Goal: Task Accomplishment & Management: Use online tool/utility

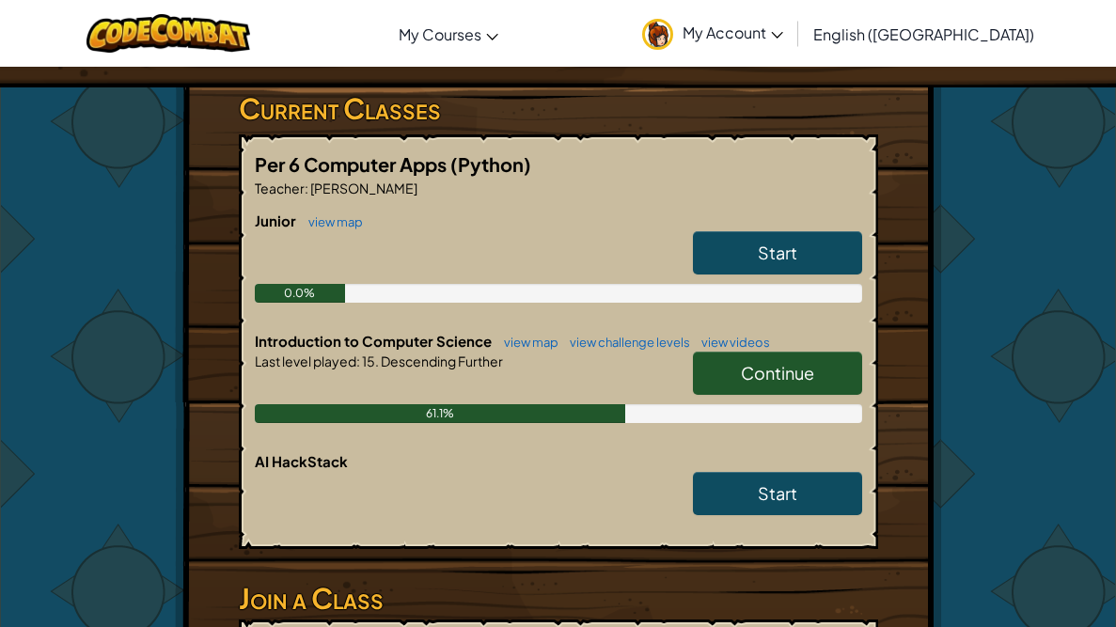
scroll to position [293, 0]
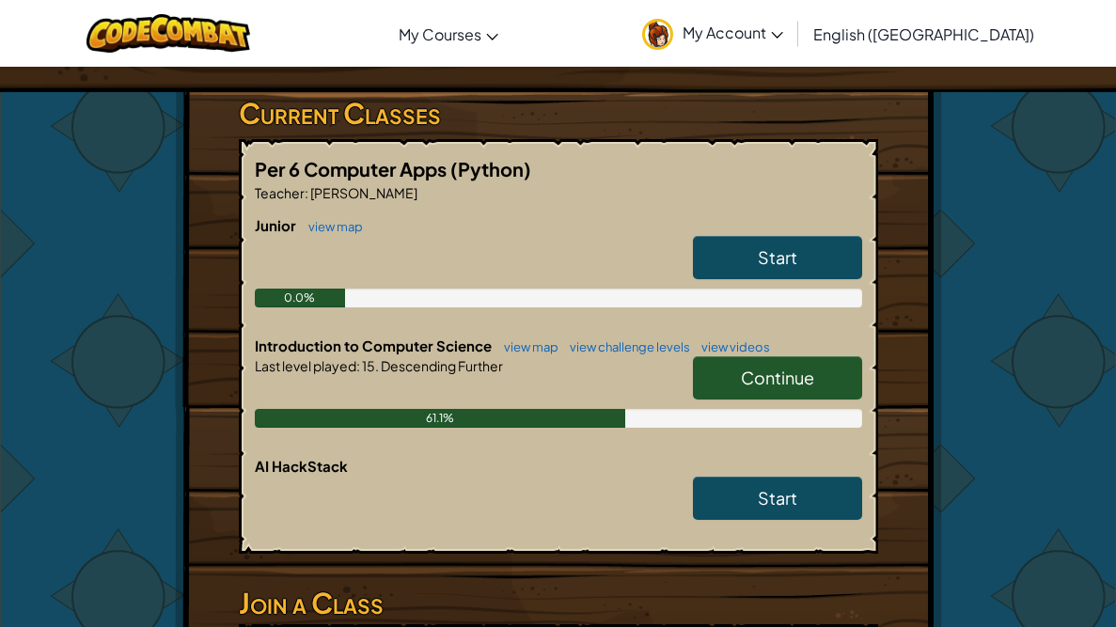
click at [786, 385] on link "Continue" at bounding box center [777, 377] width 169 height 43
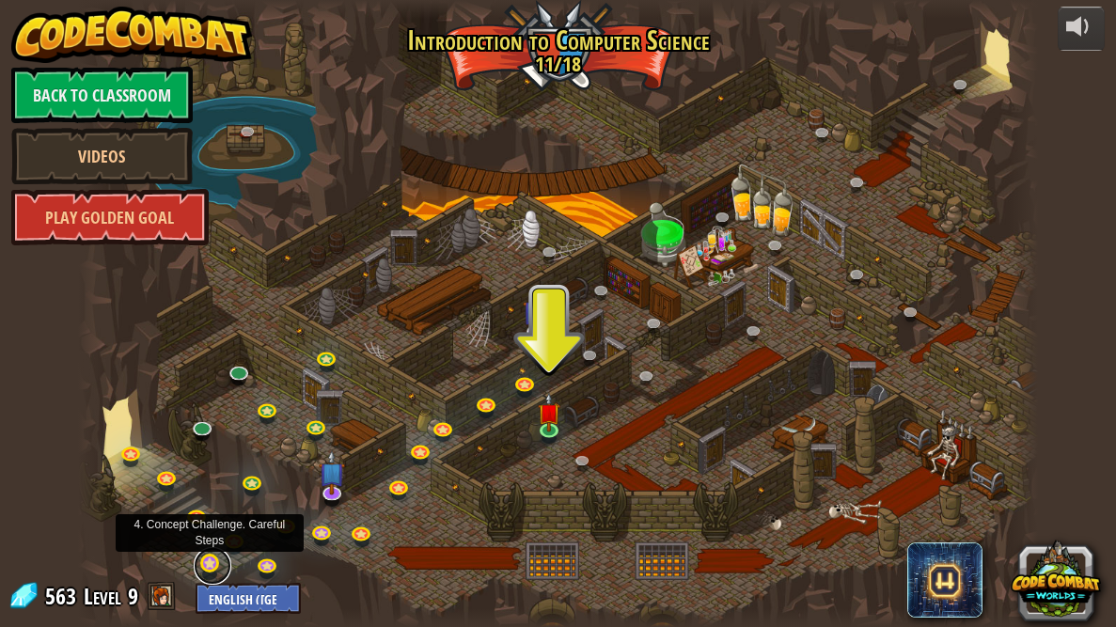
click at [208, 563] on link at bounding box center [213, 566] width 38 height 38
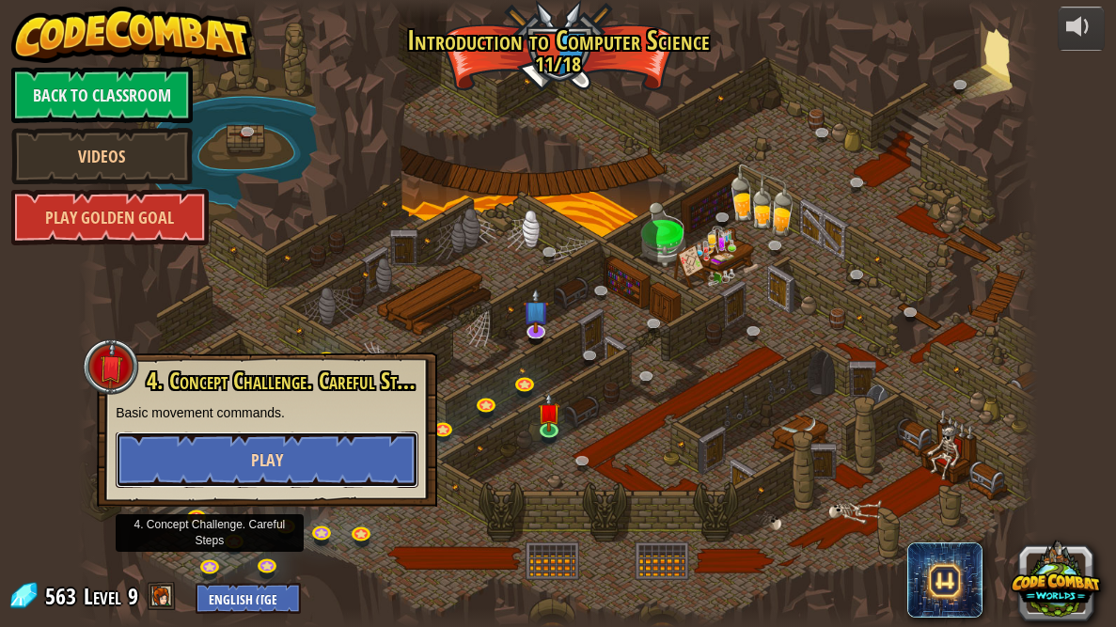
click at [254, 449] on span "Play" at bounding box center [267, 461] width 32 height 24
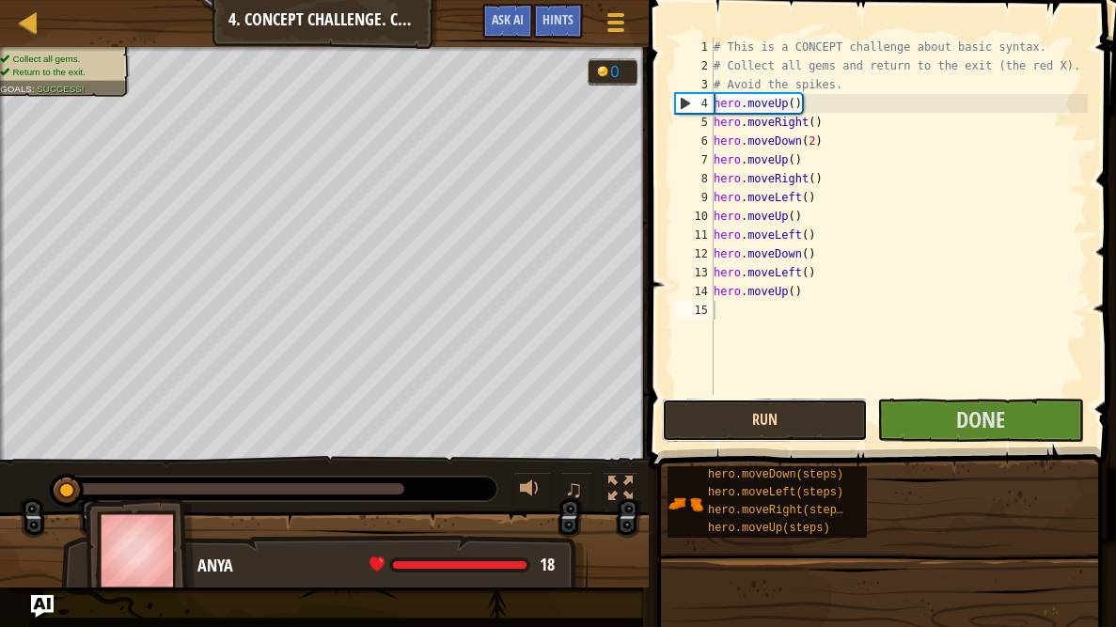
click at [687, 434] on button "Run" at bounding box center [765, 420] width 206 height 43
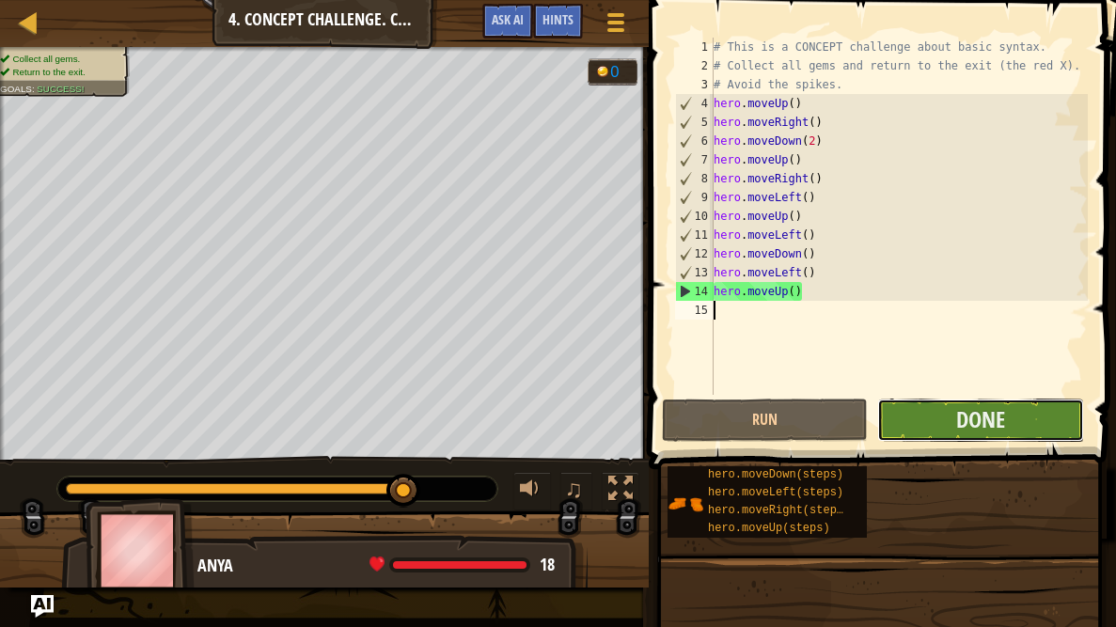
click at [945, 410] on button "Done" at bounding box center [980, 420] width 206 height 43
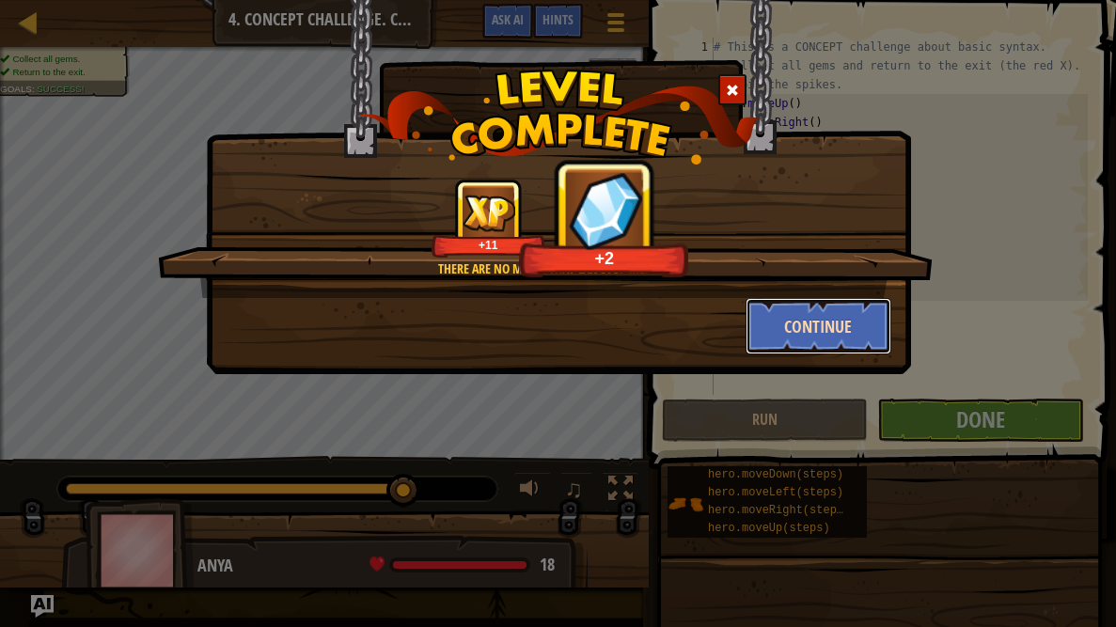
click at [833, 323] on button "Continue" at bounding box center [819, 326] width 146 height 56
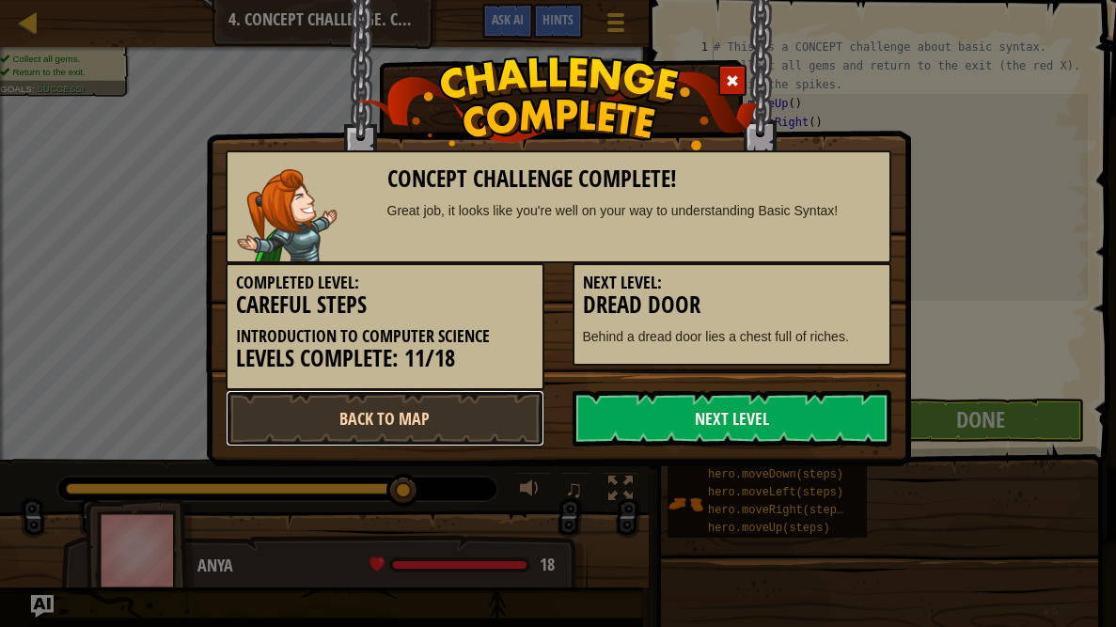
click at [468, 415] on link "Back to Map" at bounding box center [385, 418] width 319 height 56
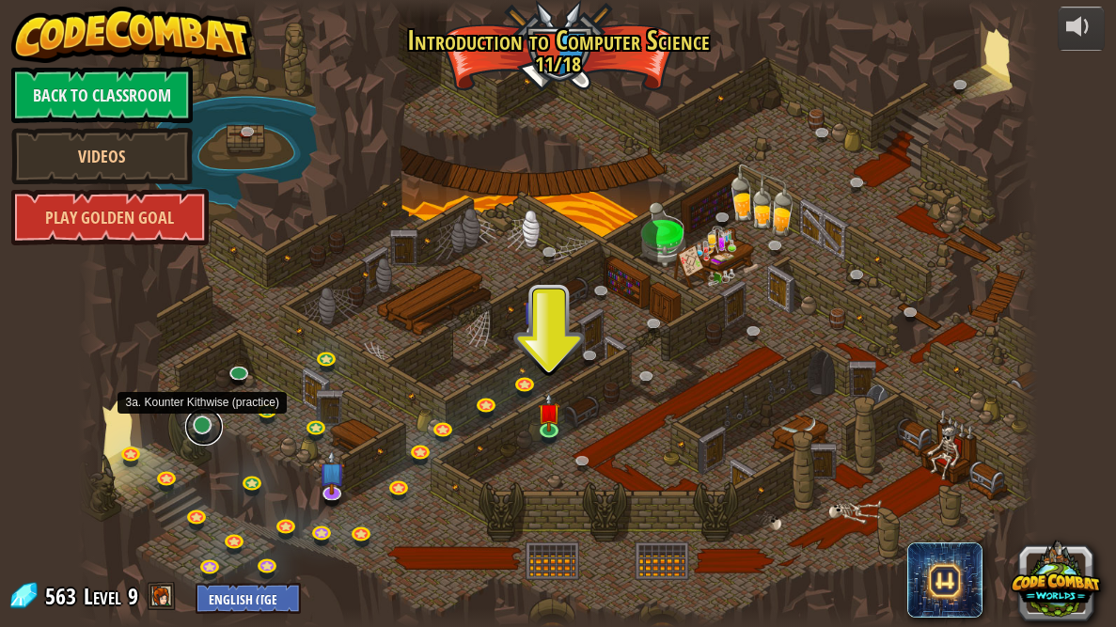
click at [200, 427] on link at bounding box center [204, 427] width 38 height 38
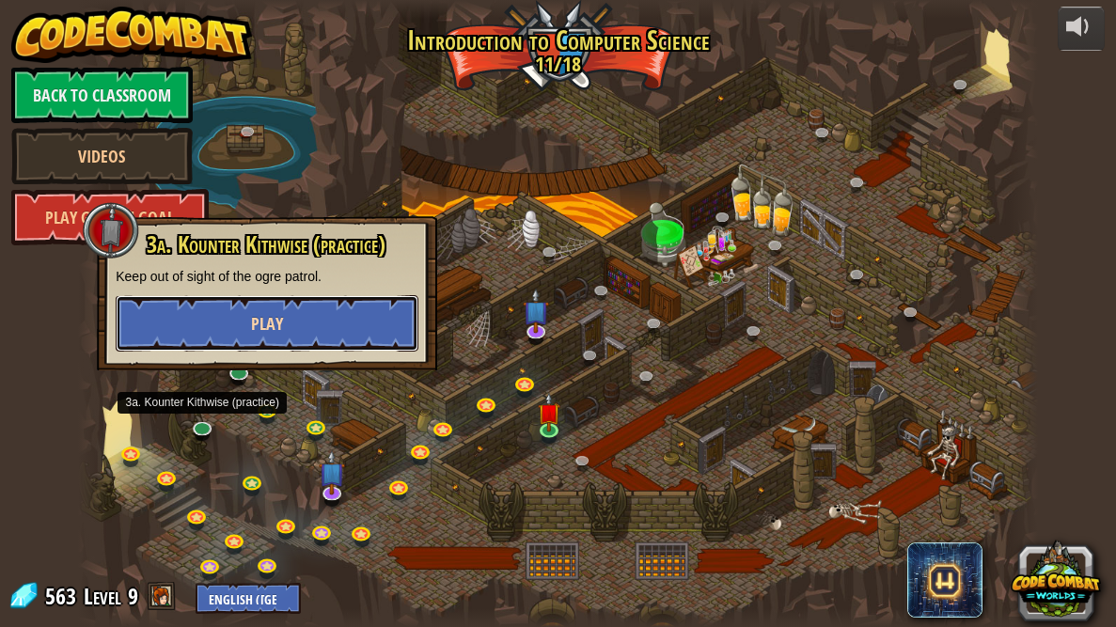
click at [244, 323] on button "Play" at bounding box center [267, 323] width 303 height 56
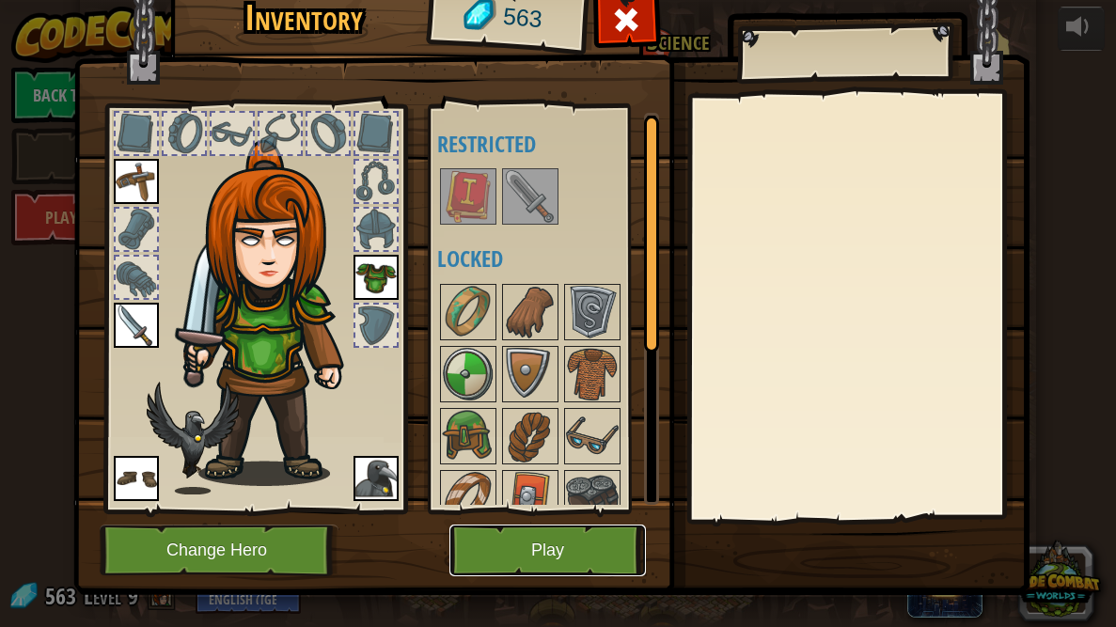
click at [512, 565] on button "Play" at bounding box center [547, 551] width 197 height 52
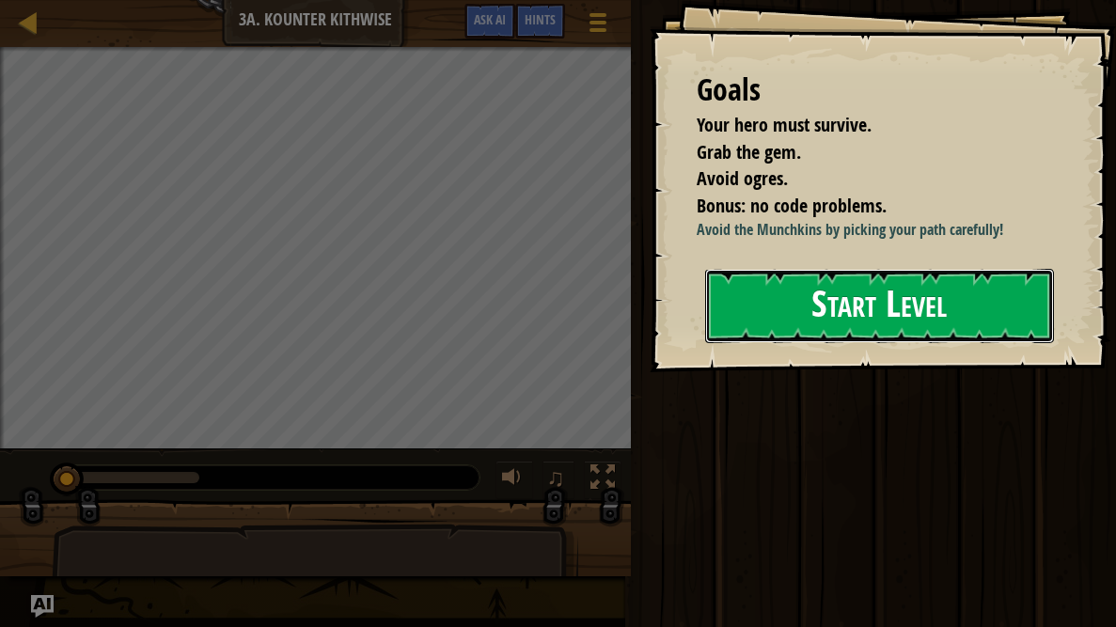
click at [824, 285] on button "Start Level" at bounding box center [879, 306] width 349 height 74
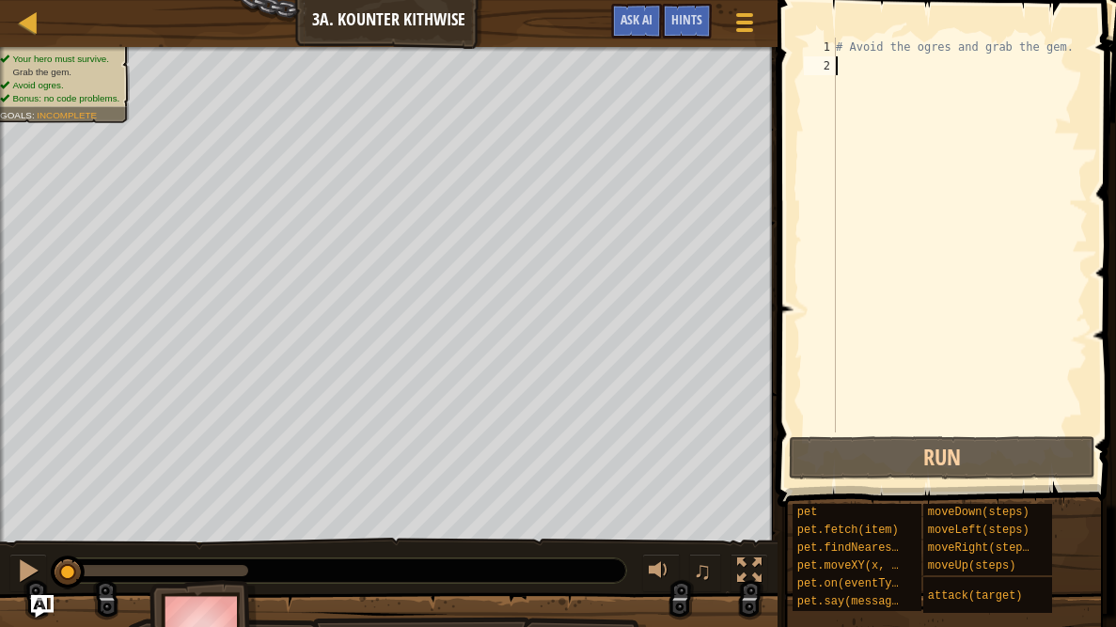
type textarea "m"
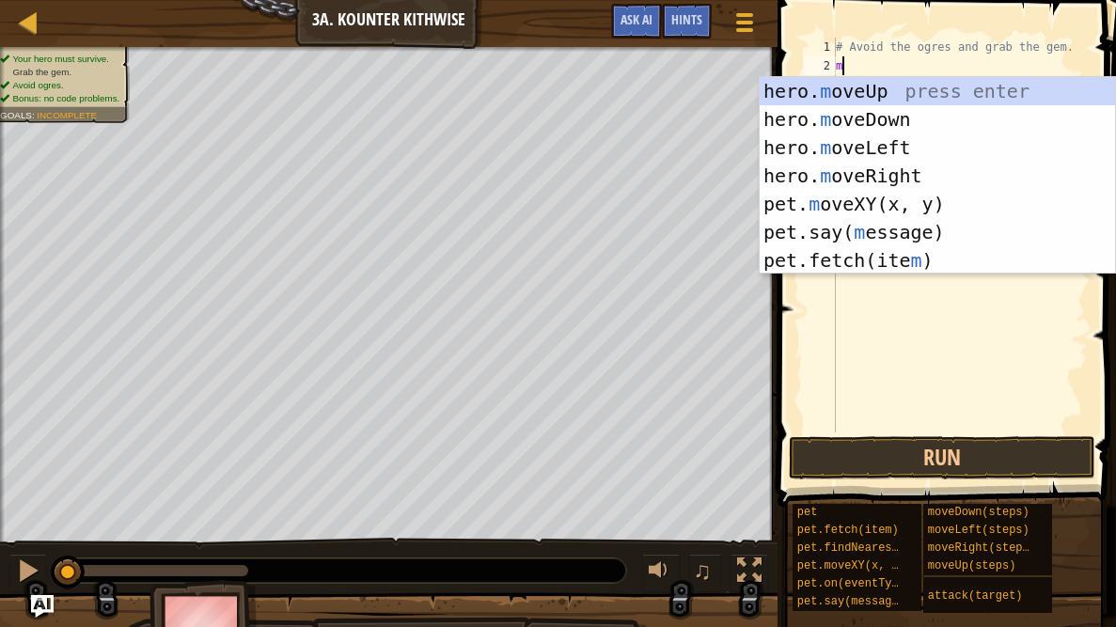
scroll to position [8, 0]
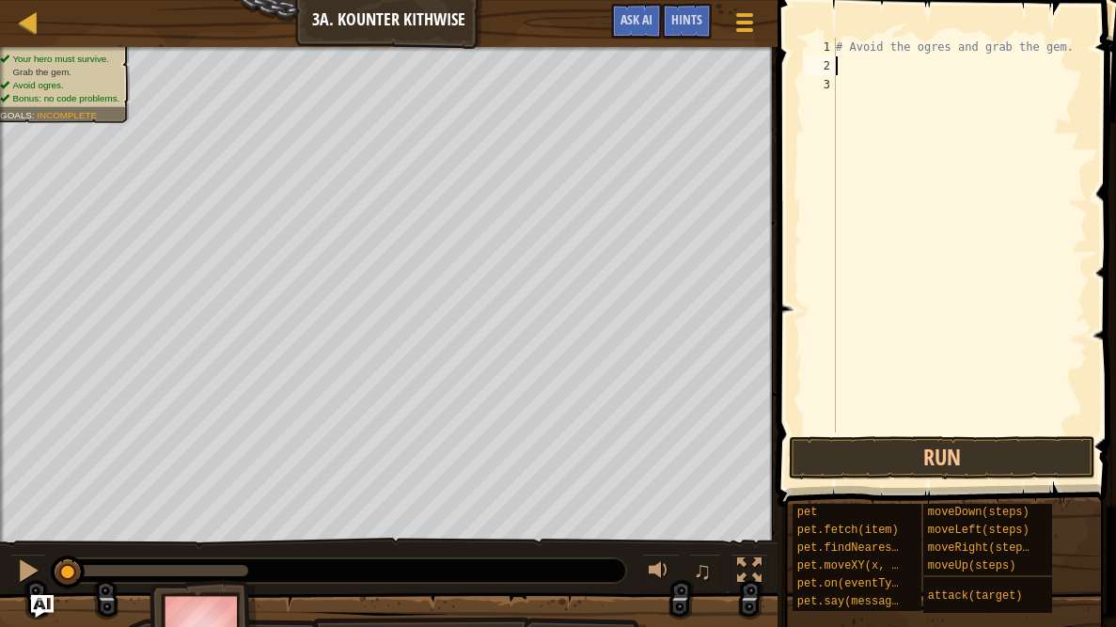
type textarea "a"
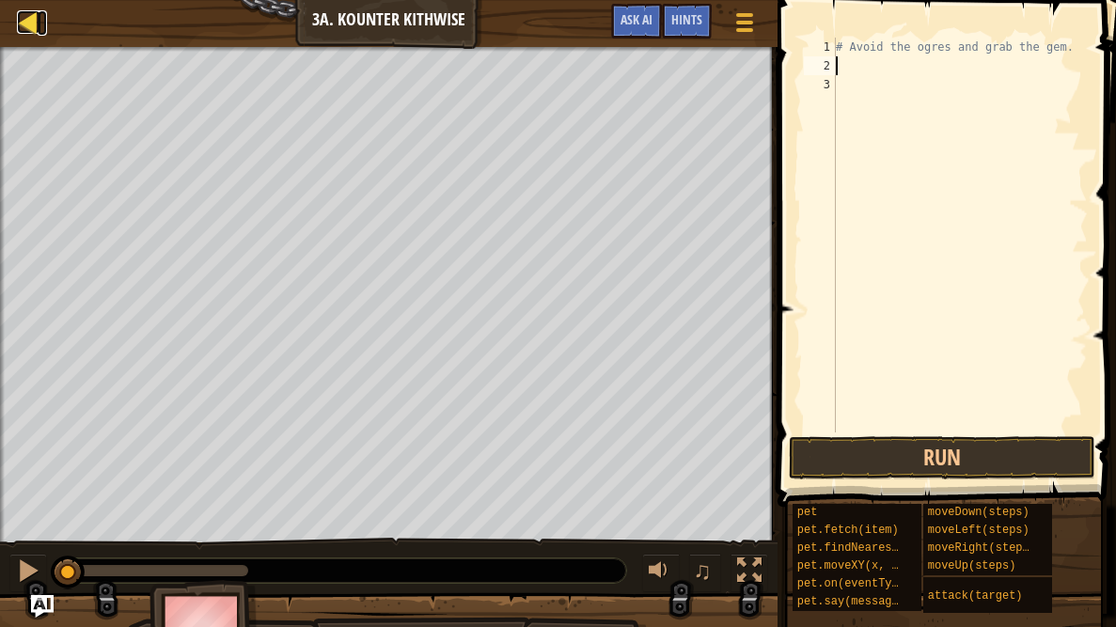
click at [22, 27] on div at bounding box center [29, 22] width 24 height 24
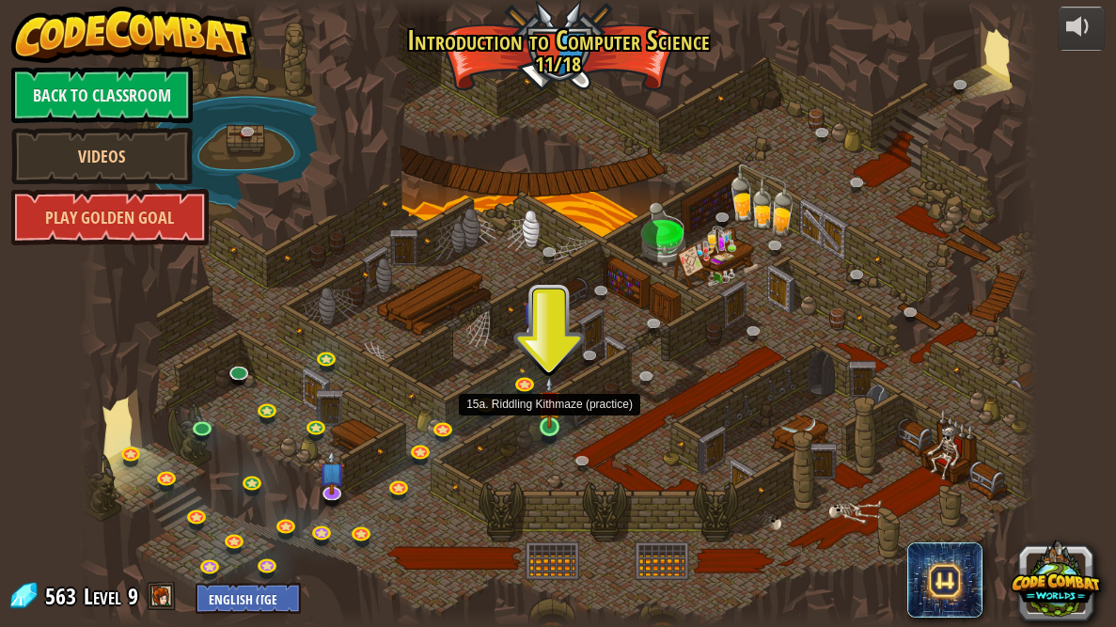
click at [559, 427] on img at bounding box center [549, 402] width 23 height 53
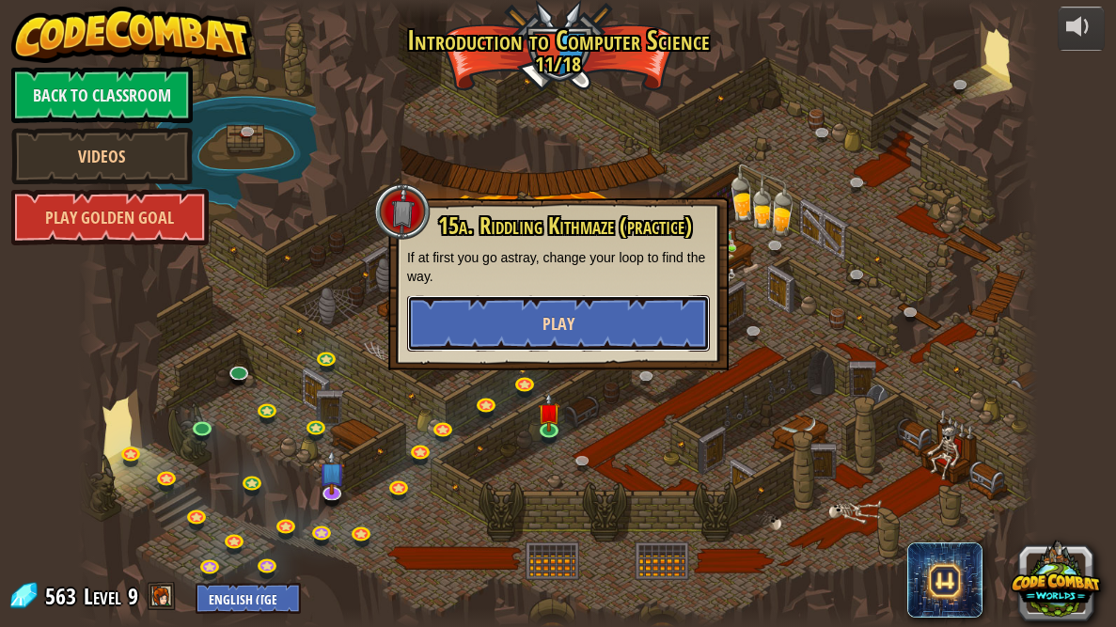
click at [549, 316] on span "Play" at bounding box center [559, 324] width 32 height 24
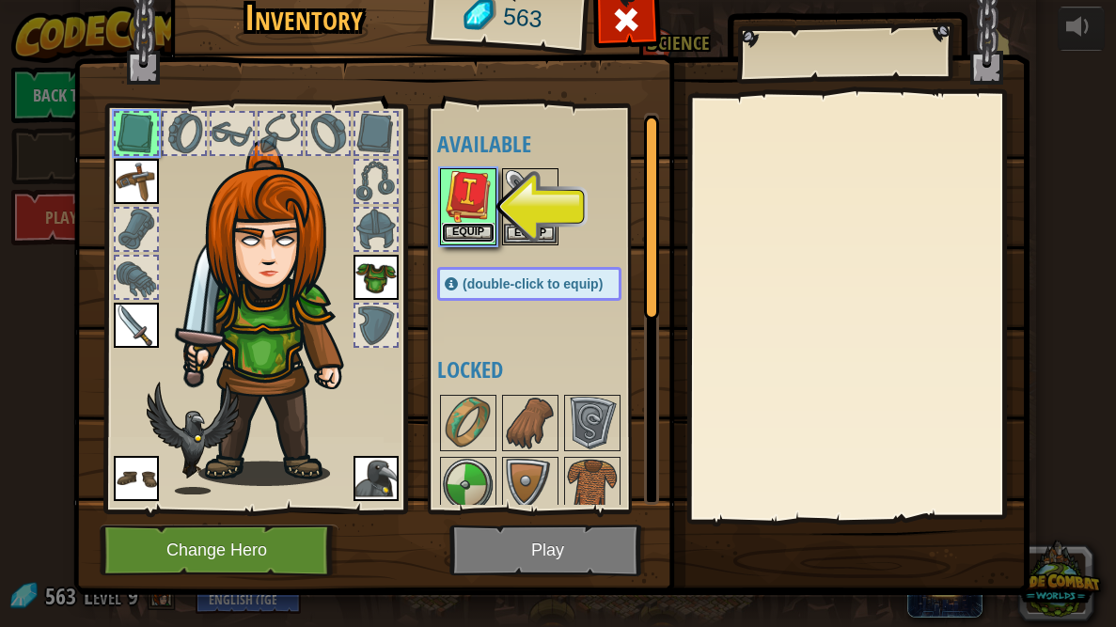
click at [463, 229] on button "Equip" at bounding box center [468, 233] width 53 height 20
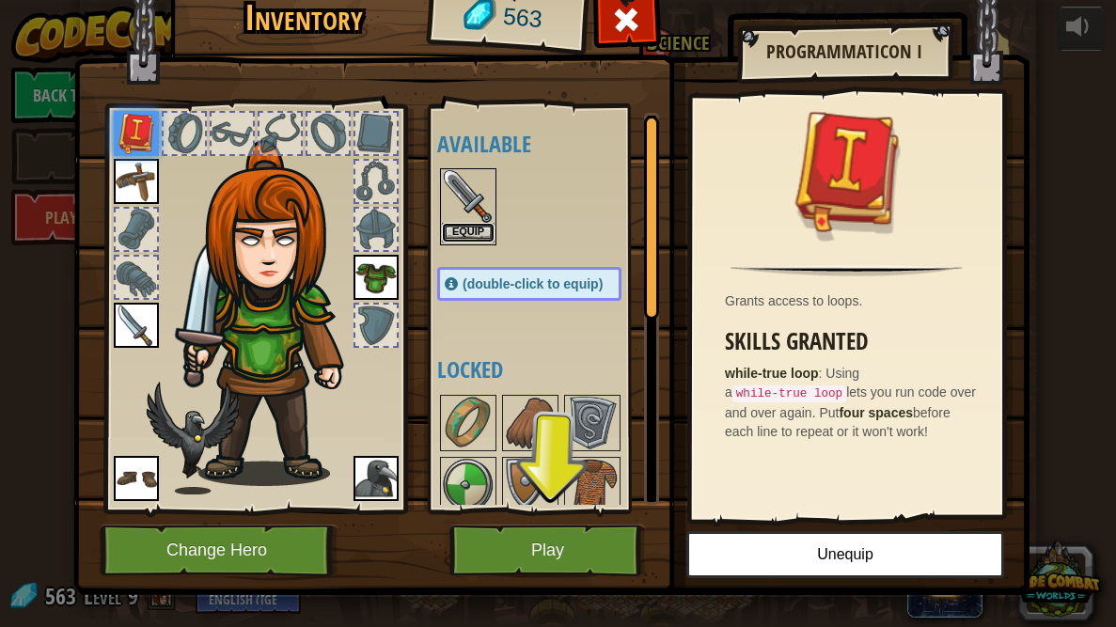
click at [464, 232] on button "Equip" at bounding box center [468, 233] width 53 height 20
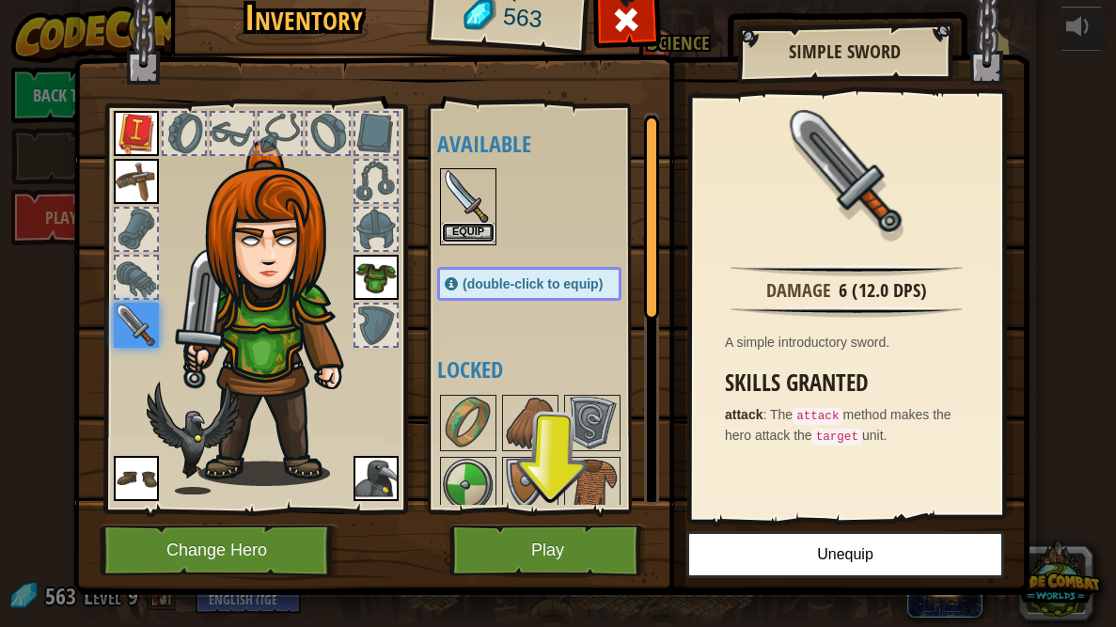
click at [473, 232] on button "Equip" at bounding box center [468, 233] width 53 height 20
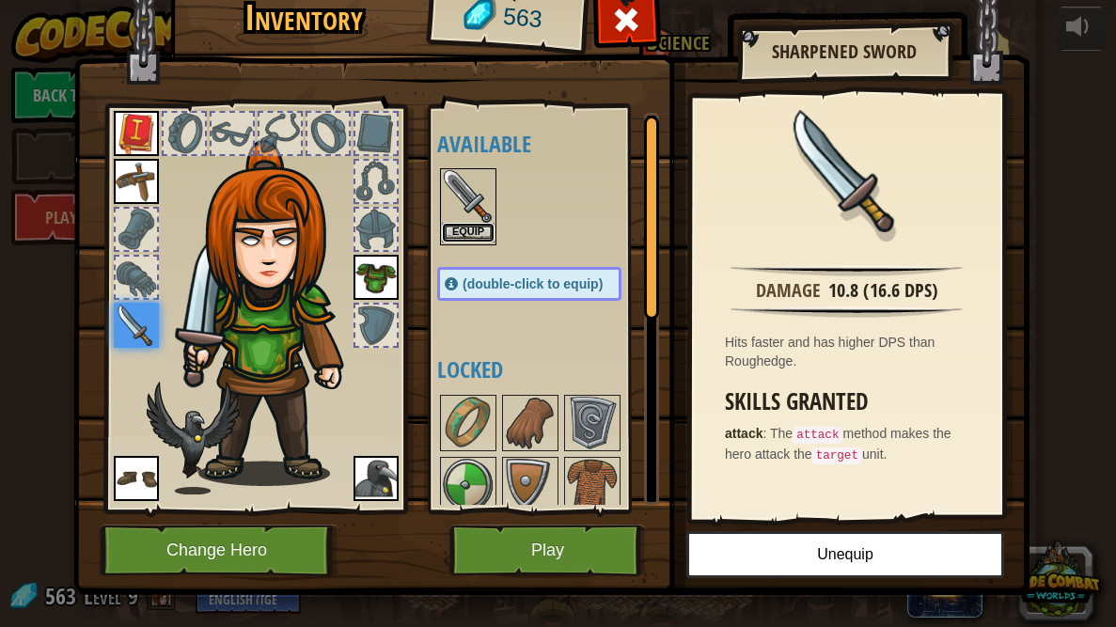
click at [450, 232] on button "Equip" at bounding box center [468, 233] width 53 height 20
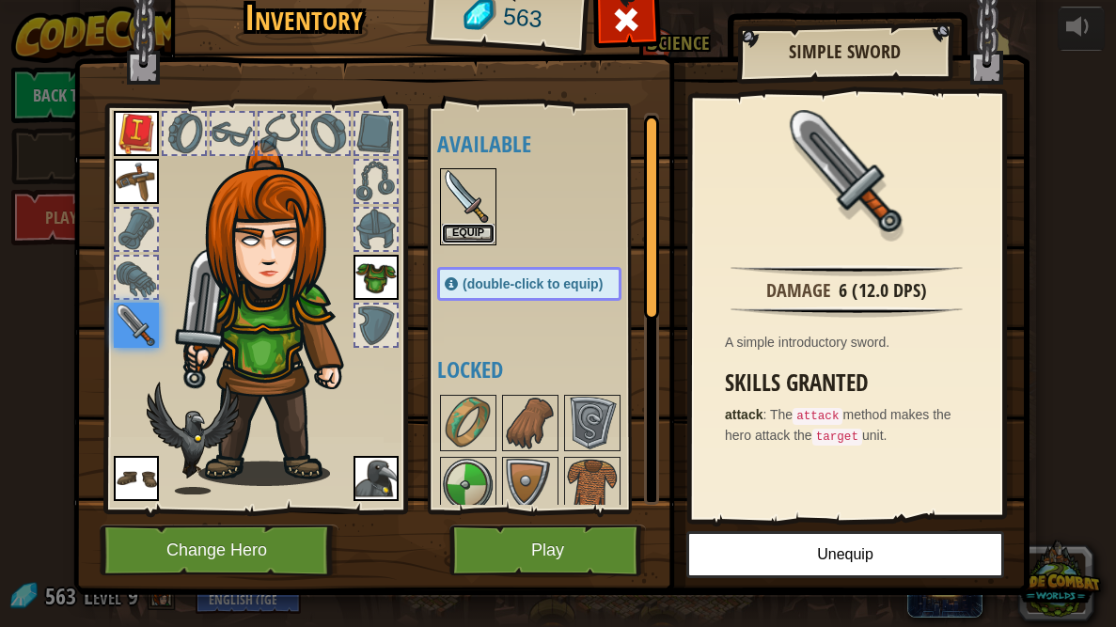
click at [450, 232] on button "Equip" at bounding box center [468, 234] width 53 height 20
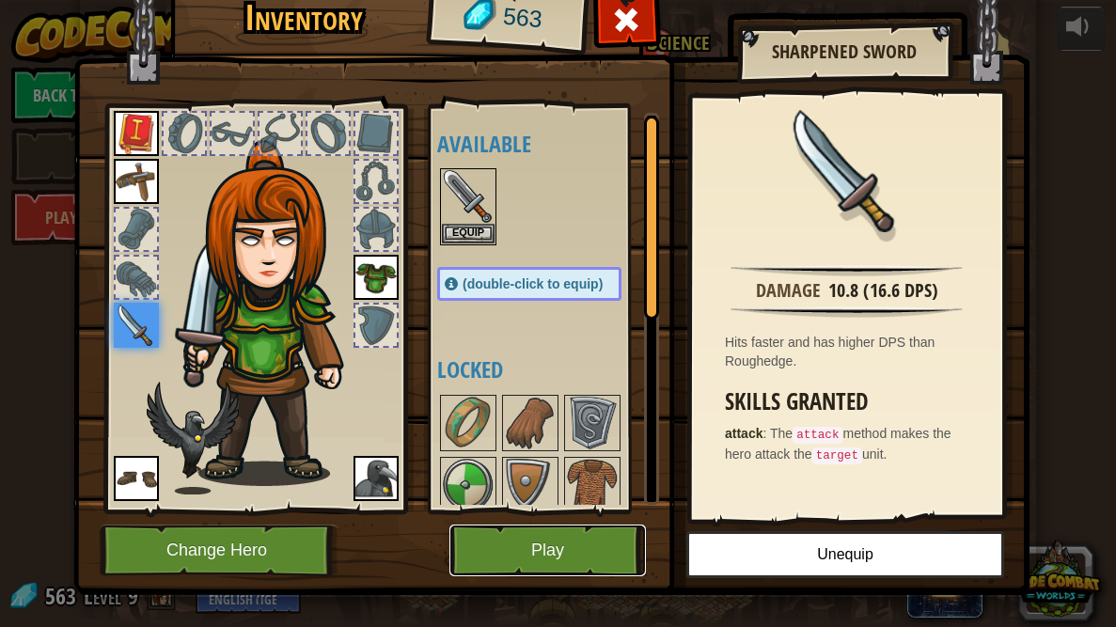
click at [599, 559] on button "Play" at bounding box center [547, 551] width 197 height 52
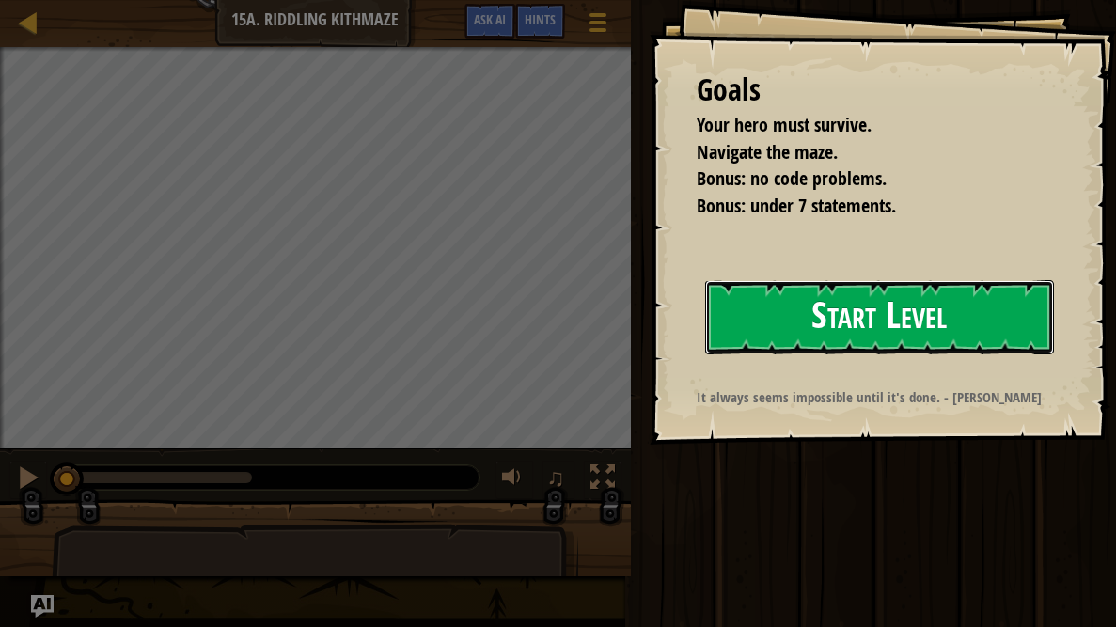
click at [756, 337] on button "Start Level" at bounding box center [879, 317] width 349 height 74
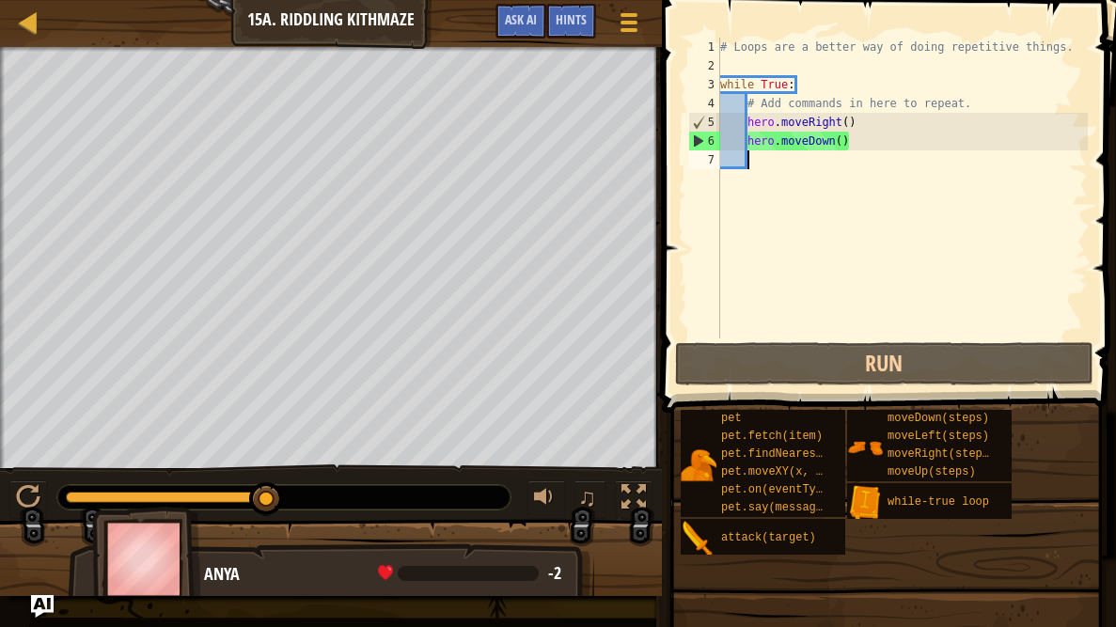
type textarea "m"
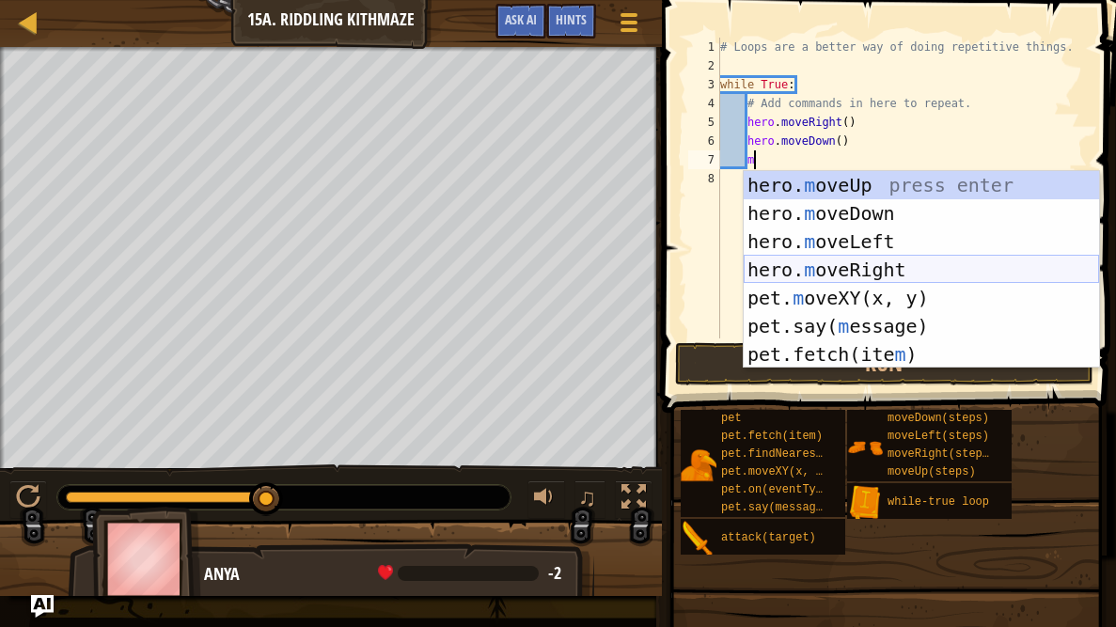
click at [830, 260] on div "hero. m oveUp press enter hero. m oveDown press enter hero. m oveLeft press ent…" at bounding box center [921, 298] width 355 height 254
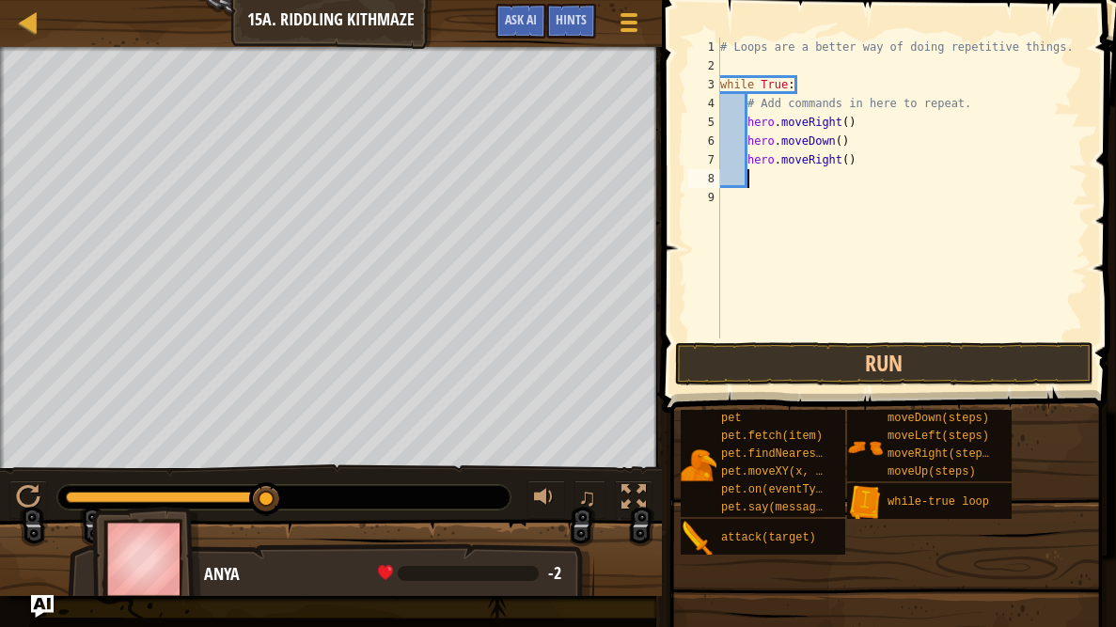
click at [850, 159] on div "# Loops are a better way of doing repetitive things. while True : # Add command…" at bounding box center [902, 207] width 371 height 339
type textarea "hero.moveRight(2)"
click at [772, 181] on div "# Loops are a better way of doing repetitive things. while True : # Add command…" at bounding box center [902, 207] width 371 height 339
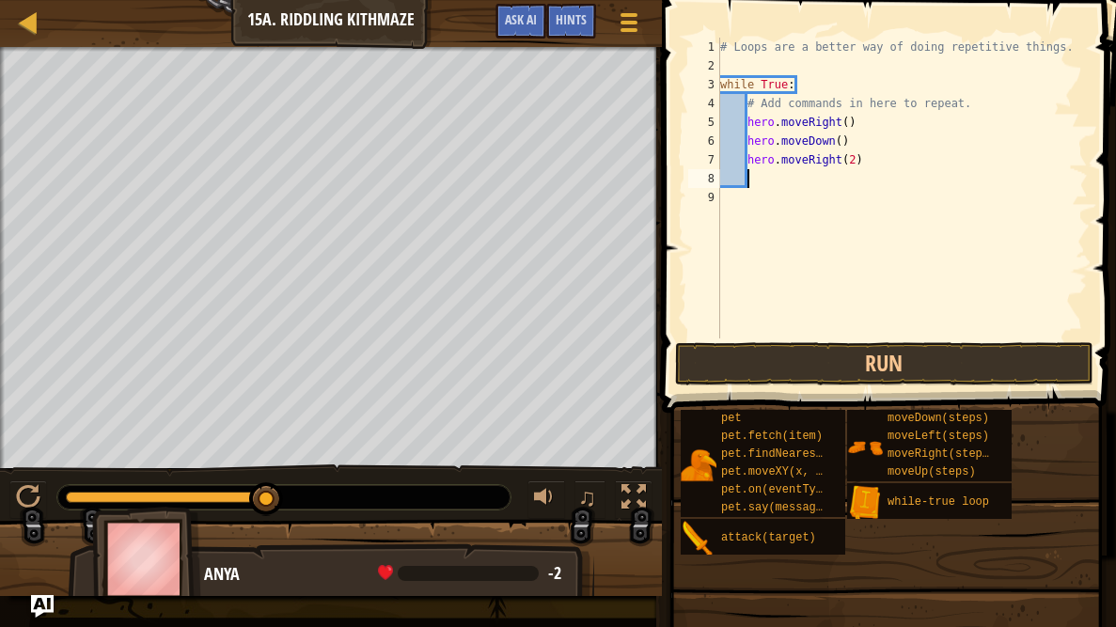
type textarea "m"
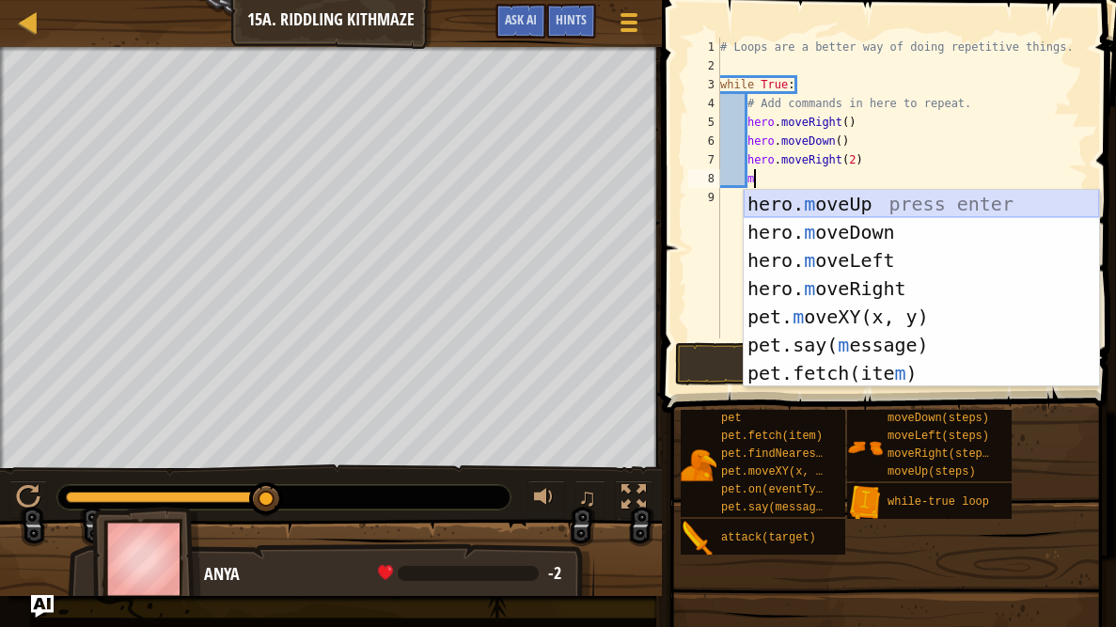
click at [829, 203] on div "hero. m oveUp press enter hero. m oveDown press enter hero. m oveLeft press ent…" at bounding box center [921, 317] width 355 height 254
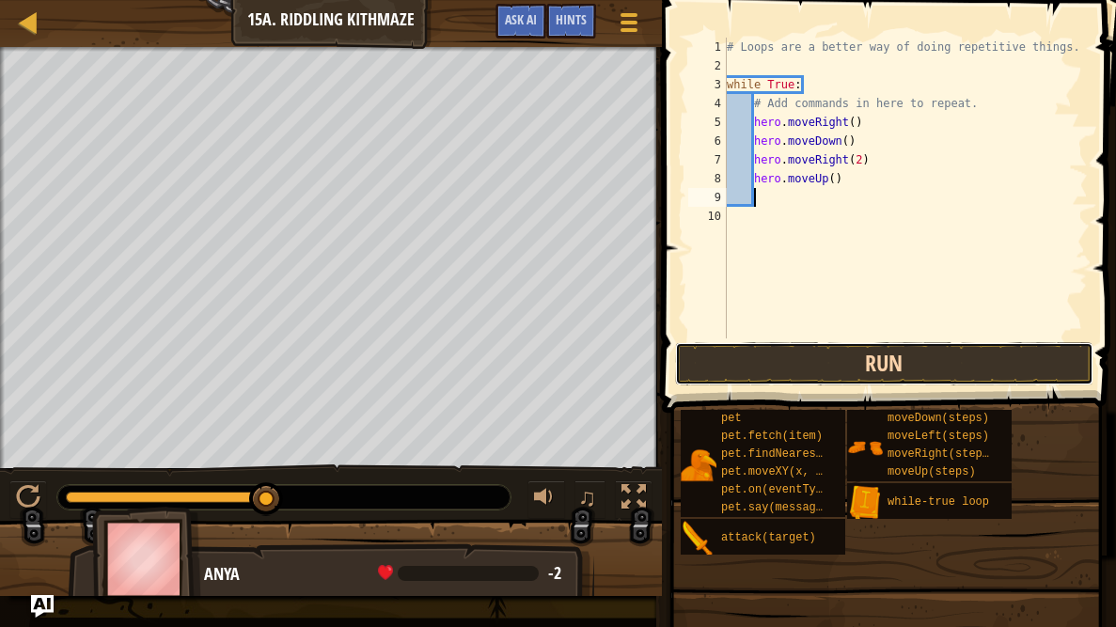
click at [857, 358] on button "Run" at bounding box center [884, 363] width 418 height 43
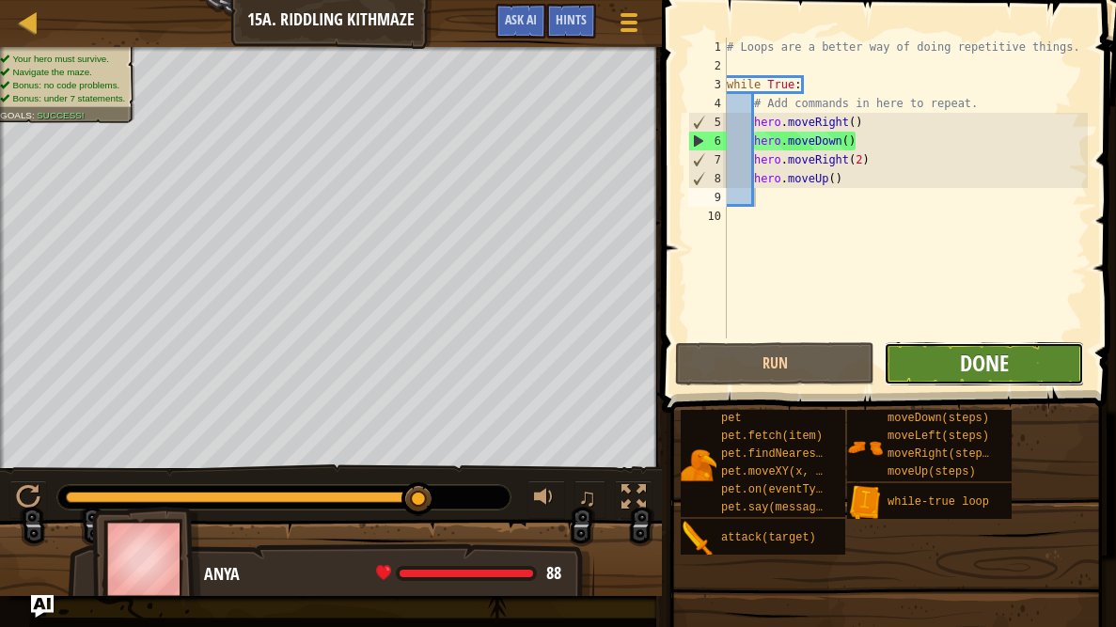
click at [990, 370] on span "Done" at bounding box center [984, 363] width 49 height 30
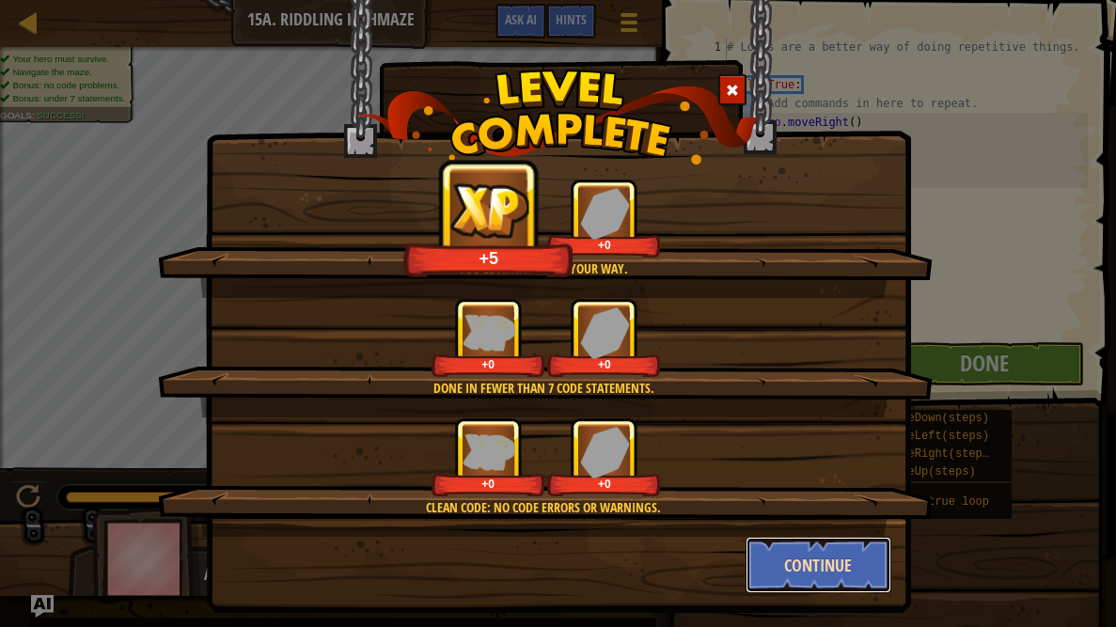
click at [837, 566] on button "Continue" at bounding box center [819, 565] width 146 height 56
click at [837, 566] on div "You'll always find your way. +5 +0 Done in fewer than 7 code statements. +0 +0 …" at bounding box center [558, 313] width 1116 height 627
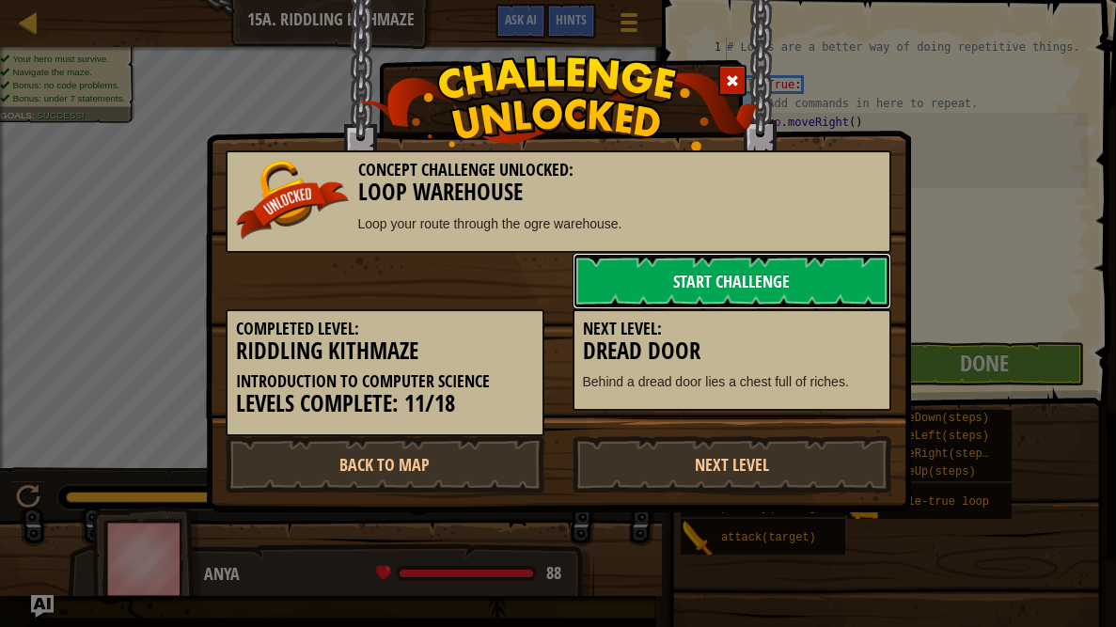
click at [721, 282] on link "Start Challenge" at bounding box center [732, 281] width 319 height 56
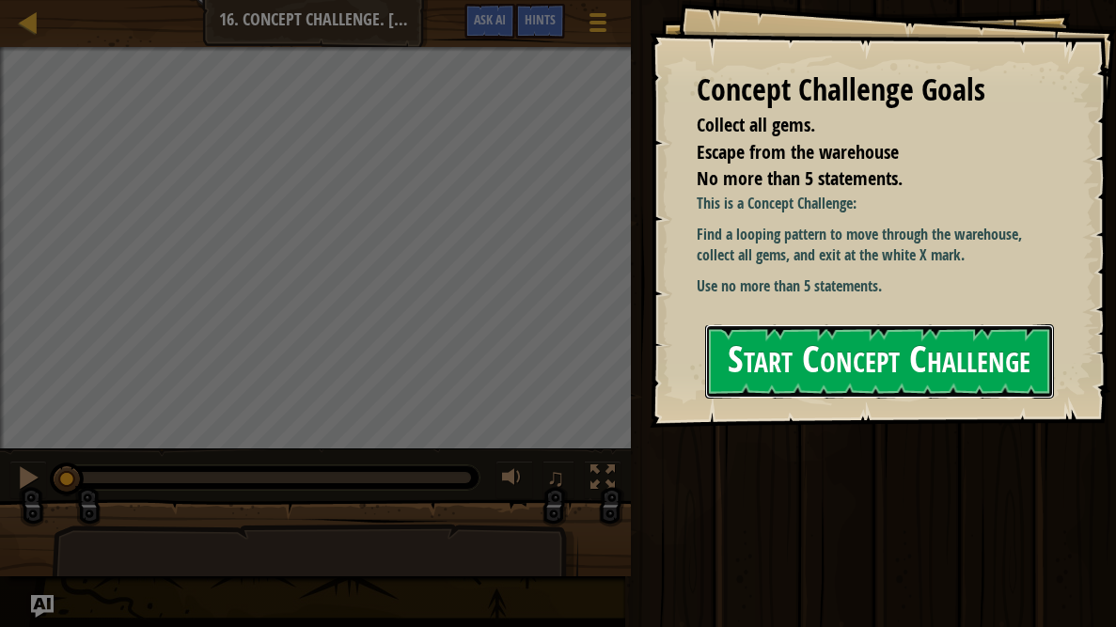
click at [745, 354] on button "Start Concept Challenge" at bounding box center [879, 361] width 349 height 74
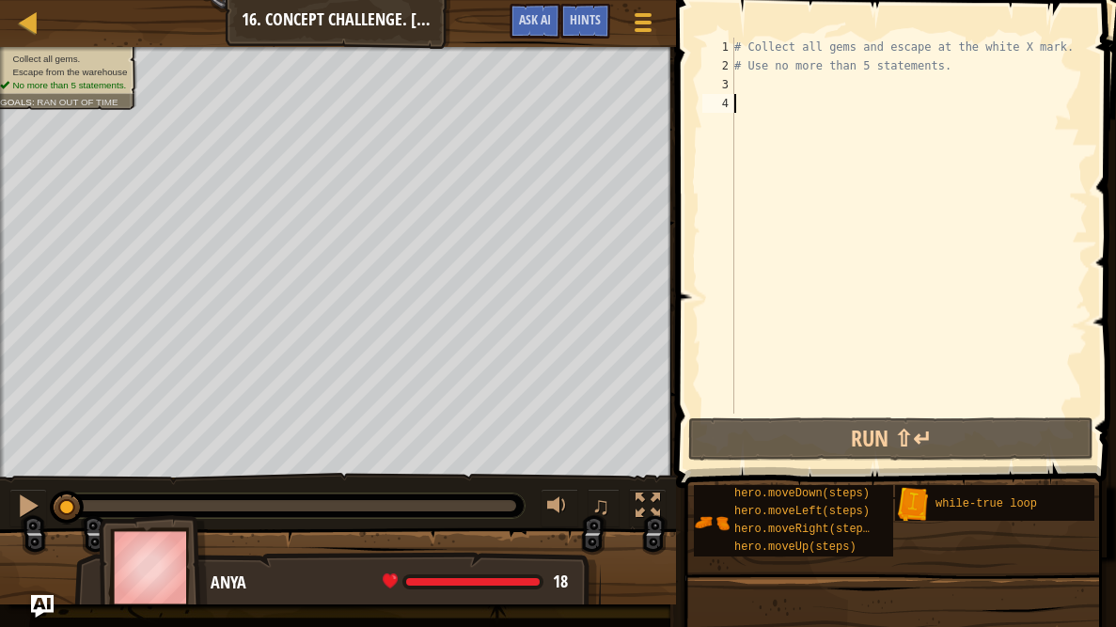
click at [739, 87] on div "# Collect all gems and escape at the white X mark. # Use no more than 5 stateme…" at bounding box center [909, 245] width 357 height 414
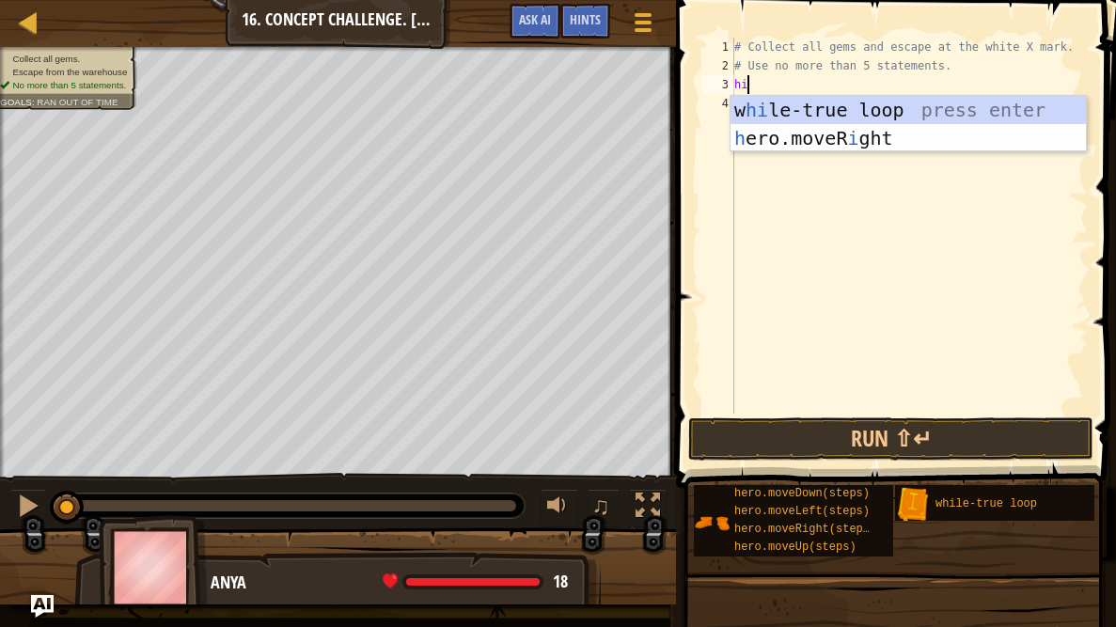
type textarea "h"
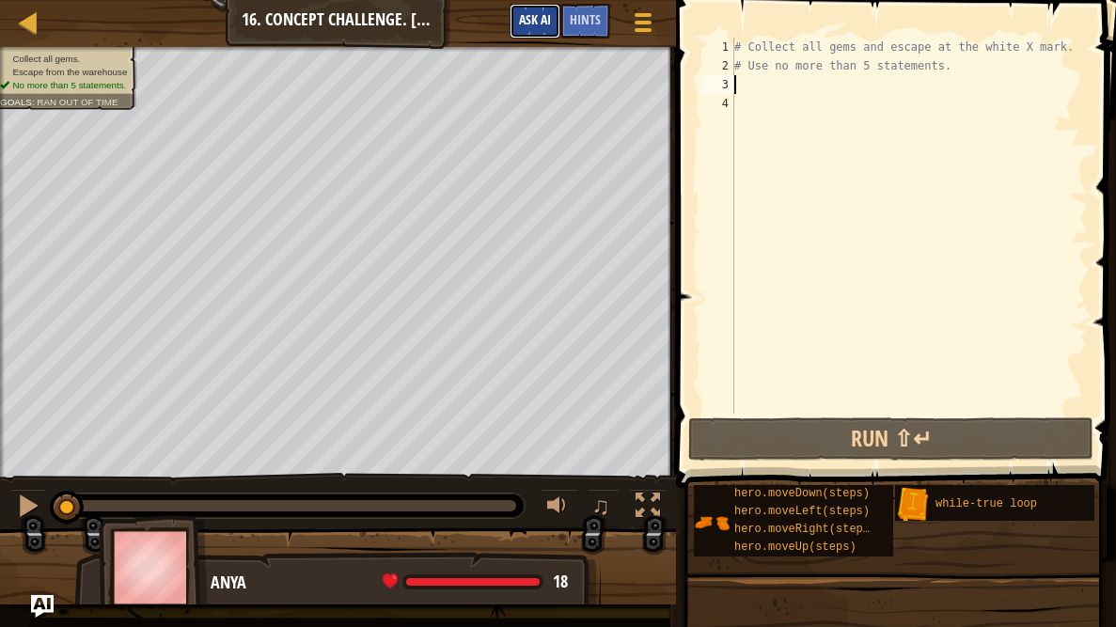
click at [516, 15] on button "Ask AI" at bounding box center [535, 21] width 51 height 35
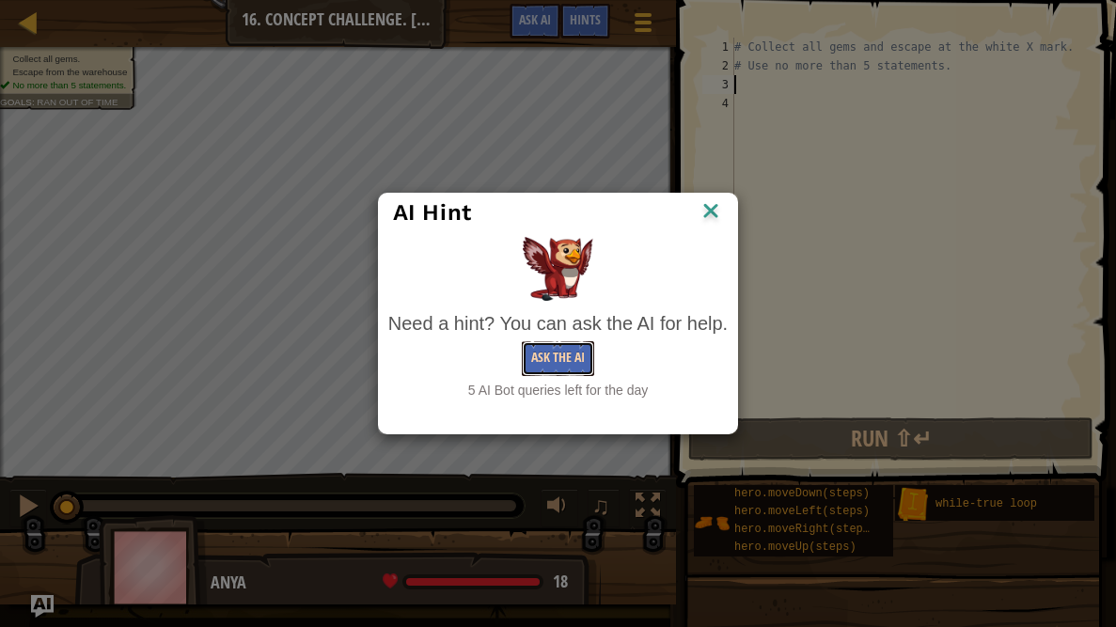
click at [551, 362] on button "Ask the AI" at bounding box center [558, 358] width 72 height 35
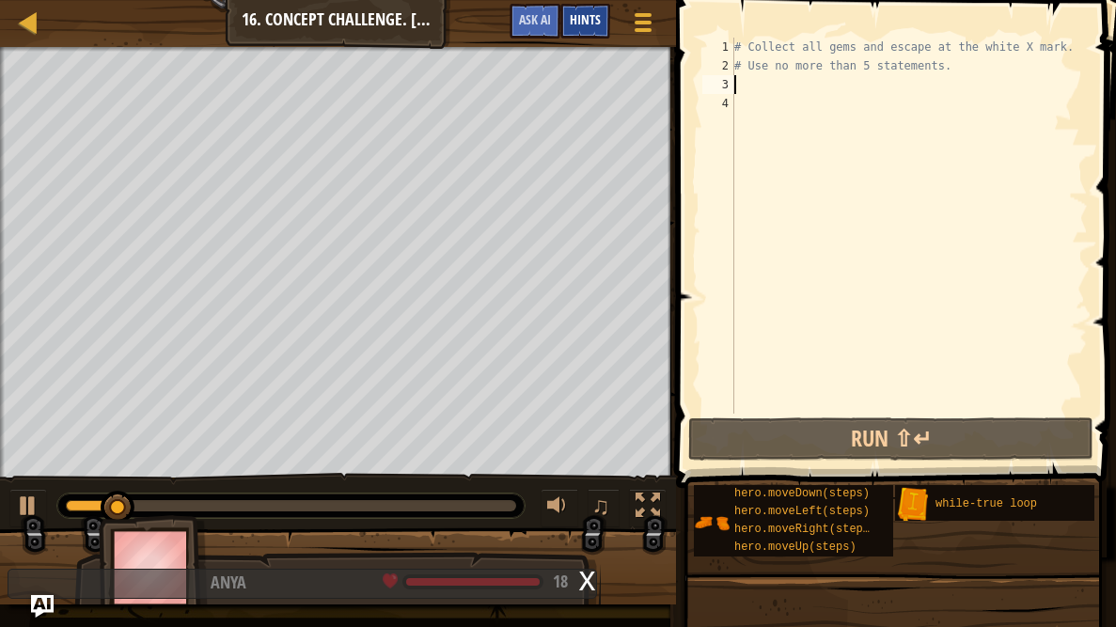
click at [567, 29] on div "Hints" at bounding box center [585, 21] width 50 height 35
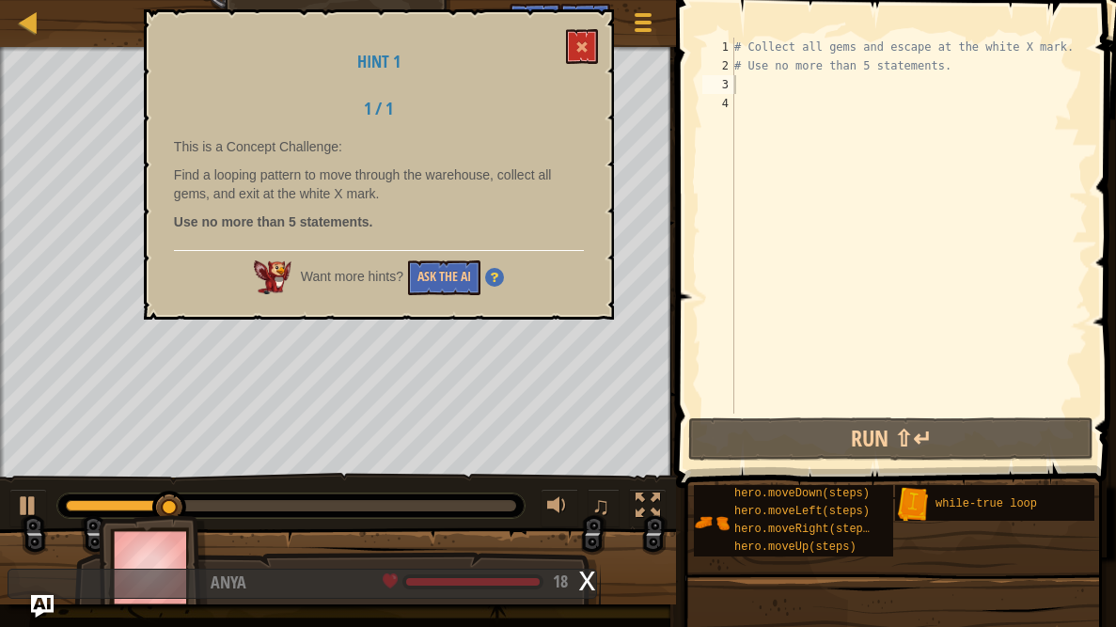
click at [486, 198] on p "Find a looping pattern to move through the warehouse, collect all gems, and exi…" at bounding box center [379, 184] width 410 height 38
click at [452, 280] on button "Ask the AI" at bounding box center [444, 277] width 72 height 35
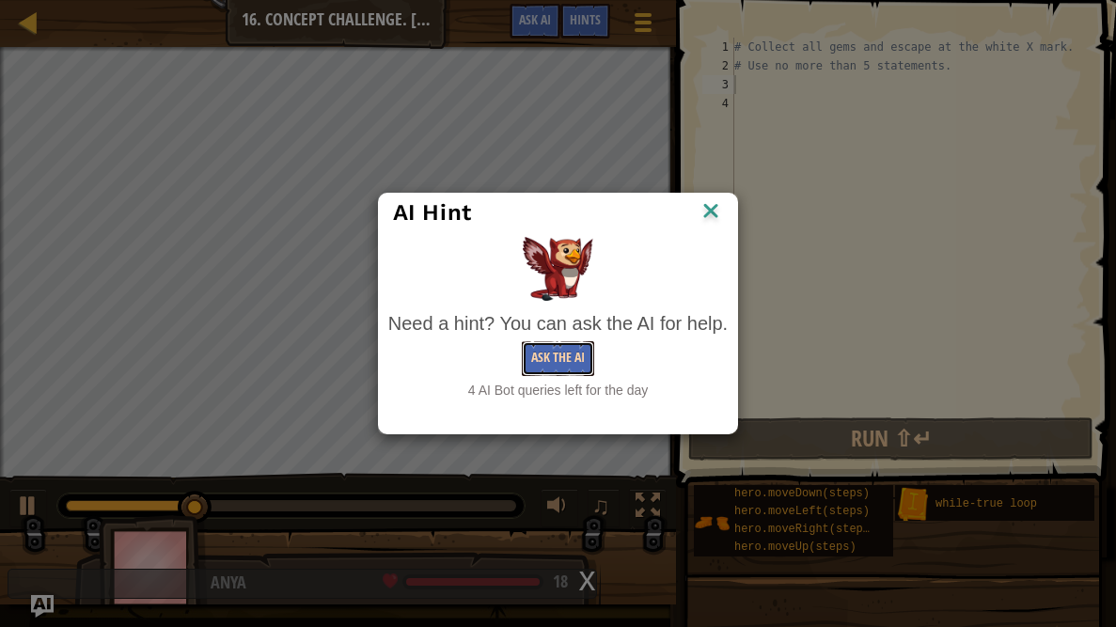
click at [565, 363] on button "Ask the AI" at bounding box center [558, 358] width 72 height 35
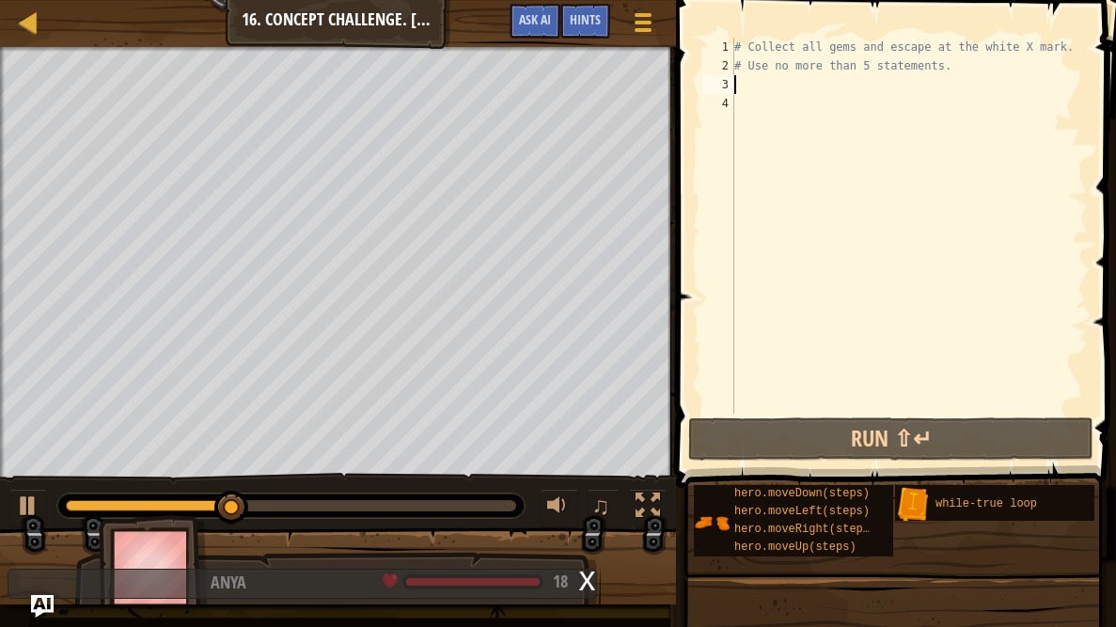
click at [590, 584] on div "x" at bounding box center [587, 579] width 17 height 19
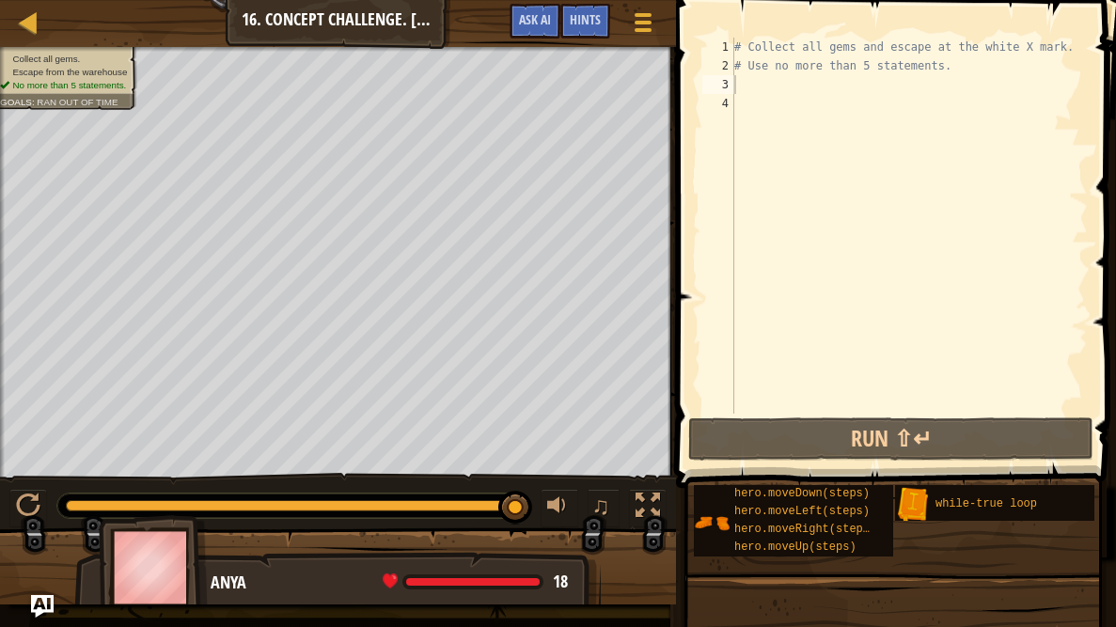
click at [770, 328] on div "# Collect all gems and escape at the white X mark. # Use no more than 5 stateme…" at bounding box center [909, 245] width 357 height 414
click at [742, 85] on div "# Collect all gems and escape at the white X mark. # Use no more than 5 stateme…" at bounding box center [909, 245] width 357 height 414
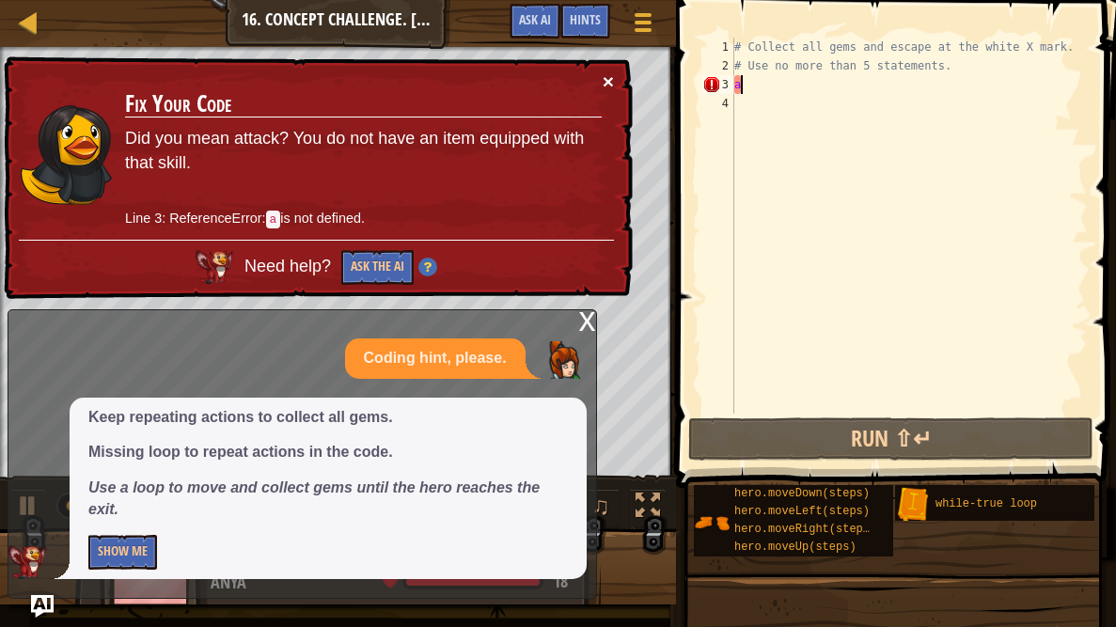
type textarea "a"
click at [609, 77] on button "×" at bounding box center [608, 81] width 11 height 20
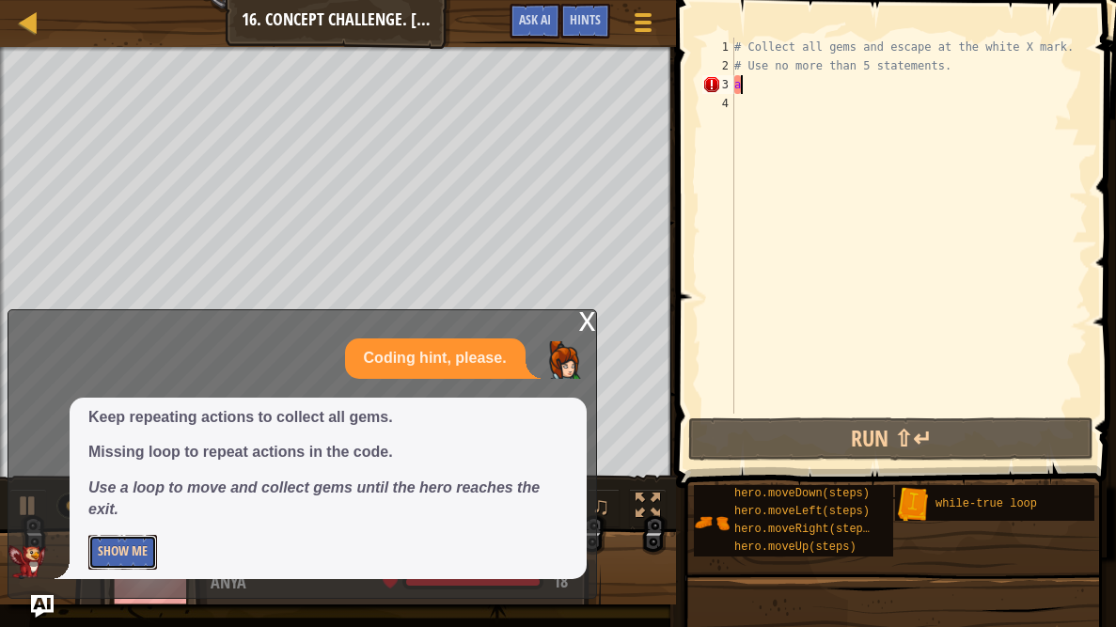
click at [104, 546] on button "Show Me" at bounding box center [122, 552] width 69 height 35
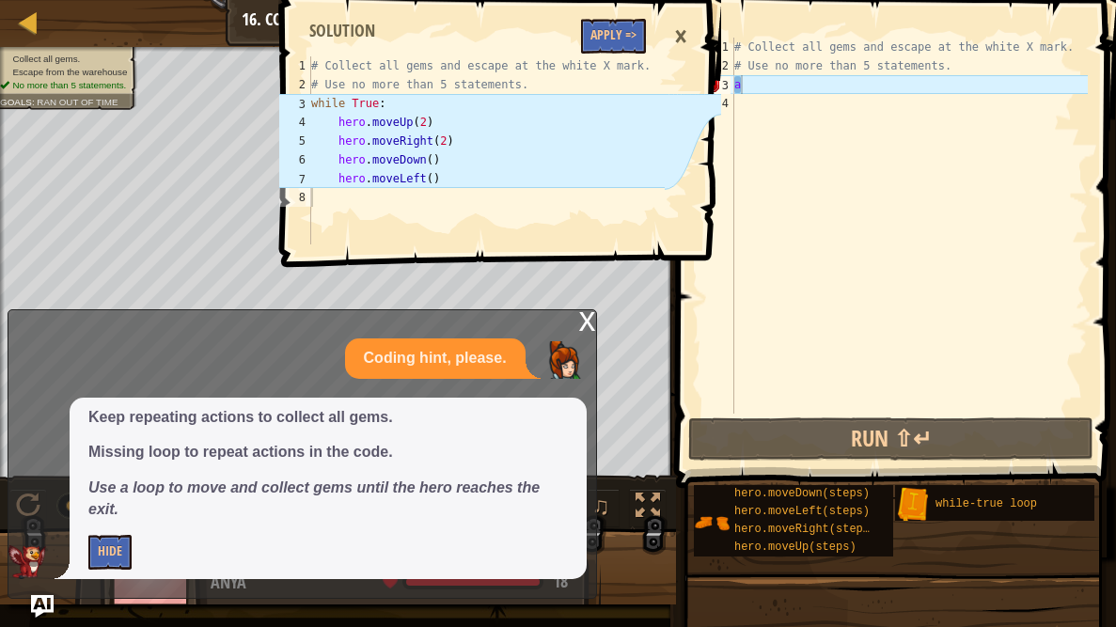
click at [761, 87] on div "# Collect all gems and escape at the white X mark. # Use no more than 5 stateme…" at bounding box center [909, 245] width 357 height 414
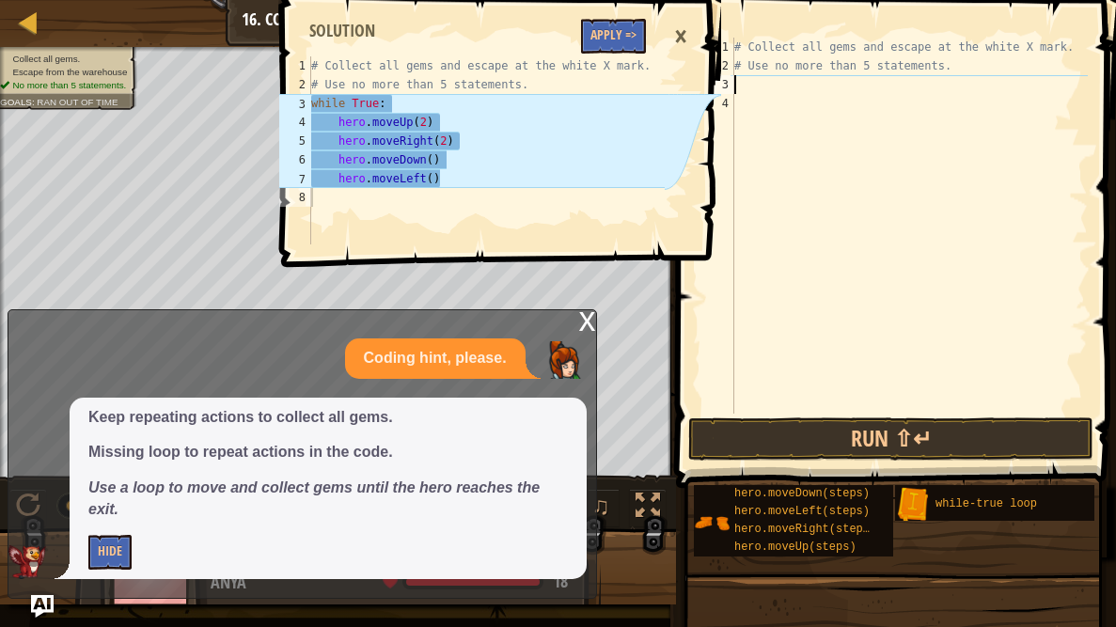
type textarea "w"
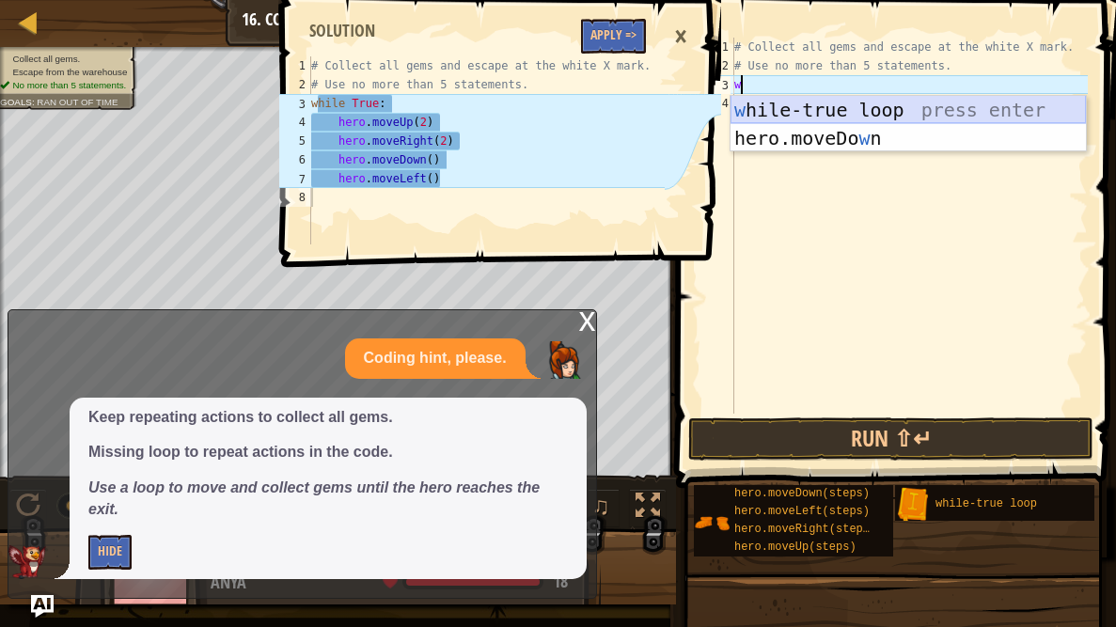
click at [848, 116] on div "w [PERSON_NAME]-true loop press enter hero.moveDo w n press enter" at bounding box center [908, 152] width 355 height 113
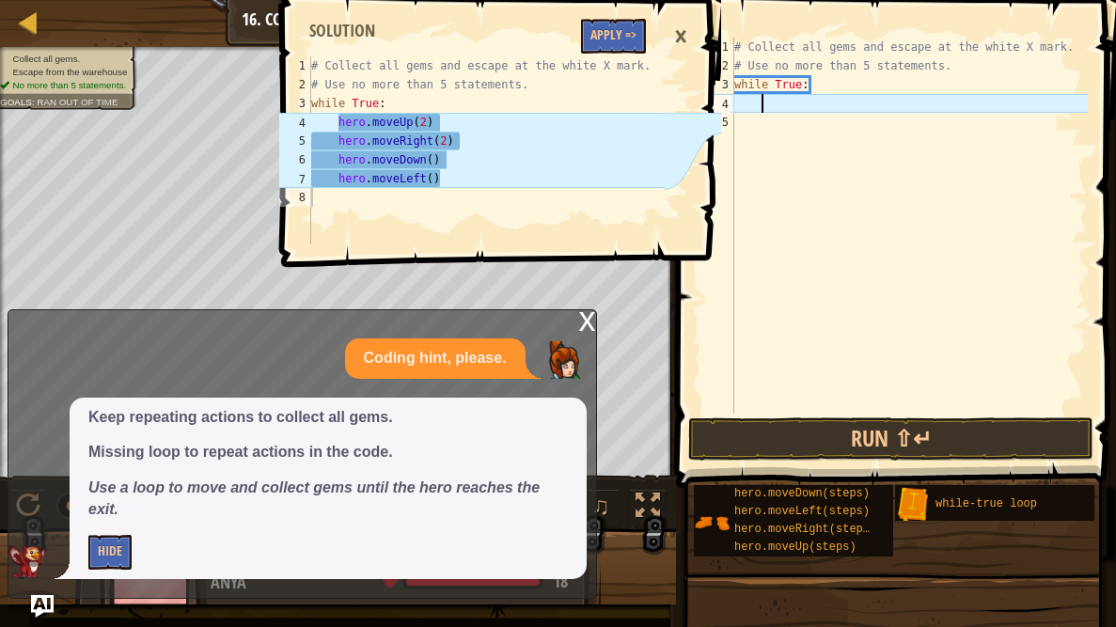
type textarea "m"
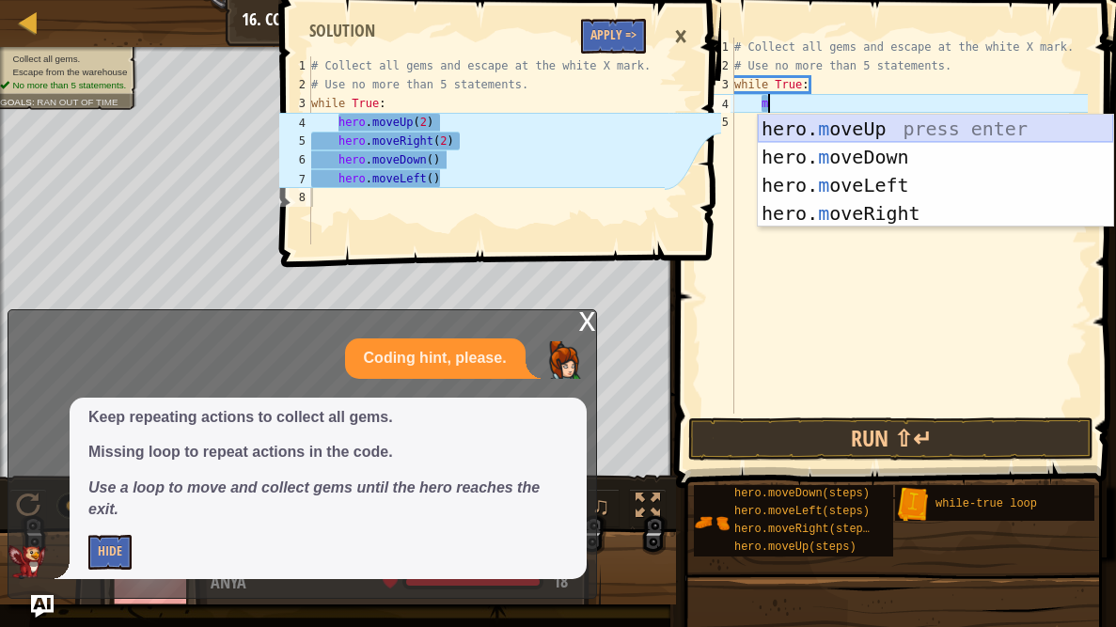
click at [865, 134] on div "hero. m oveUp press enter hero. m oveDown press enter hero. m oveLeft press ent…" at bounding box center [935, 199] width 355 height 169
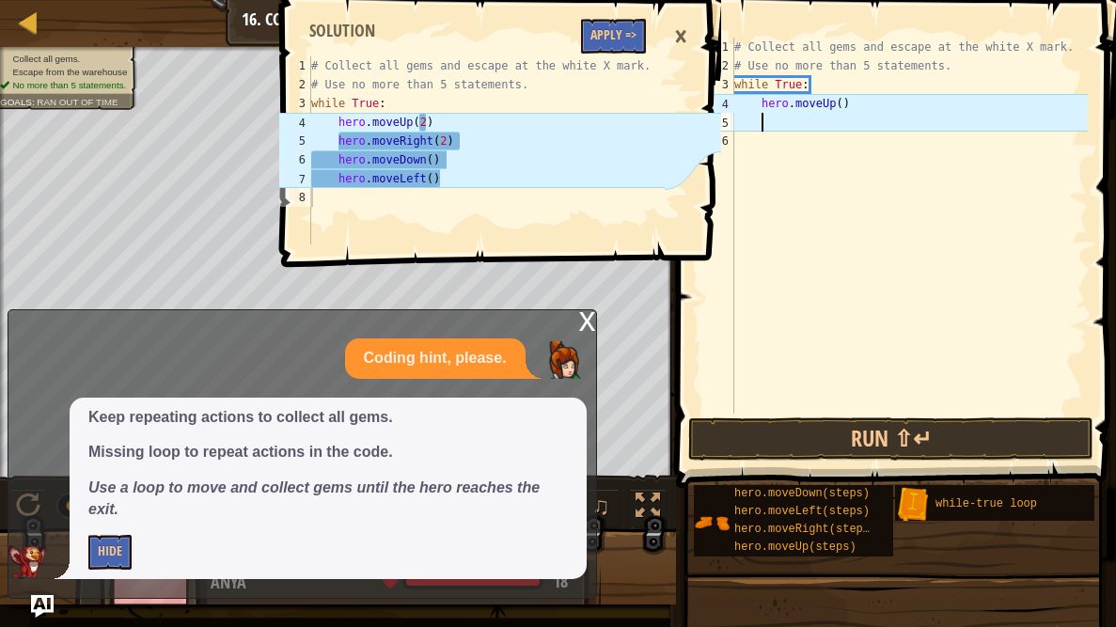
type textarea "r"
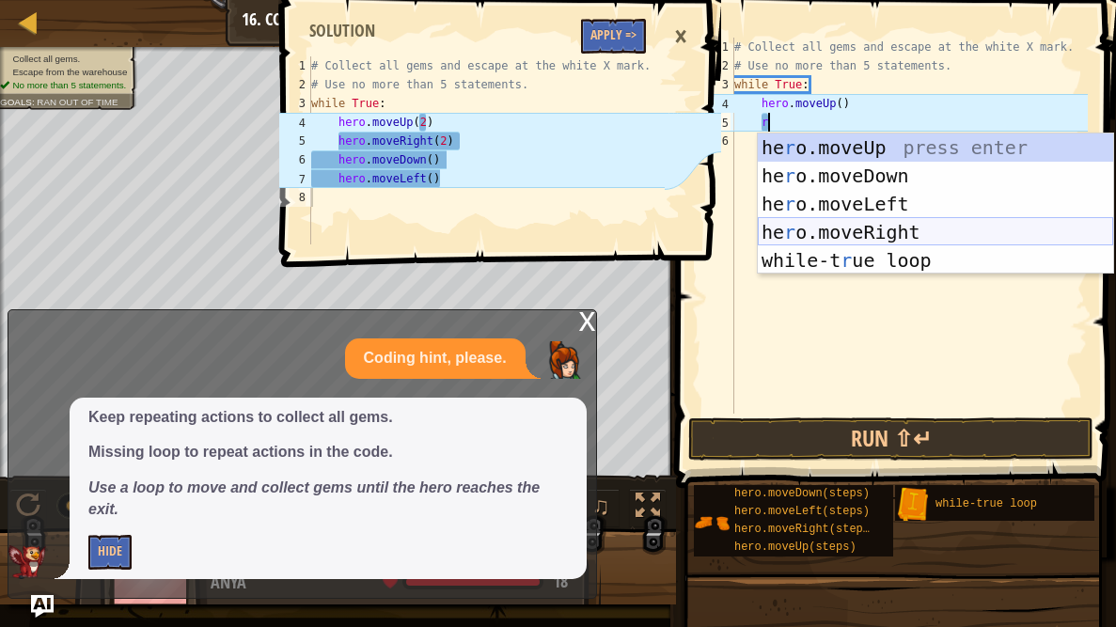
click at [833, 227] on div "he r o.moveUp press enter he r o.moveDown press enter he r o.moveLeft press ent…" at bounding box center [935, 232] width 355 height 197
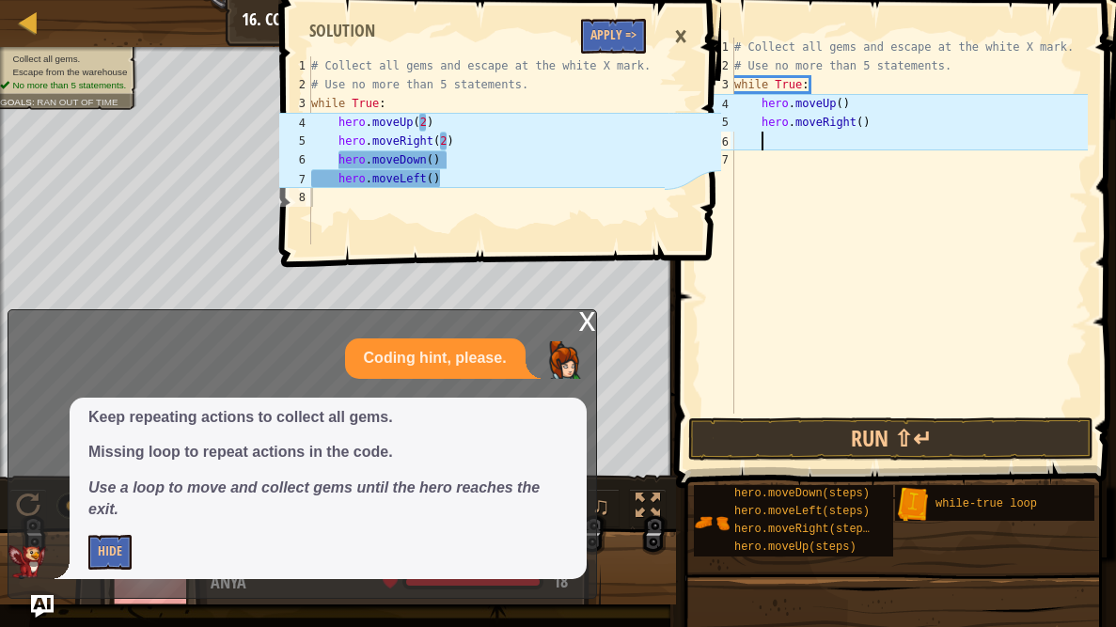
type textarea "m"
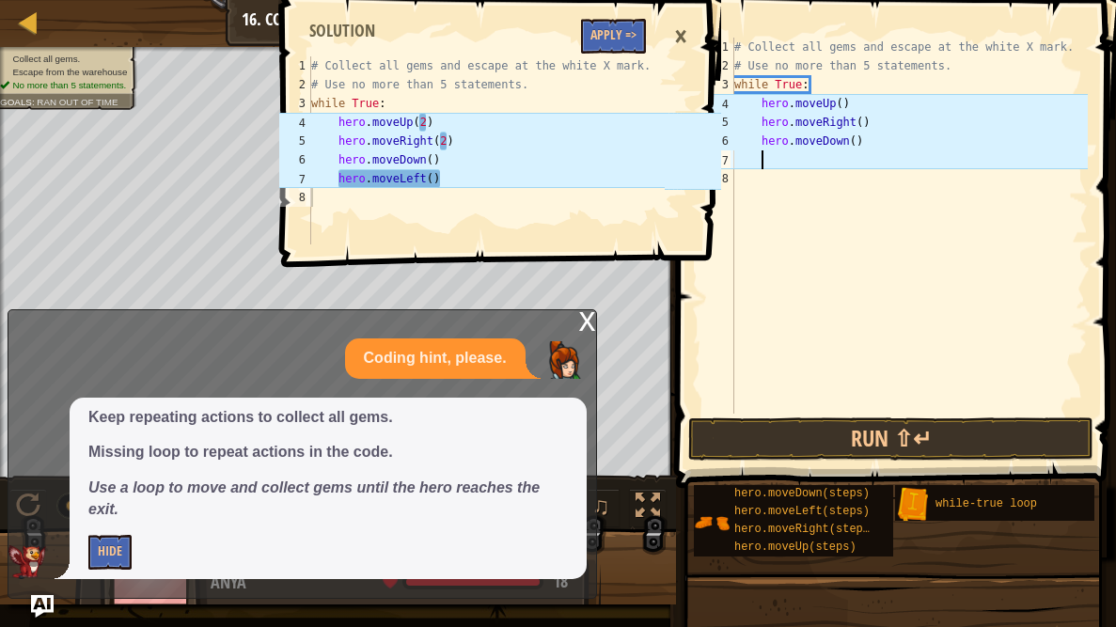
type textarea "l"
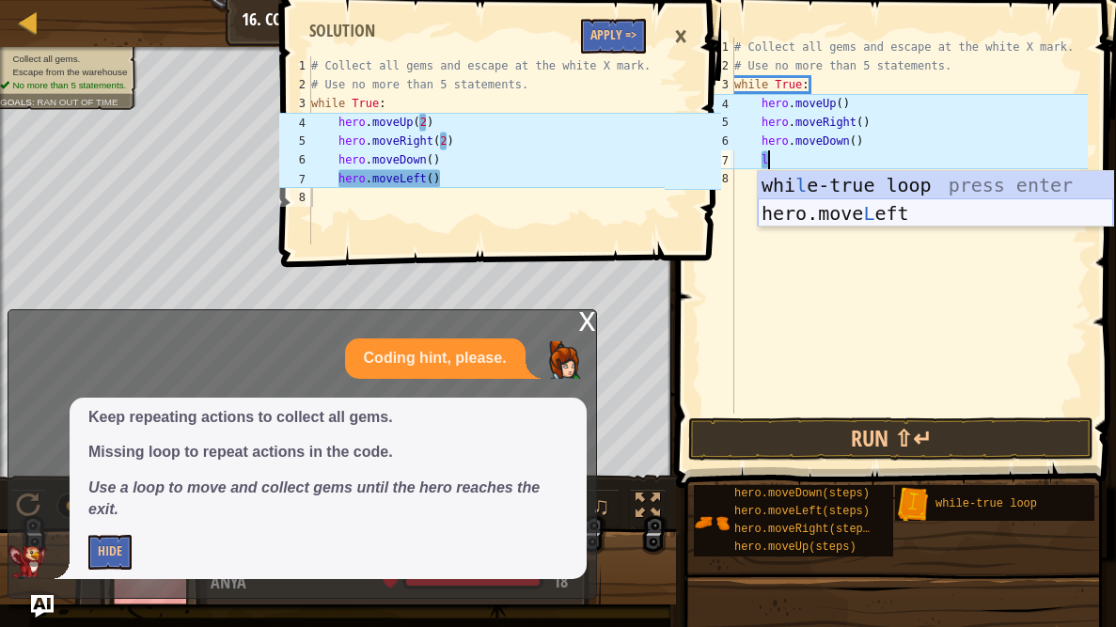
click at [854, 213] on div "whi l e-true loop press enter hero.move L eft press enter" at bounding box center [935, 227] width 355 height 113
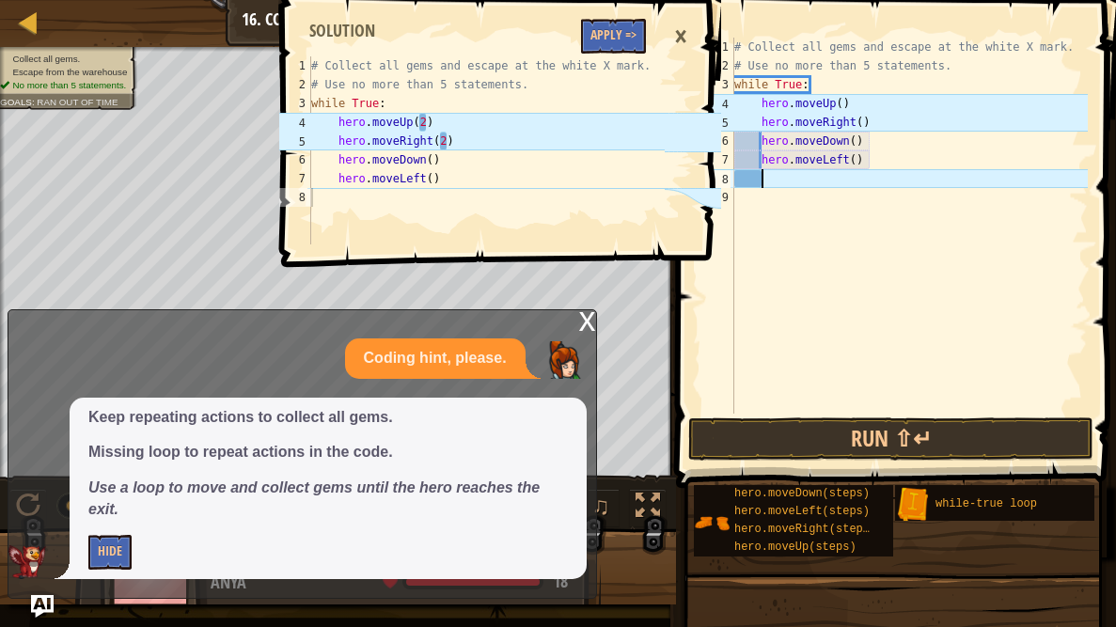
click at [843, 98] on div "# Collect all gems and escape at the white X mark. # Use no more than 5 stateme…" at bounding box center [909, 245] width 357 height 414
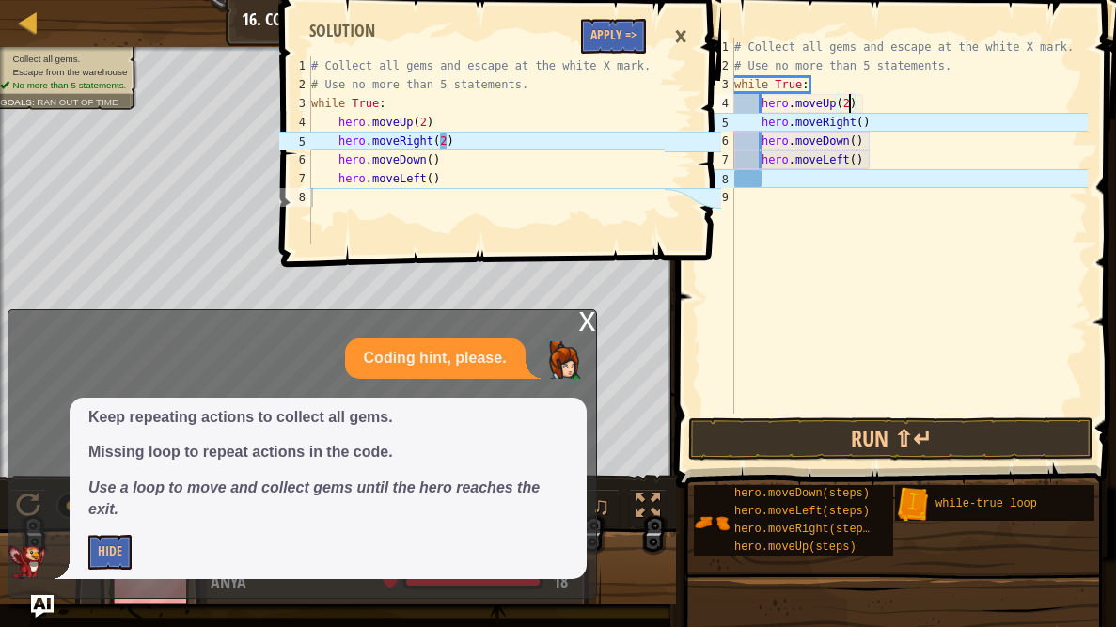
click at [863, 120] on div "# Collect all gems and escape at the white X mark. # Use no more than 5 stateme…" at bounding box center [909, 245] width 357 height 414
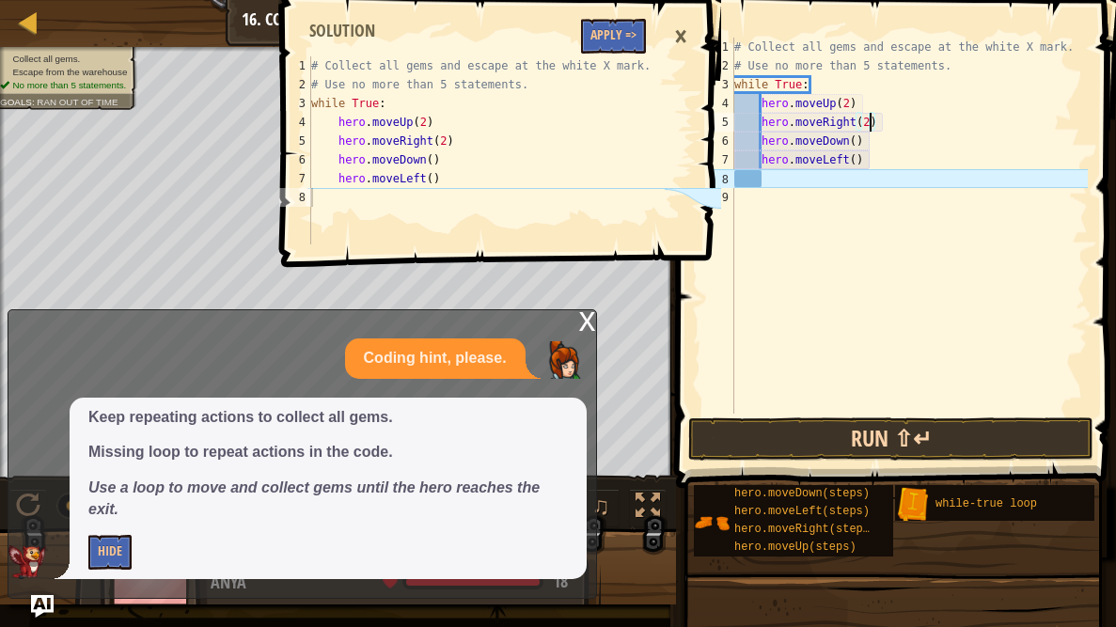
type textarea "hero.moveRight(2)"
click at [878, 441] on button "Run ⇧↵" at bounding box center [890, 439] width 405 height 43
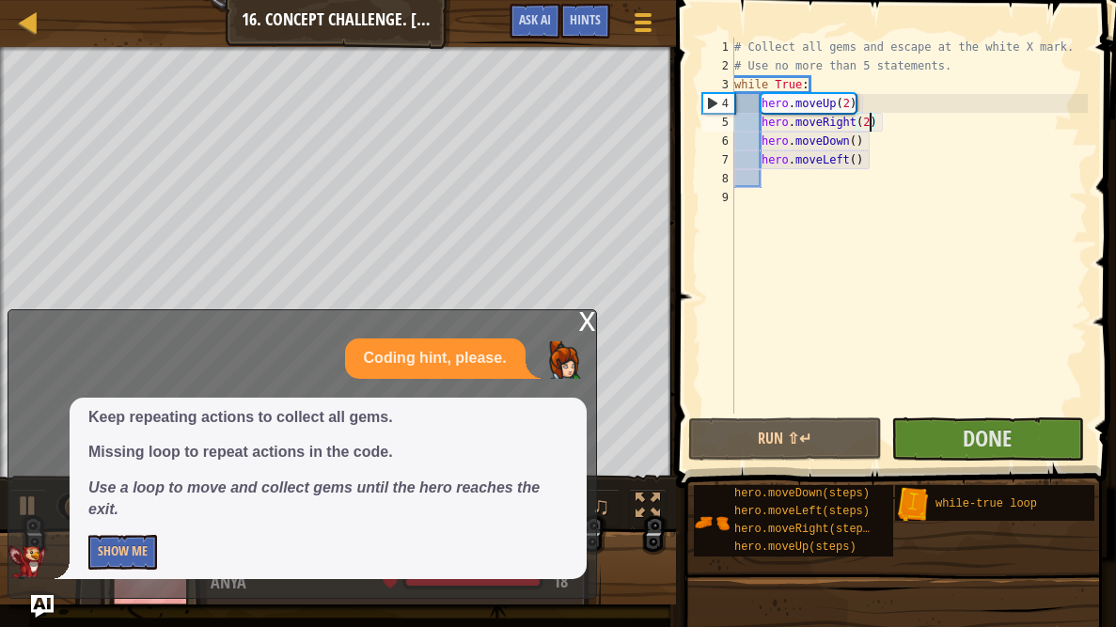
click at [579, 317] on div "x" at bounding box center [587, 319] width 17 height 19
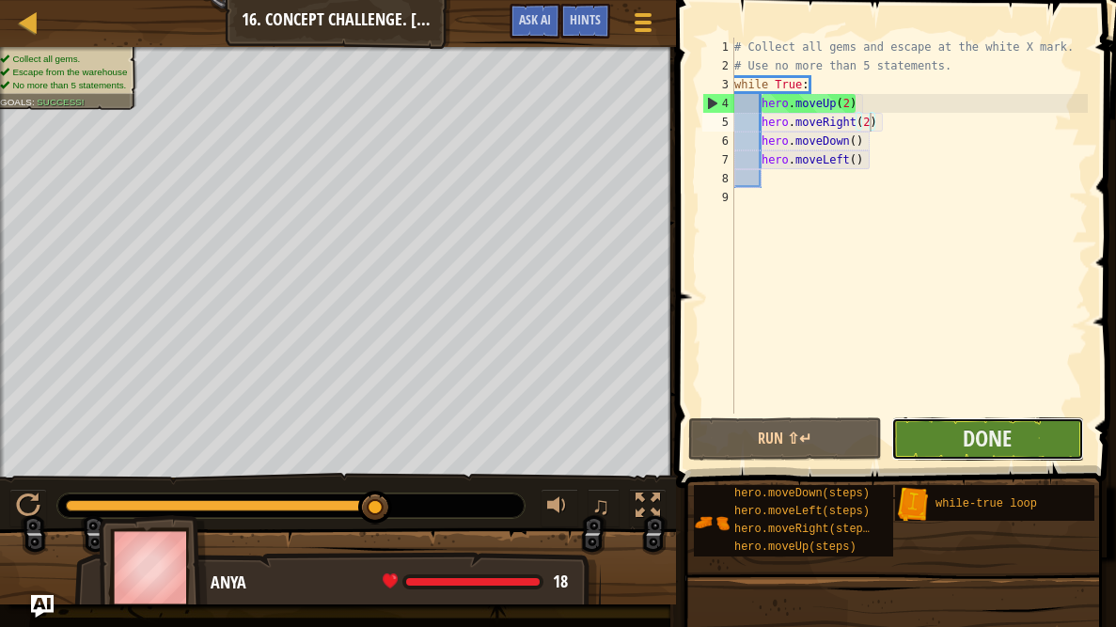
click at [934, 451] on button "Done" at bounding box center [987, 439] width 193 height 43
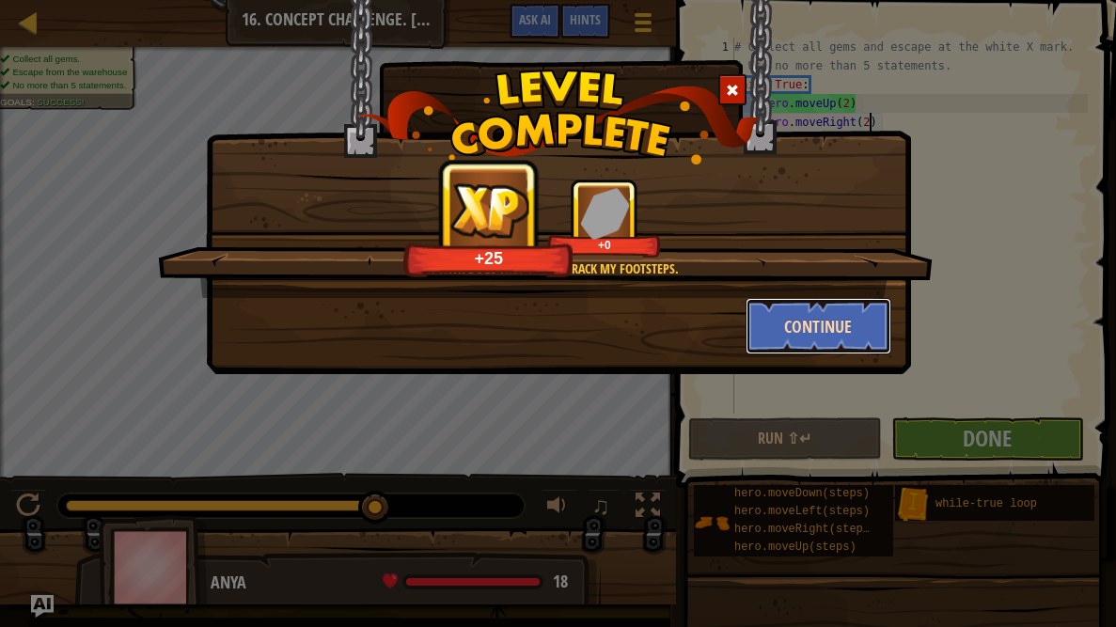
click at [811, 332] on button "Continue" at bounding box center [819, 326] width 146 height 56
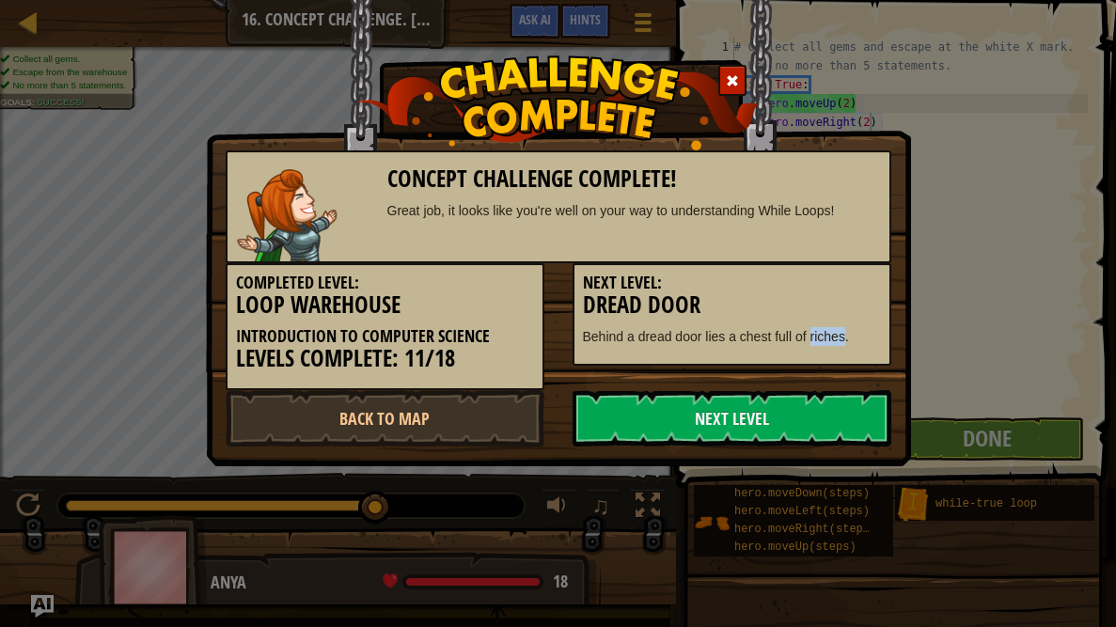
click at [811, 332] on p "Behind a dread door lies a chest full of riches." at bounding box center [732, 336] width 298 height 19
click at [713, 307] on h3 "Dread Door" at bounding box center [732, 304] width 298 height 25
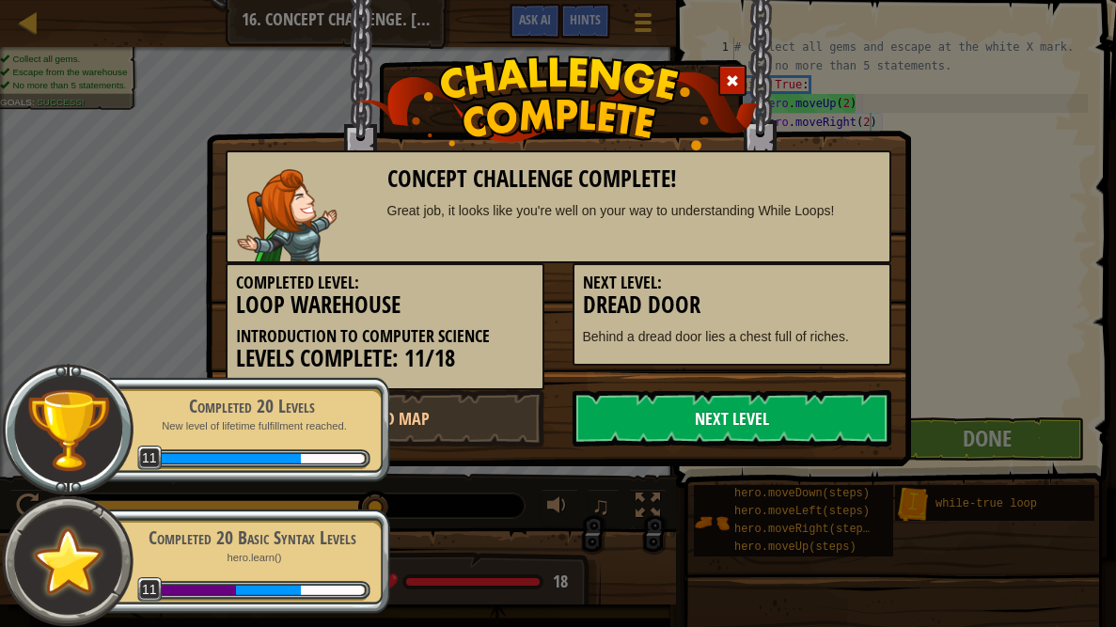
click at [670, 426] on link "Next Level" at bounding box center [732, 418] width 319 height 56
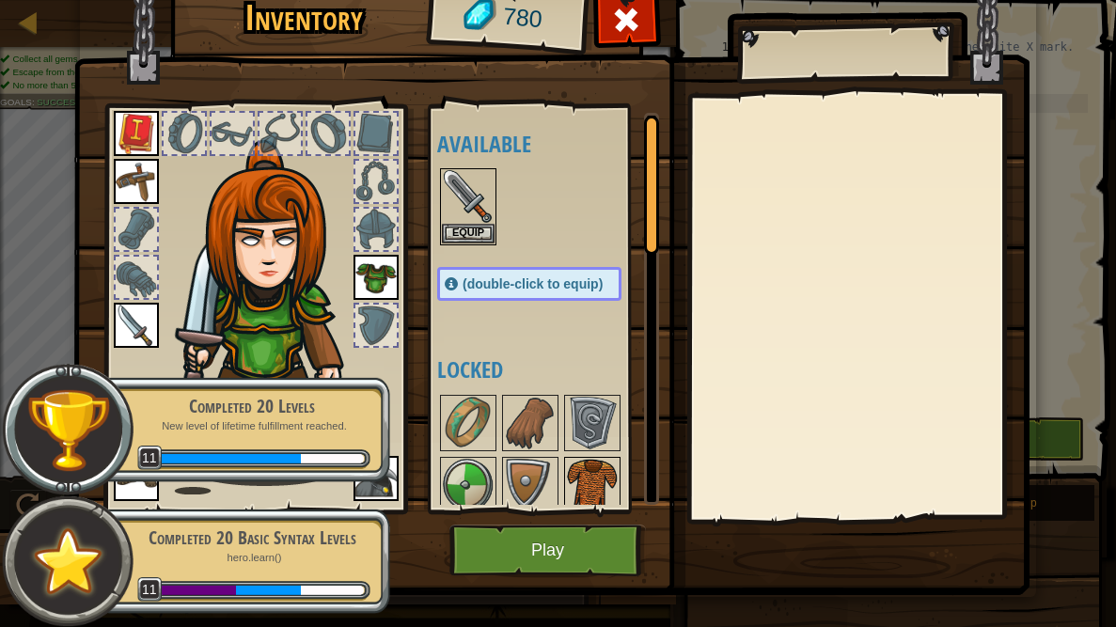
click at [581, 488] on img at bounding box center [592, 485] width 53 height 53
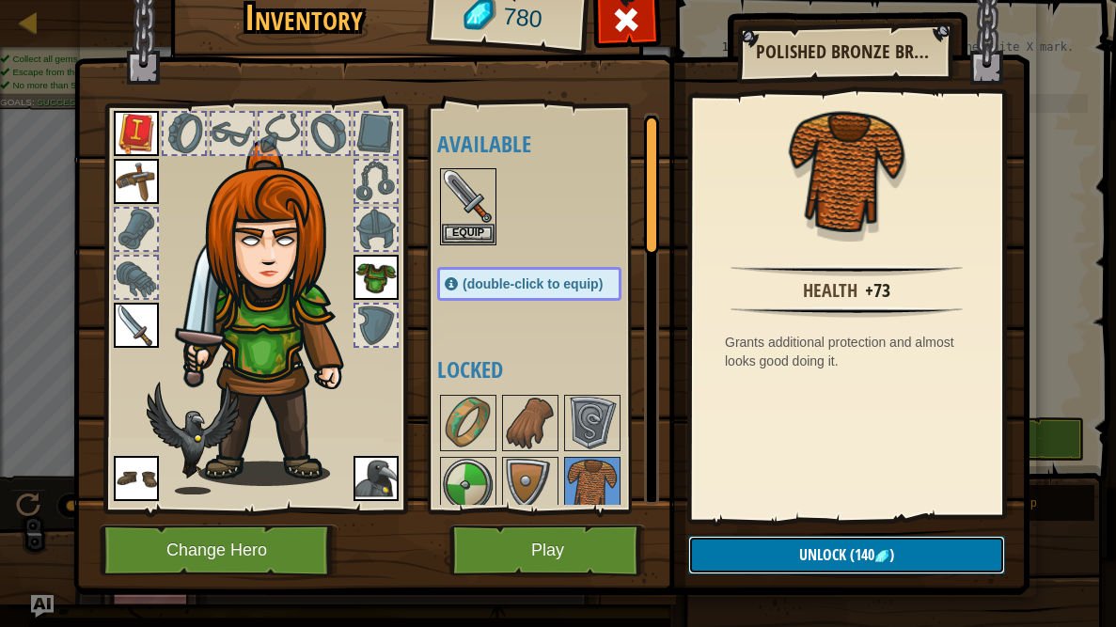
click at [792, 559] on button "Unlock (140 )" at bounding box center [846, 555] width 317 height 39
click at [792, 559] on button "Confirm" at bounding box center [846, 555] width 317 height 39
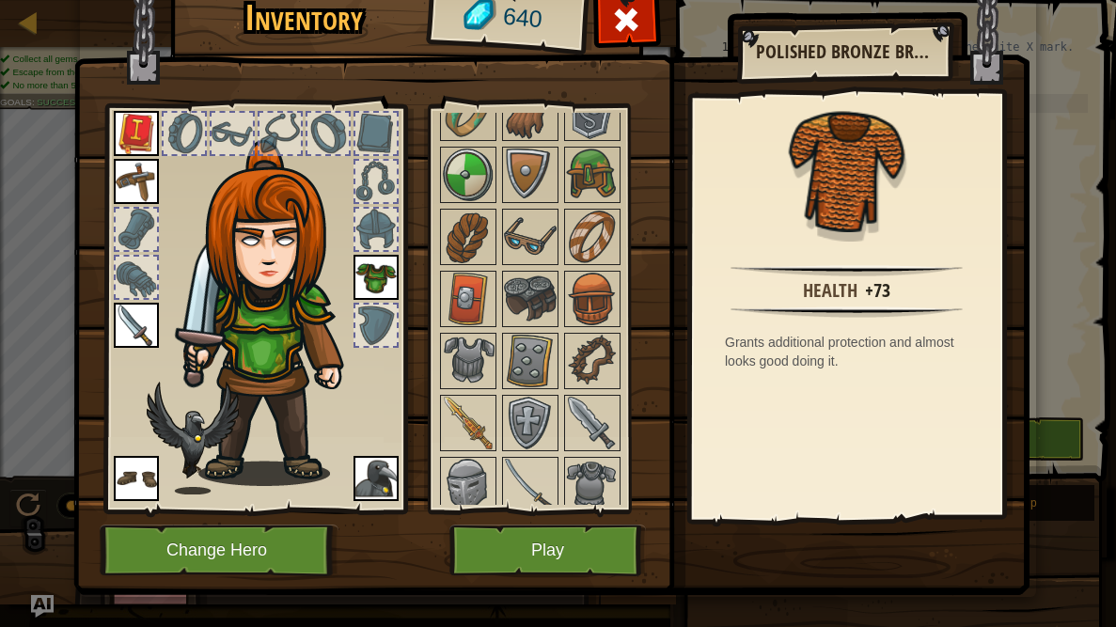
scroll to position [318, 0]
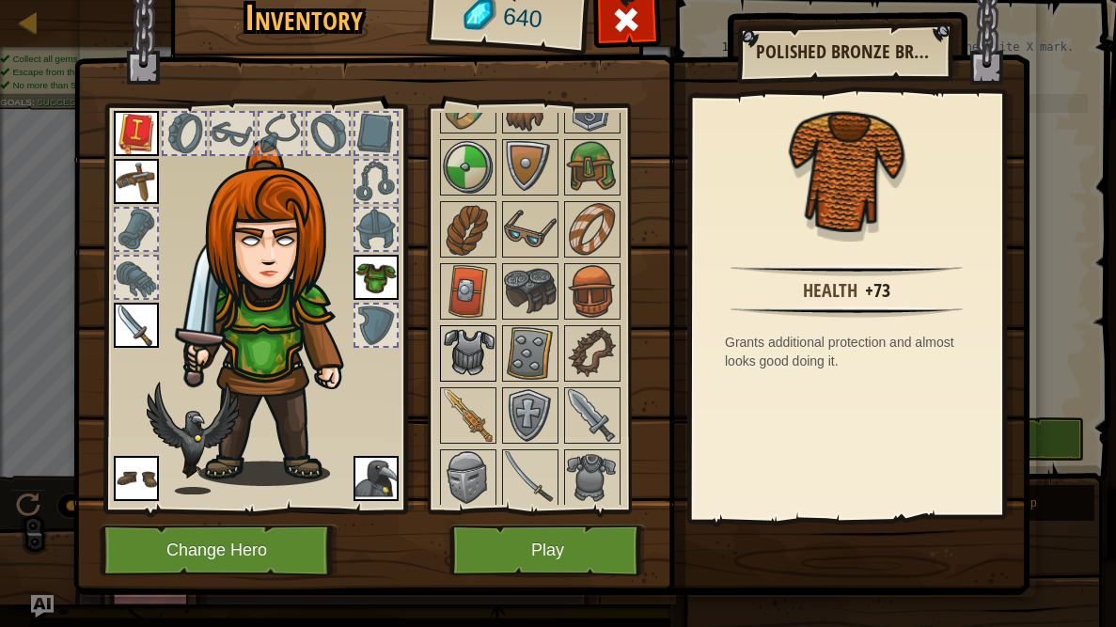
click at [465, 337] on img at bounding box center [468, 353] width 53 height 53
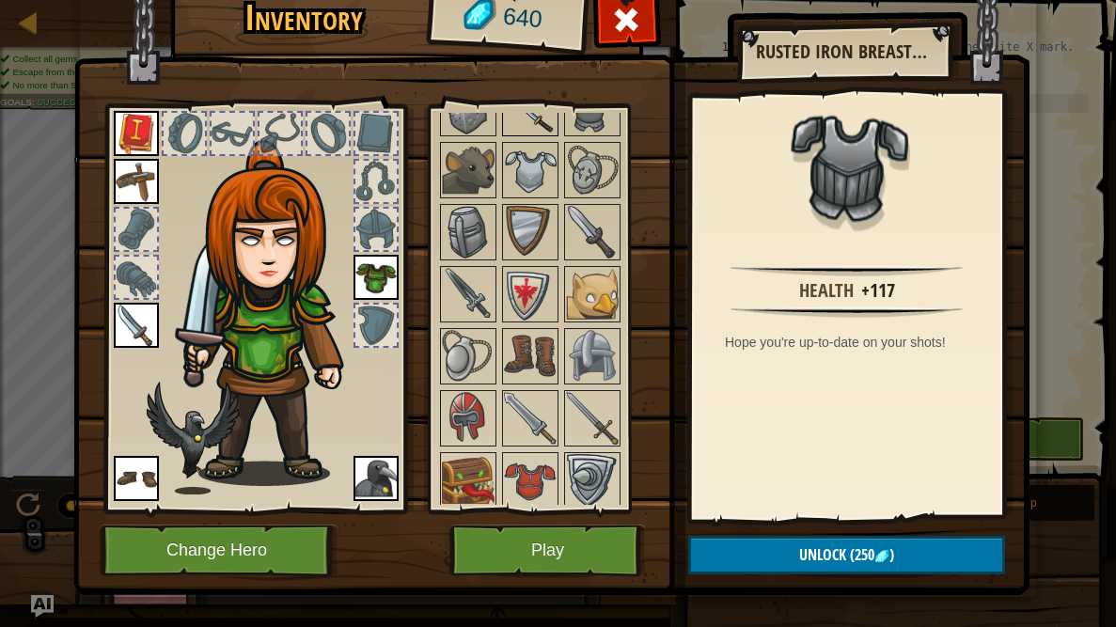
scroll to position [21, 0]
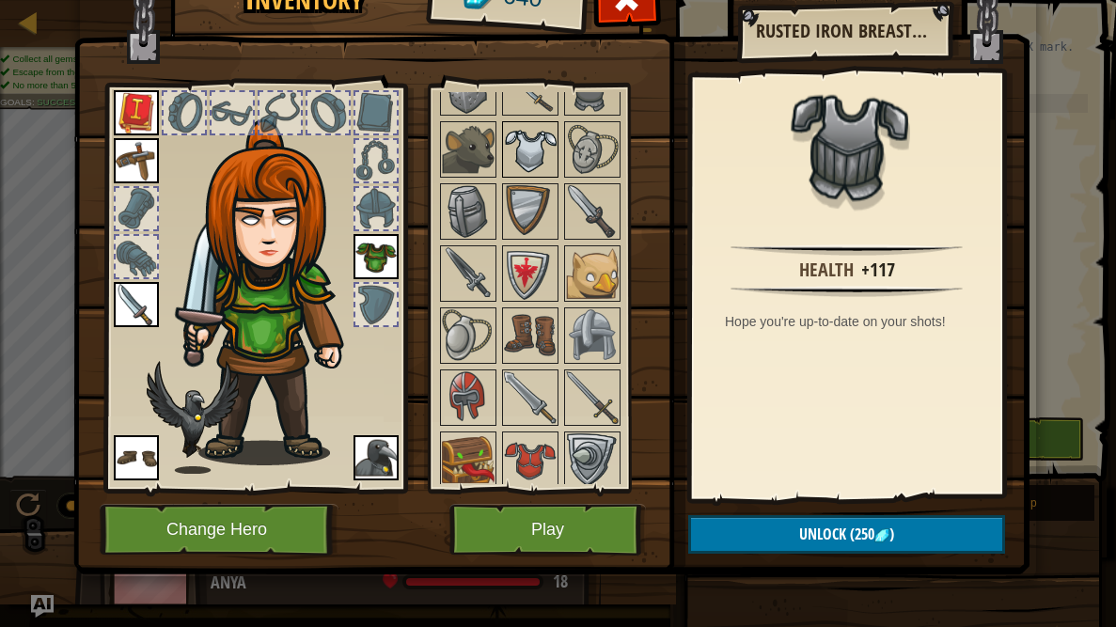
click at [524, 150] on img at bounding box center [530, 149] width 53 height 53
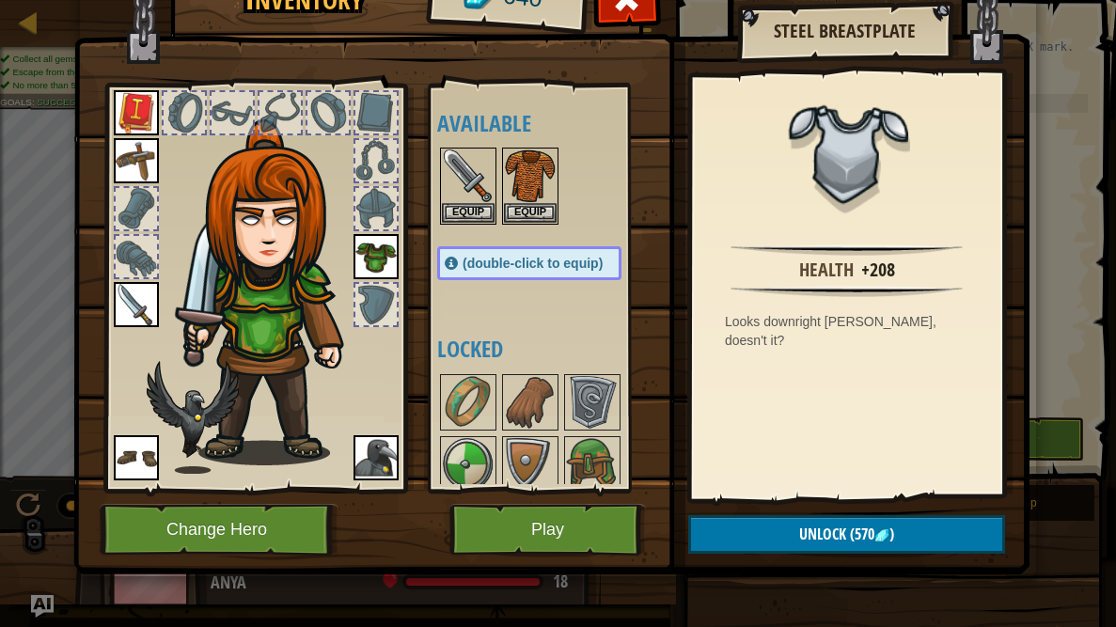
scroll to position [0, 0]
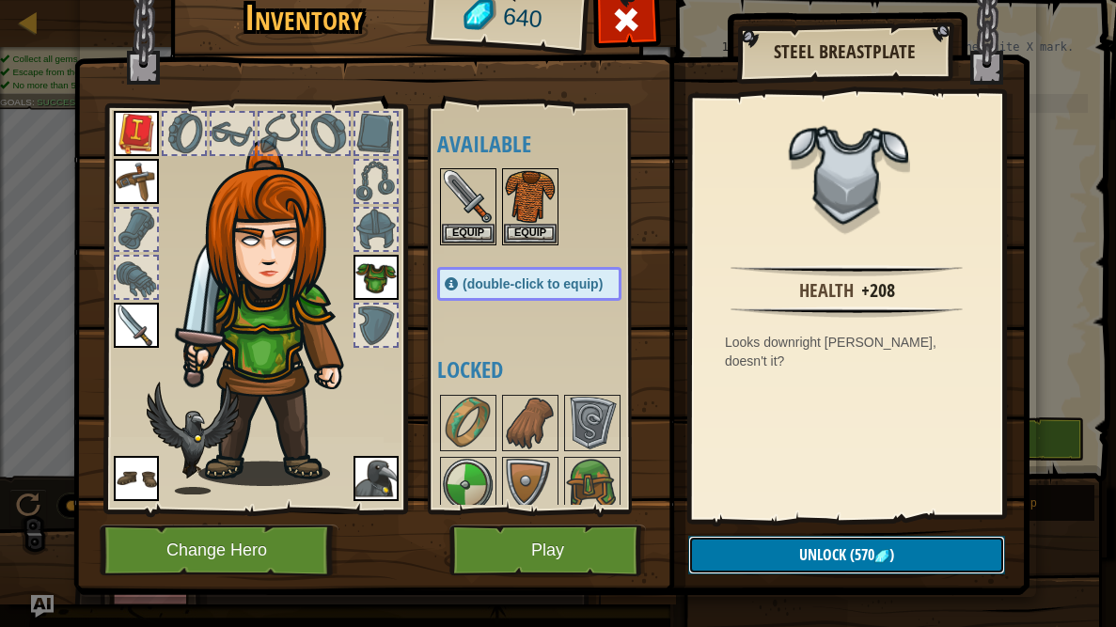
click at [744, 553] on button "Unlock (570 )" at bounding box center [846, 555] width 317 height 39
click at [729, 566] on button "Confirm" at bounding box center [846, 555] width 317 height 39
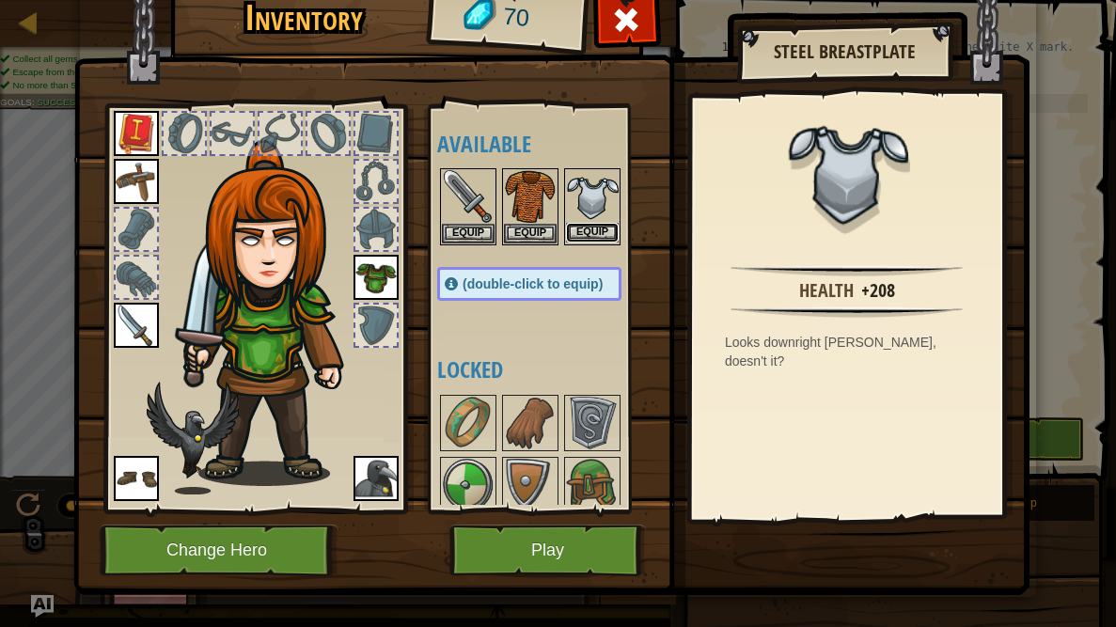
click at [579, 231] on button "Equip" at bounding box center [592, 233] width 53 height 20
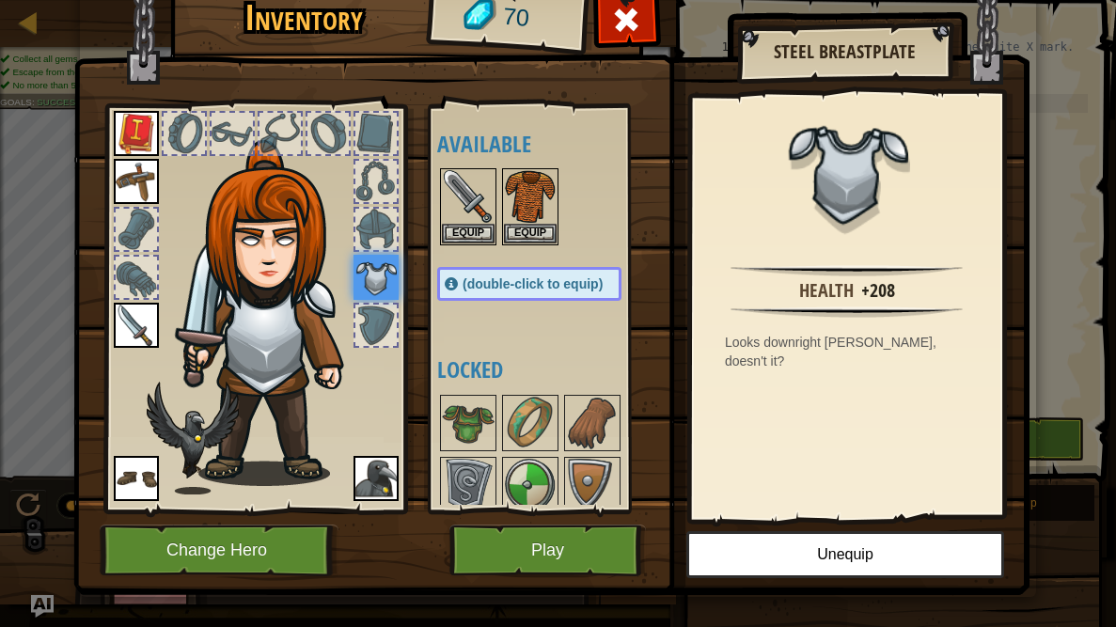
click at [562, 576] on img at bounding box center [551, 254] width 956 height 683
click at [565, 559] on button "Play" at bounding box center [547, 551] width 197 height 52
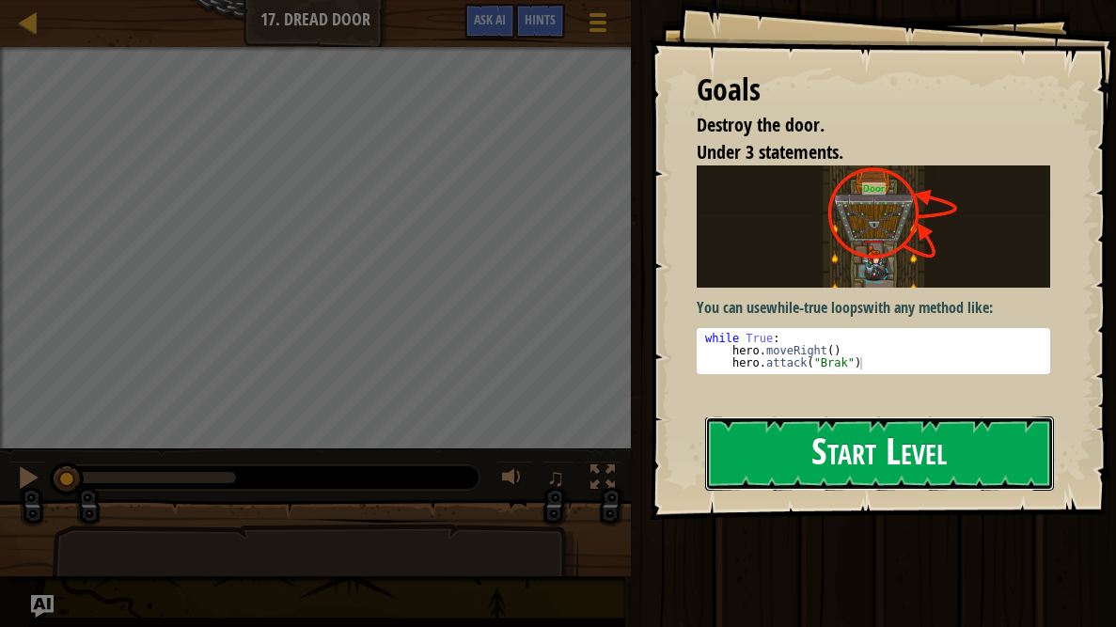
click at [741, 445] on button "Start Level" at bounding box center [879, 454] width 349 height 74
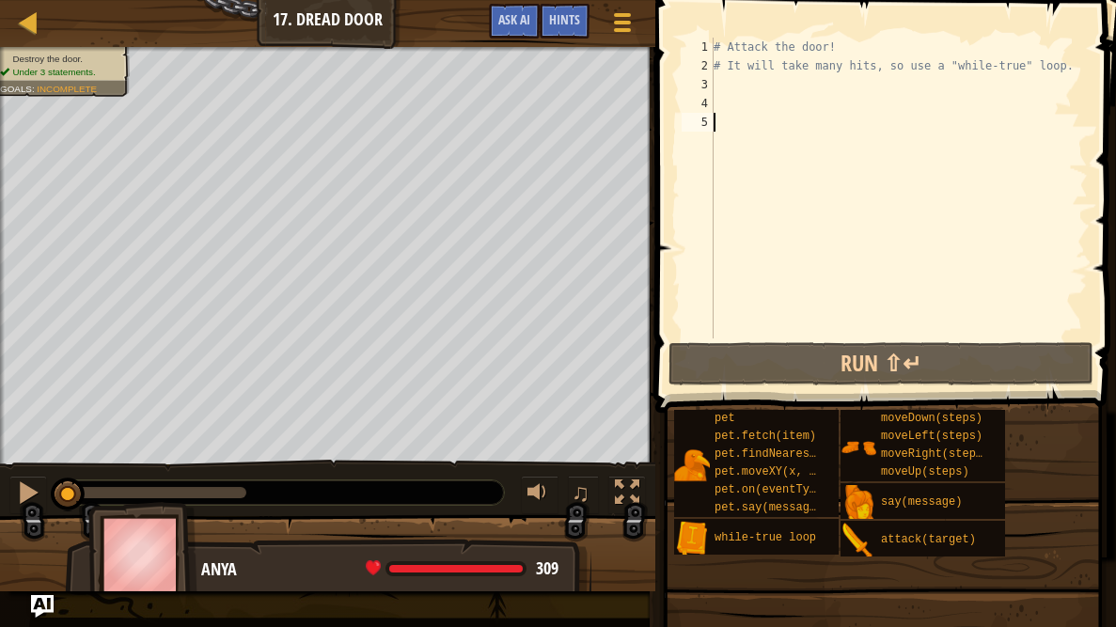
click at [733, 91] on div "# Attack the door! # It will take many hits, so use a "while-true" loop." at bounding box center [899, 207] width 378 height 339
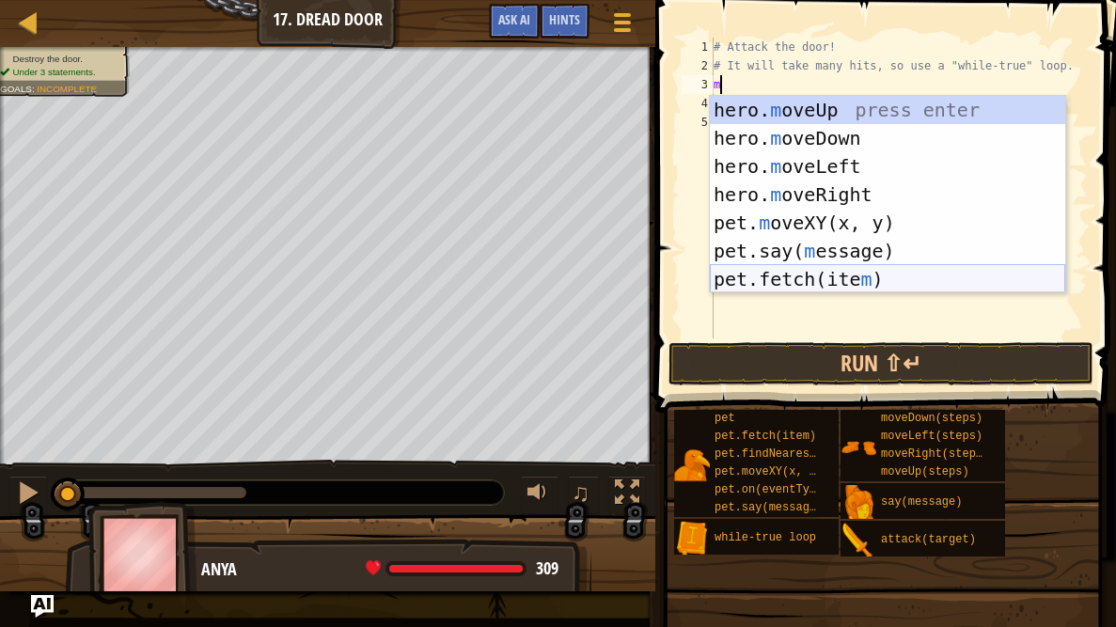
click at [755, 279] on div "hero. m oveUp press enter hero. m oveDown press enter hero. m oveLeft press ent…" at bounding box center [887, 223] width 355 height 254
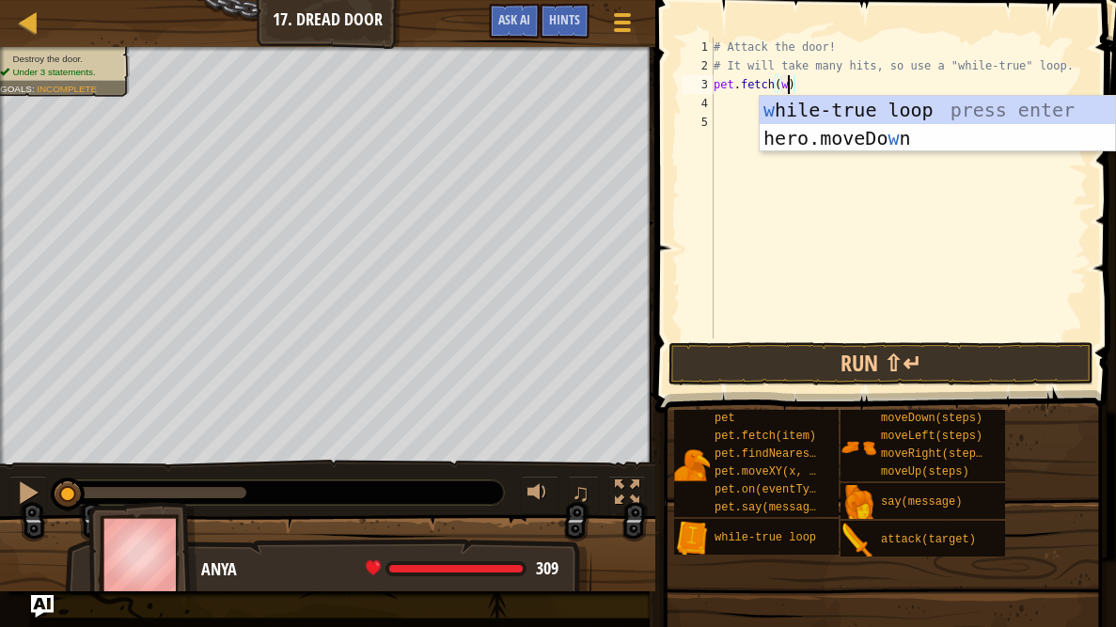
scroll to position [8, 6]
click at [836, 114] on div "w [PERSON_NAME]-true loop press enter hero.moveDo w n press enter" at bounding box center [937, 152] width 355 height 113
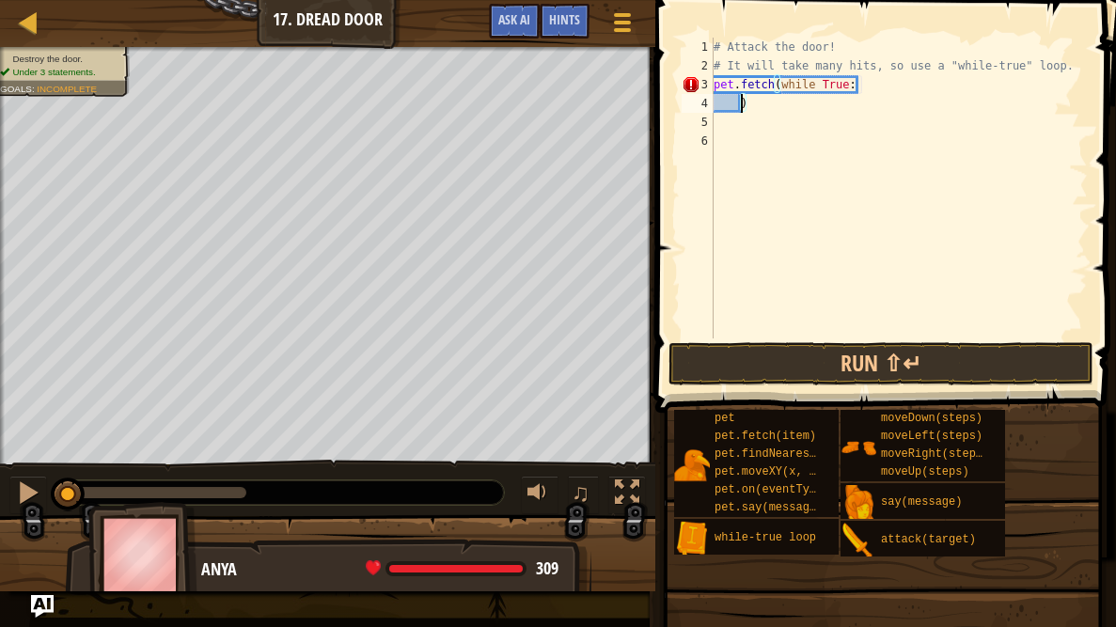
click at [773, 86] on div "# Attack the door! # It will take many hits, so use a "while-true" loop. pet . …" at bounding box center [899, 207] width 378 height 339
click at [780, 84] on div "# Attack the door! # It will take many hits, so use a "while-true" loop. pet . …" at bounding box center [899, 207] width 378 height 339
click at [757, 107] on div "# Attack the door! # It will take many hits, so use a "while-true" loop. while …" at bounding box center [899, 207] width 378 height 339
type textarea ")"
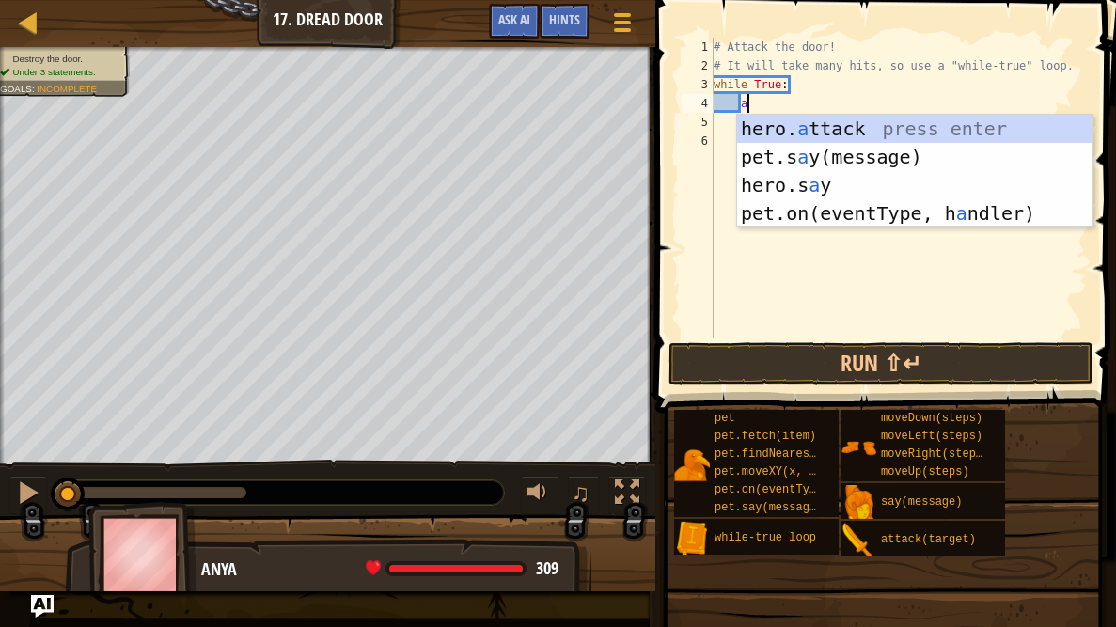
click at [784, 110] on div "# Attack the door! # It will take many hits, so use a "while-true" loop. while …" at bounding box center [899, 207] width 378 height 339
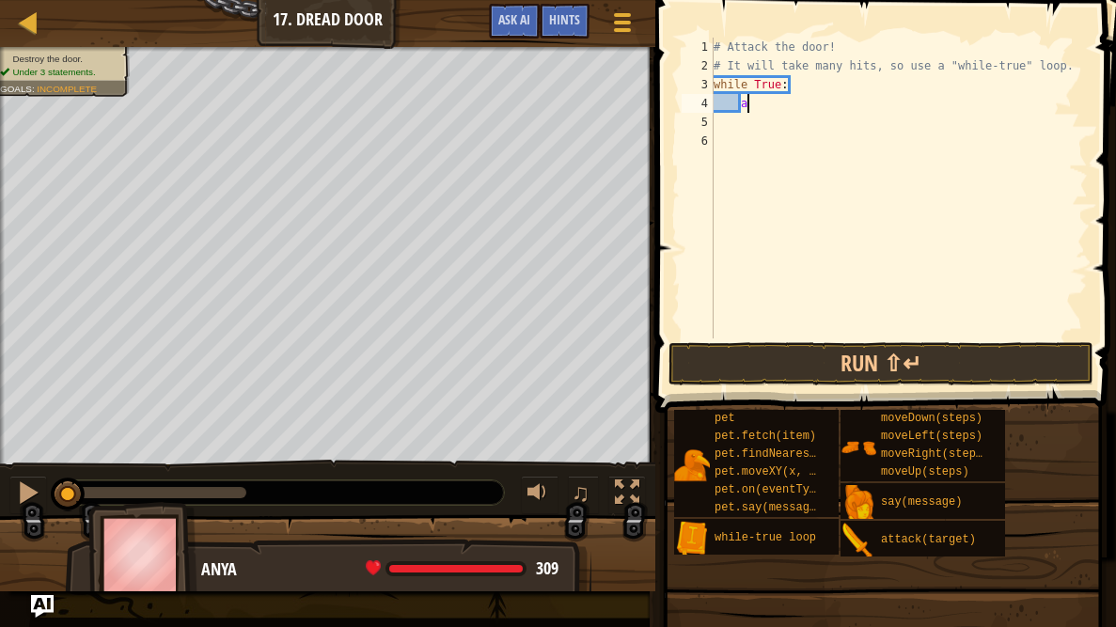
click at [750, 103] on div "# Attack the door! # It will take many hits, so use a "while-true" loop. while …" at bounding box center [899, 207] width 378 height 339
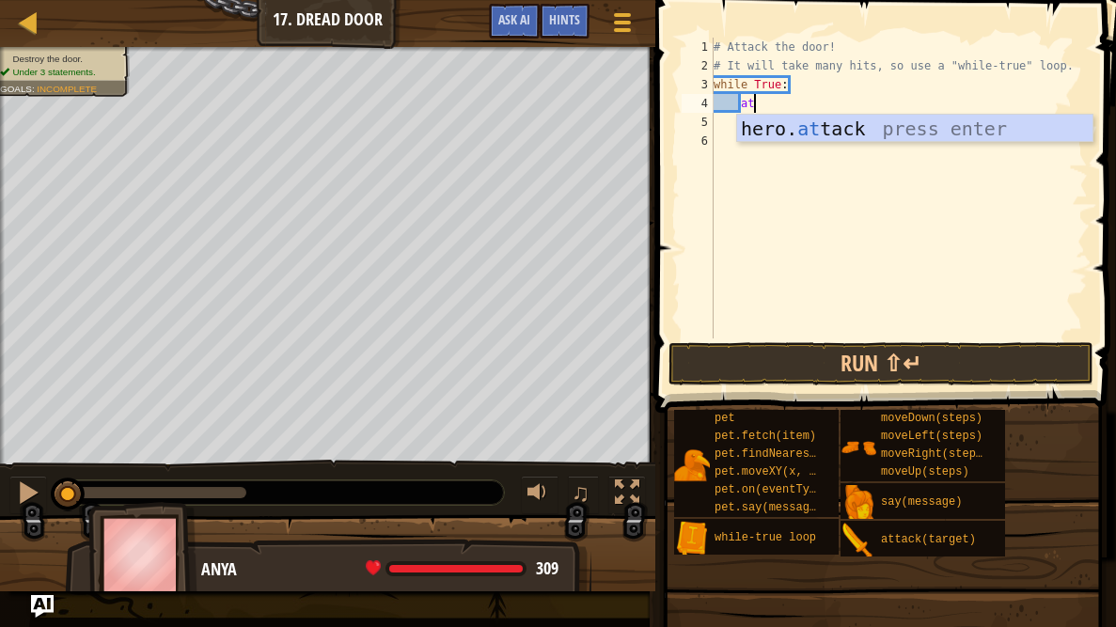
scroll to position [8, 2]
click at [759, 134] on div "hero. at tack press enter" at bounding box center [914, 157] width 355 height 85
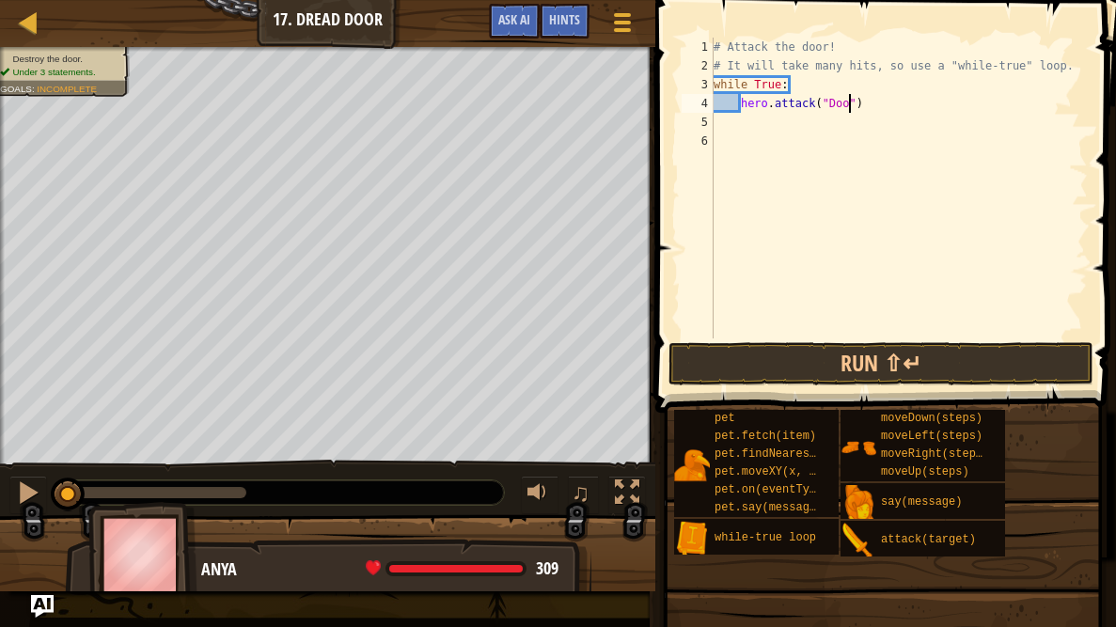
scroll to position [8, 12]
type textarea "hero.attack("Door")"
click at [830, 373] on button "Run ⇧↵" at bounding box center [881, 363] width 425 height 43
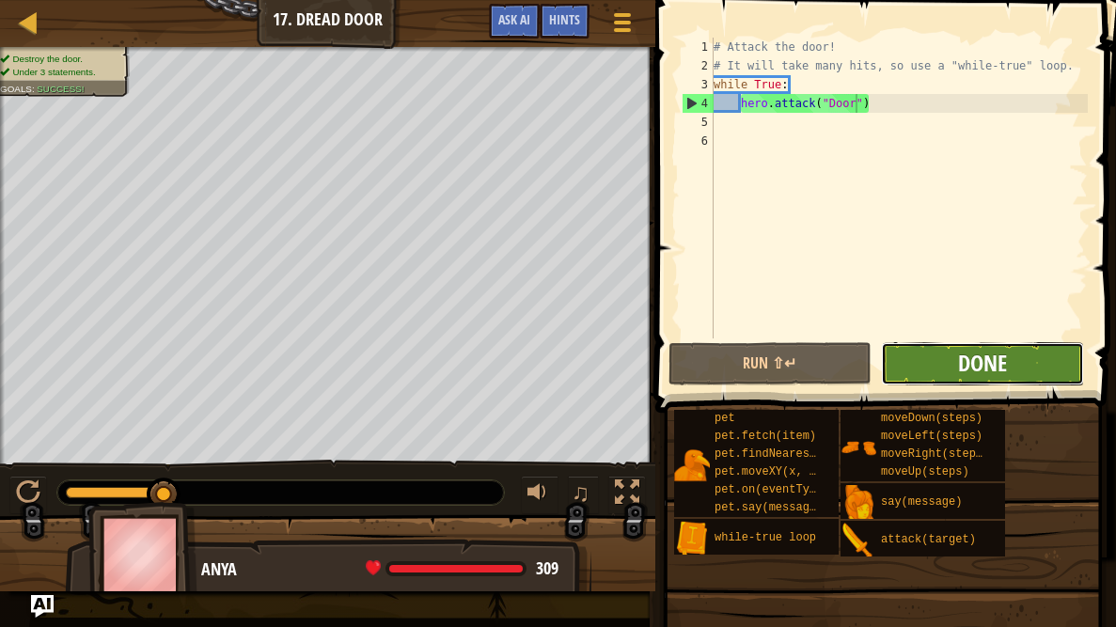
click at [983, 361] on span "Done" at bounding box center [982, 363] width 49 height 30
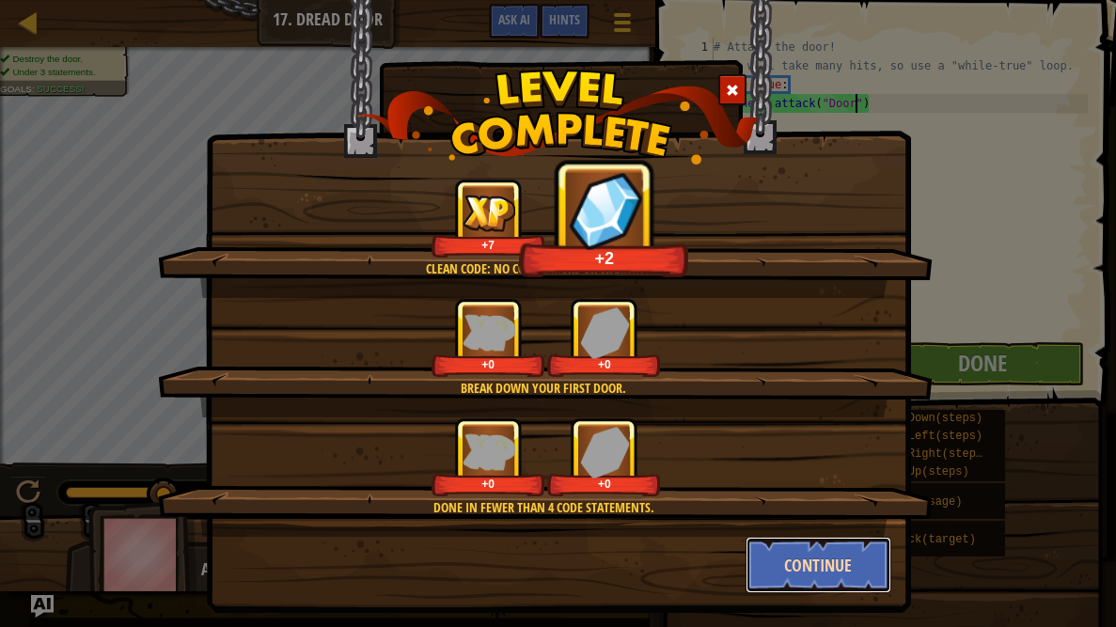
click at [791, 558] on button "Continue" at bounding box center [819, 565] width 146 height 56
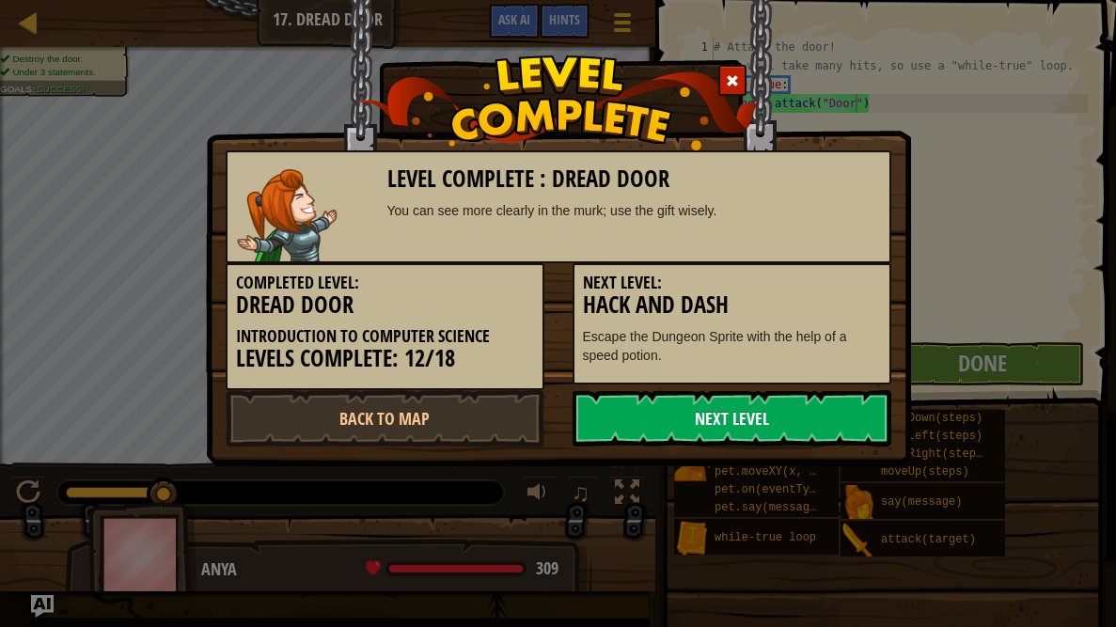
click at [731, 433] on link "Next Level" at bounding box center [732, 418] width 319 height 56
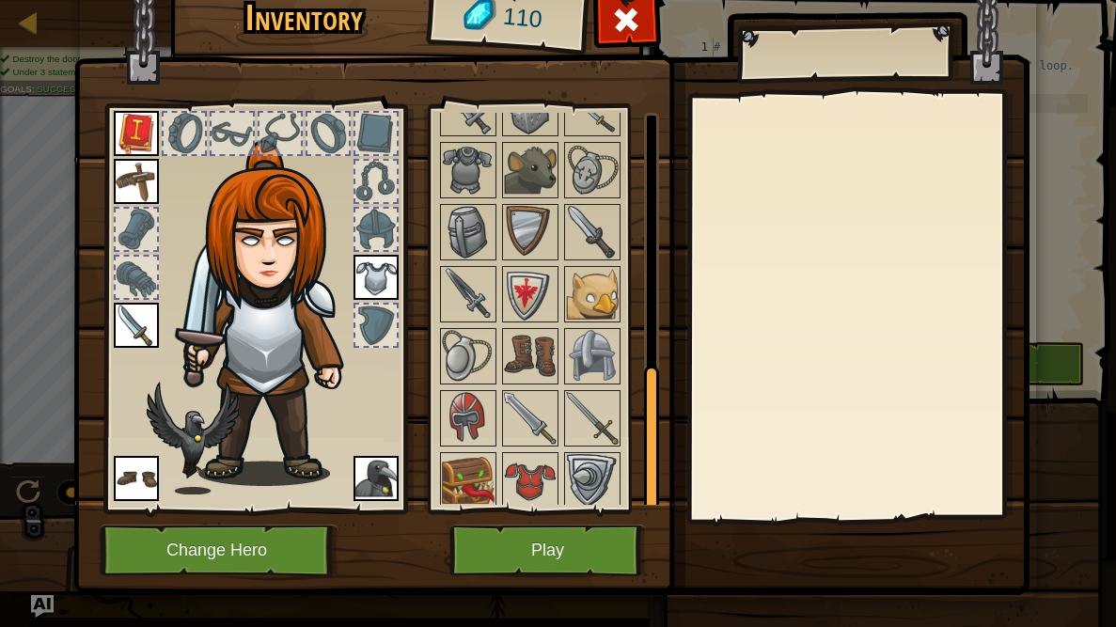
scroll to position [21, 0]
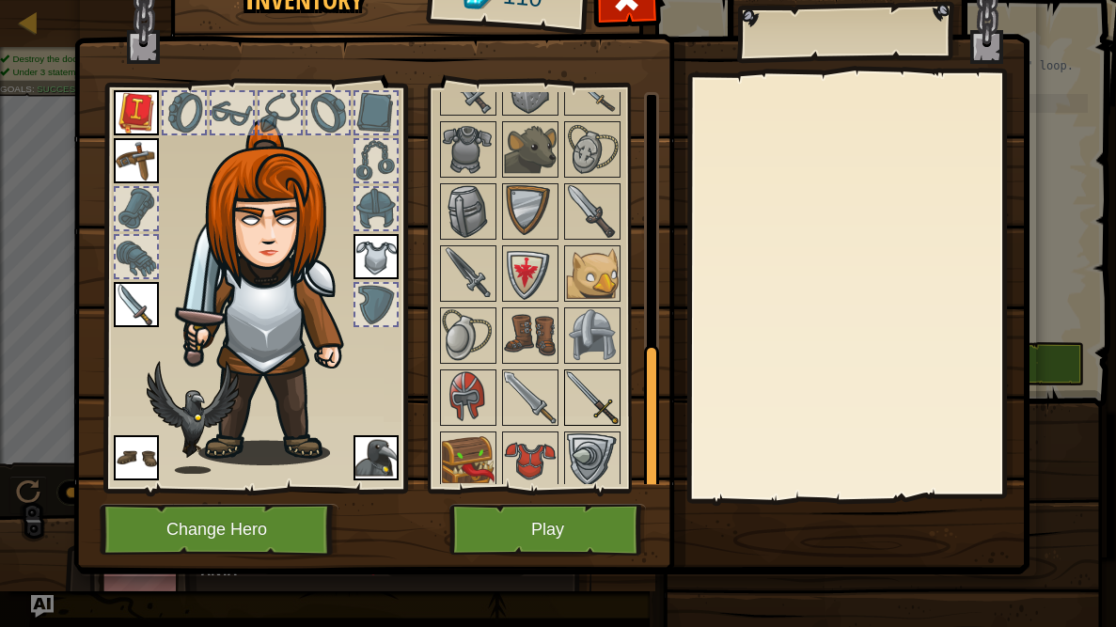
click at [594, 382] on img at bounding box center [592, 397] width 53 height 53
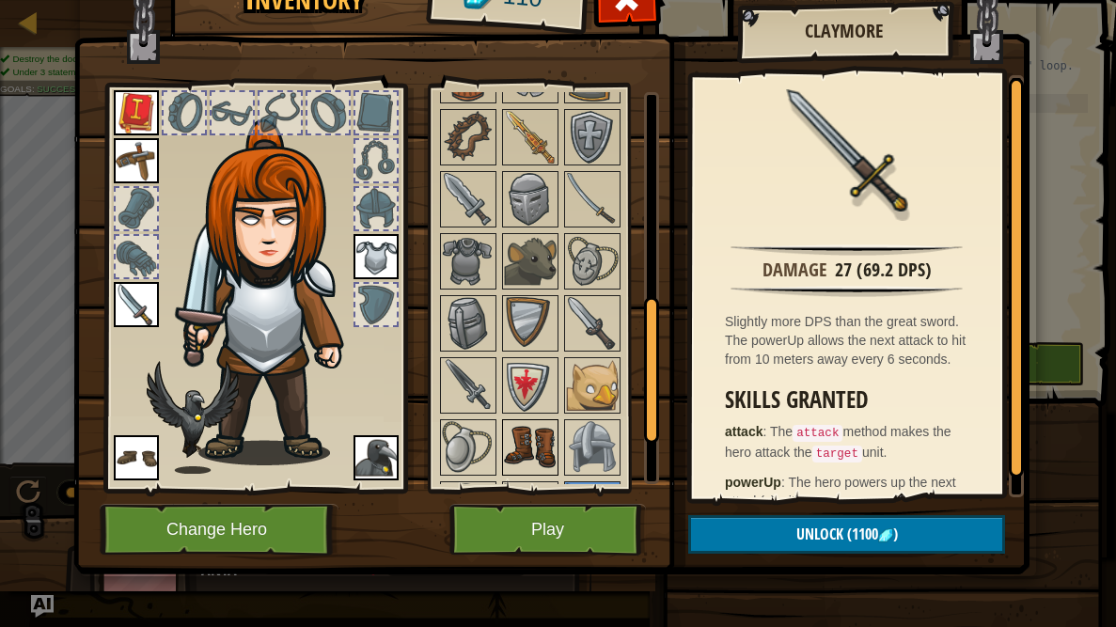
scroll to position [687, 0]
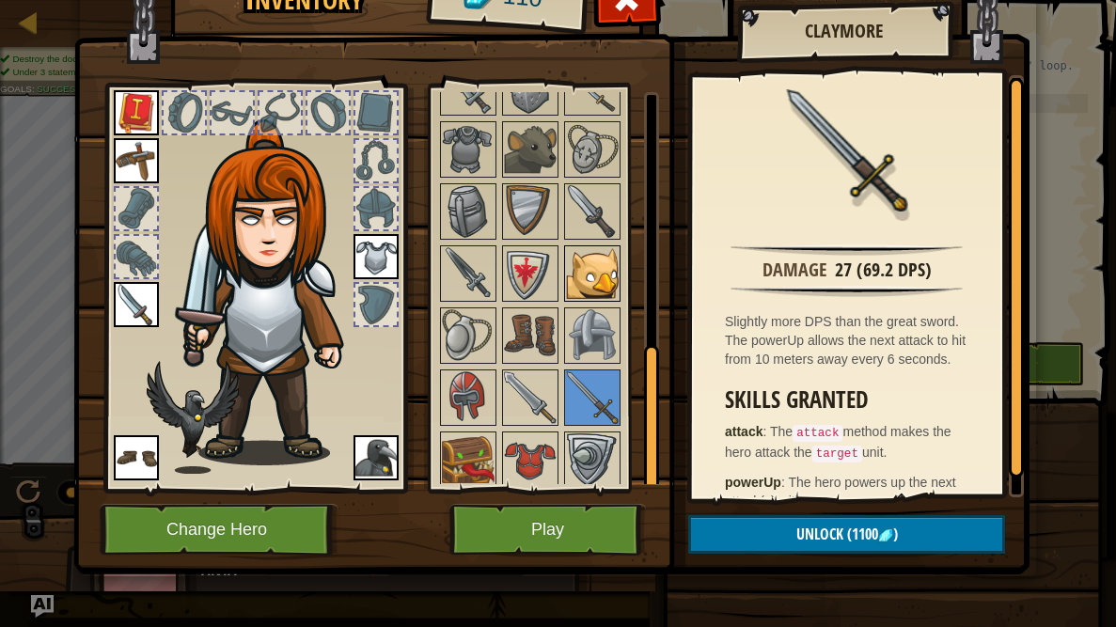
click at [601, 280] on img at bounding box center [592, 273] width 53 height 53
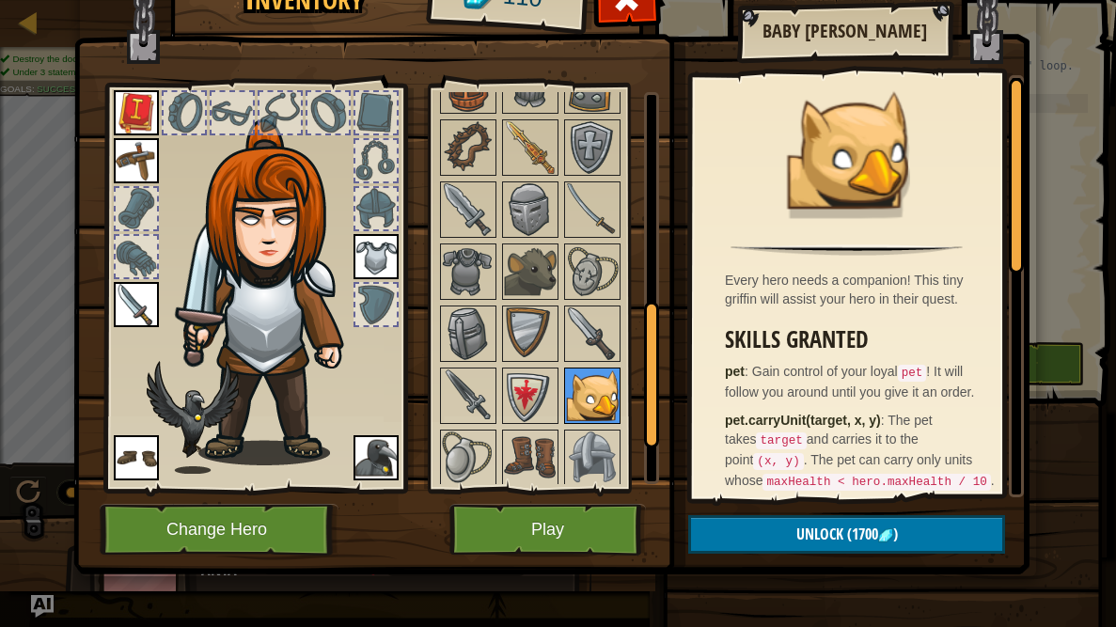
scroll to position [562, 0]
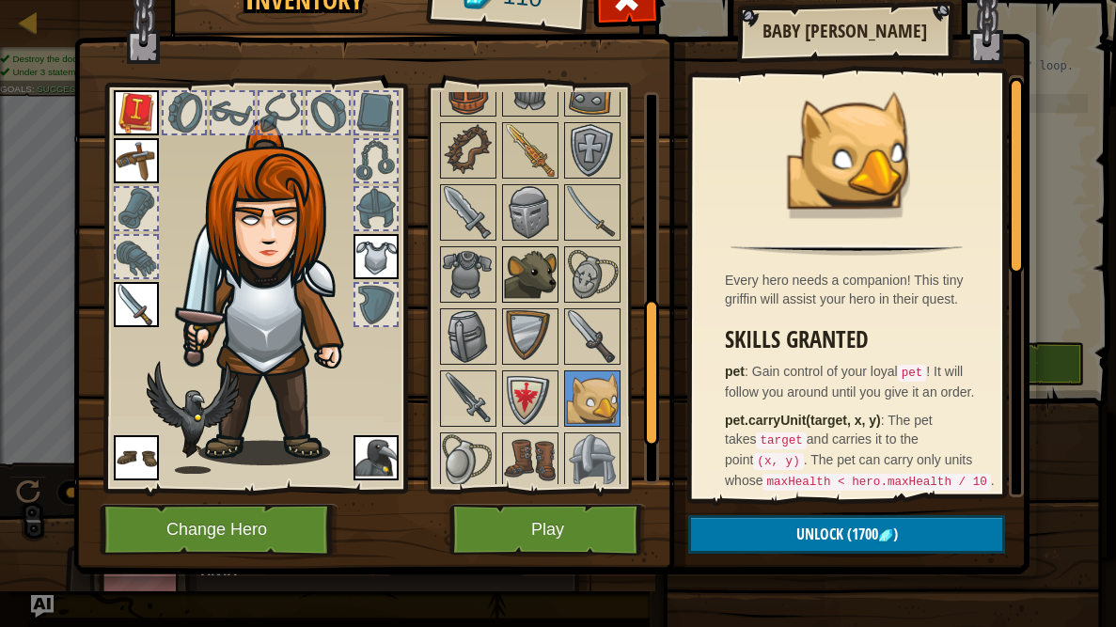
click at [533, 275] on img at bounding box center [530, 274] width 53 height 53
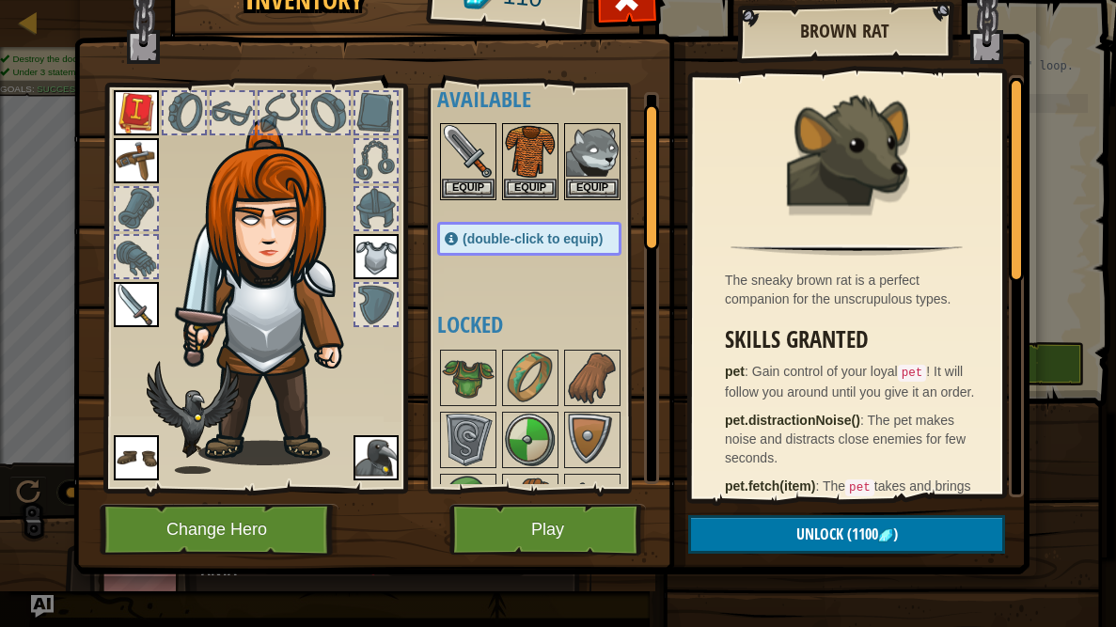
scroll to position [0, 0]
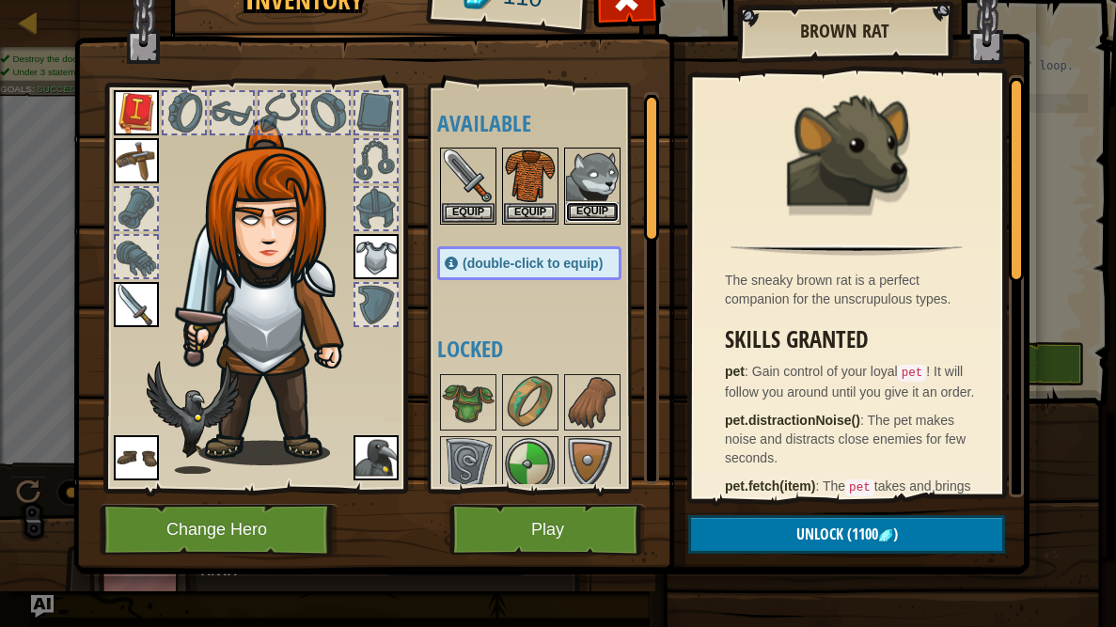
click at [597, 209] on button "Equip" at bounding box center [592, 212] width 53 height 20
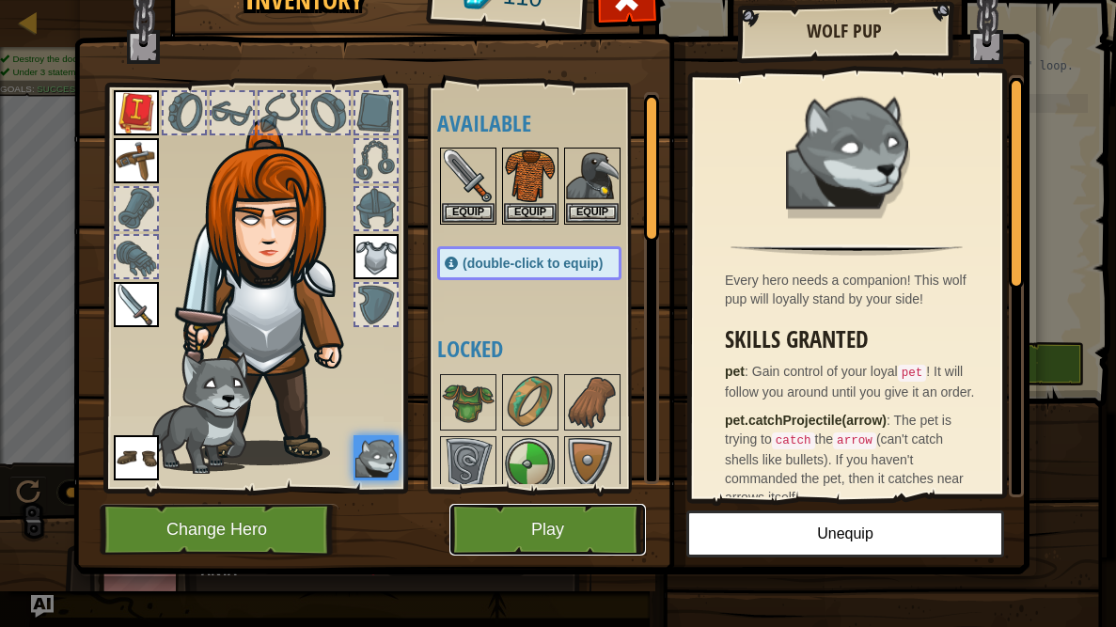
click at [559, 520] on button "Play" at bounding box center [547, 530] width 197 height 52
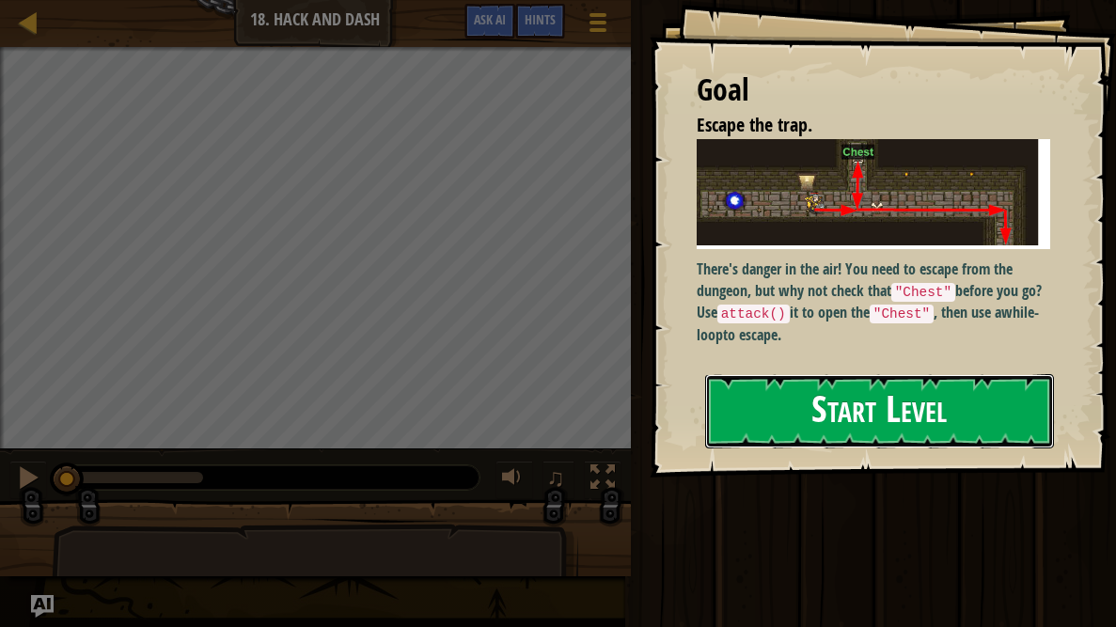
click at [841, 386] on button "Start Level" at bounding box center [879, 411] width 349 height 74
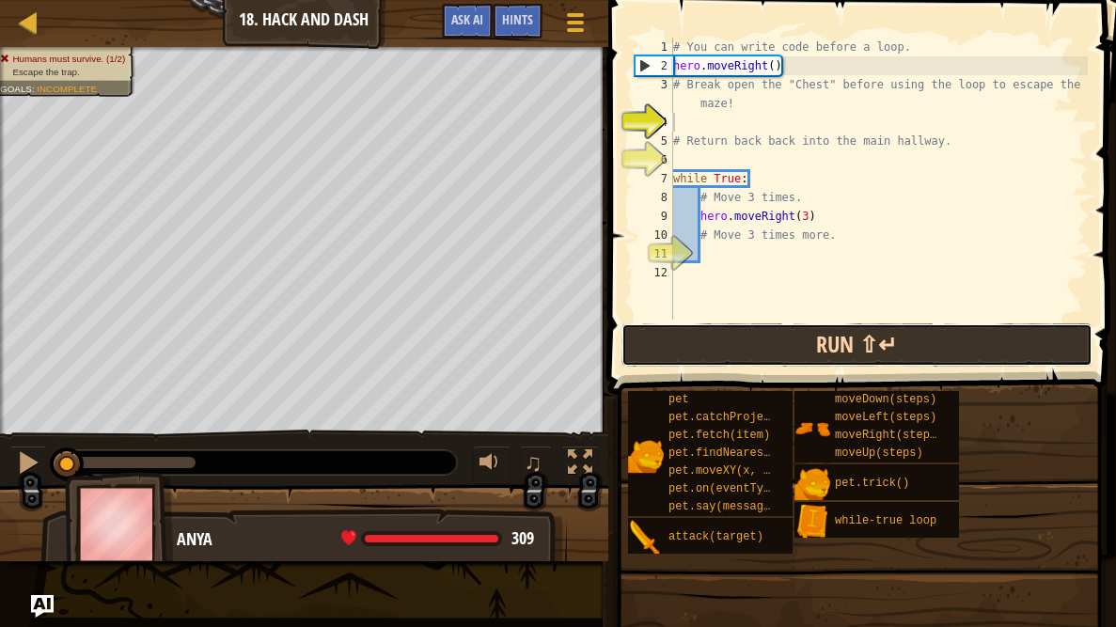
click at [743, 358] on button "Run ⇧↵" at bounding box center [857, 344] width 471 height 43
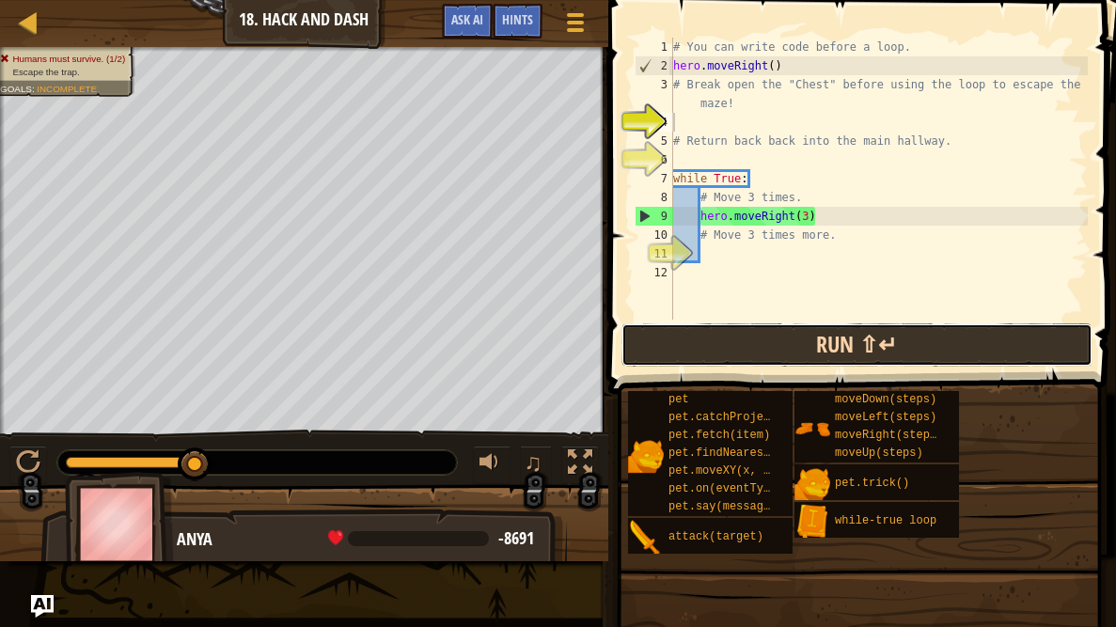
click at [696, 359] on button "Run ⇧↵" at bounding box center [857, 344] width 471 height 43
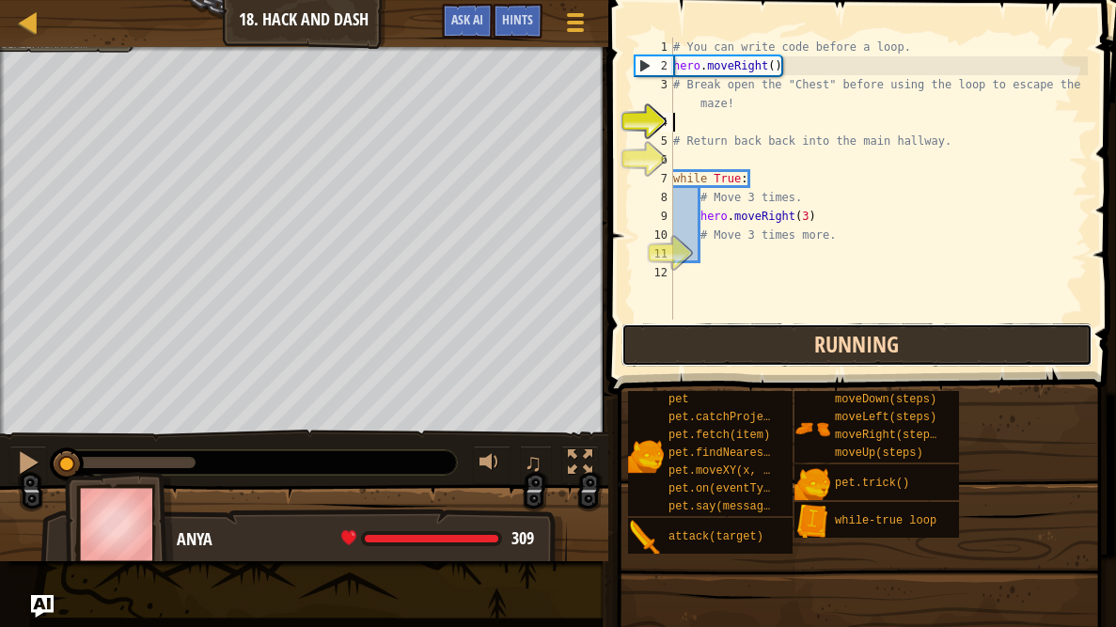
click at [696, 359] on button "Running" at bounding box center [857, 344] width 471 height 43
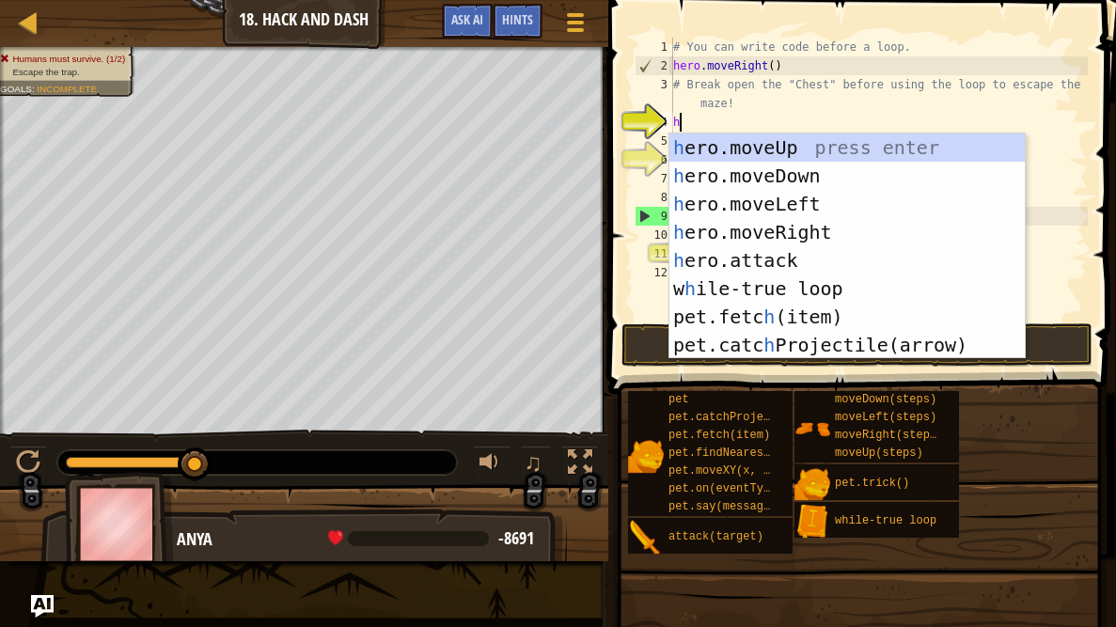
scroll to position [8, 0]
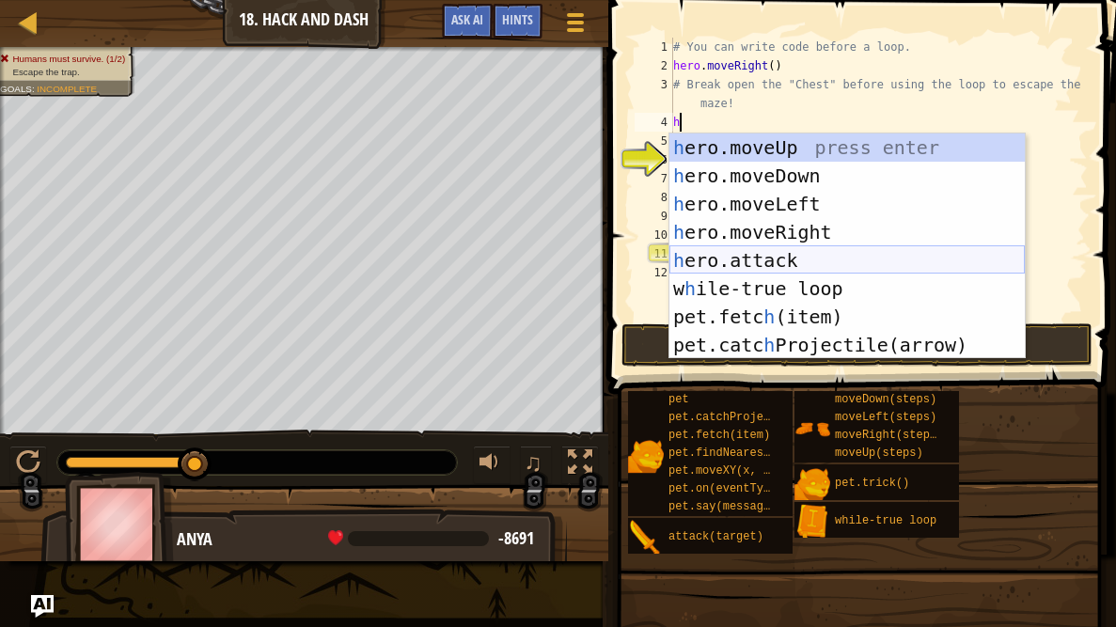
click at [705, 258] on div "h ero.moveUp press enter h ero.moveDown press enter h ero.moveLeft press enter …" at bounding box center [847, 275] width 355 height 282
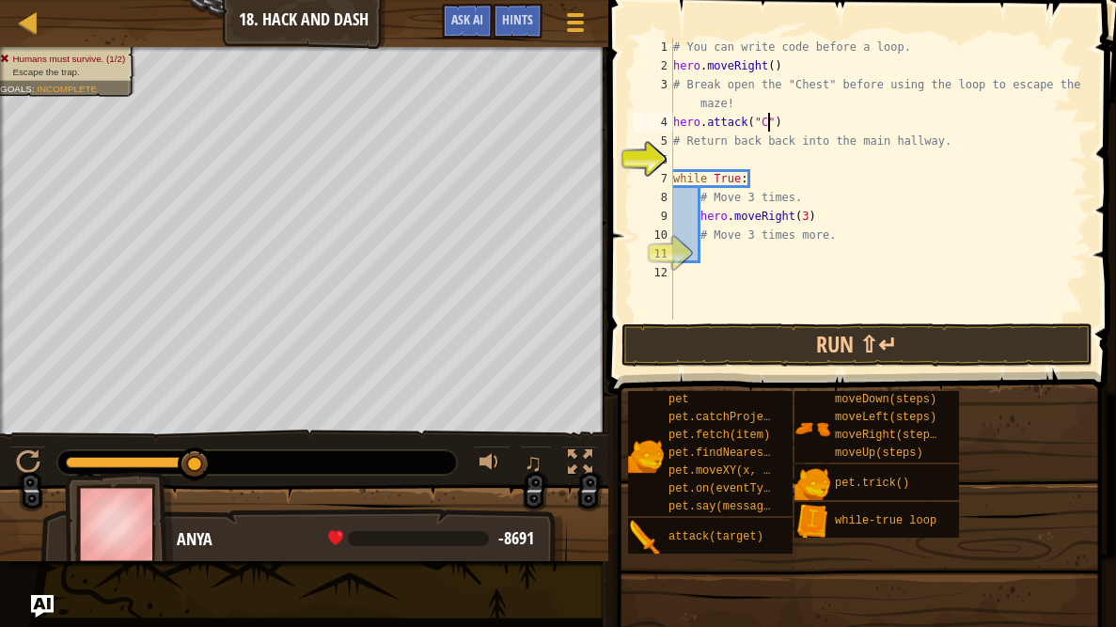
scroll to position [8, 8]
type textarea "hero.attack("Chest")"
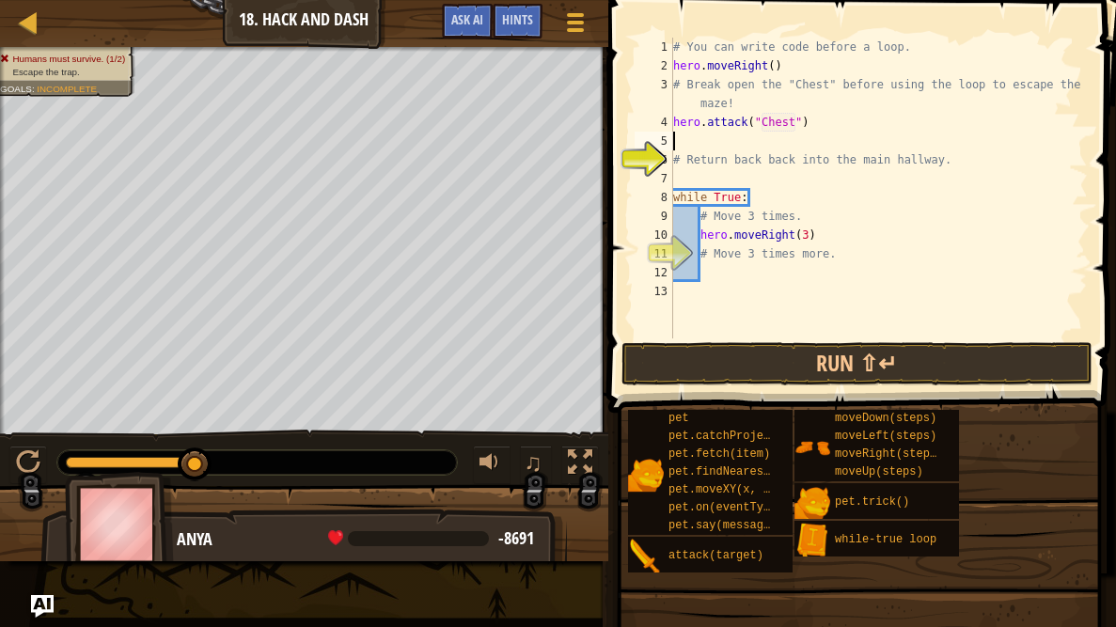
scroll to position [8, 0]
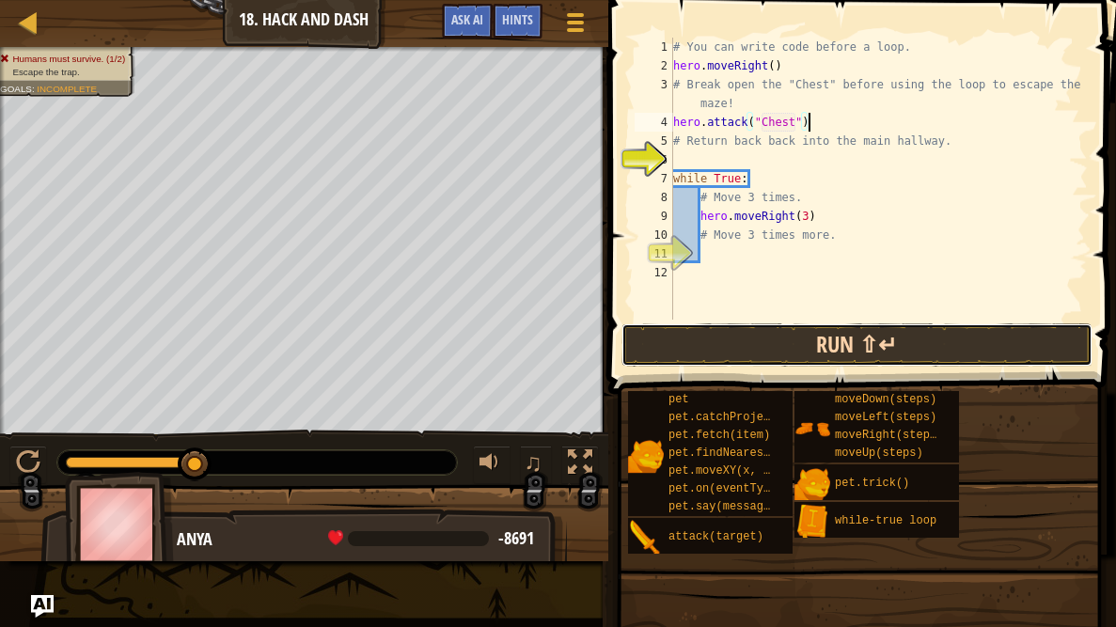
click at [744, 340] on button "Run ⇧↵" at bounding box center [857, 344] width 471 height 43
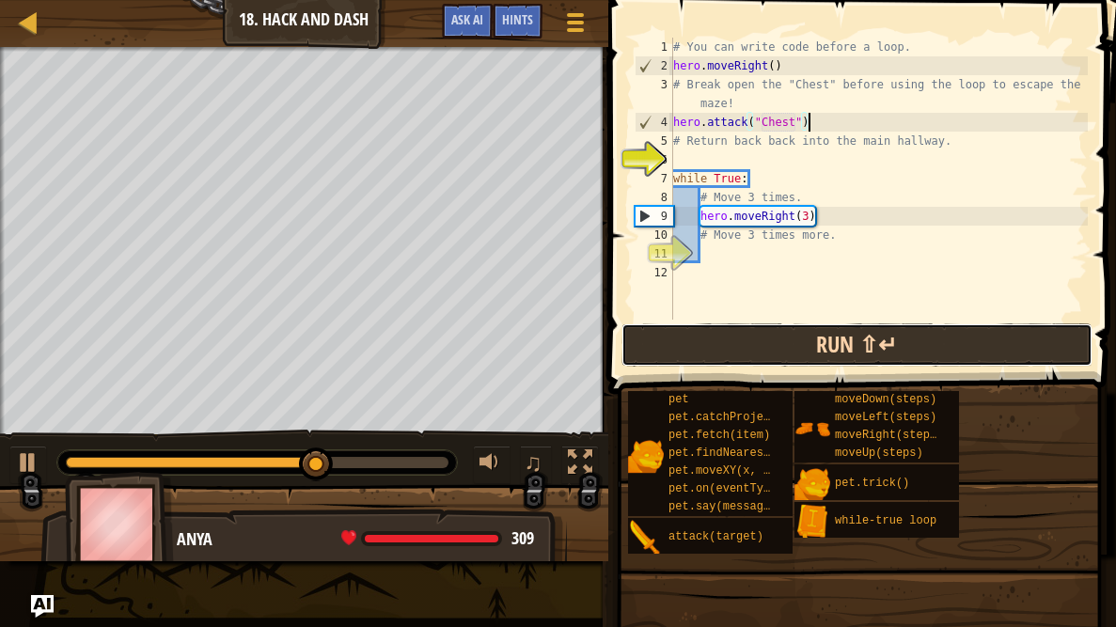
click at [733, 344] on button "Run ⇧↵" at bounding box center [857, 344] width 471 height 43
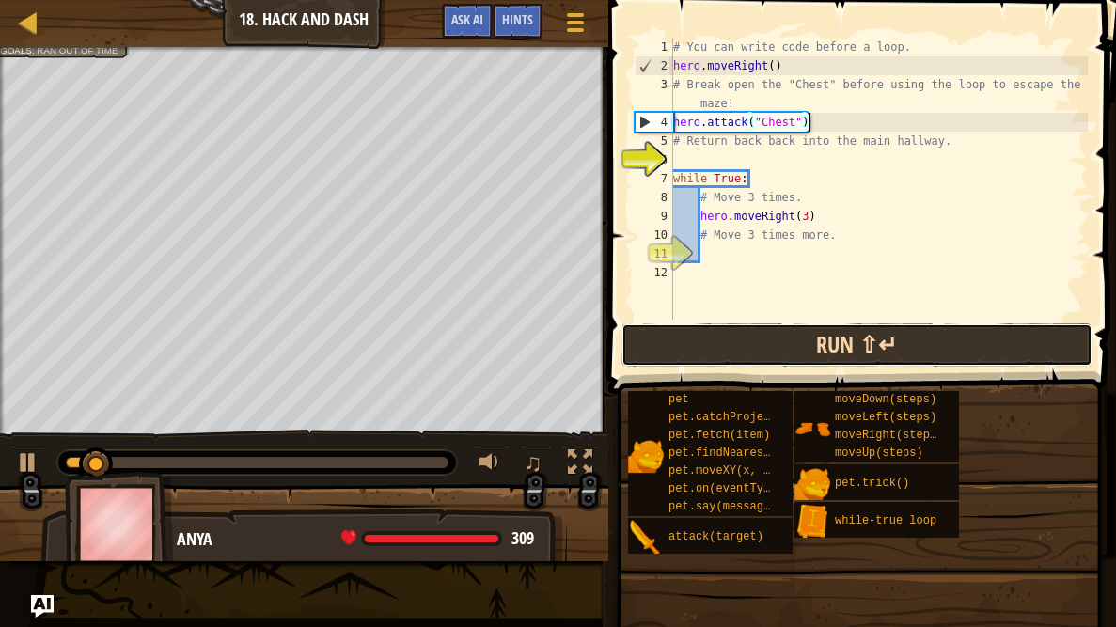
click at [733, 344] on button "Run ⇧↵" at bounding box center [857, 344] width 471 height 43
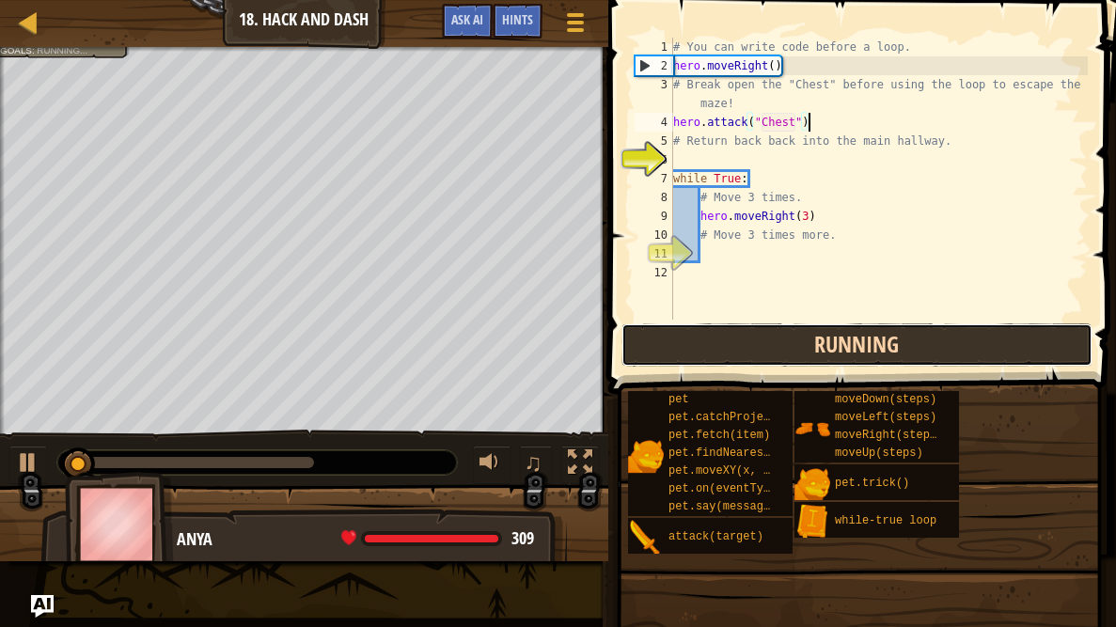
click at [733, 344] on button "Running" at bounding box center [857, 344] width 471 height 43
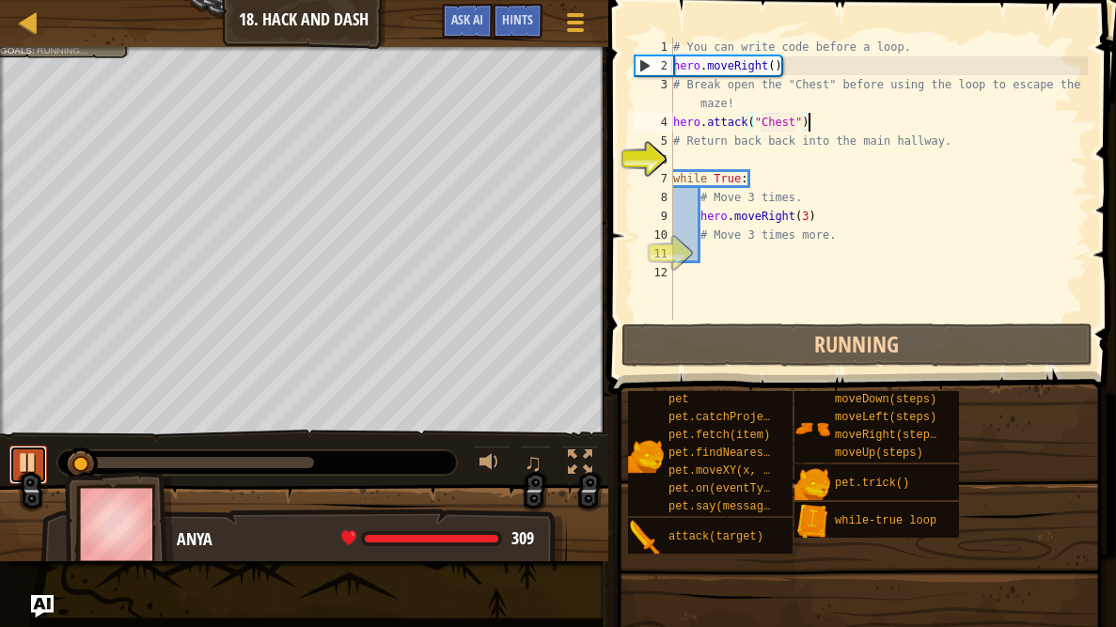
click at [21, 466] on div at bounding box center [28, 462] width 24 height 24
click at [824, 219] on div "# You can write code before a loop. hero . moveRight ( ) # Break open the "Ches…" at bounding box center [879, 198] width 418 height 320
type textarea "hero.moveRight(3)"
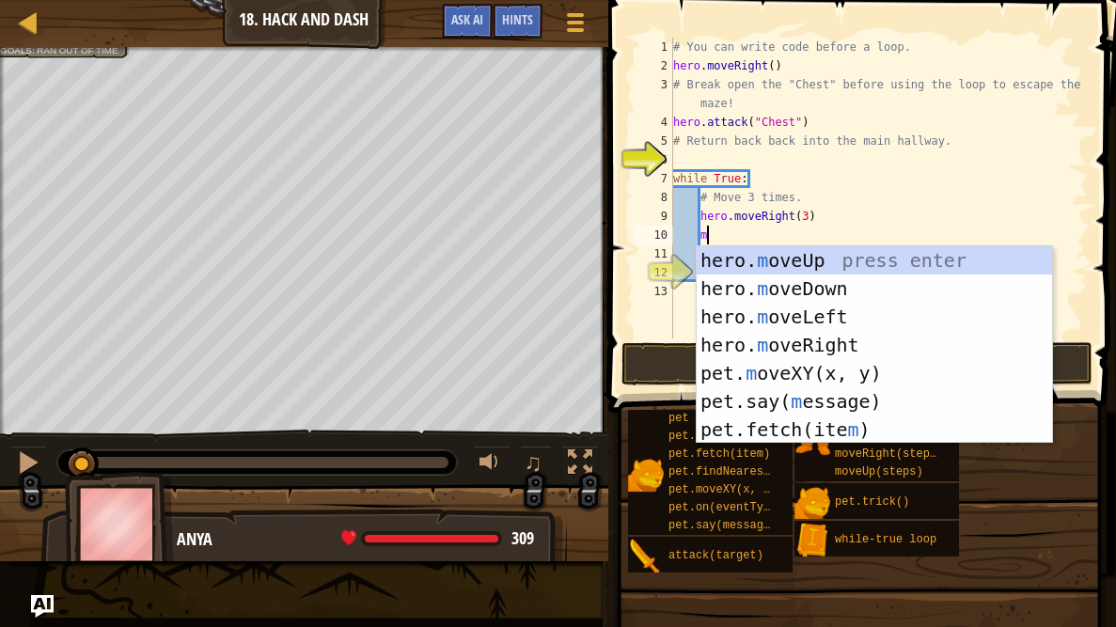
scroll to position [8, 2]
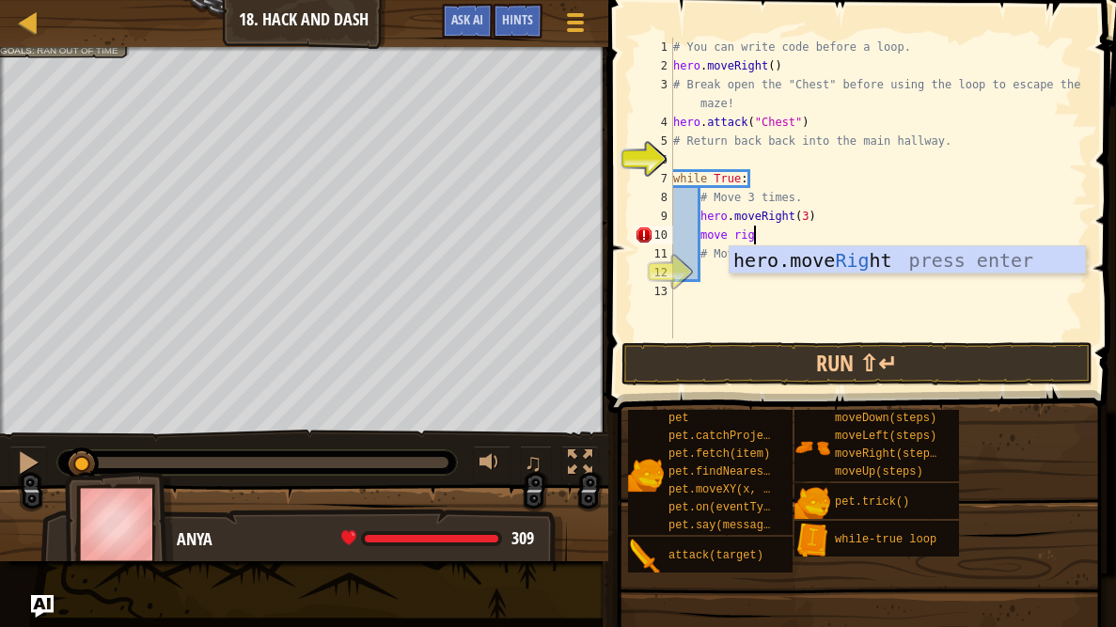
type textarea "move right"
click at [826, 260] on div "hero.move Right press enter" at bounding box center [907, 288] width 355 height 85
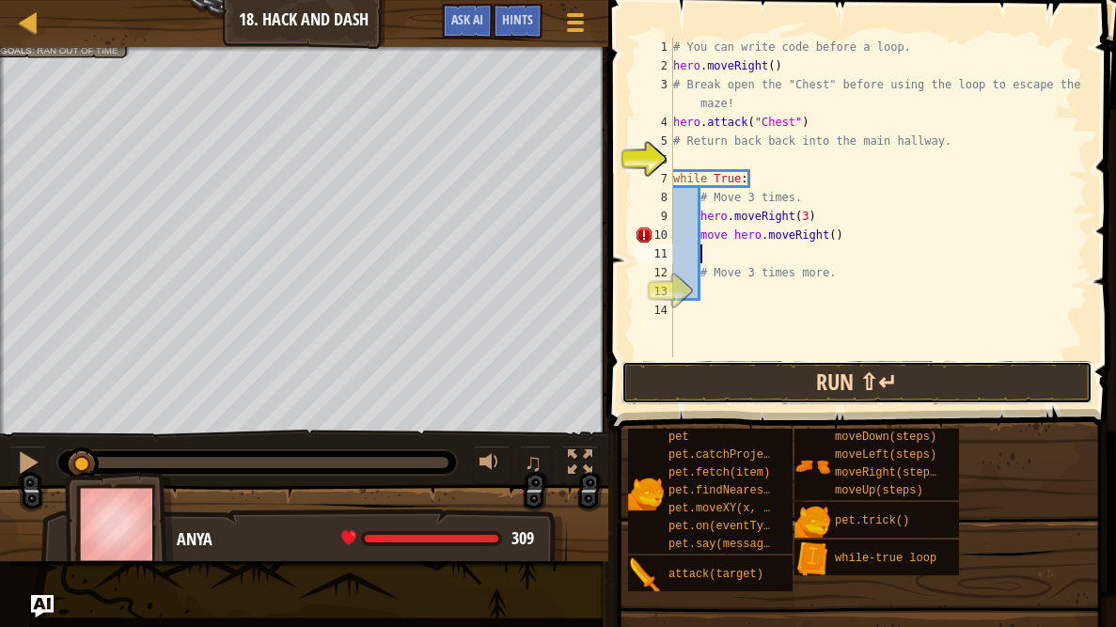
click at [800, 384] on button "Run ⇧↵" at bounding box center [857, 382] width 471 height 43
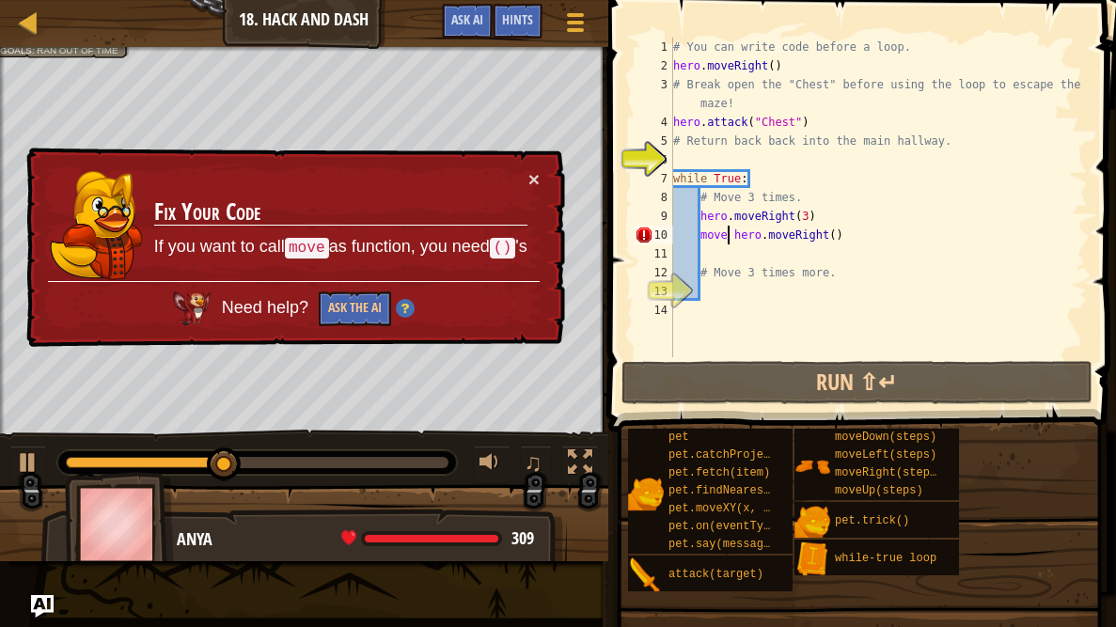
click at [729, 235] on div "# You can write code before a loop. hero . moveRight ( ) # Break open the "Ches…" at bounding box center [879, 216] width 418 height 357
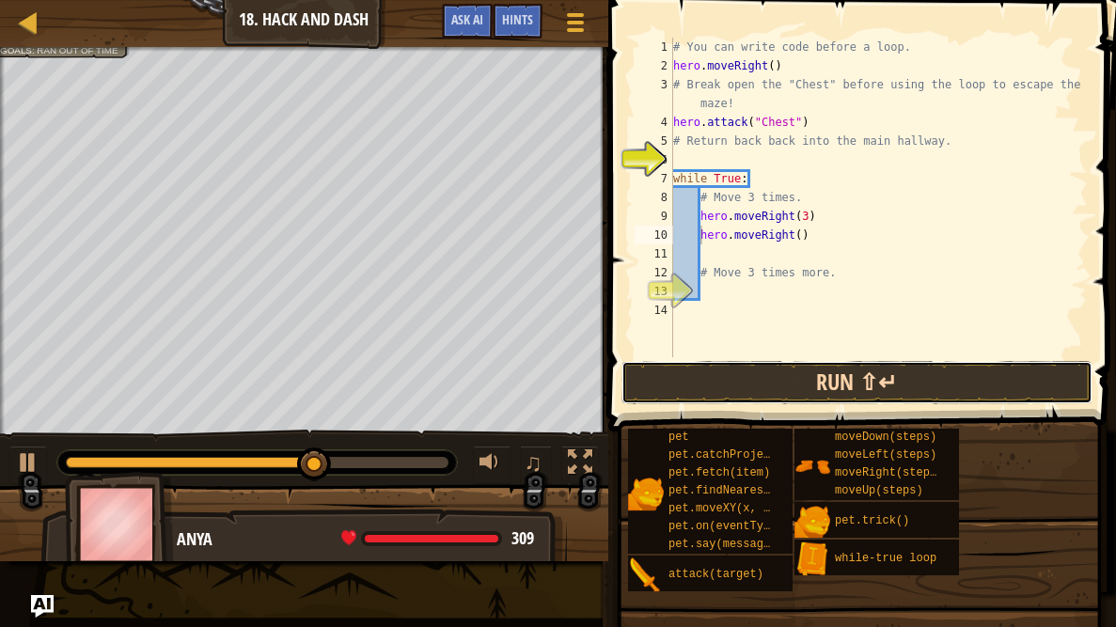
click at [733, 376] on button "Run ⇧↵" at bounding box center [857, 382] width 471 height 43
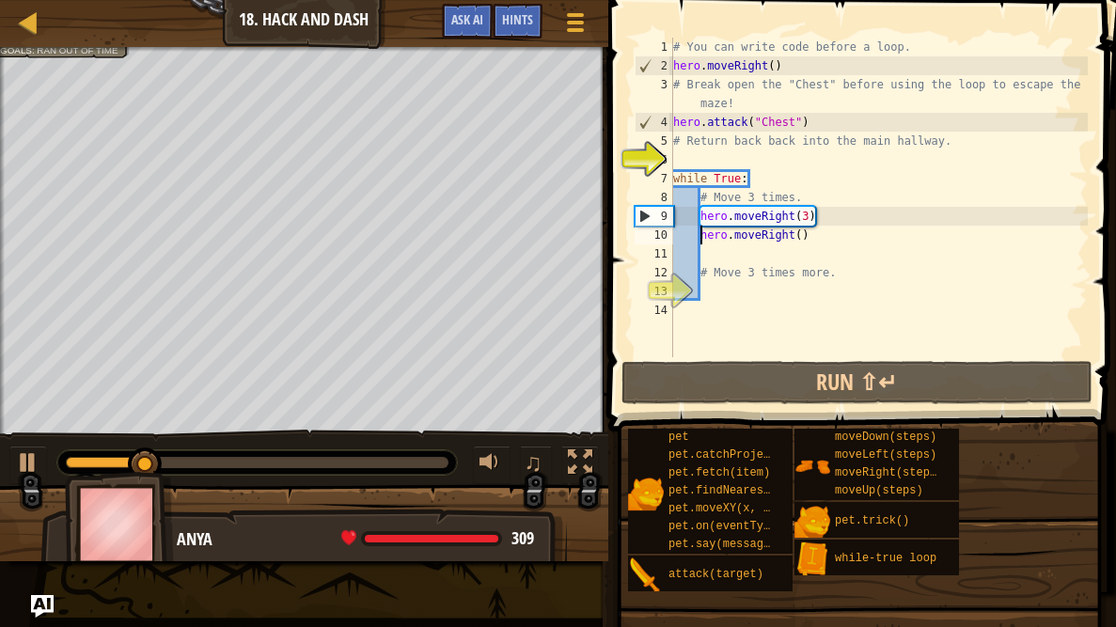
click at [810, 239] on div "# You can write code before a loop. hero . moveRight ( ) # Break open the "Ches…" at bounding box center [879, 216] width 418 height 357
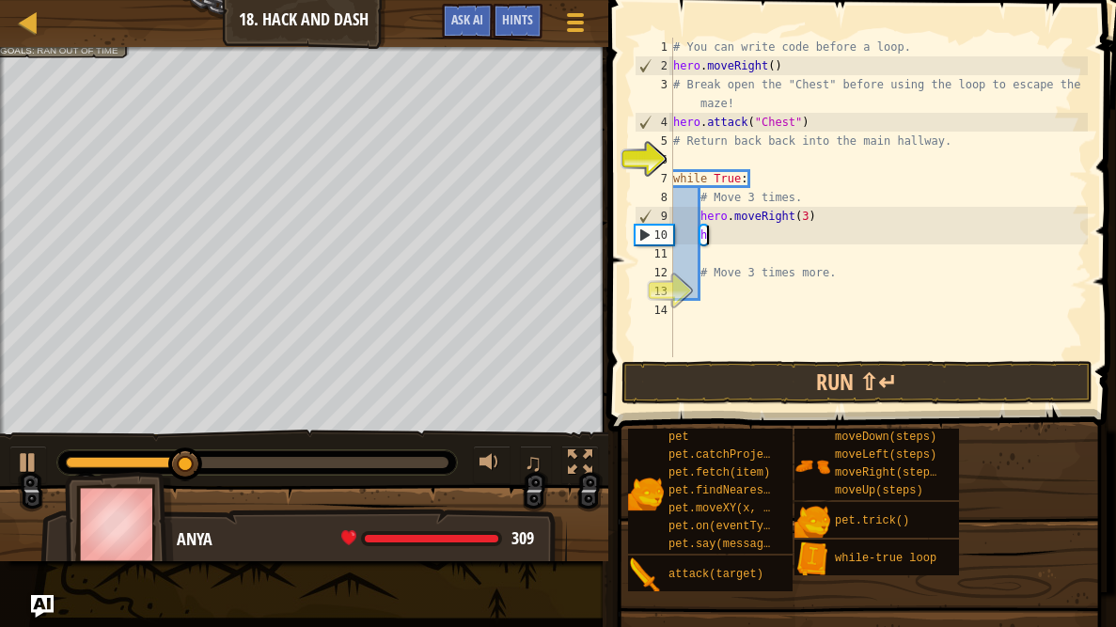
type textarea "h"
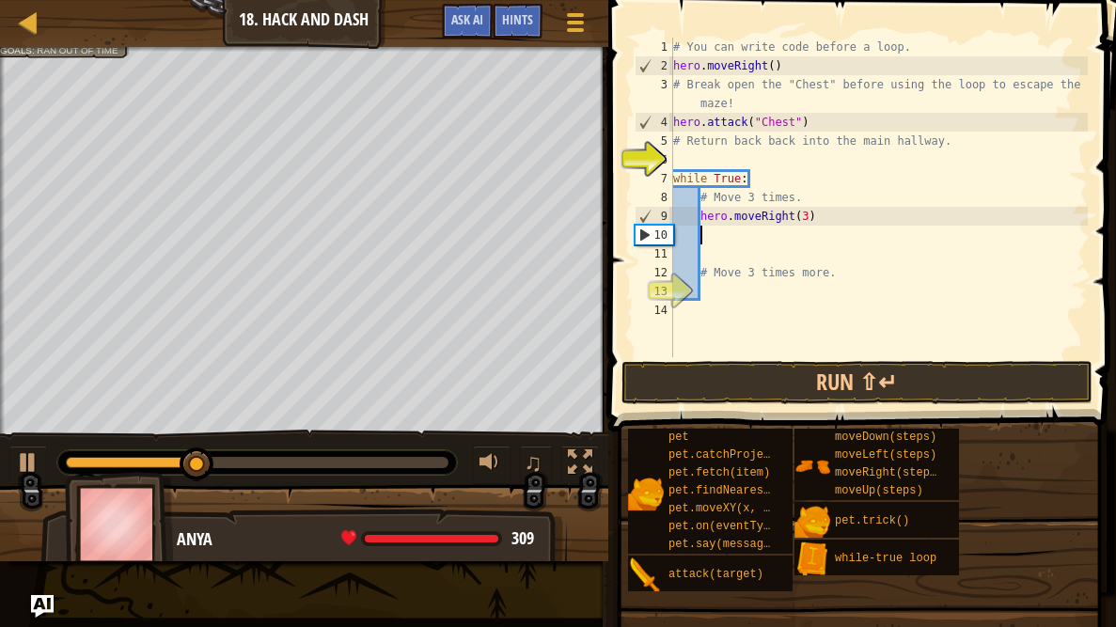
type textarea "m"
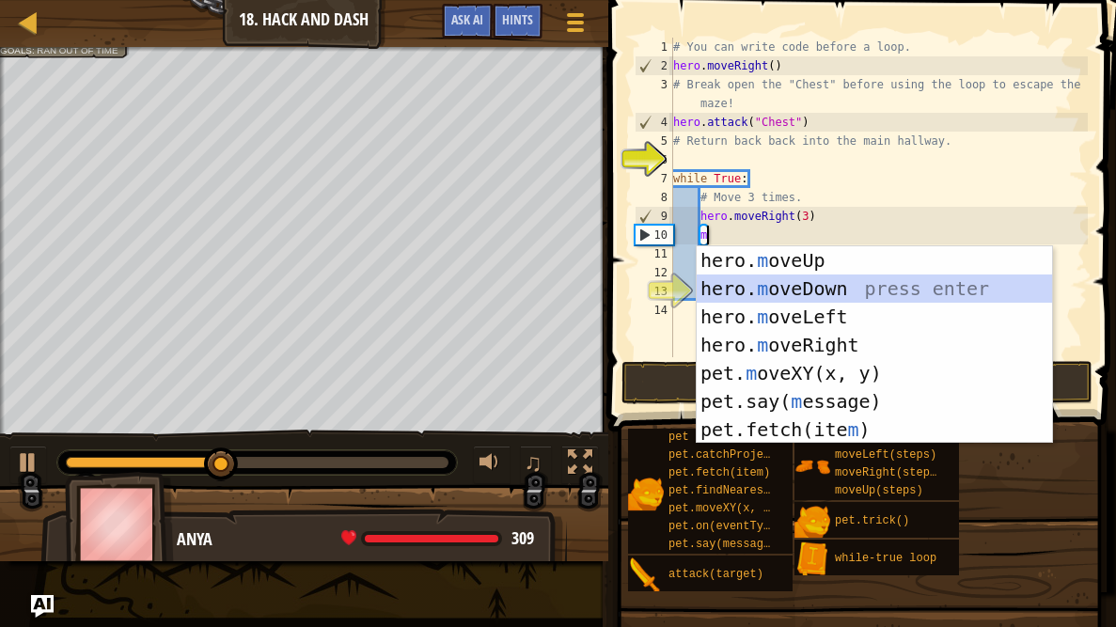
click at [827, 288] on div "hero. m oveUp press enter hero. m oveDown press enter hero. m oveLeft press ent…" at bounding box center [874, 373] width 355 height 254
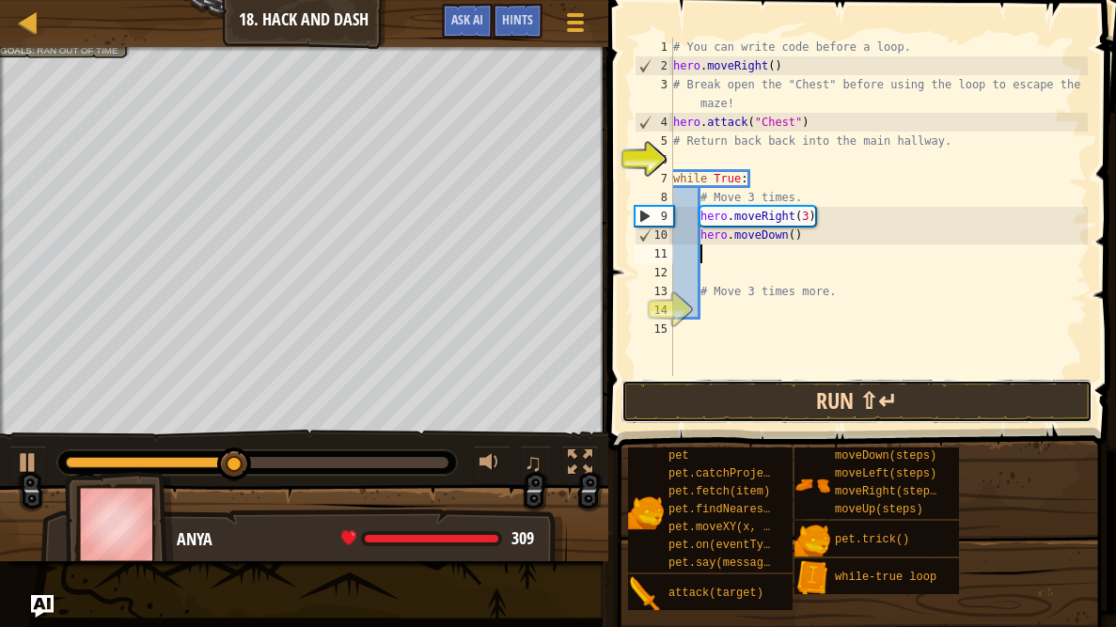
click at [821, 401] on button "Run ⇧↵" at bounding box center [857, 401] width 471 height 43
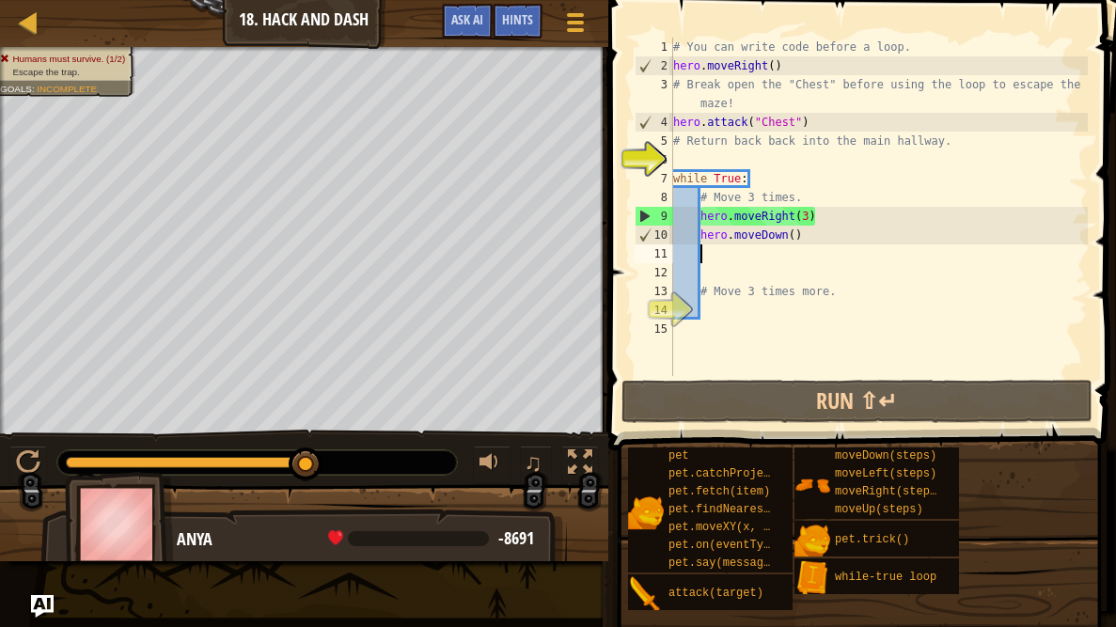
click at [795, 234] on div "# You can write code before a loop. hero . moveRight ( ) # Break open the "Ches…" at bounding box center [879, 226] width 418 height 376
type textarea "hero.moveDown(3)"
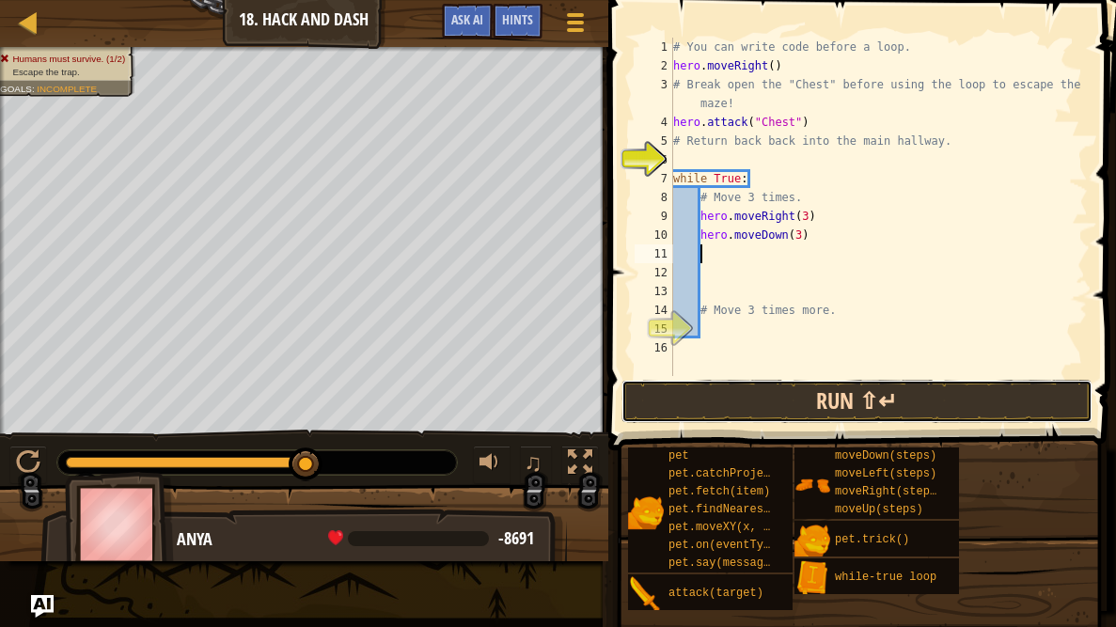
click at [747, 403] on button "Run ⇧↵" at bounding box center [857, 401] width 471 height 43
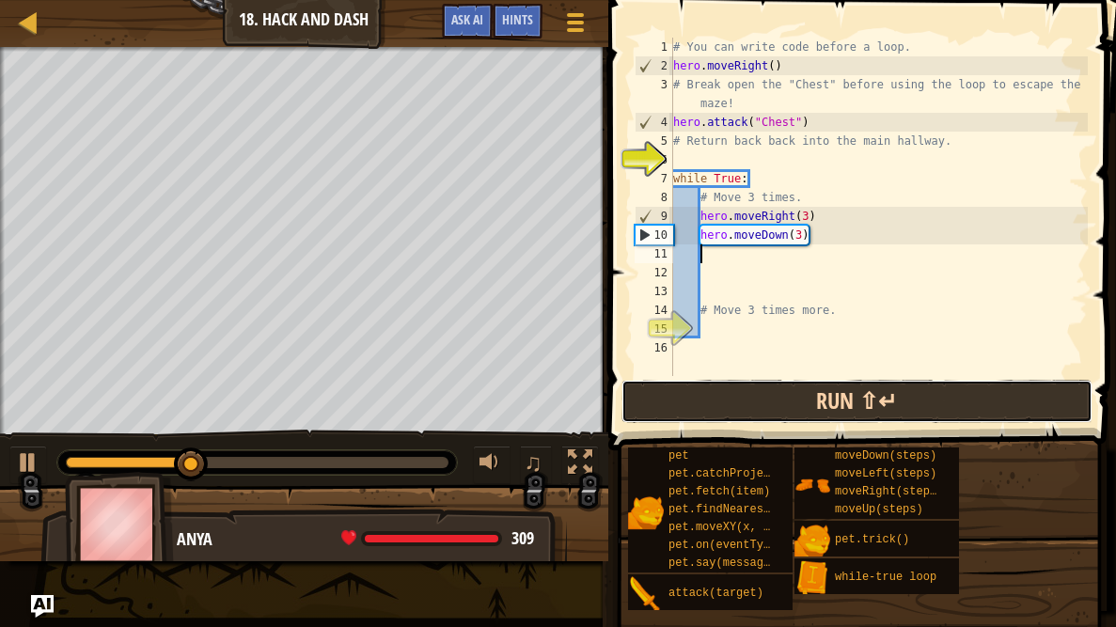
click at [747, 403] on button "Run ⇧↵" at bounding box center [857, 401] width 471 height 43
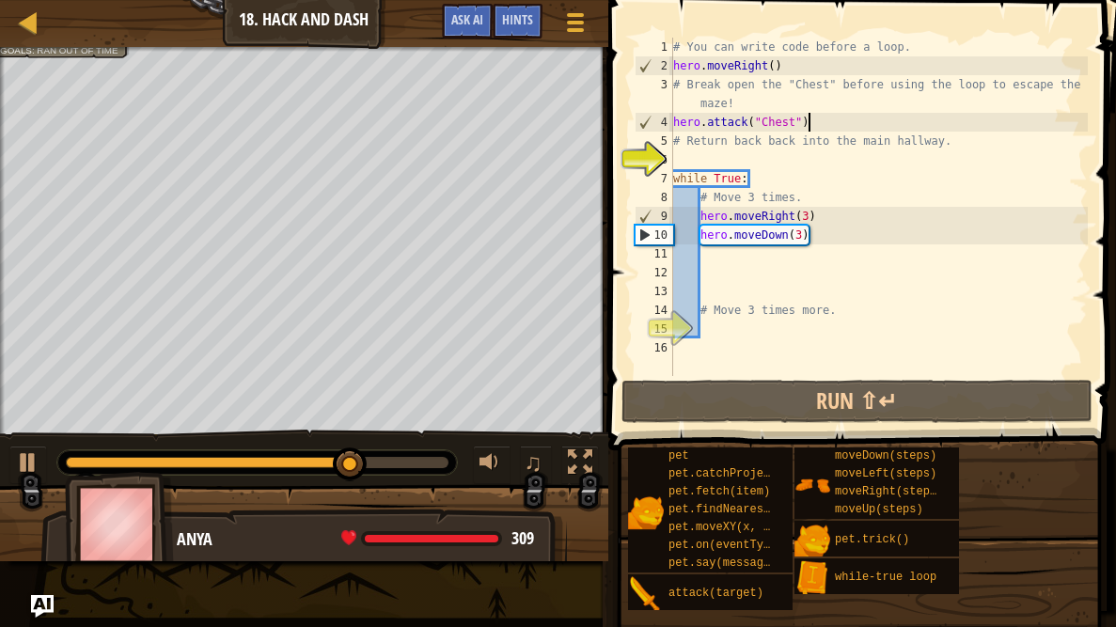
click at [809, 121] on div "# You can write code before a loop. hero . moveRight ( ) # Break open the "Ches…" at bounding box center [879, 226] width 418 height 376
type textarea "hero.attack("Chest")"
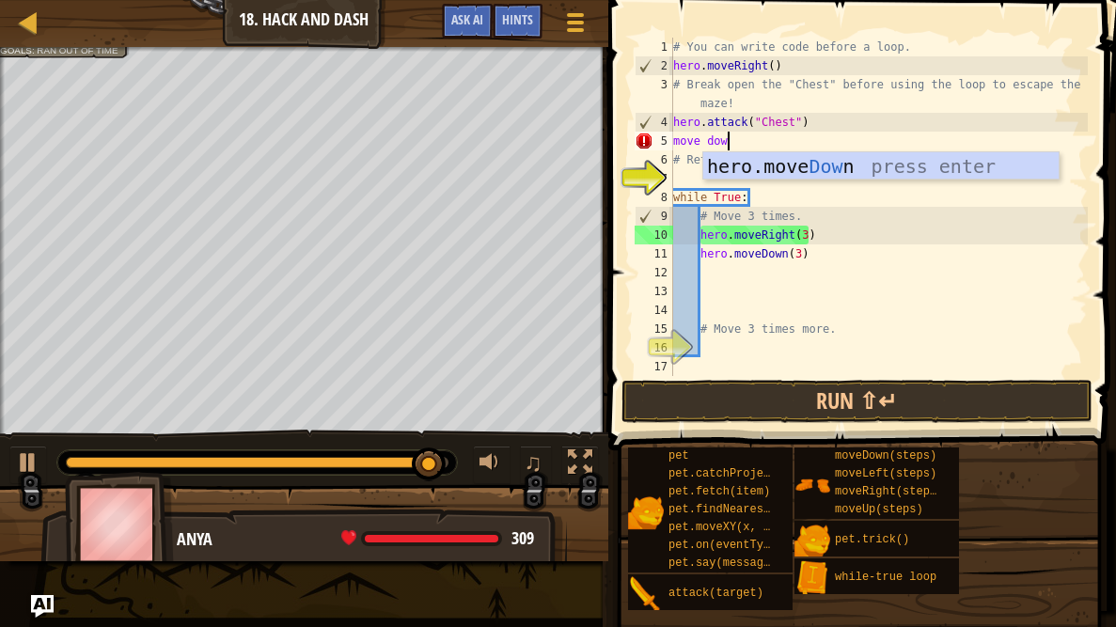
scroll to position [8, 4]
type textarea "move down"
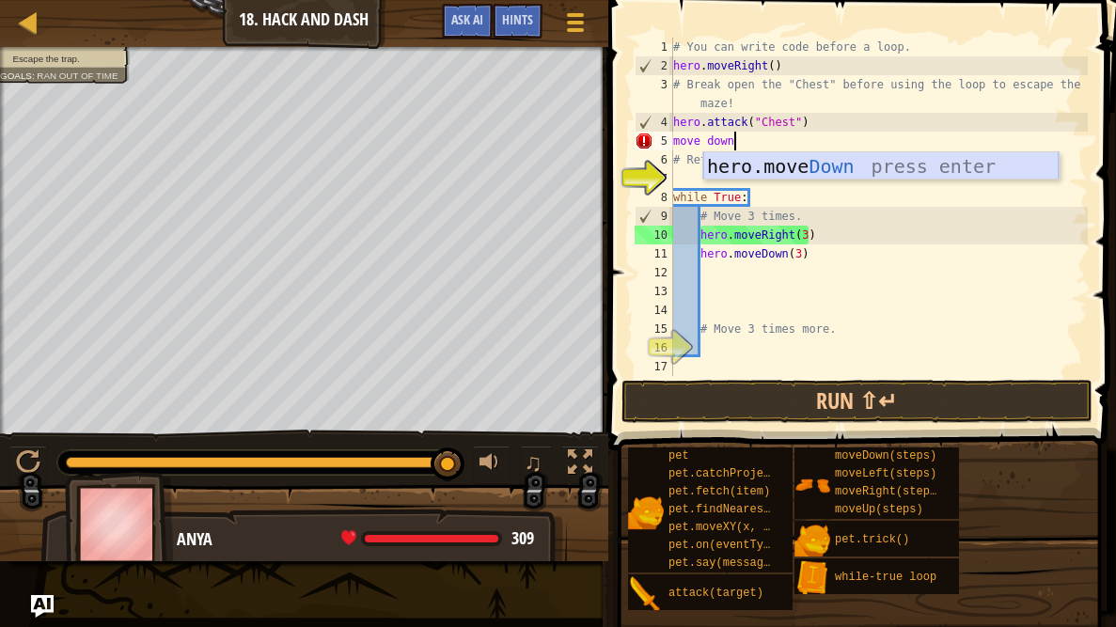
click at [827, 169] on div "hero.move Down press enter" at bounding box center [880, 194] width 355 height 85
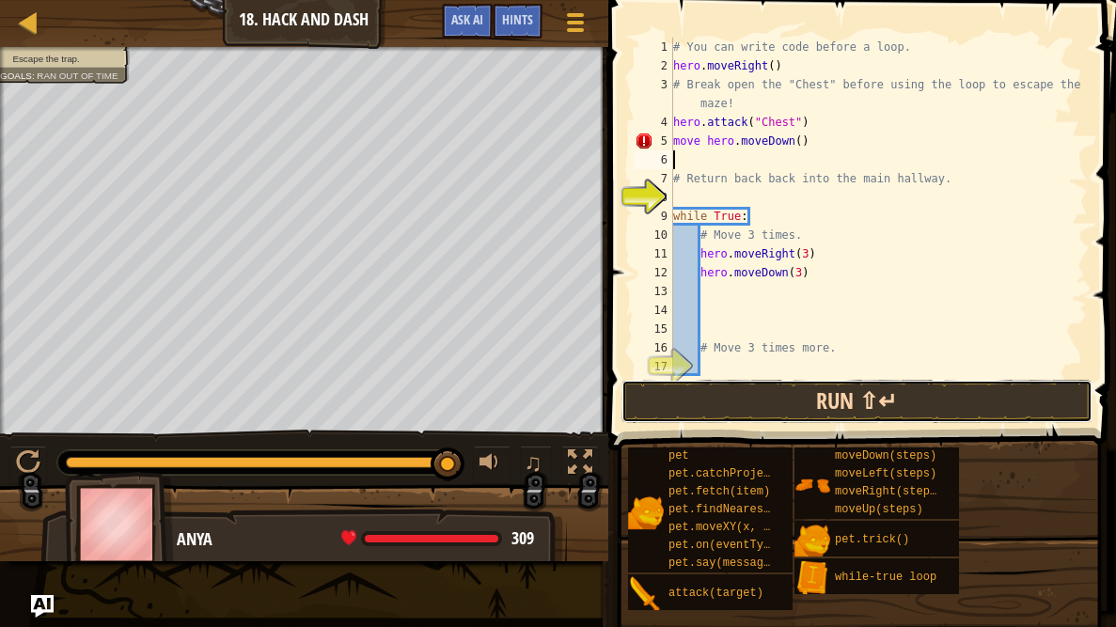
click at [793, 386] on button "Run ⇧↵" at bounding box center [857, 401] width 471 height 43
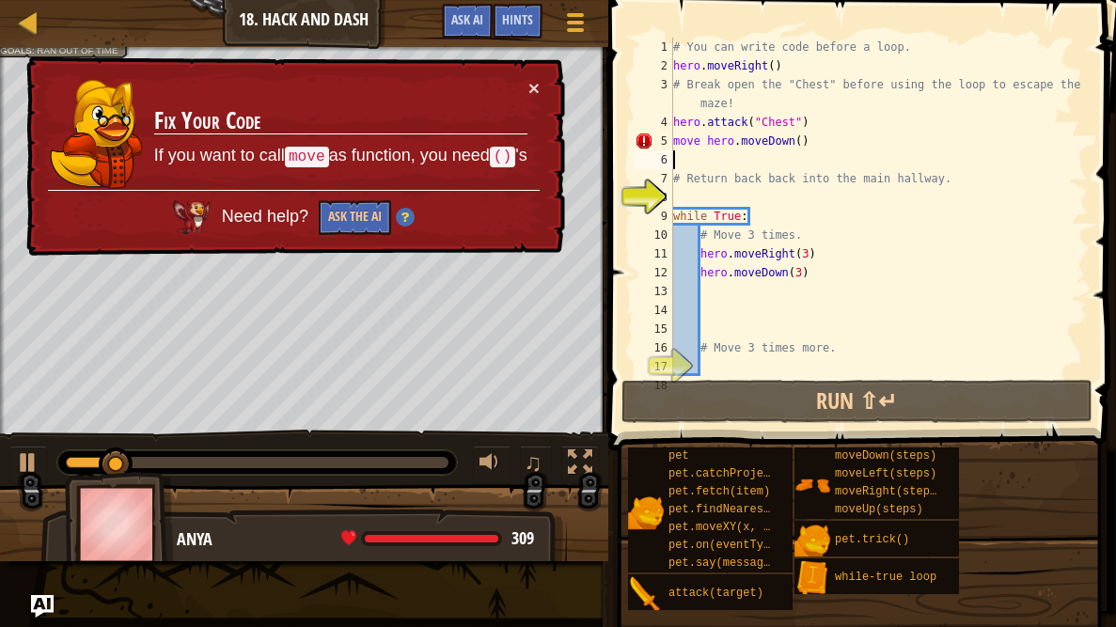
click at [706, 141] on div "# You can write code before a loop. hero . moveRight ( ) # Break open the "Ches…" at bounding box center [879, 226] width 418 height 376
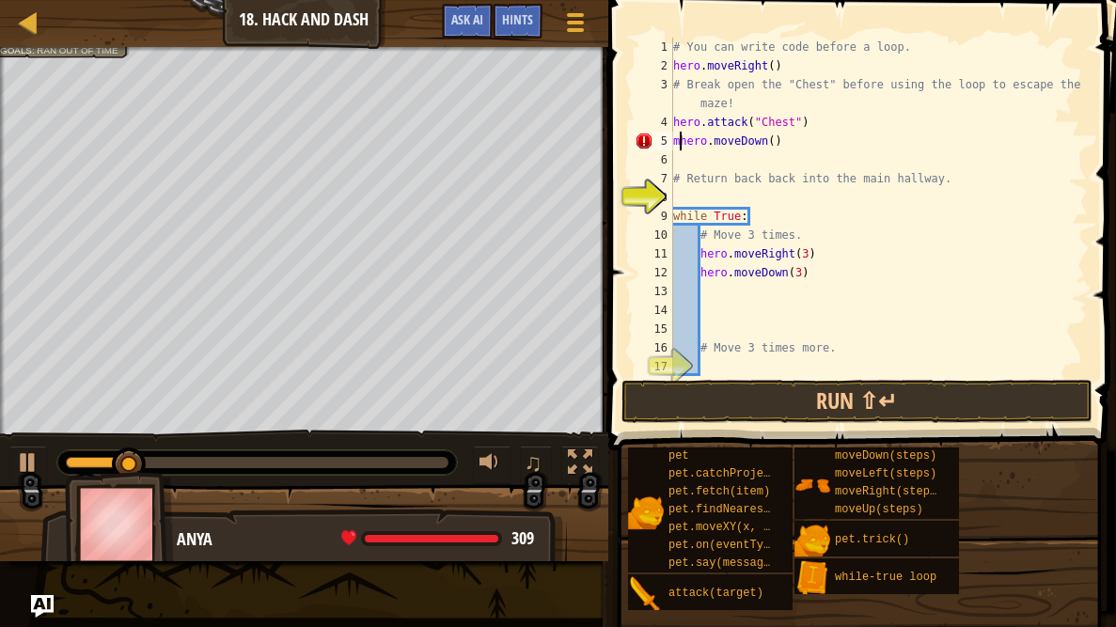
type textarea "hero.moveDown()"
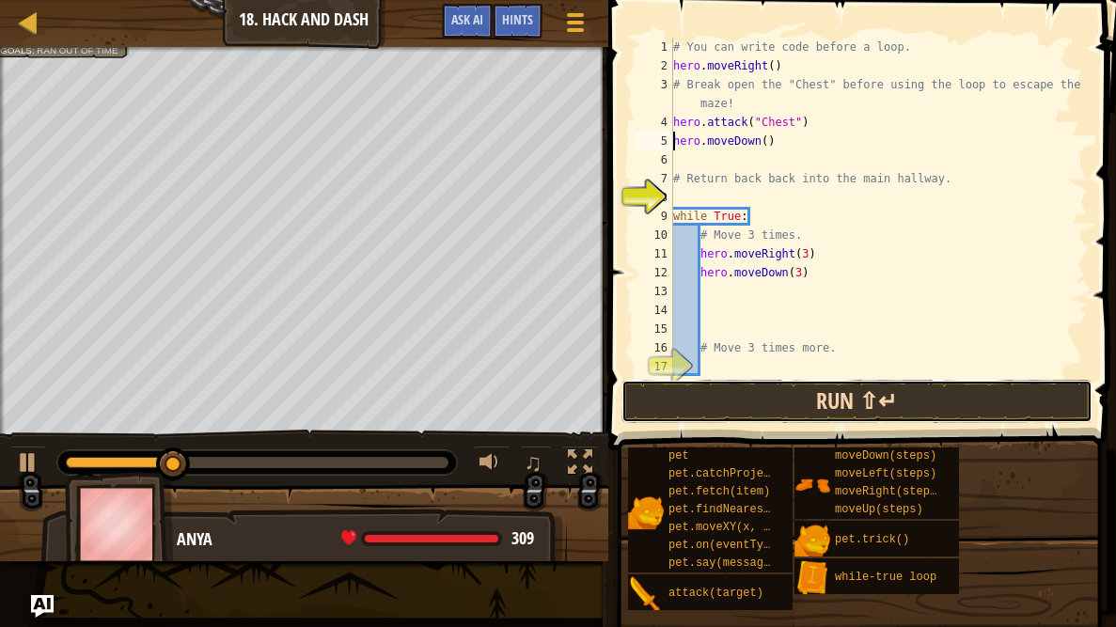
click at [776, 403] on button "Run ⇧↵" at bounding box center [857, 401] width 471 height 43
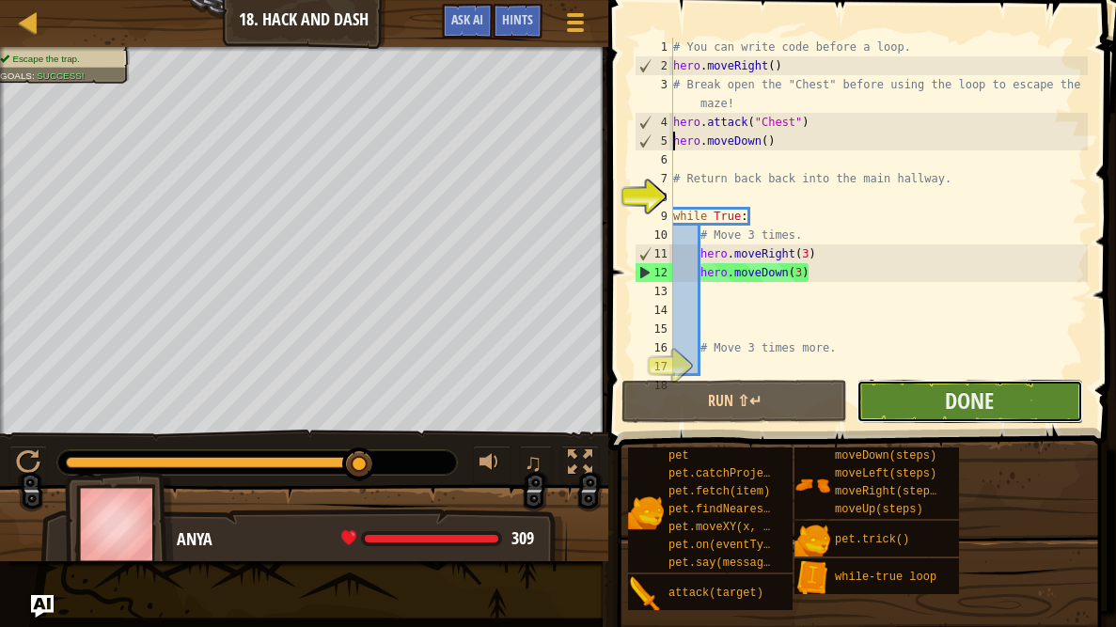
click at [934, 399] on button "Done" at bounding box center [970, 401] width 226 height 43
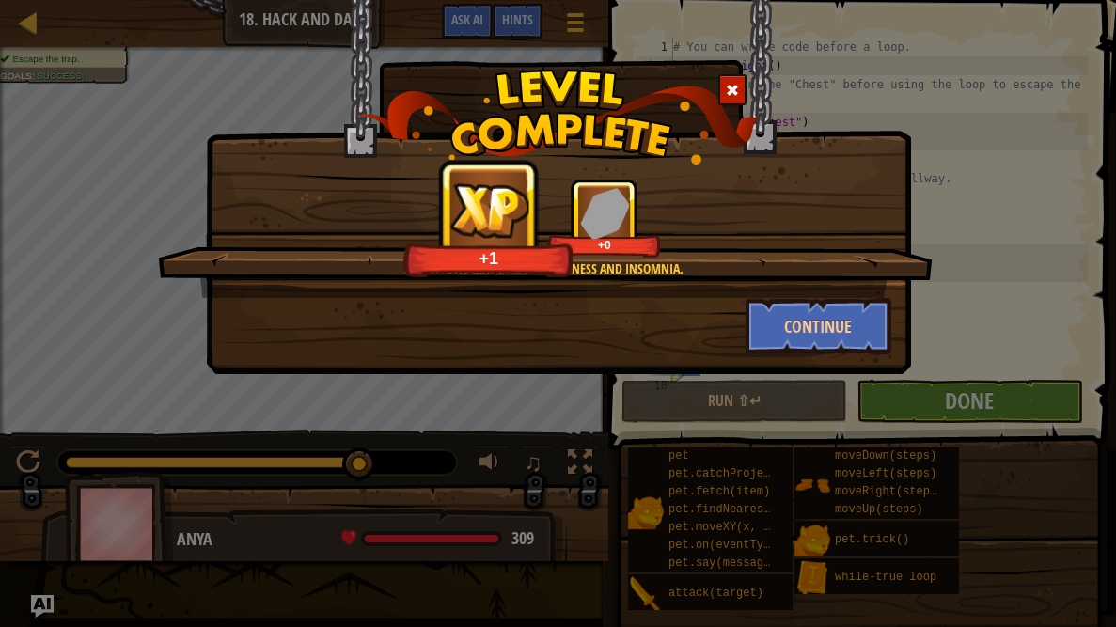
click at [934, 399] on div "Side effects may include dizziness and insomnia. +1 +0 Continue" at bounding box center [558, 313] width 1116 height 627
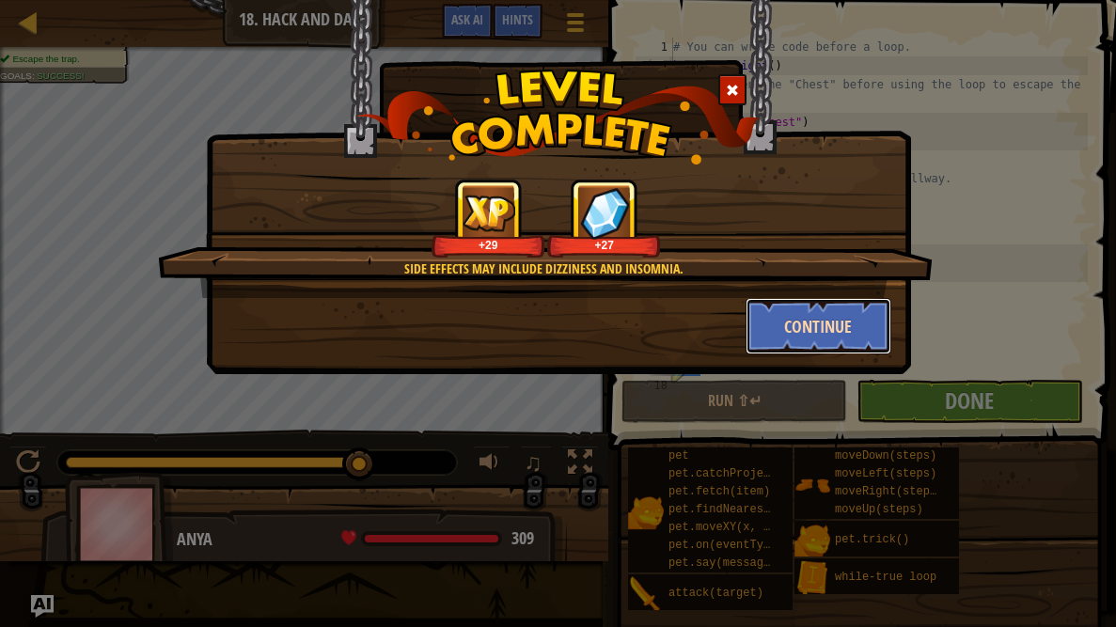
click at [787, 309] on button "Continue" at bounding box center [819, 326] width 146 height 56
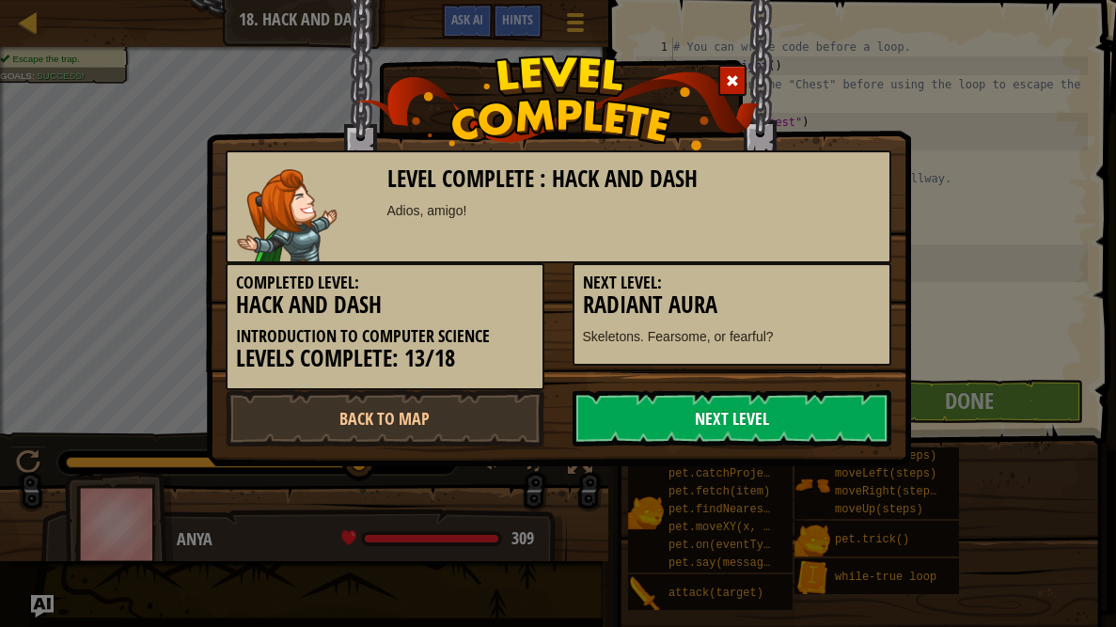
click at [778, 426] on link "Next Level" at bounding box center [732, 418] width 319 height 56
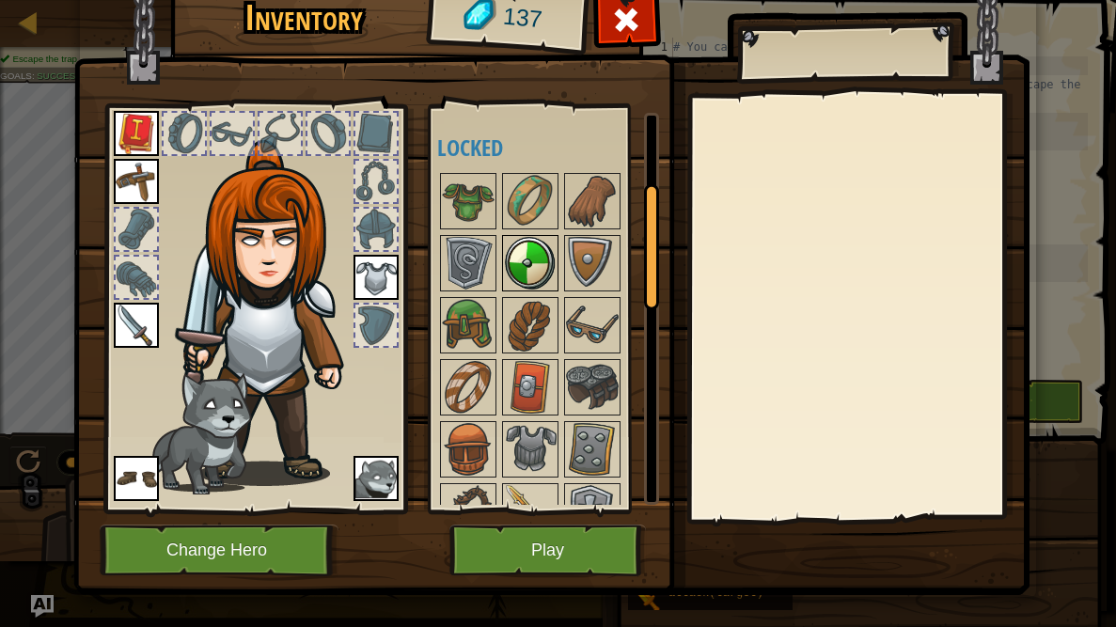
scroll to position [218, 0]
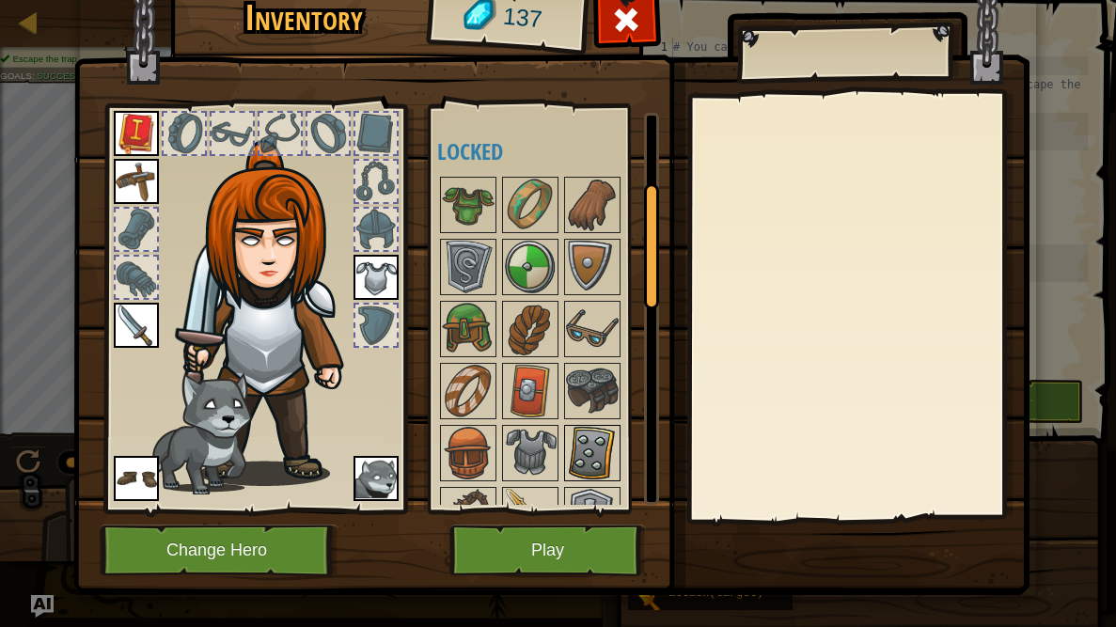
click at [608, 454] on img at bounding box center [592, 453] width 53 height 53
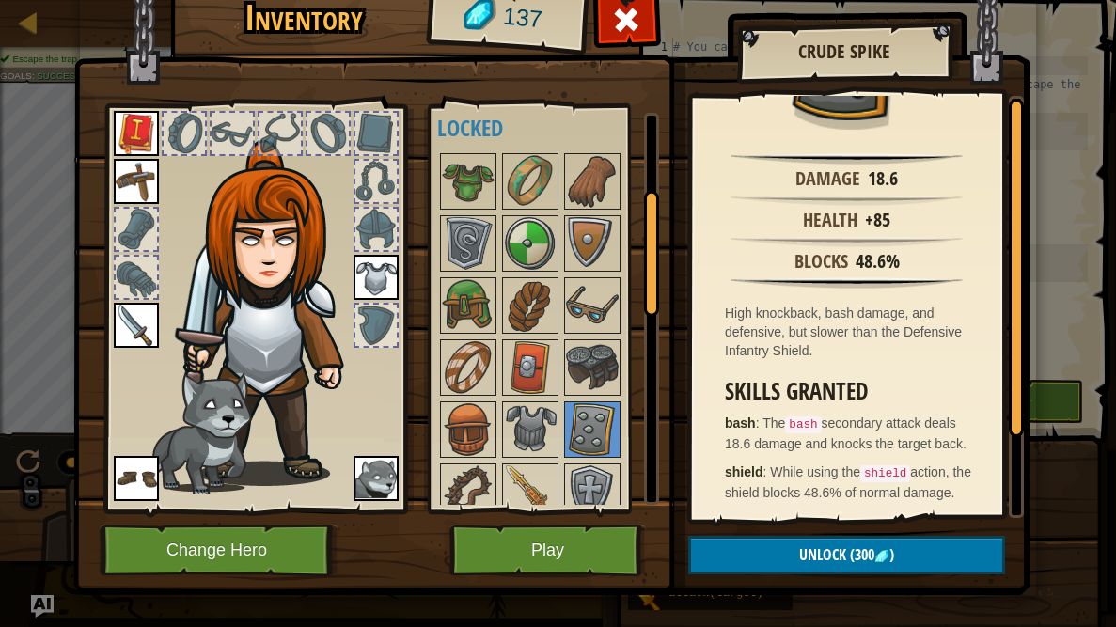
scroll to position [0, 0]
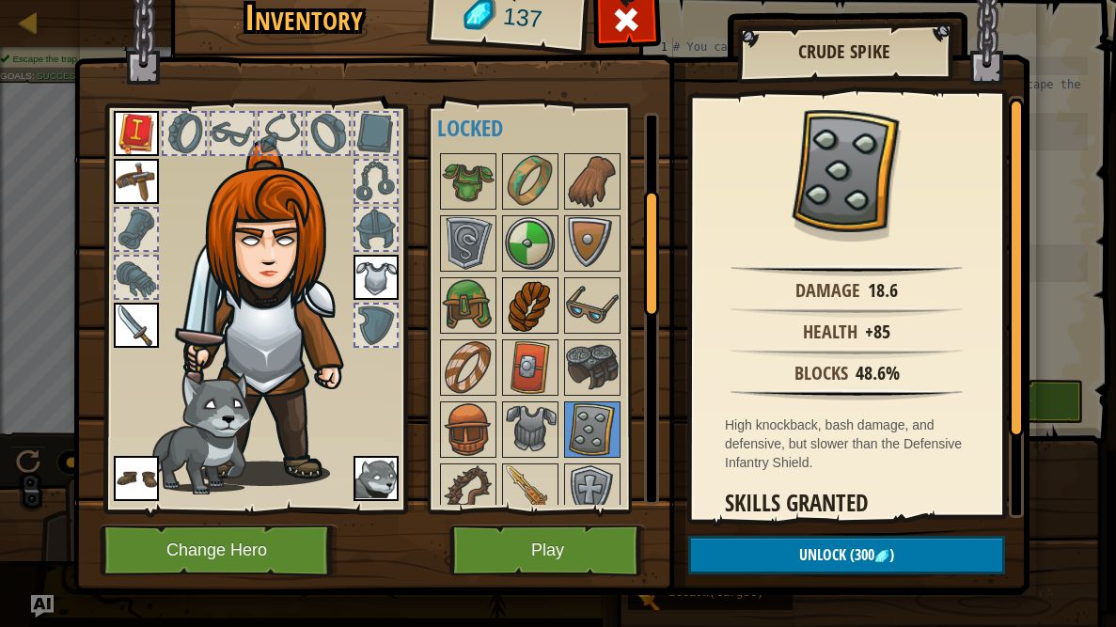
click at [520, 307] on img at bounding box center [530, 305] width 53 height 53
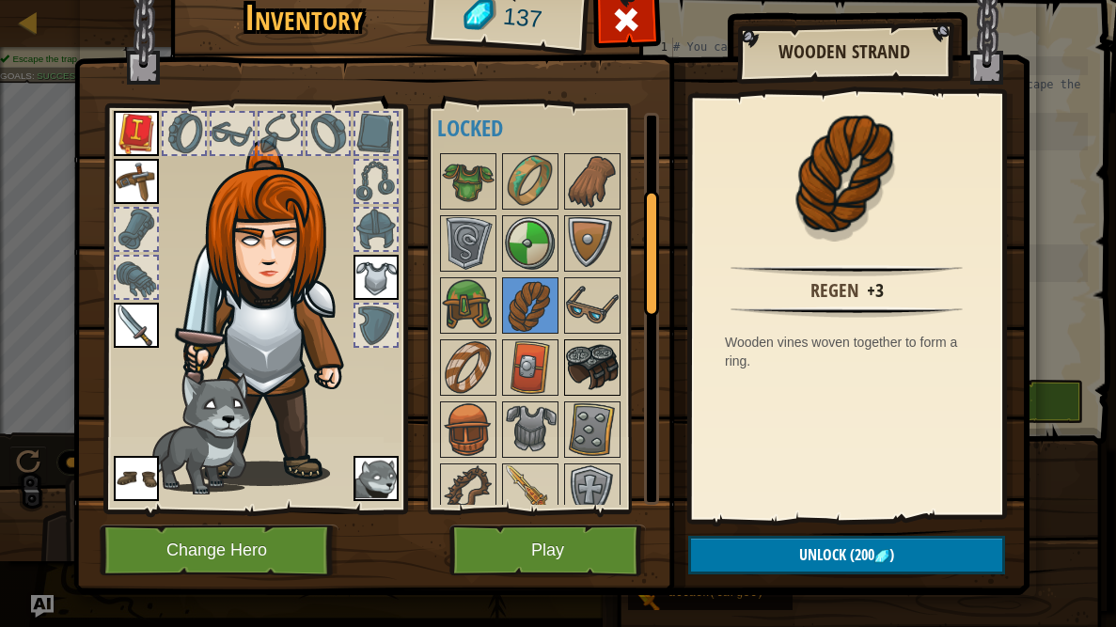
click at [584, 371] on img at bounding box center [592, 367] width 53 height 53
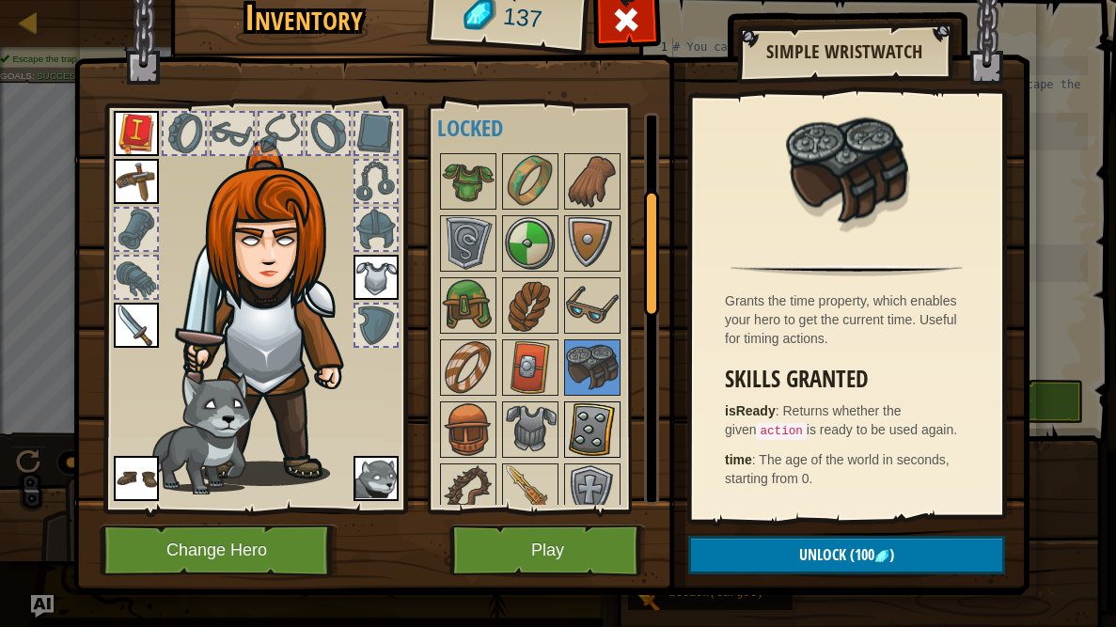
click at [579, 420] on img at bounding box center [592, 429] width 53 height 53
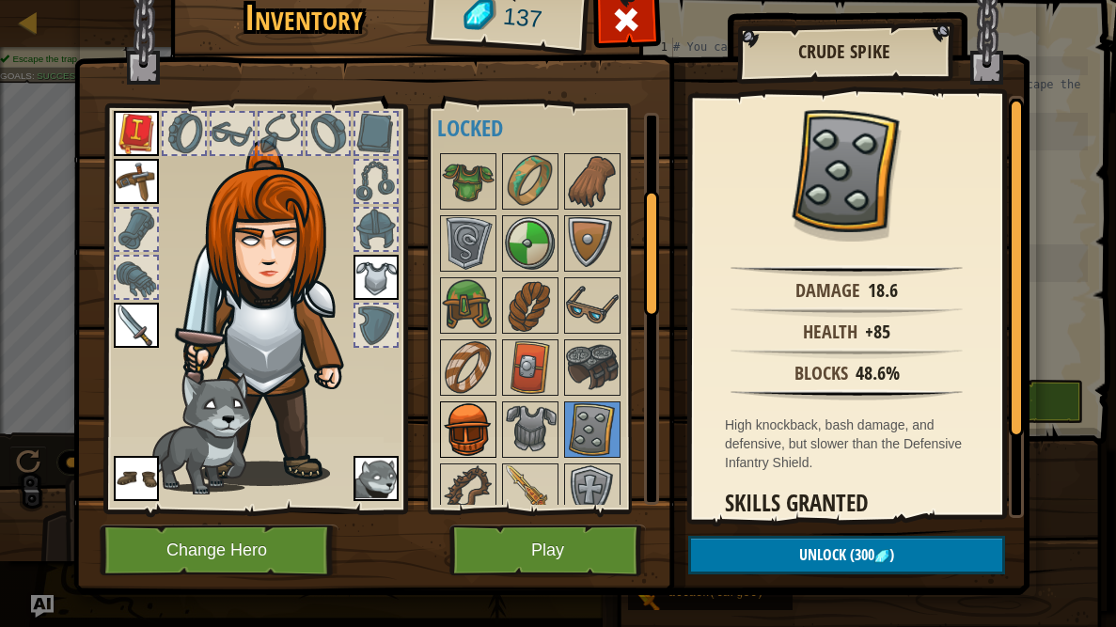
click at [448, 433] on img at bounding box center [468, 429] width 53 height 53
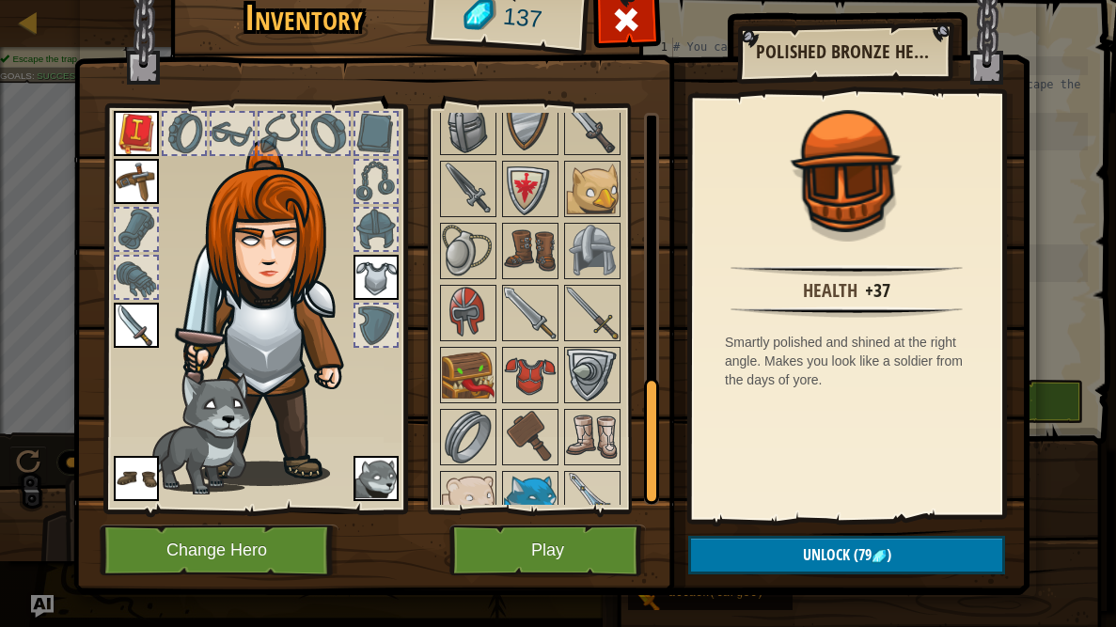
scroll to position [873, 0]
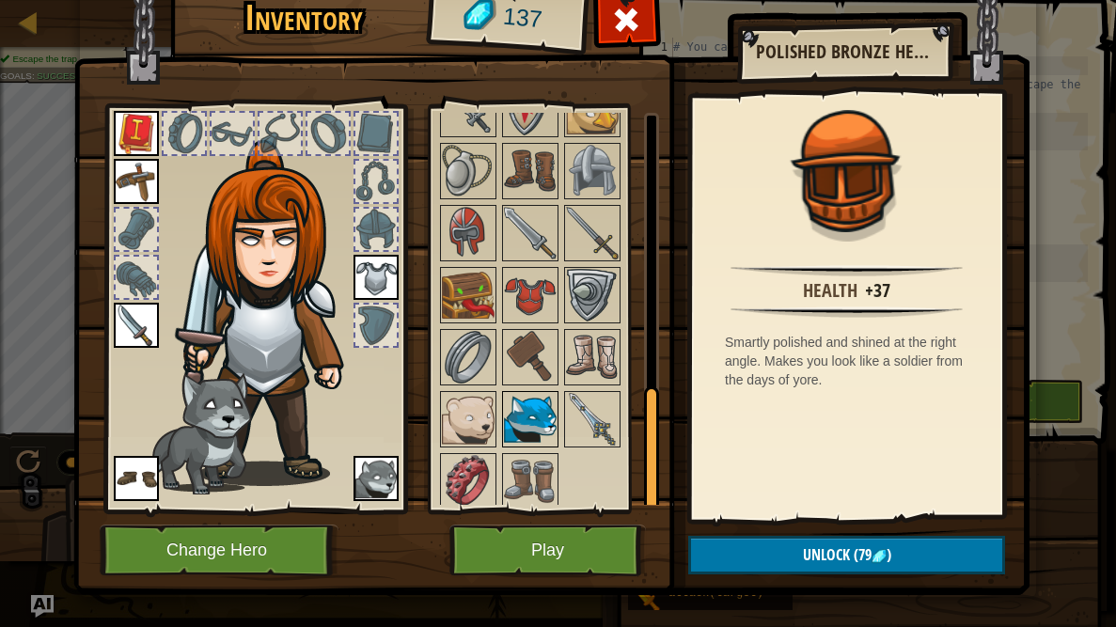
click at [513, 415] on img at bounding box center [530, 419] width 53 height 53
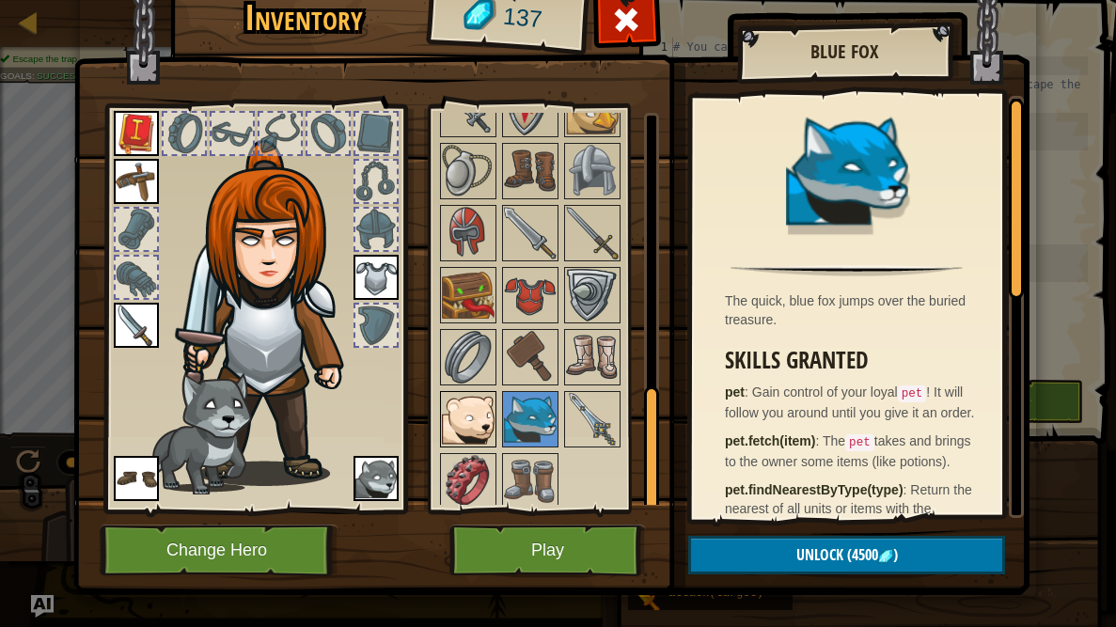
click at [453, 418] on img at bounding box center [468, 419] width 53 height 53
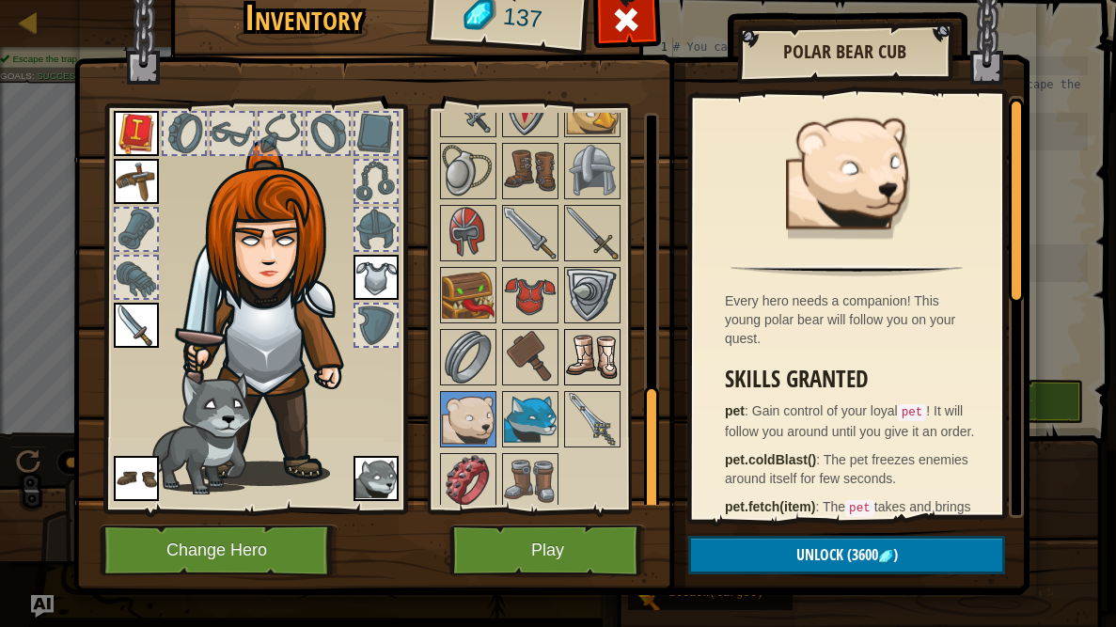
click at [599, 345] on img at bounding box center [592, 357] width 53 height 53
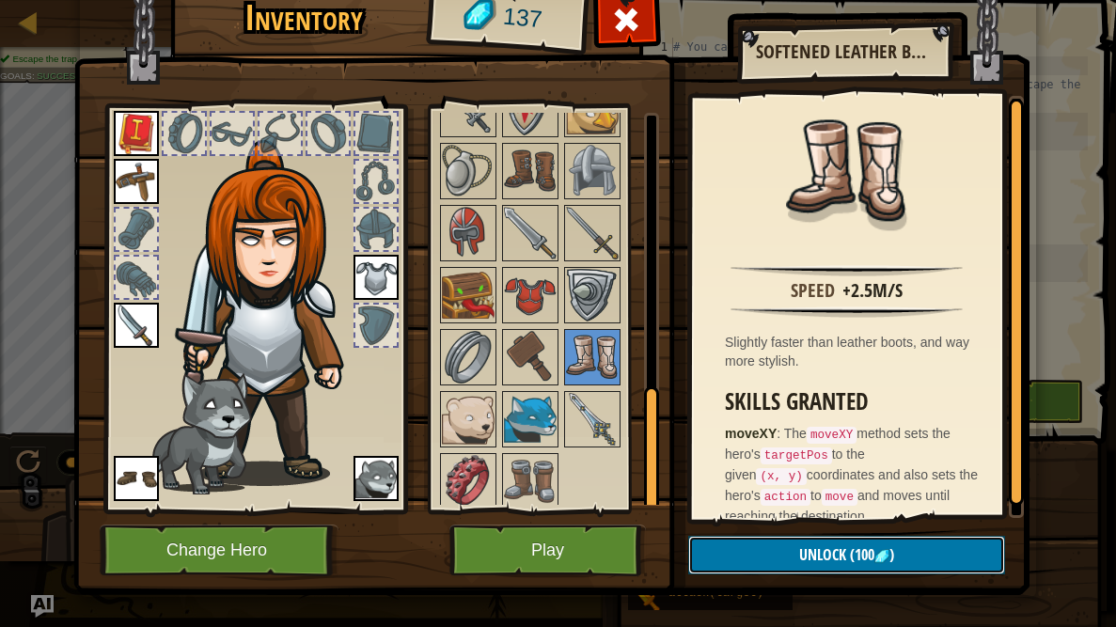
click at [805, 553] on span "Unlock" at bounding box center [822, 554] width 47 height 21
click at [805, 553] on button "Confirm" at bounding box center [846, 555] width 317 height 39
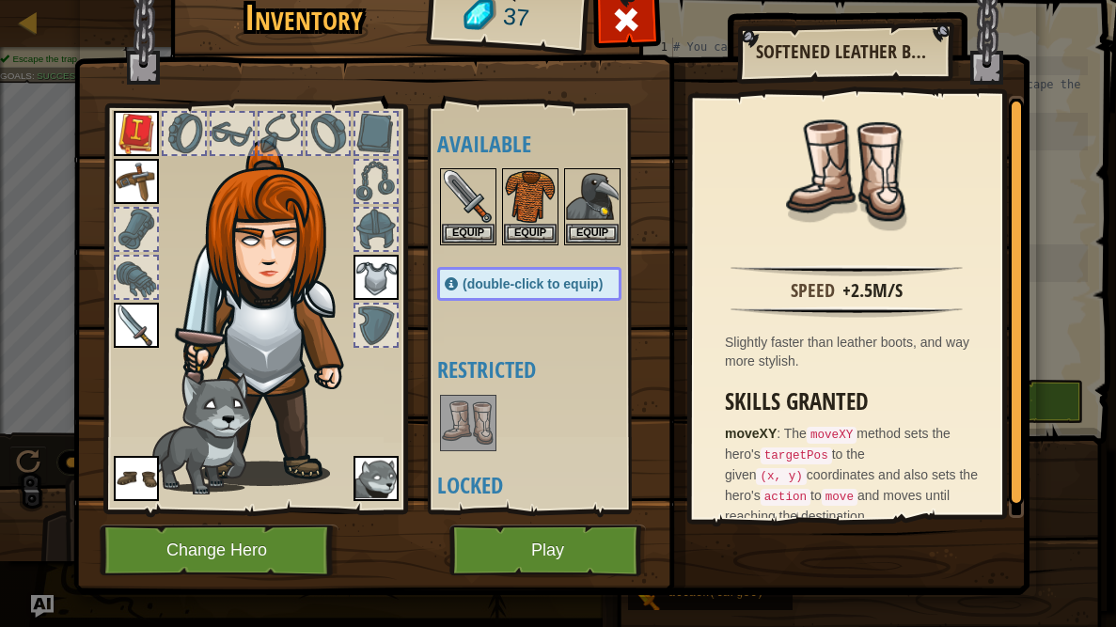
click at [470, 438] on img at bounding box center [468, 423] width 53 height 53
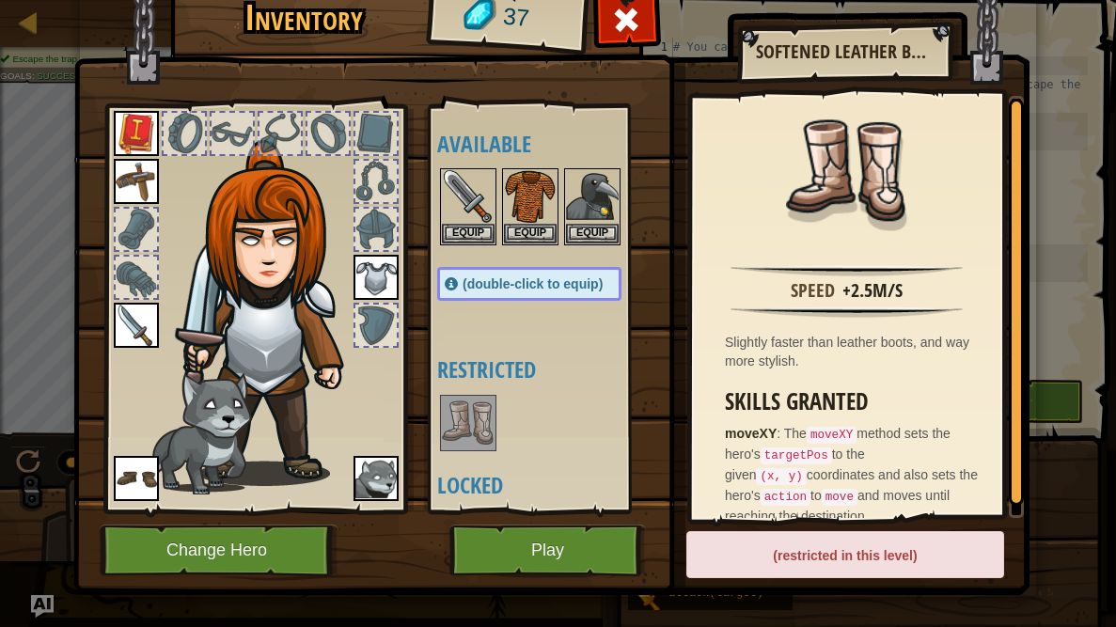
click at [470, 438] on img at bounding box center [468, 423] width 53 height 53
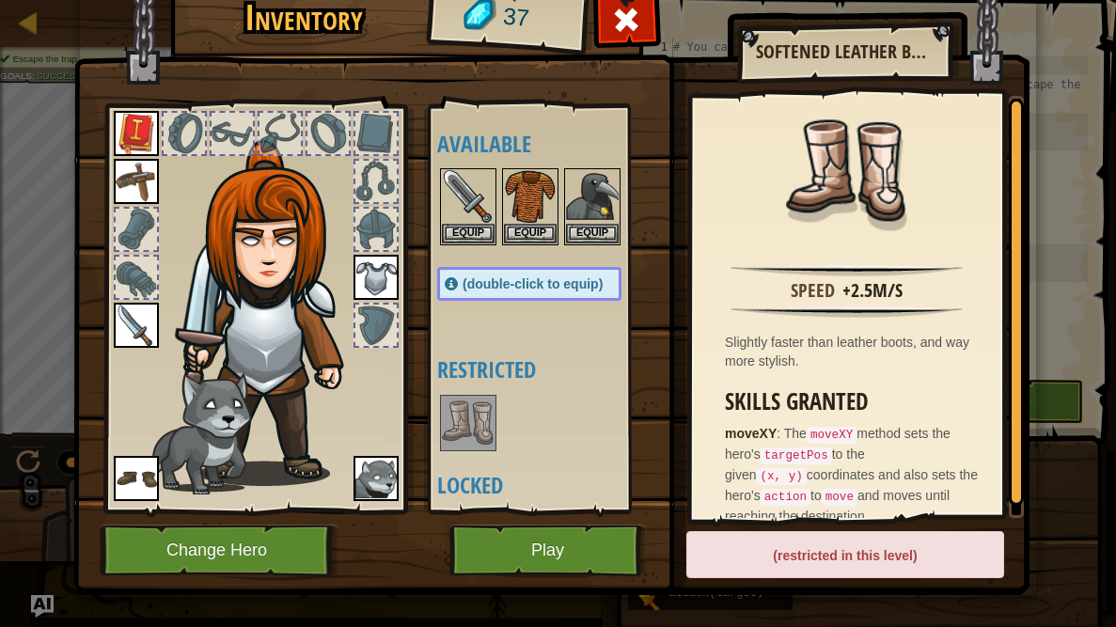
click at [470, 438] on img at bounding box center [468, 423] width 53 height 53
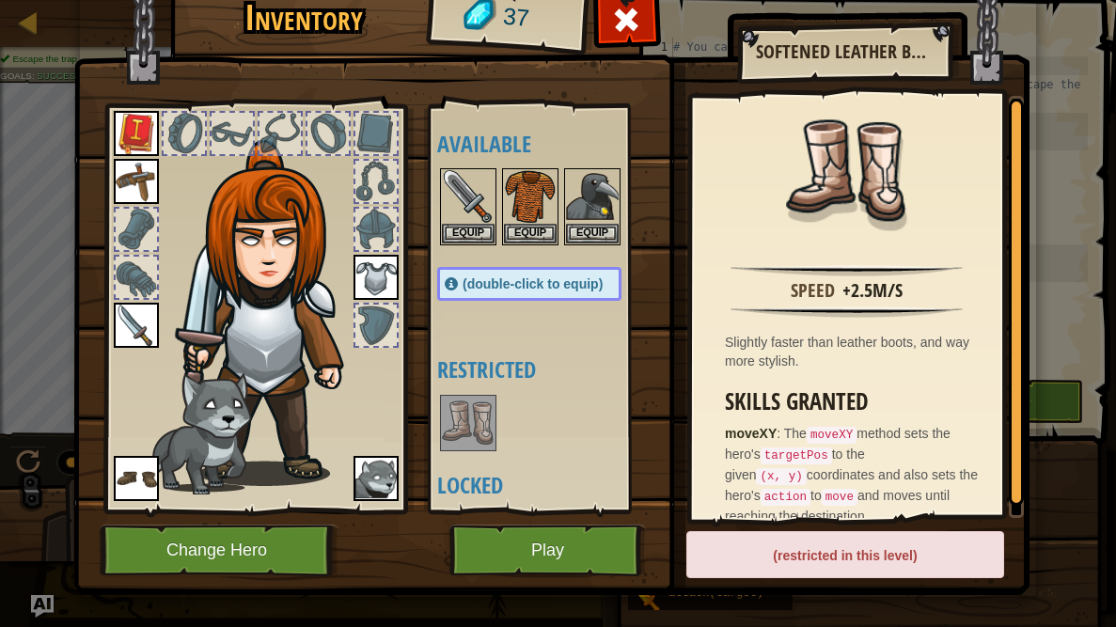
click at [470, 438] on img at bounding box center [468, 423] width 53 height 53
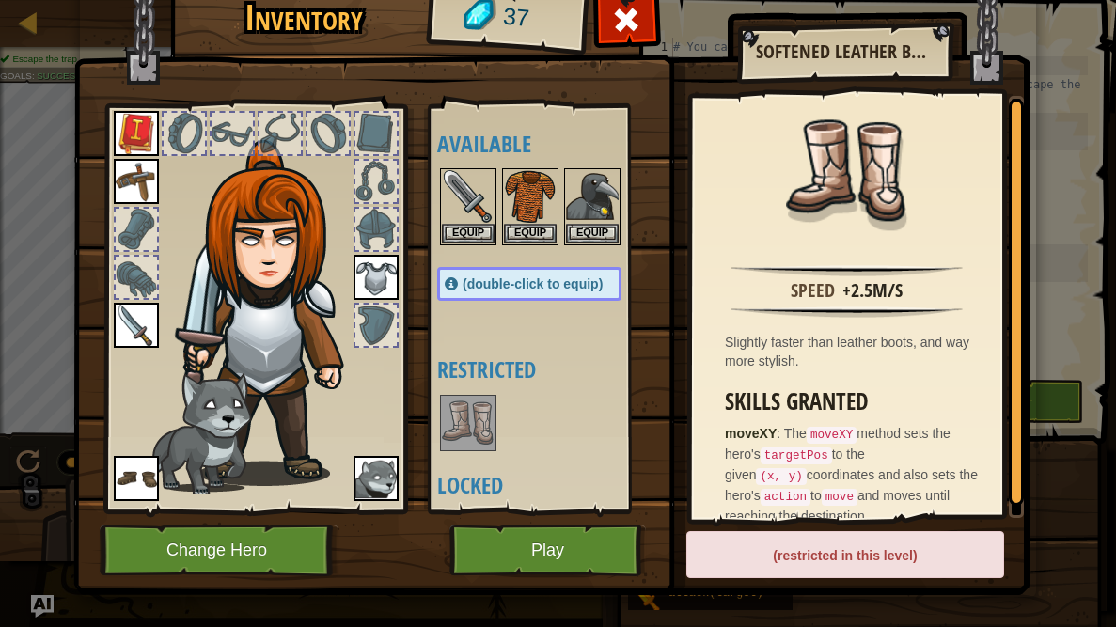
click at [470, 438] on img at bounding box center [468, 423] width 53 height 53
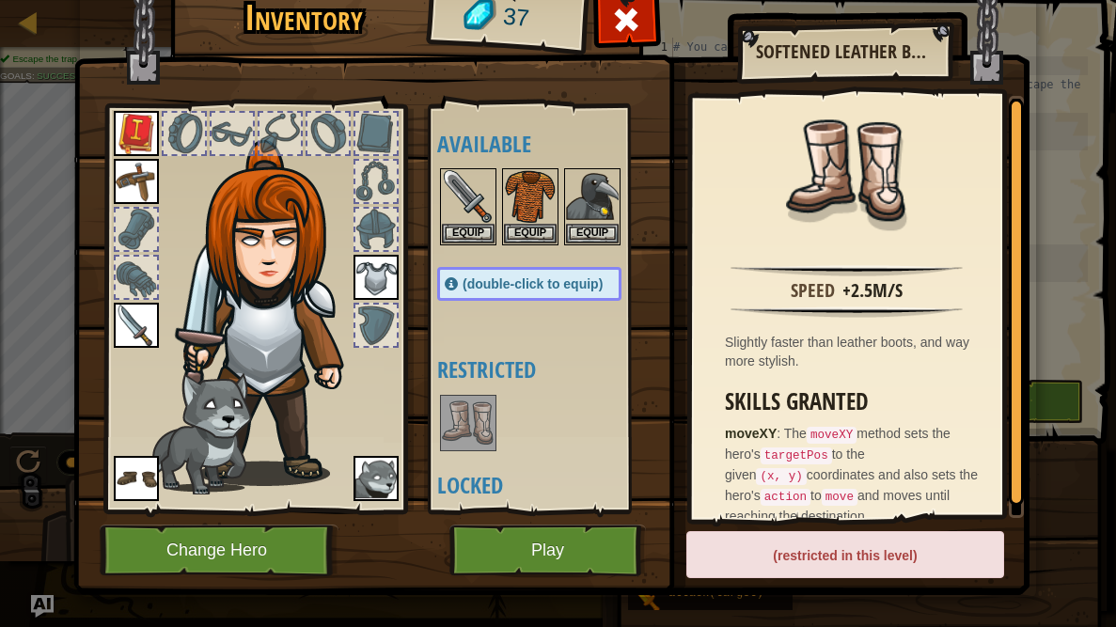
click at [470, 438] on img at bounding box center [468, 423] width 53 height 53
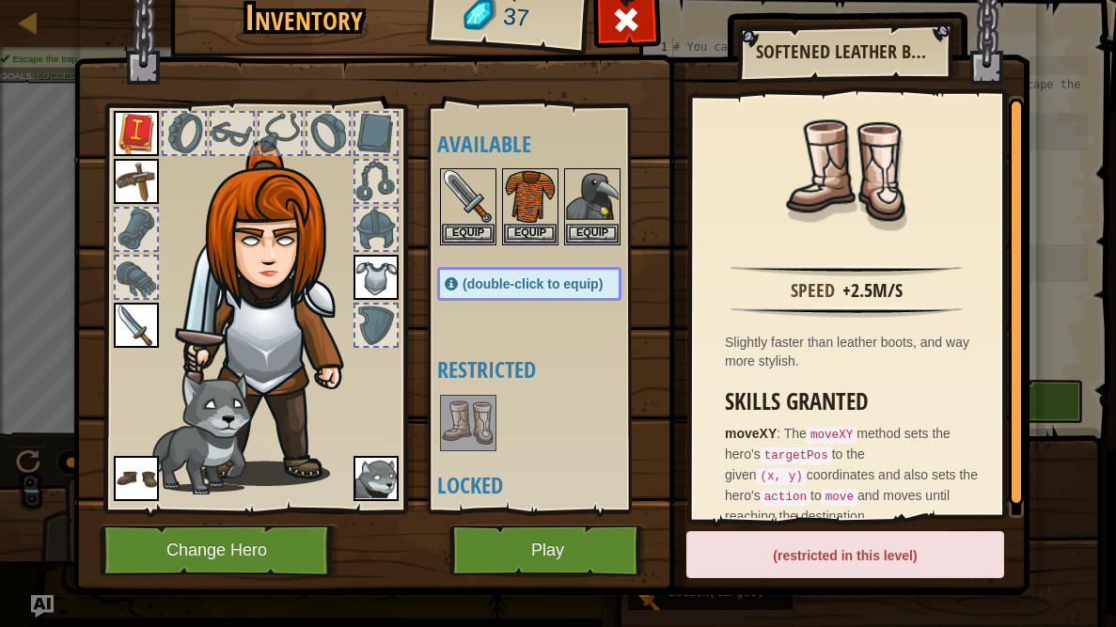
click at [470, 438] on img at bounding box center [468, 423] width 53 height 53
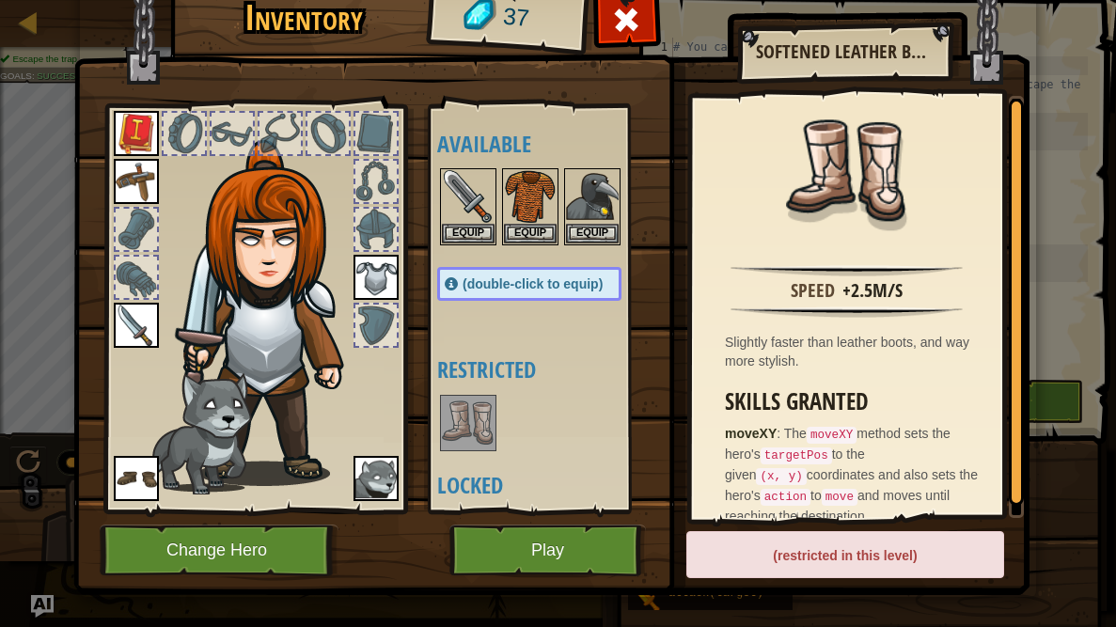
click at [470, 438] on img at bounding box center [468, 423] width 53 height 53
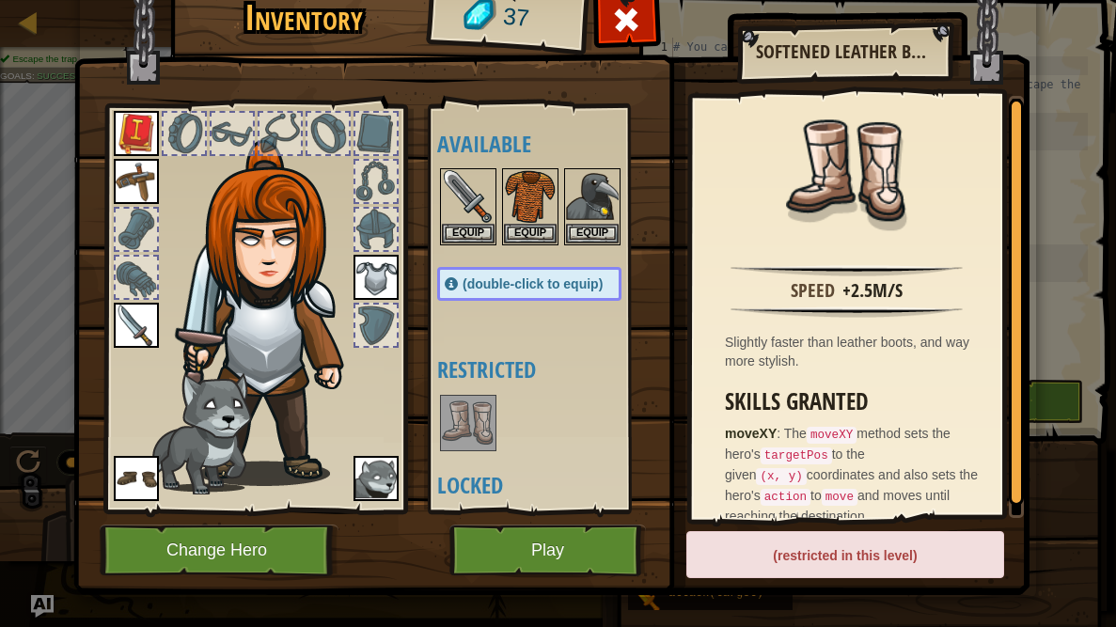
click at [470, 438] on img at bounding box center [468, 423] width 53 height 53
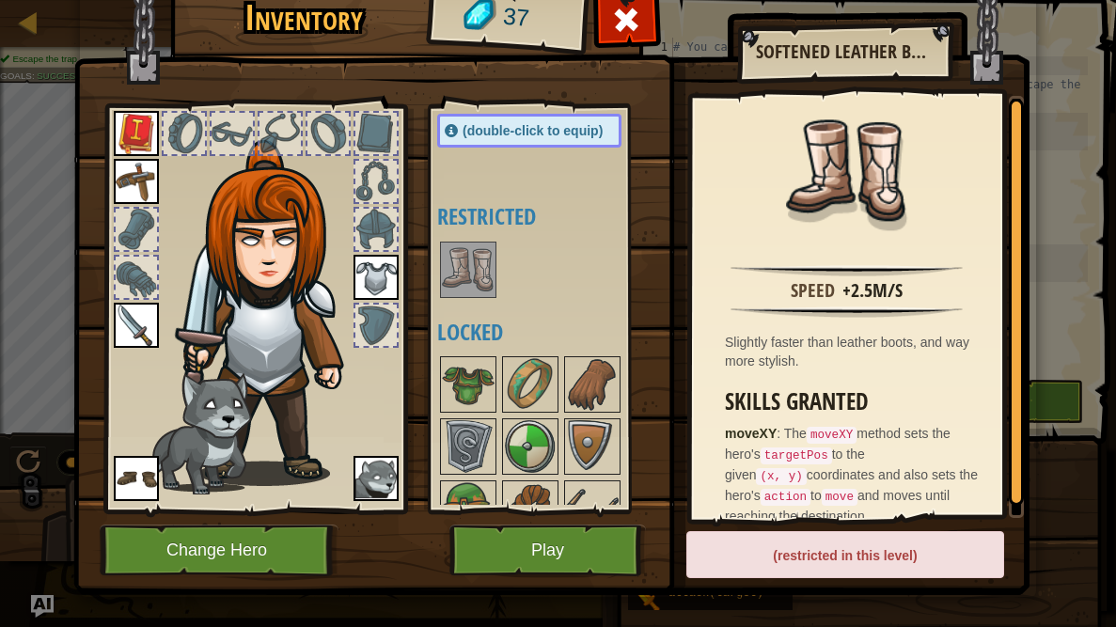
scroll to position [212, 0]
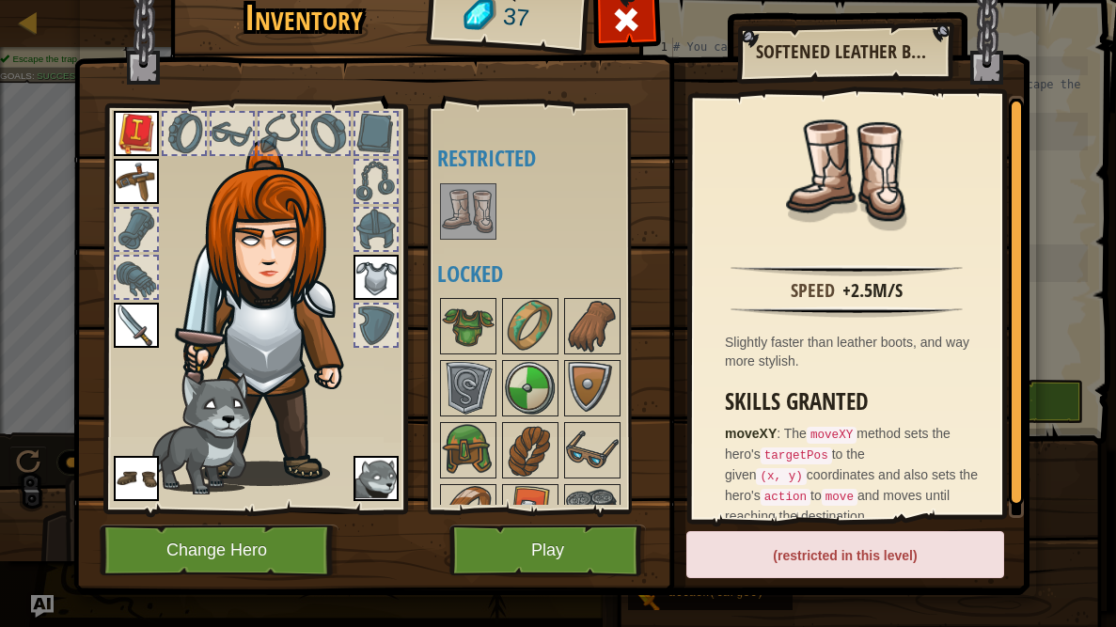
click at [451, 227] on img at bounding box center [468, 211] width 53 height 53
click at [566, 276] on h4 "Locked" at bounding box center [548, 273] width 222 height 24
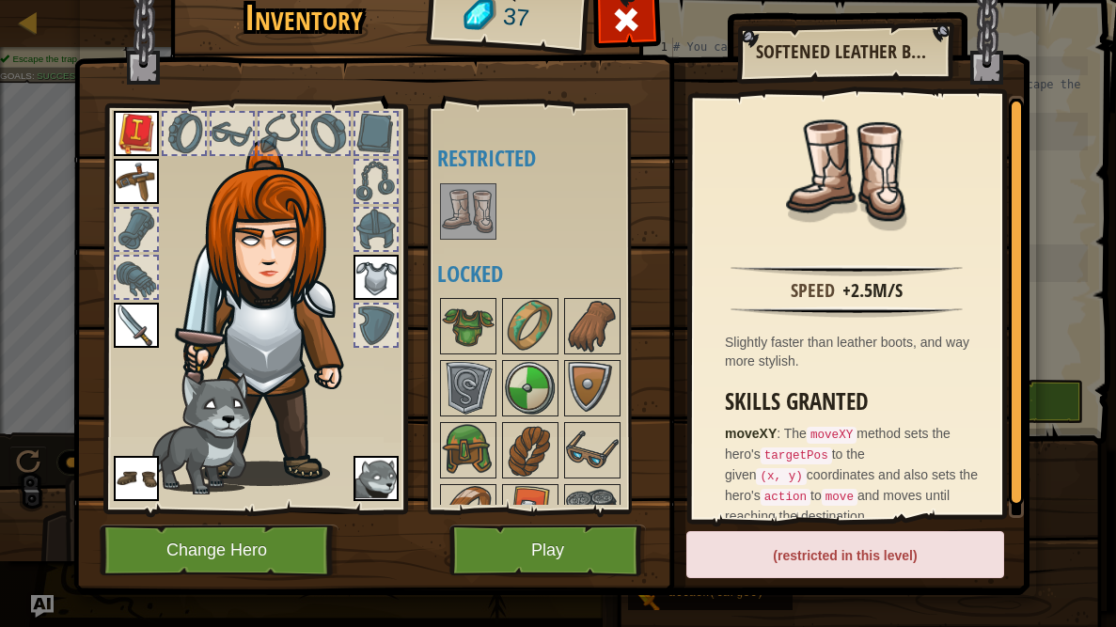
click at [566, 276] on h4 "Locked" at bounding box center [548, 273] width 222 height 24
click at [457, 219] on img at bounding box center [468, 211] width 53 height 53
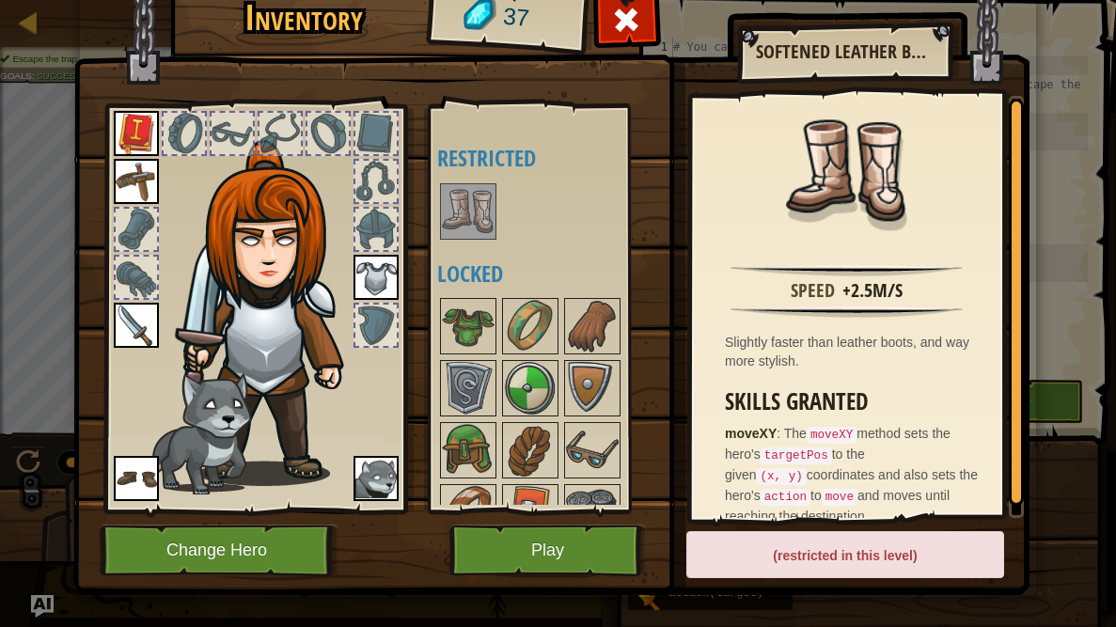
click at [457, 219] on img at bounding box center [468, 211] width 53 height 53
click at [481, 205] on img at bounding box center [468, 211] width 53 height 53
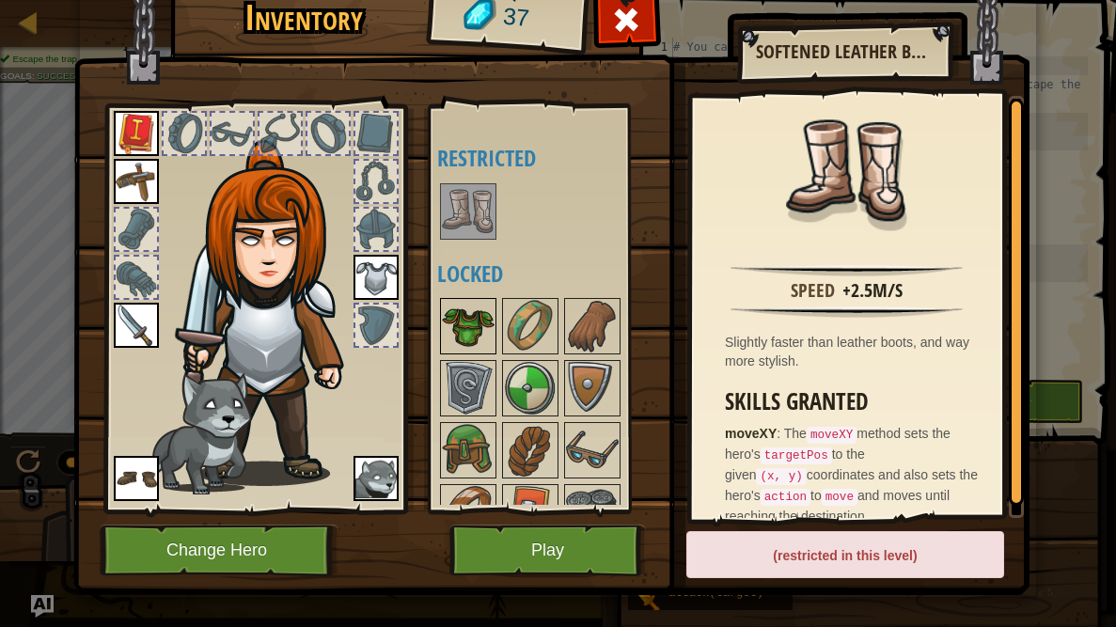
click at [453, 322] on img at bounding box center [468, 326] width 53 height 53
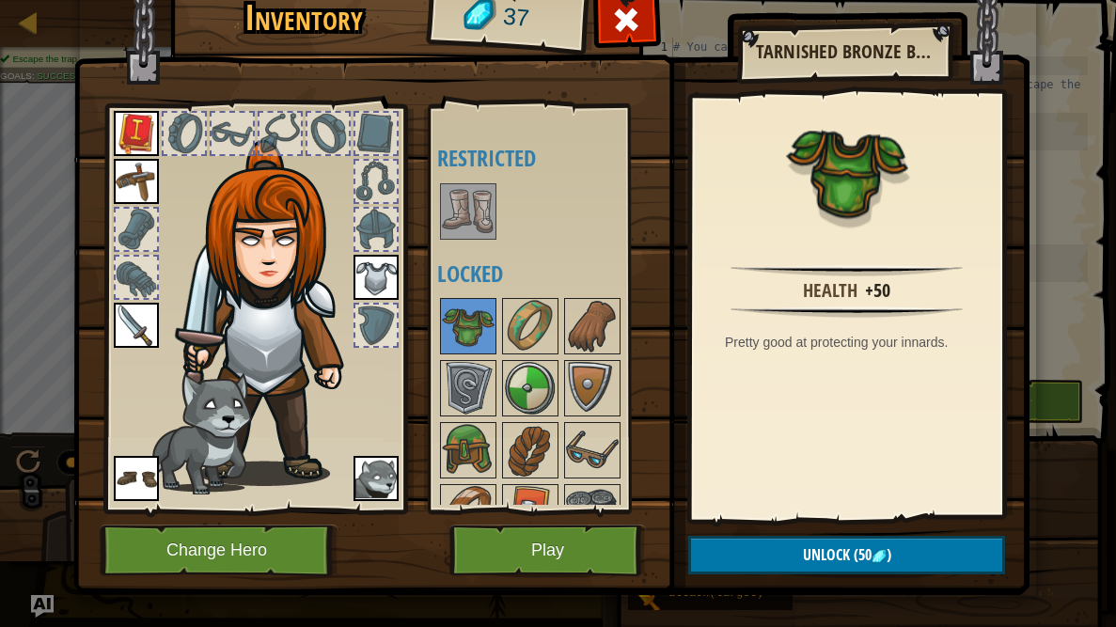
click at [481, 216] on img at bounding box center [468, 211] width 53 height 53
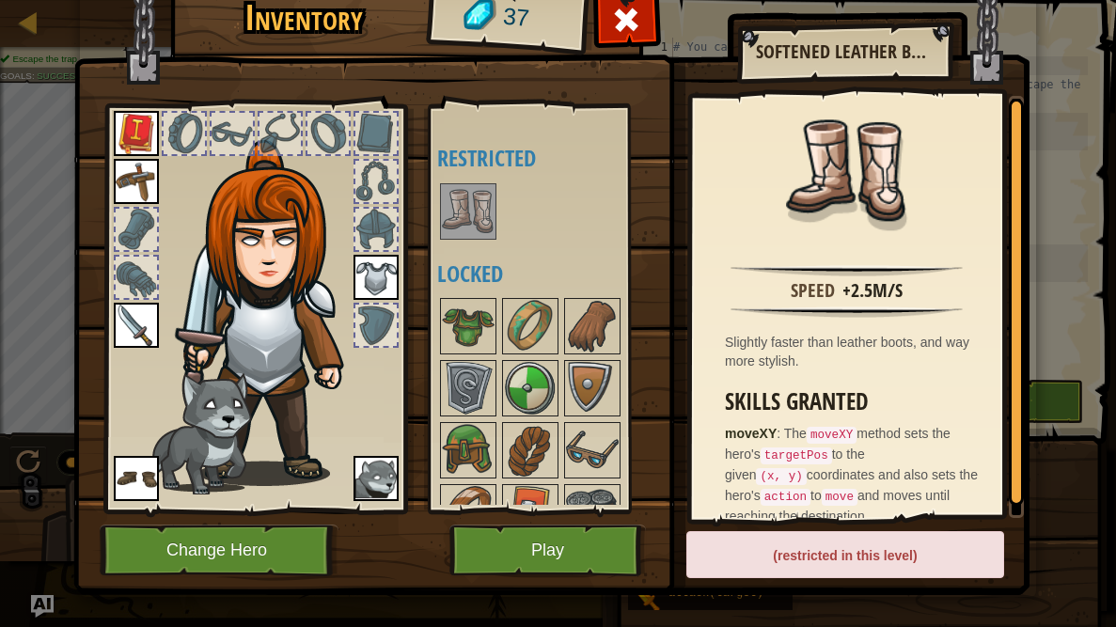
click at [481, 216] on img at bounding box center [468, 211] width 53 height 53
click at [829, 546] on div "(restricted in this level)" at bounding box center [845, 554] width 318 height 47
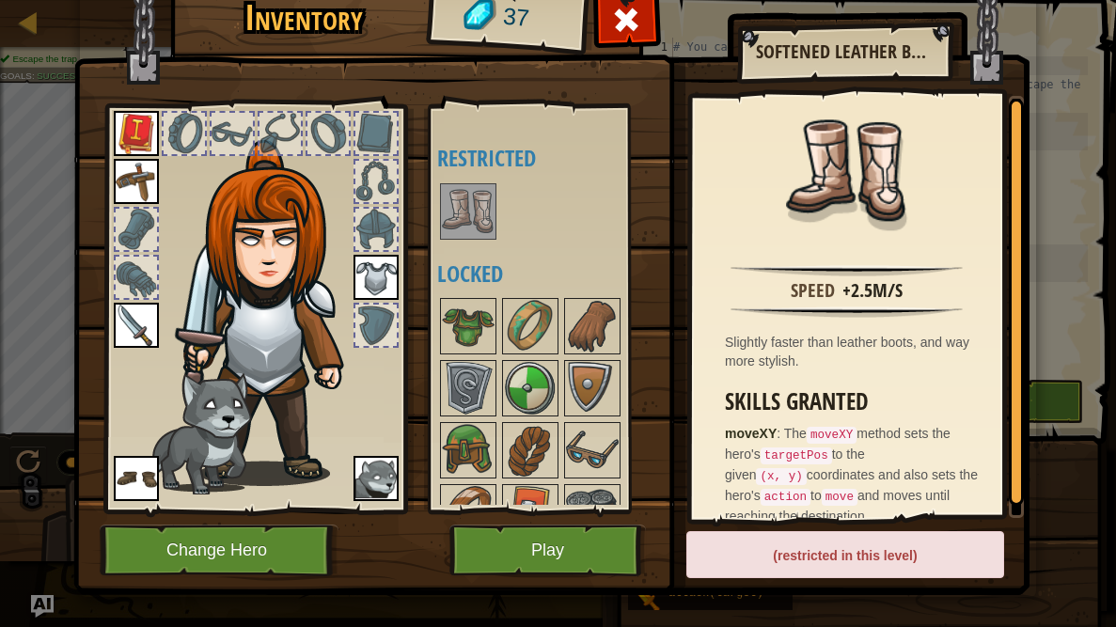
click at [829, 546] on div "(restricted in this level)" at bounding box center [845, 554] width 318 height 47
click at [544, 547] on button "Play" at bounding box center [547, 551] width 197 height 52
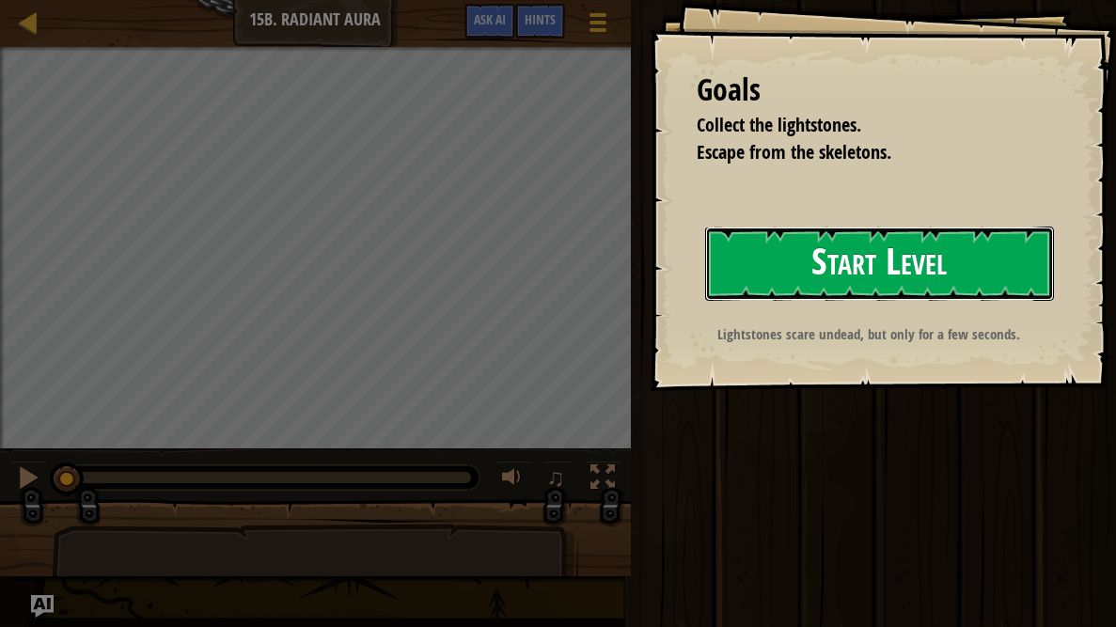
click at [873, 251] on button "Start Level" at bounding box center [879, 264] width 349 height 74
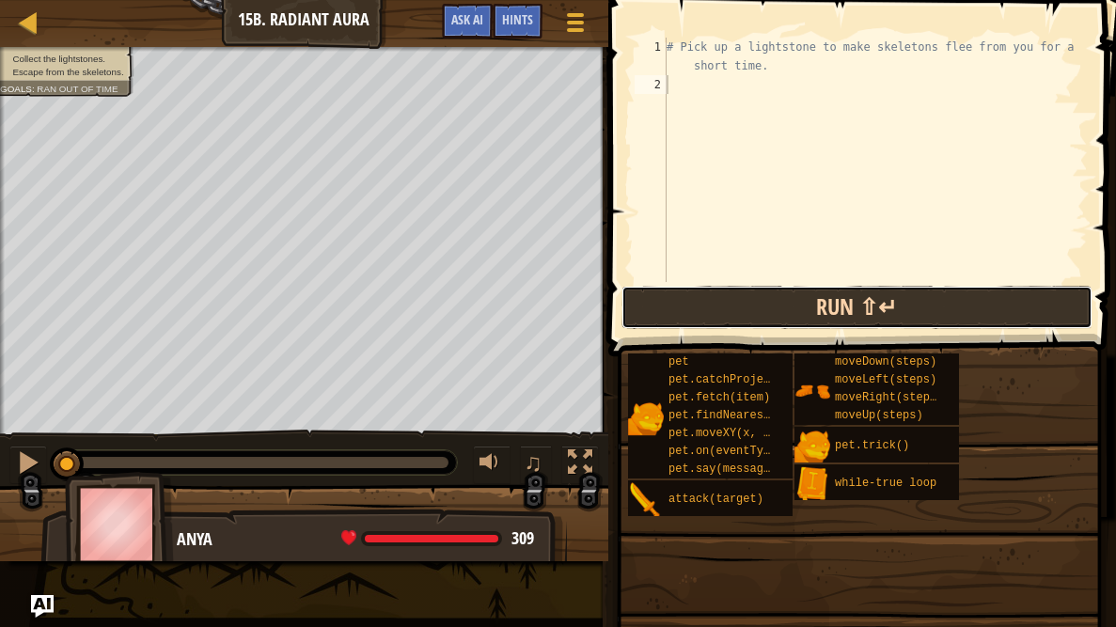
click at [827, 314] on button "Run ⇧↵" at bounding box center [857, 307] width 471 height 43
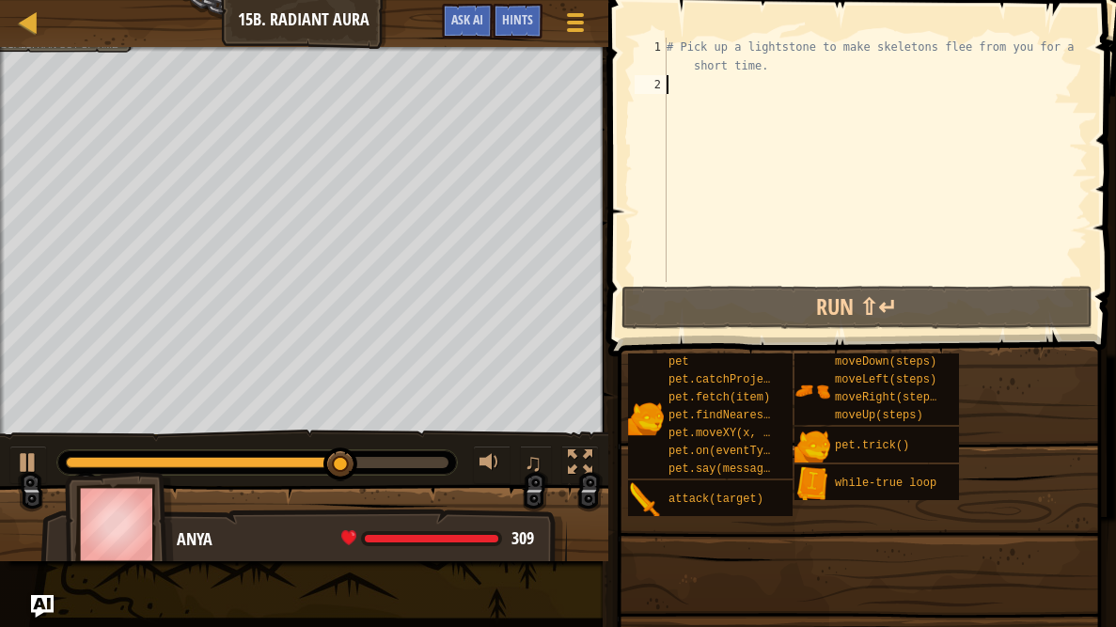
click at [850, 186] on div "Map Introduction to Computer Science 15b. Radiant Aura Game Menu Done Hints Ask…" at bounding box center [558, 313] width 1116 height 627
type textarea "w"
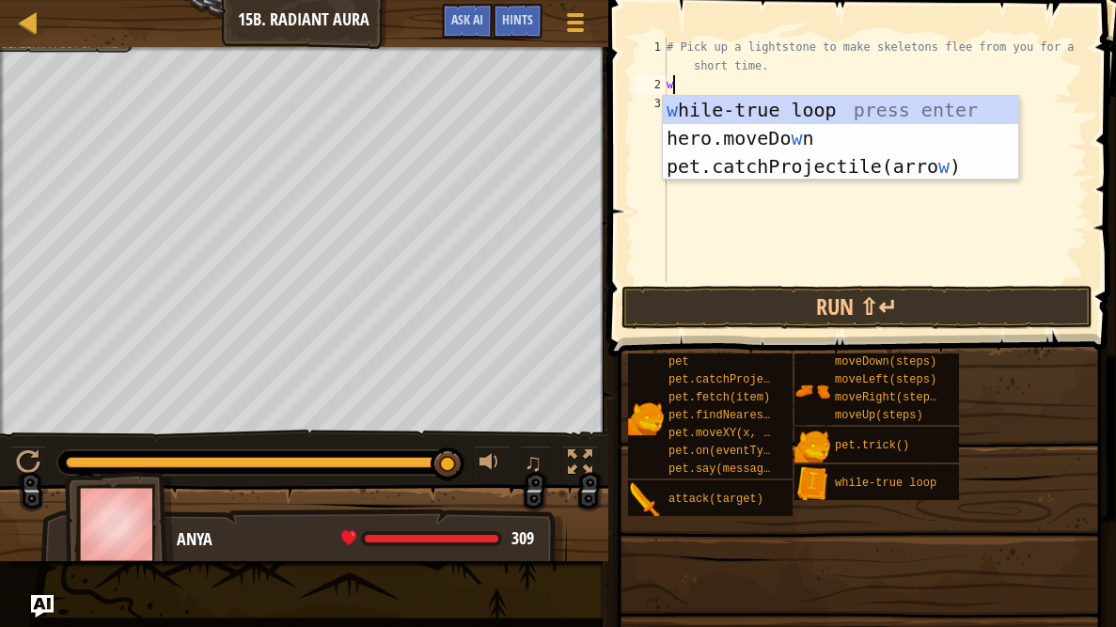
scroll to position [8, 0]
click at [812, 113] on div "w [PERSON_NAME]-true loop press enter hero.moveDo w n press enter pet.catchProj…" at bounding box center [840, 166] width 355 height 141
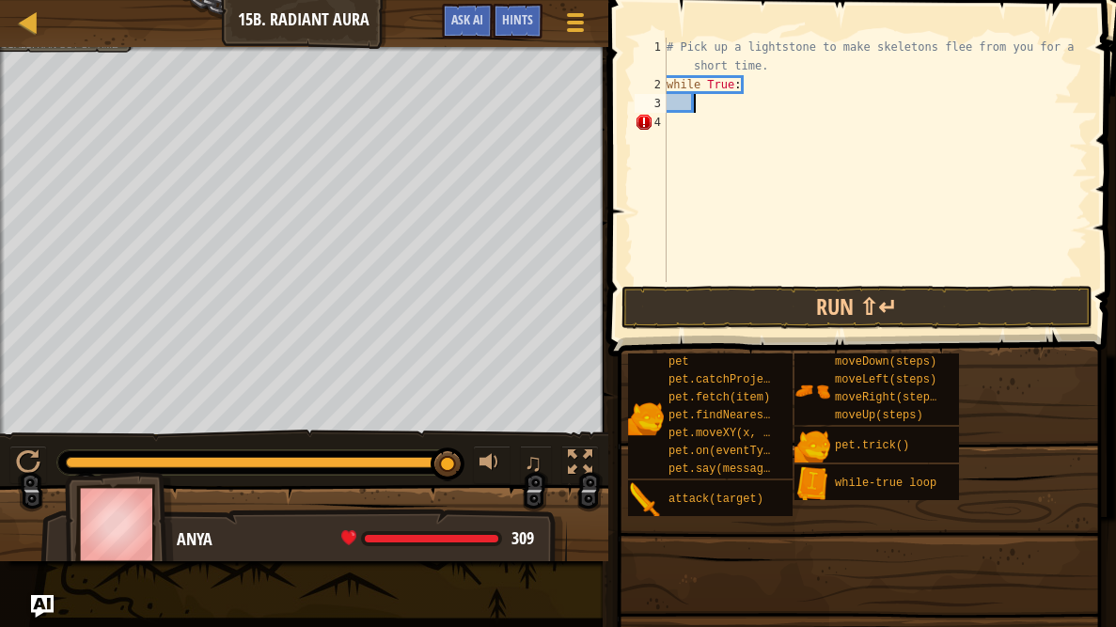
type textarea "m"
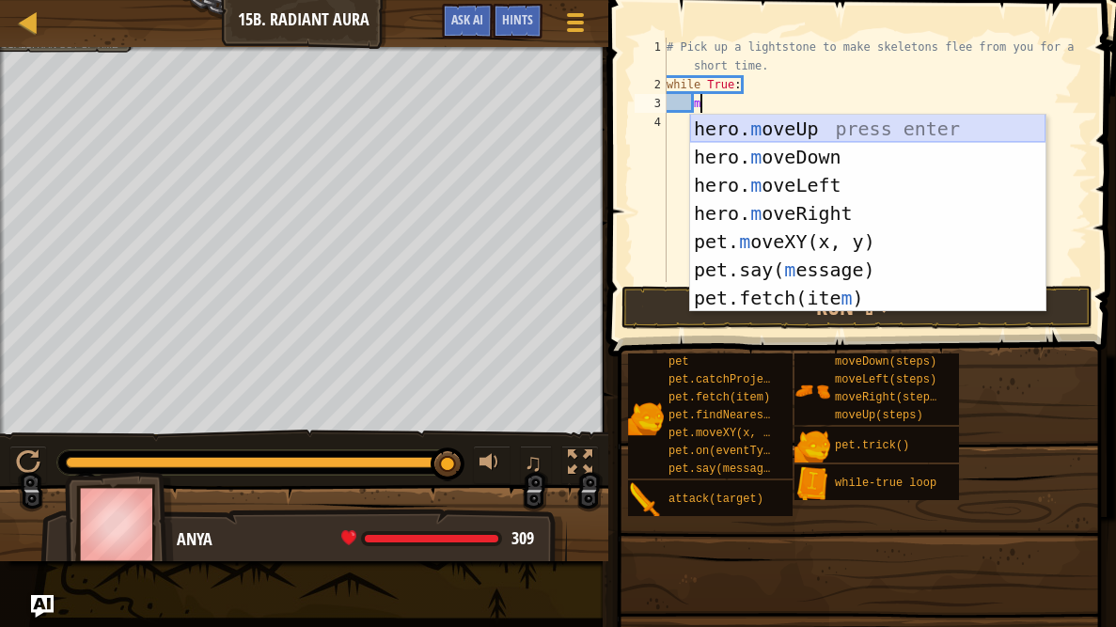
click at [732, 118] on div "hero. m oveUp press enter hero. m oveDown press enter hero. m oveLeft press ent…" at bounding box center [867, 242] width 355 height 254
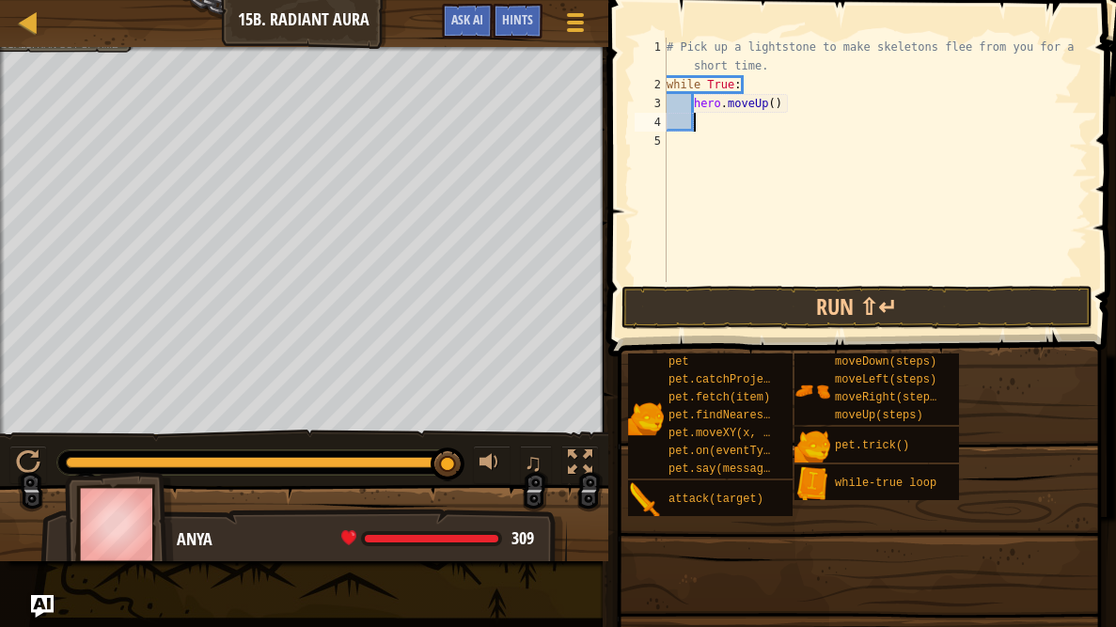
click at [732, 118] on div "# Pick up a lightstone to make skeletons flee from you for a short time. while …" at bounding box center [875, 188] width 425 height 301
type textarea "m"
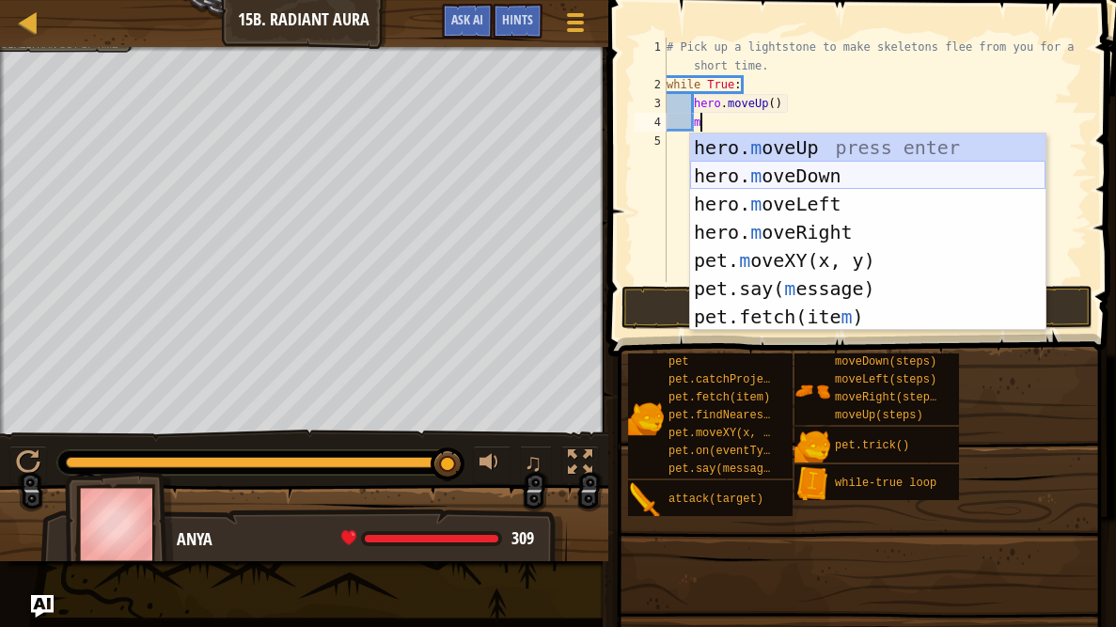
click at [737, 184] on div "hero. m oveUp press enter hero. m oveDown press enter hero. m oveLeft press ent…" at bounding box center [867, 261] width 355 height 254
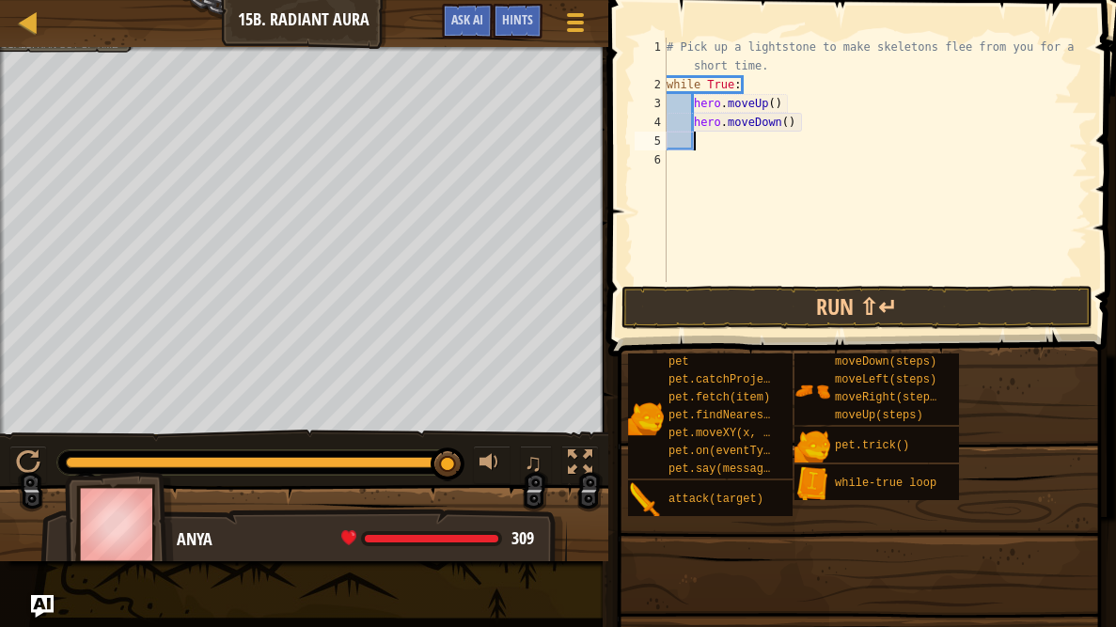
type textarea "m"
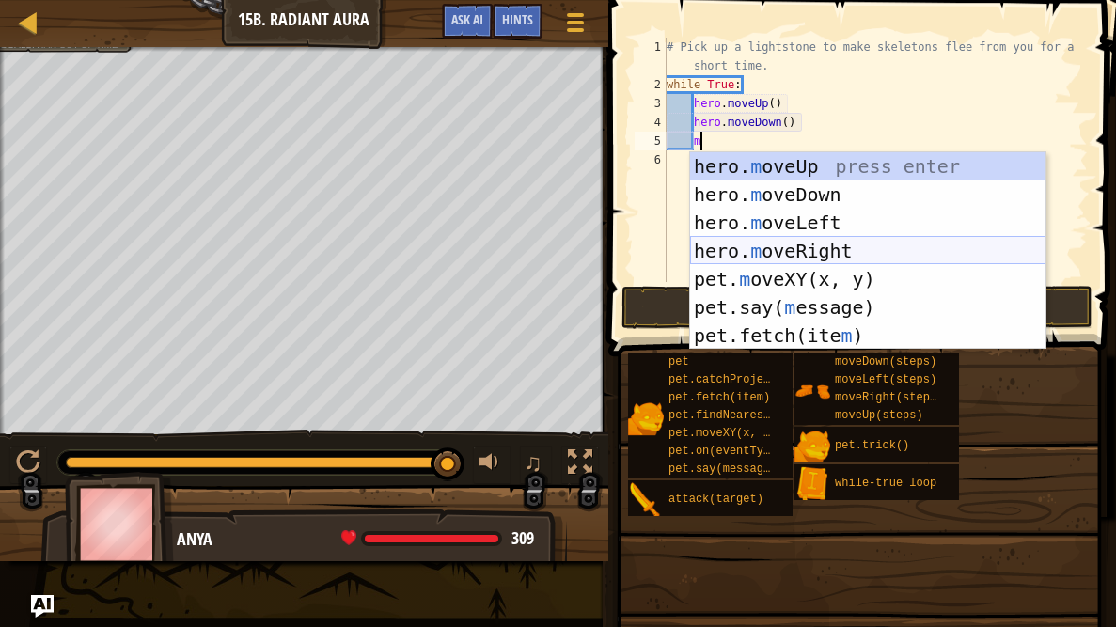
click at [834, 250] on div "hero. m oveUp press enter hero. m oveDown press enter hero. m oveLeft press ent…" at bounding box center [867, 279] width 355 height 254
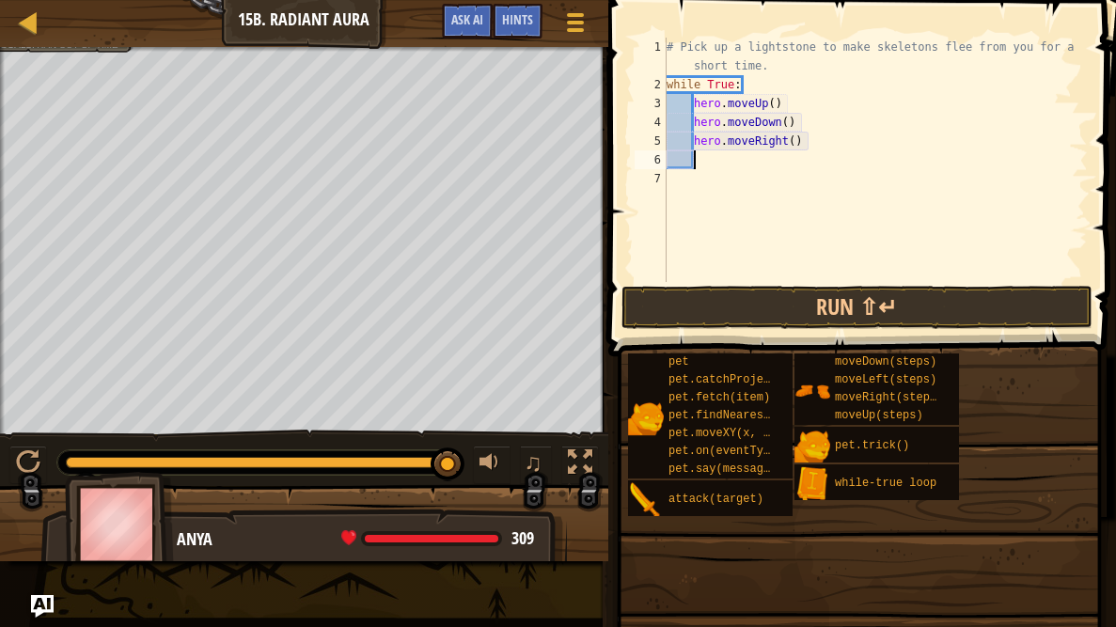
click at [796, 143] on div "# Pick up a lightstone to make skeletons flee from you for a short time. while …" at bounding box center [875, 188] width 425 height 301
type textarea "hero.moveRight(2)"
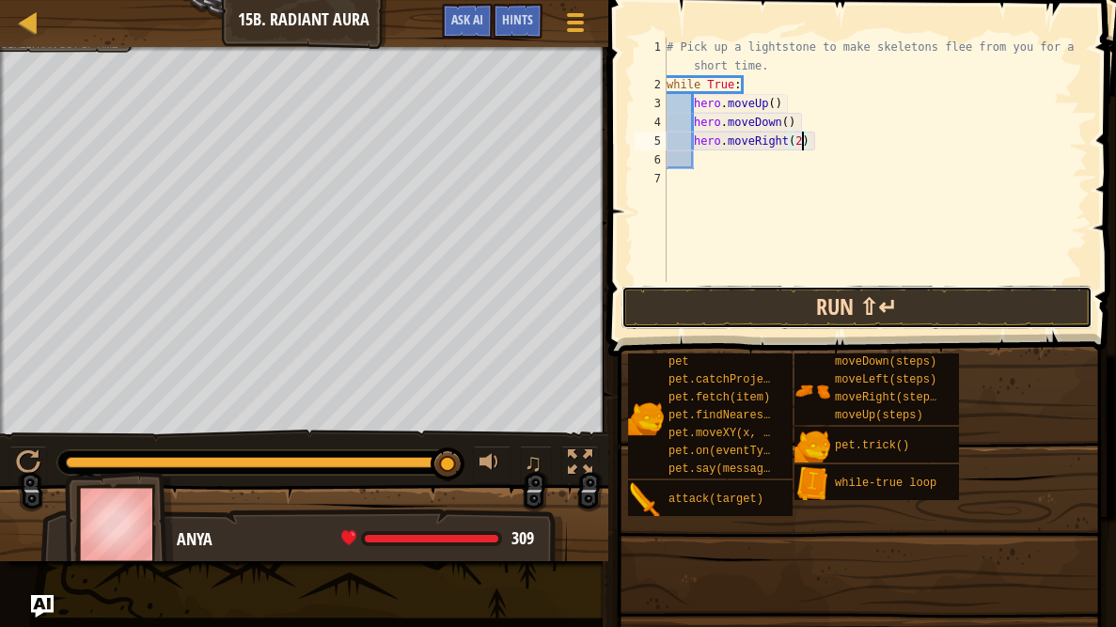
click at [780, 308] on button "Run ⇧↵" at bounding box center [857, 307] width 471 height 43
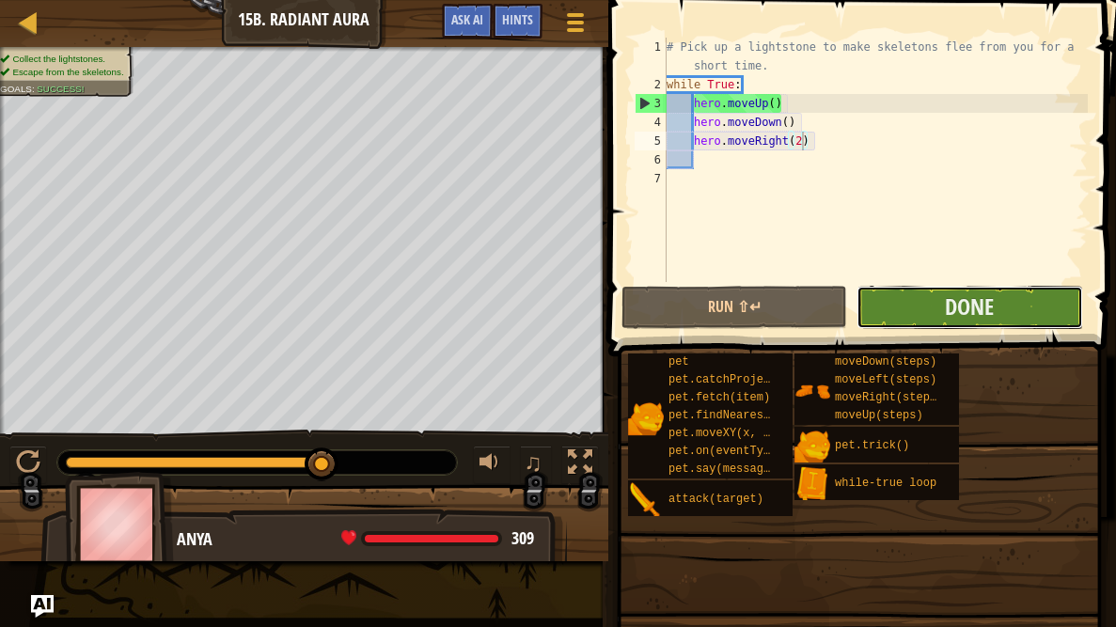
click at [909, 307] on button "Done" at bounding box center [970, 307] width 226 height 43
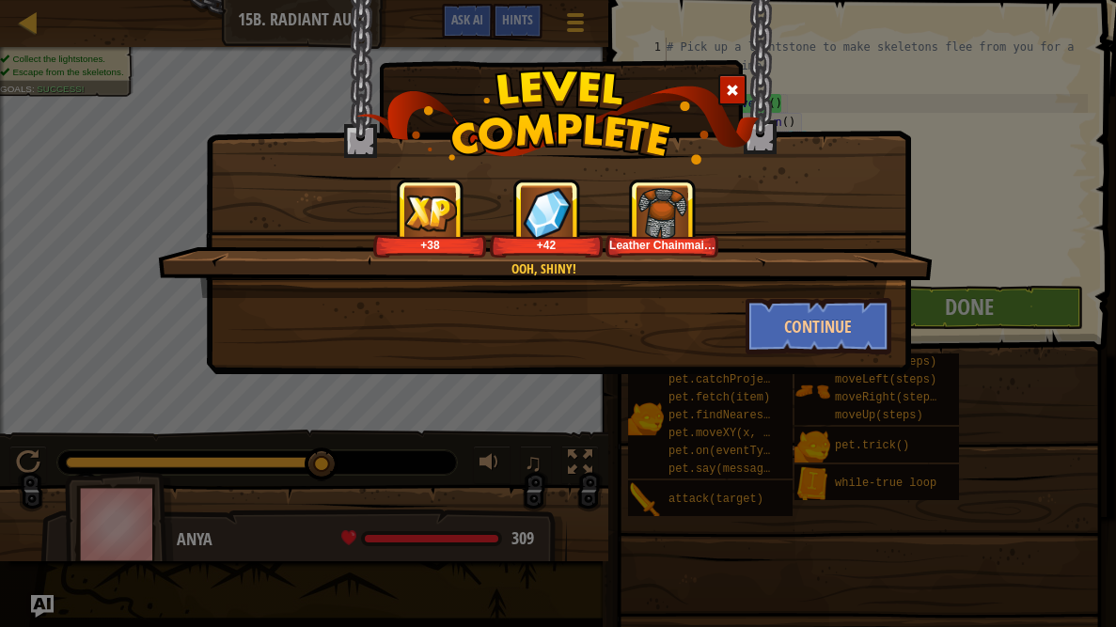
click at [728, 84] on span at bounding box center [732, 90] width 13 height 13
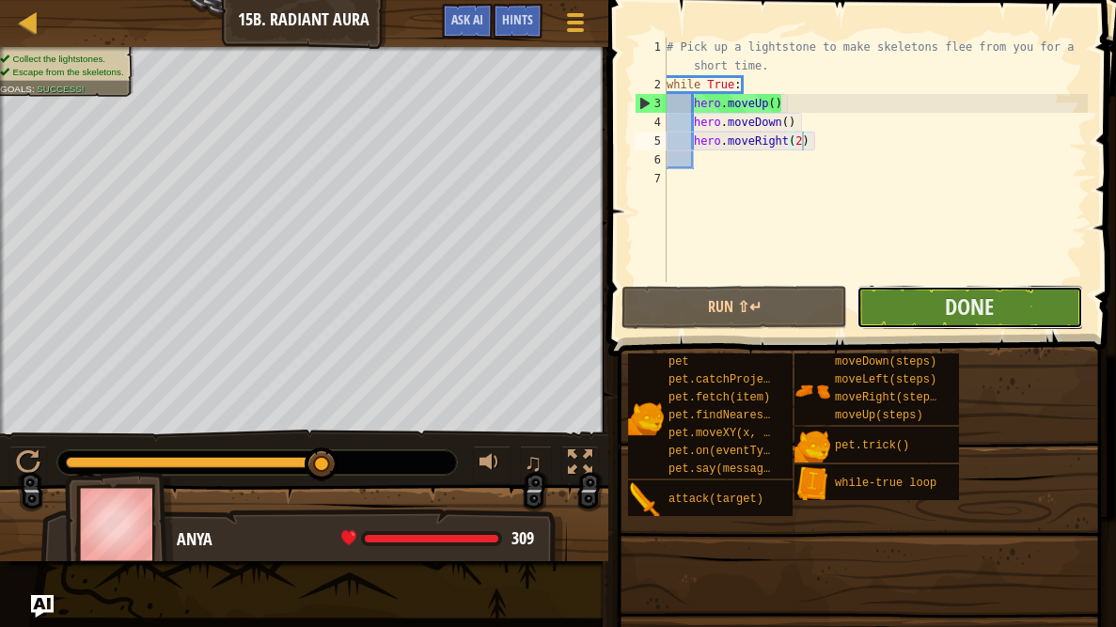
click at [920, 307] on button "Done" at bounding box center [970, 307] width 226 height 43
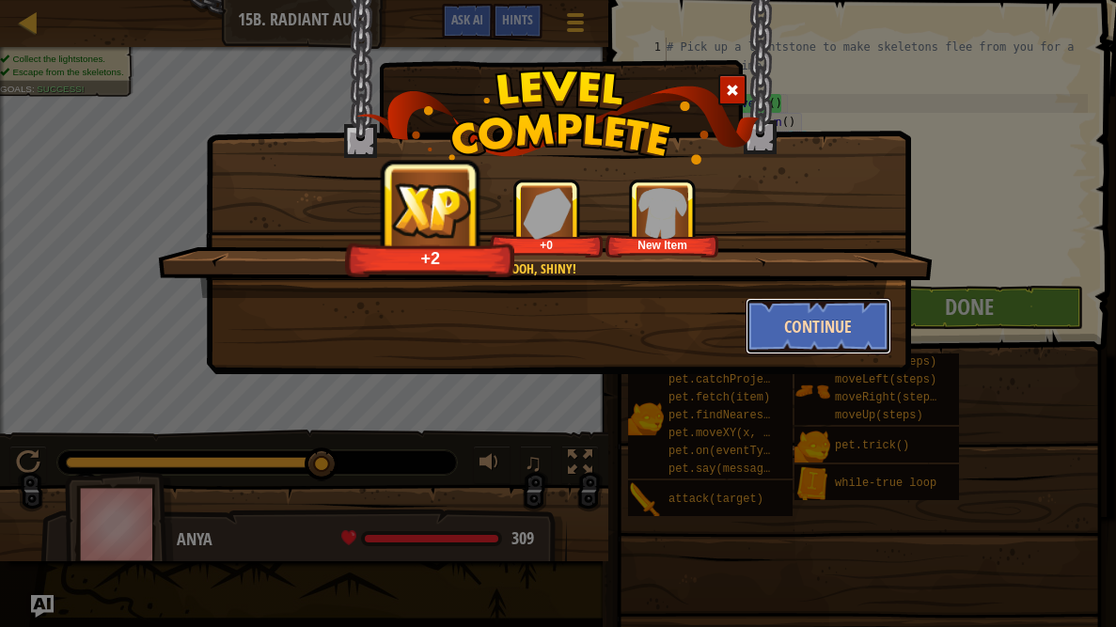
click at [811, 318] on button "Continue" at bounding box center [819, 326] width 146 height 56
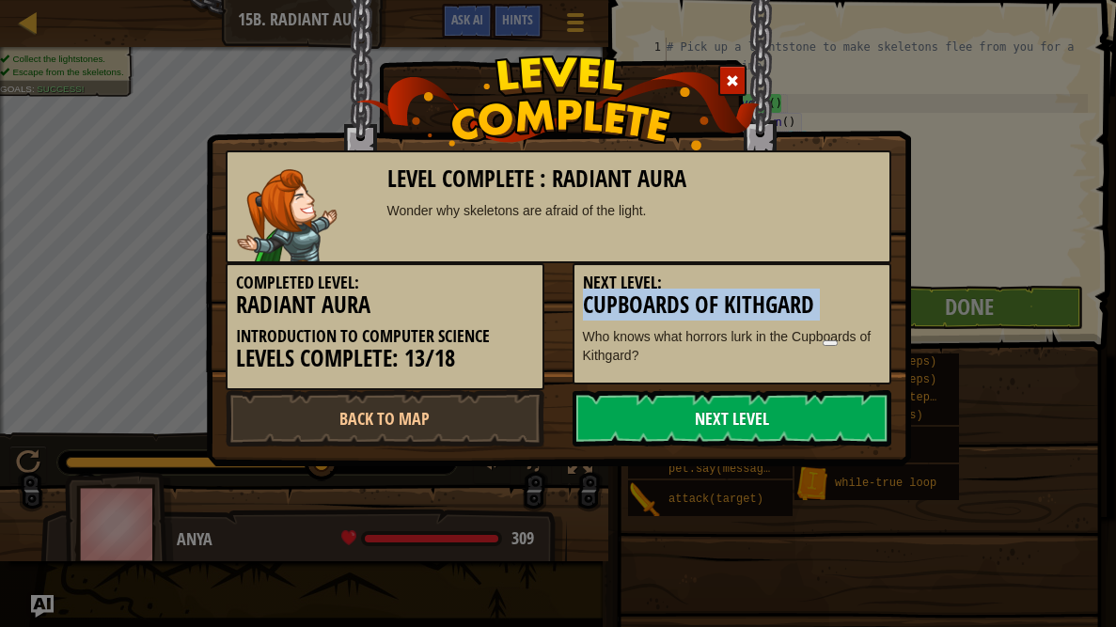
click at [729, 423] on link "Next Level" at bounding box center [732, 418] width 319 height 56
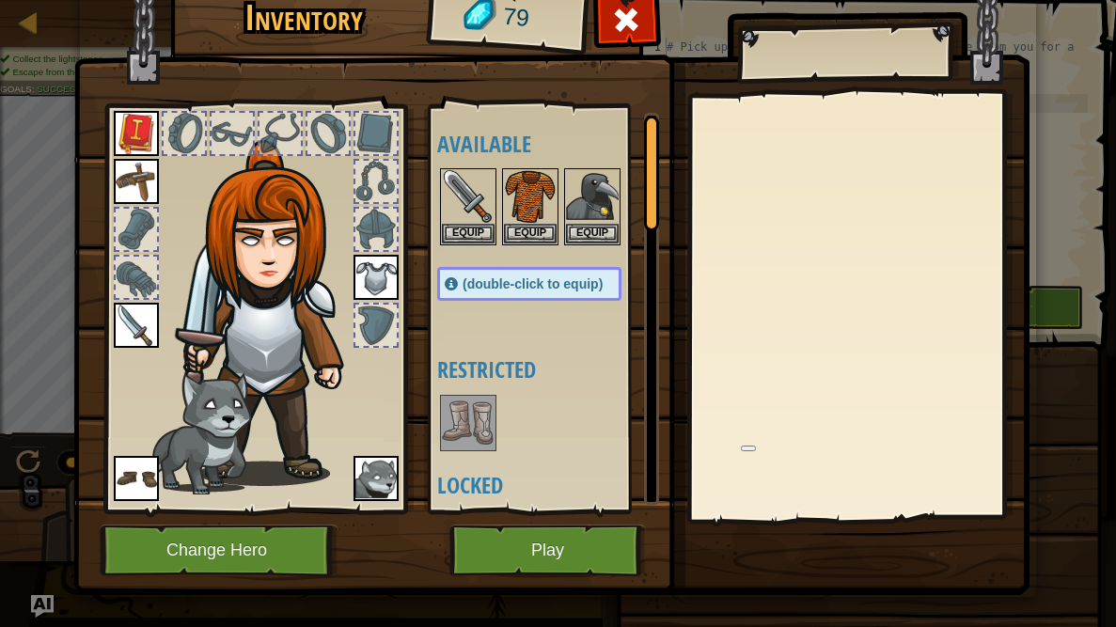
click at [484, 429] on img at bounding box center [468, 423] width 53 height 53
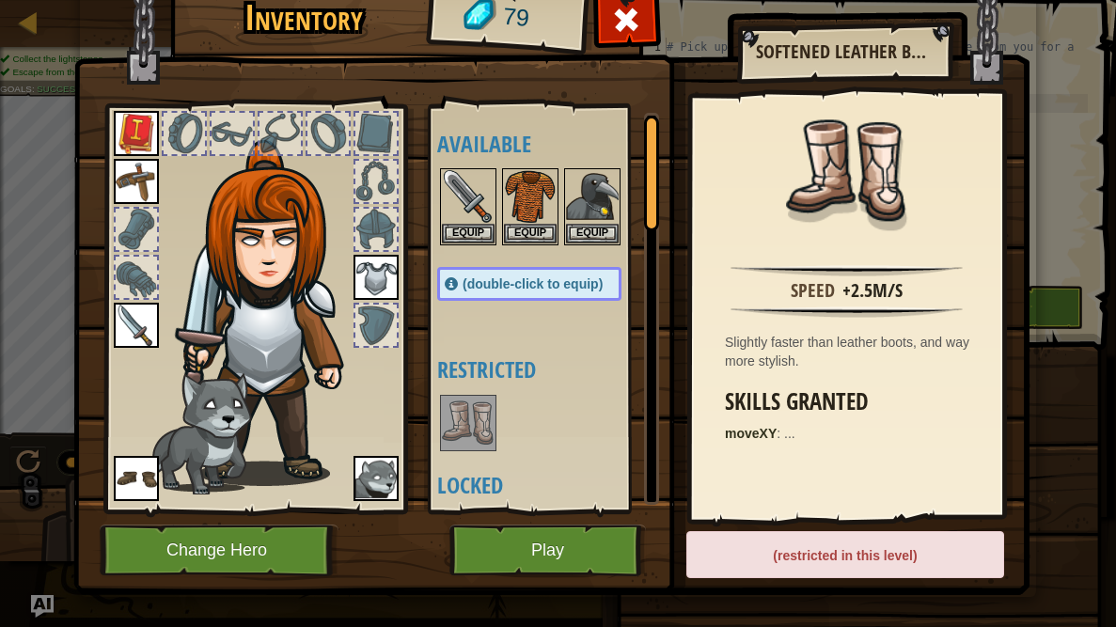
click at [485, 429] on img at bounding box center [468, 423] width 53 height 53
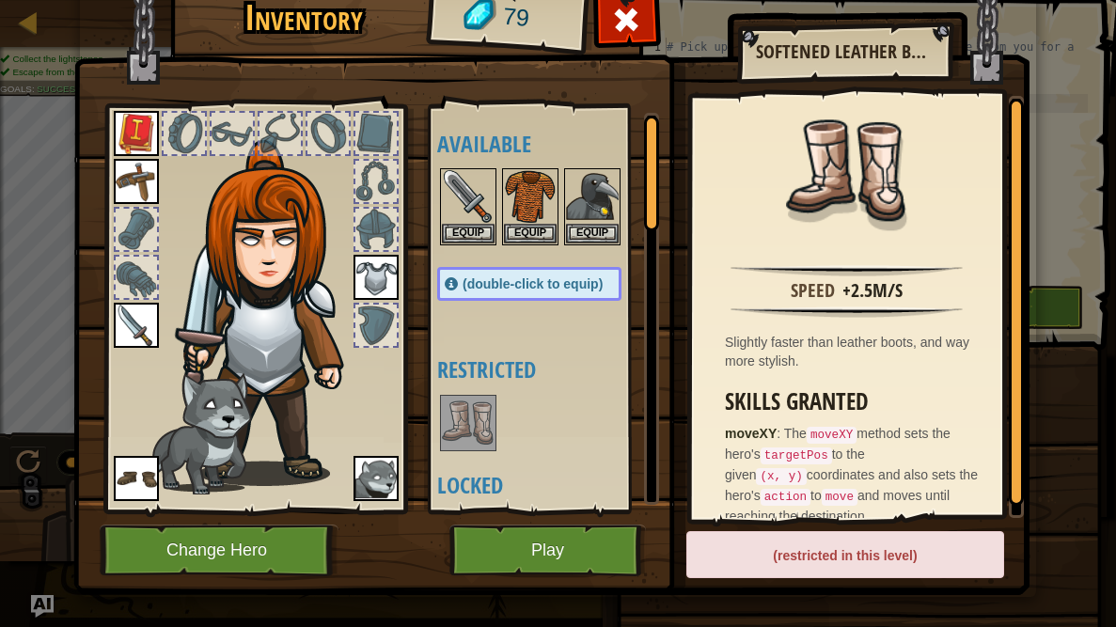
click at [485, 429] on img at bounding box center [468, 423] width 53 height 53
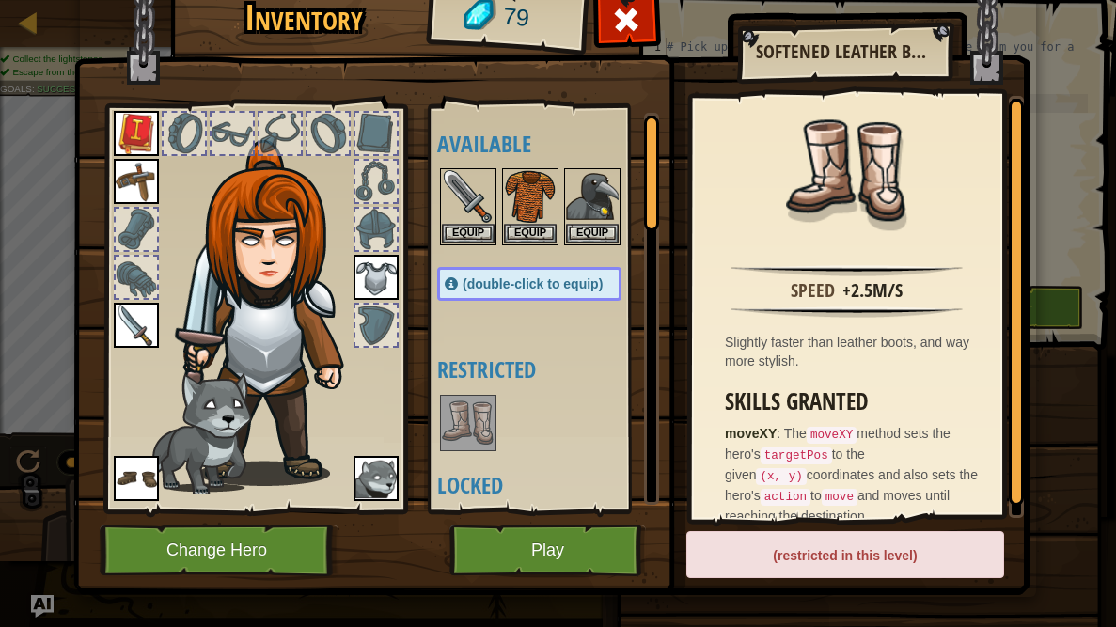
click at [485, 429] on img at bounding box center [468, 423] width 53 height 53
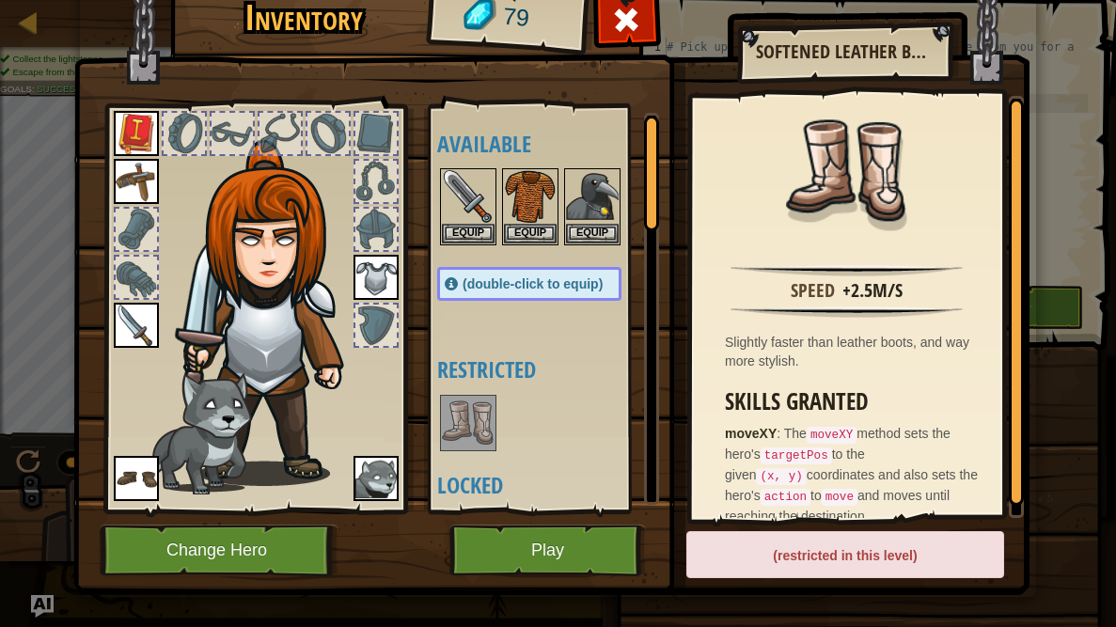
click at [485, 429] on img at bounding box center [468, 423] width 53 height 53
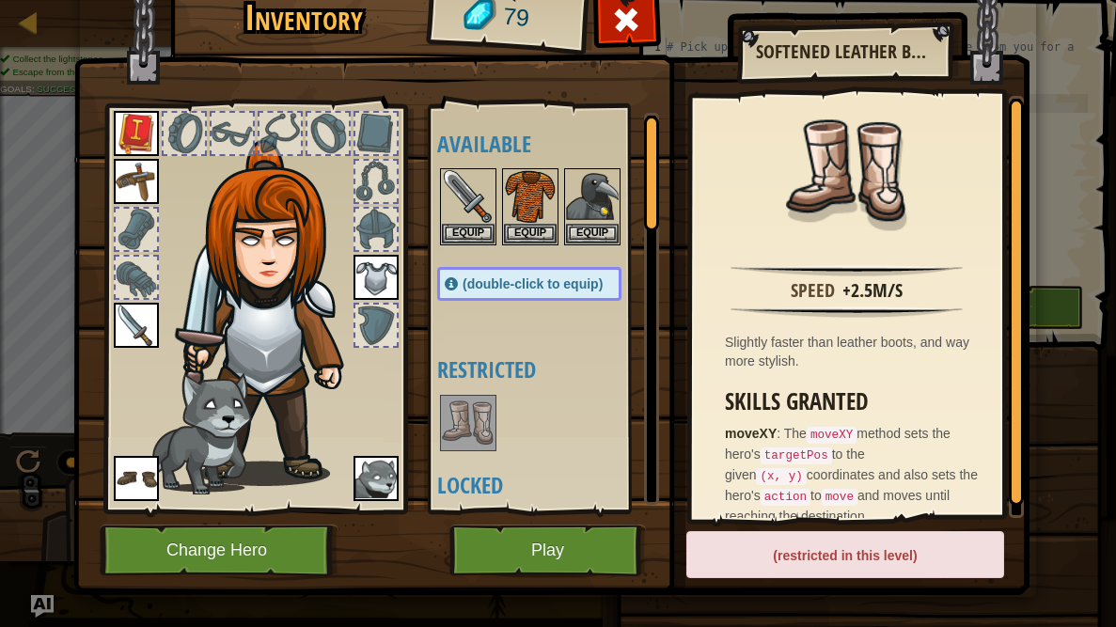
click at [485, 429] on img at bounding box center [468, 423] width 53 height 53
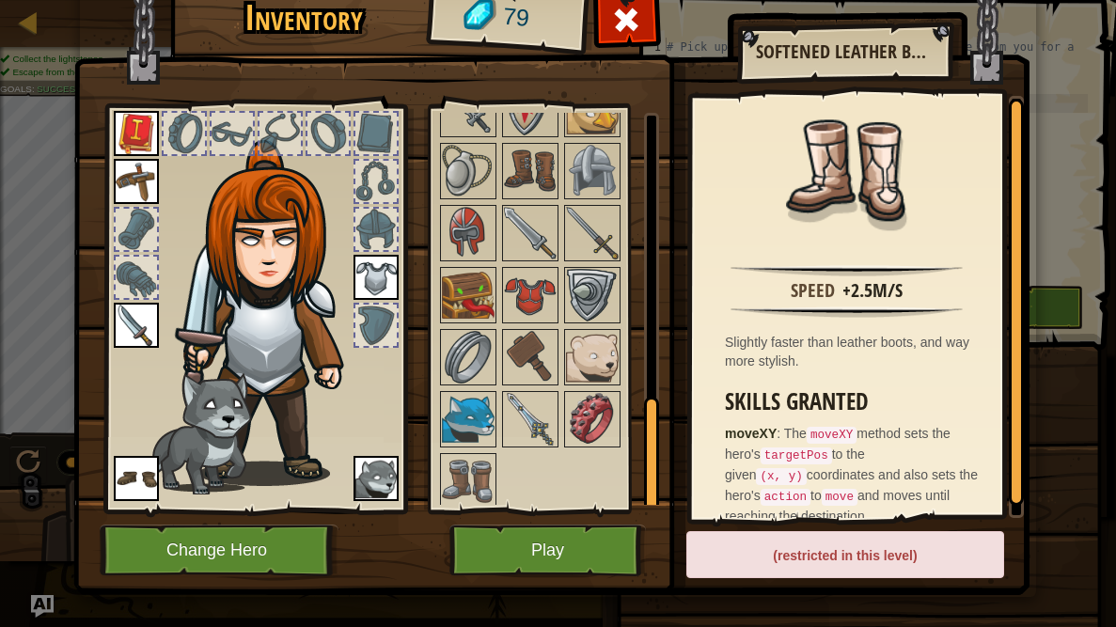
scroll to position [21, 0]
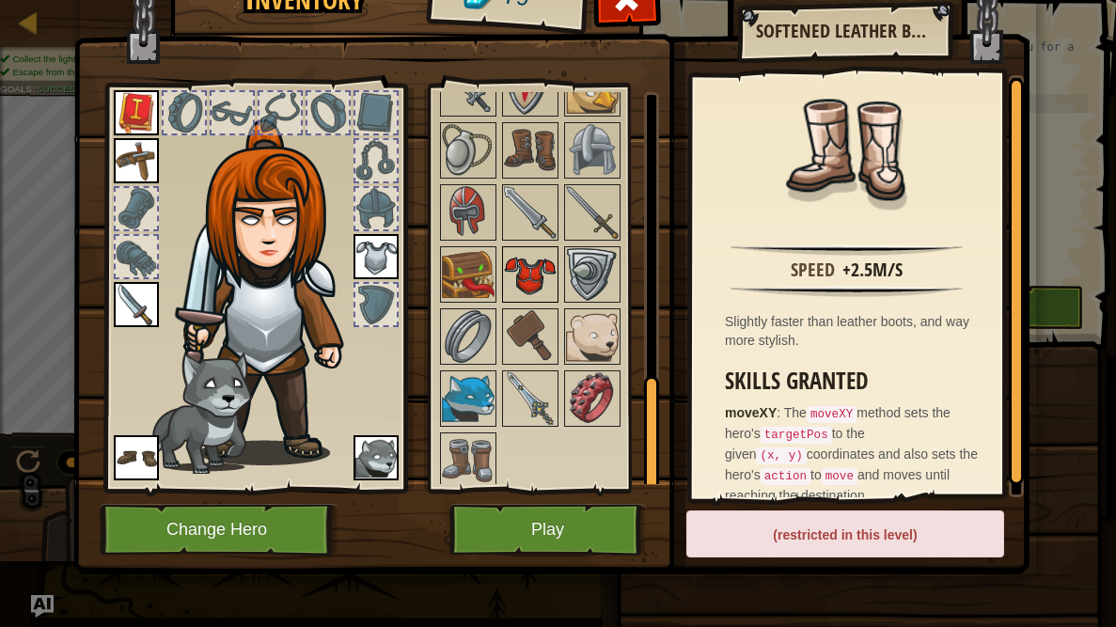
click at [531, 274] on img at bounding box center [530, 274] width 53 height 53
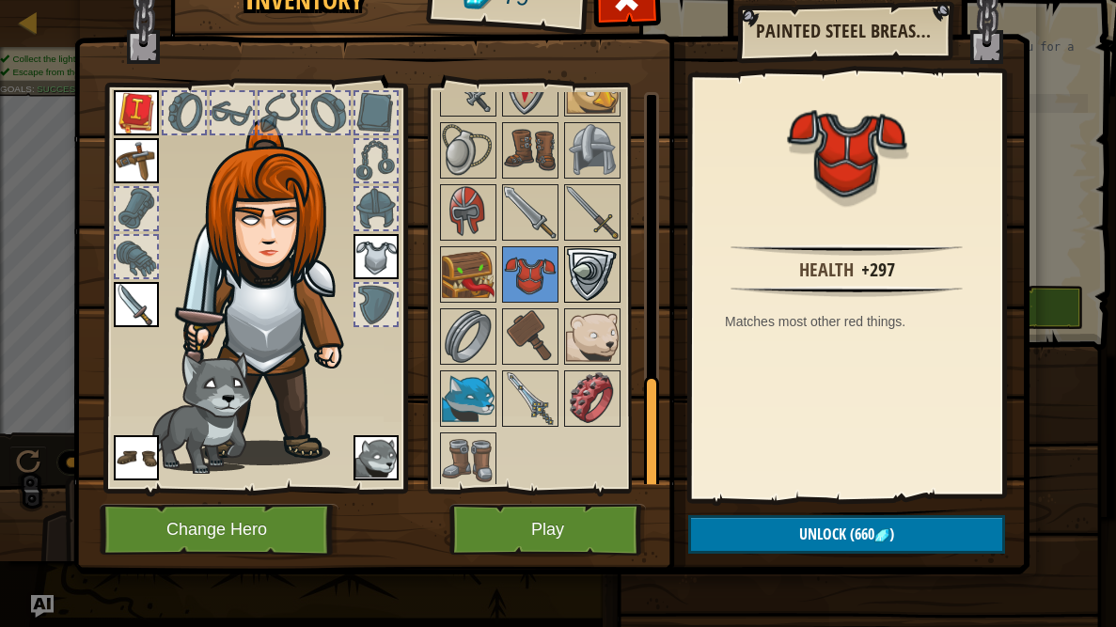
click at [581, 282] on img at bounding box center [592, 274] width 53 height 53
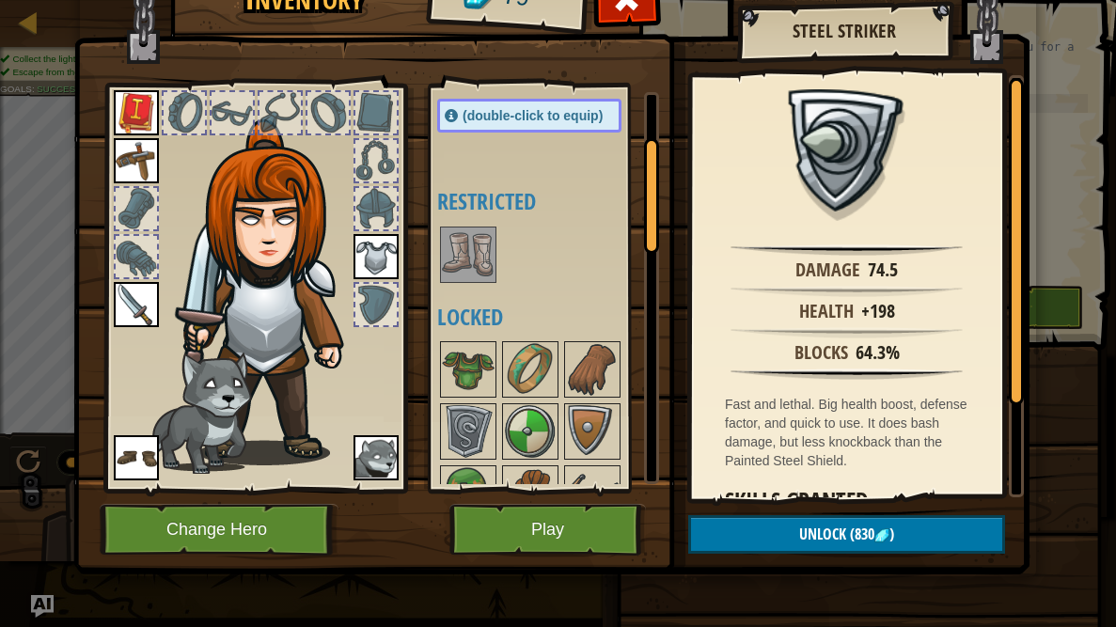
scroll to position [160, 0]
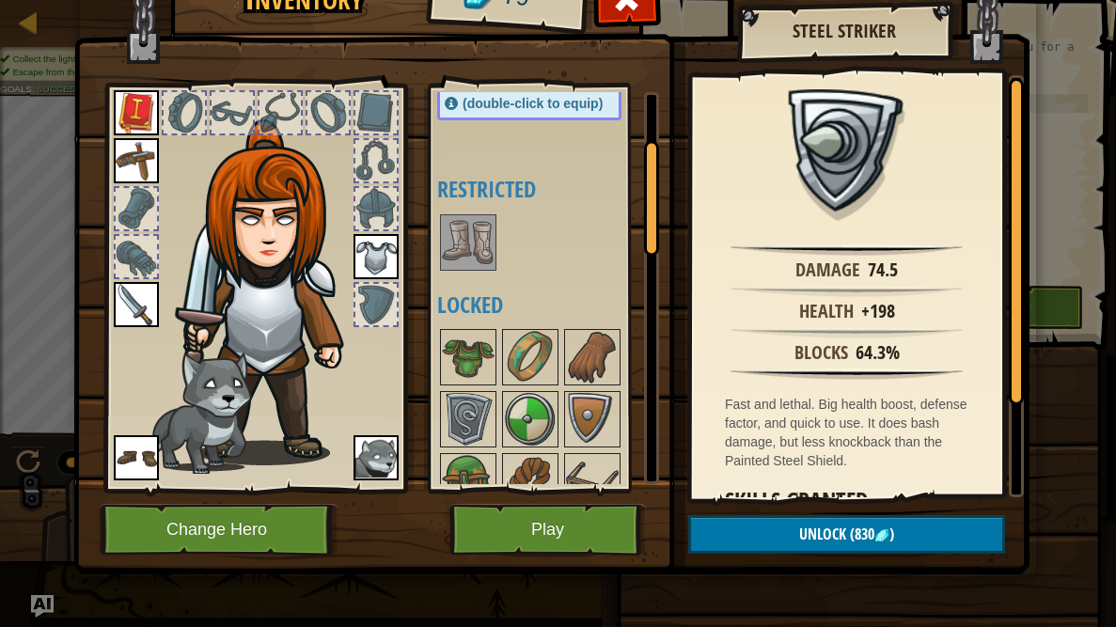
click at [456, 247] on img at bounding box center [468, 242] width 53 height 53
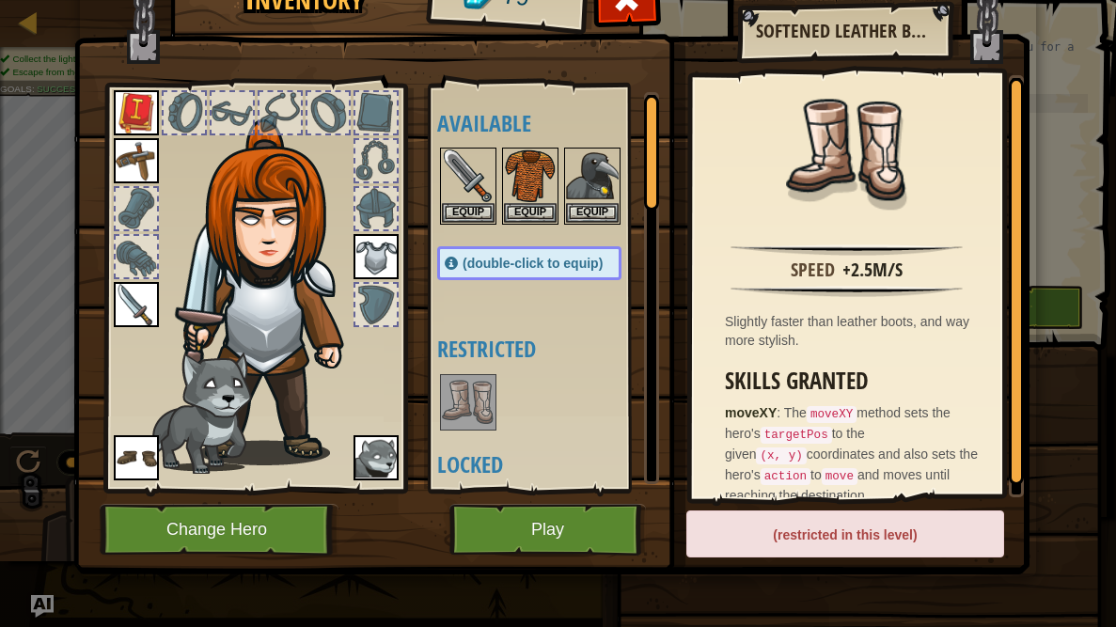
scroll to position [0, 0]
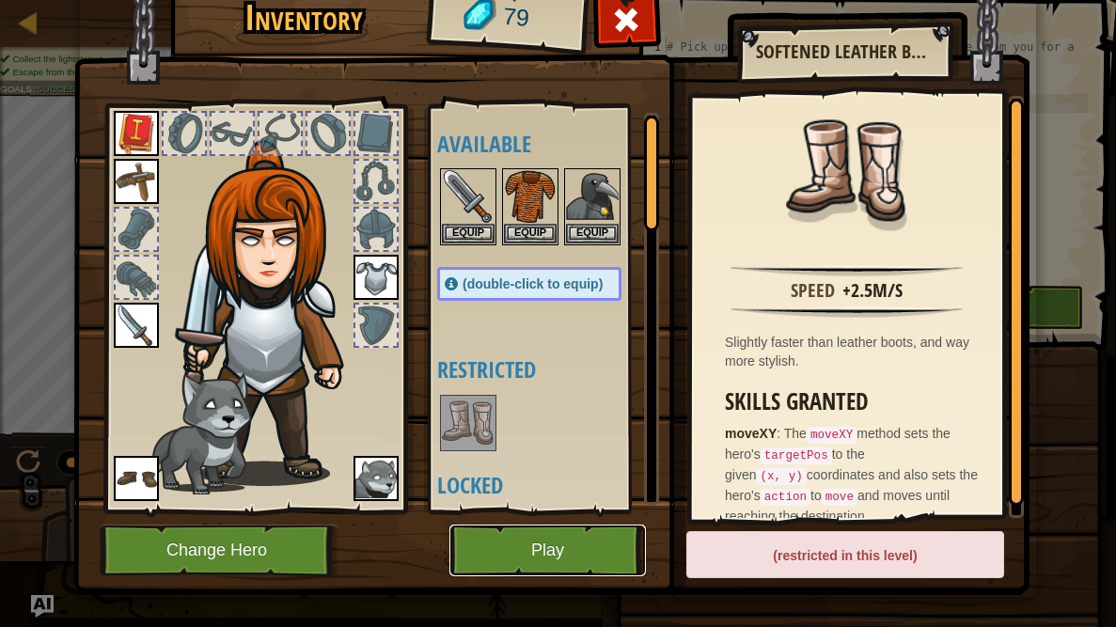
click at [531, 556] on button "Play" at bounding box center [547, 551] width 197 height 52
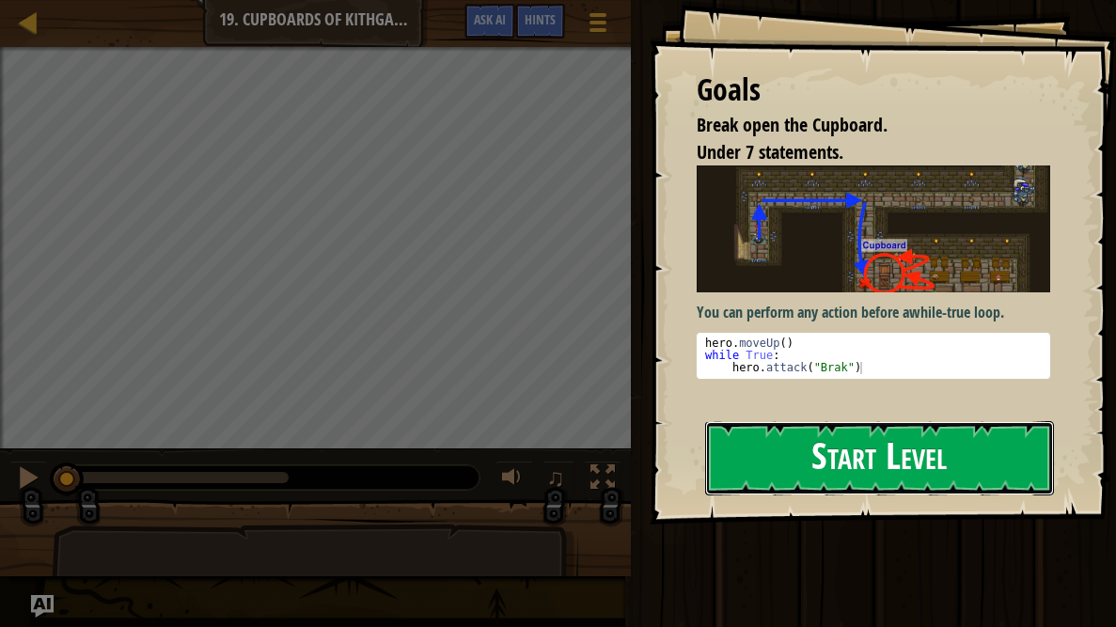
click at [802, 434] on button "Start Level" at bounding box center [879, 458] width 349 height 74
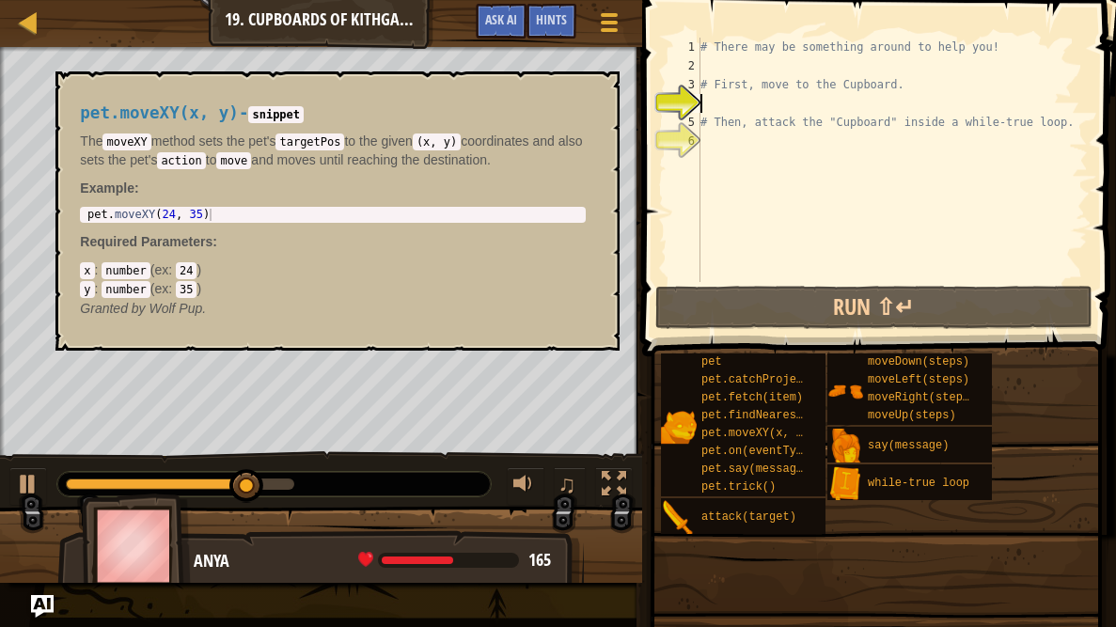
click at [802, 434] on span "pet.moveXY(x, y)" at bounding box center [755, 433] width 108 height 13
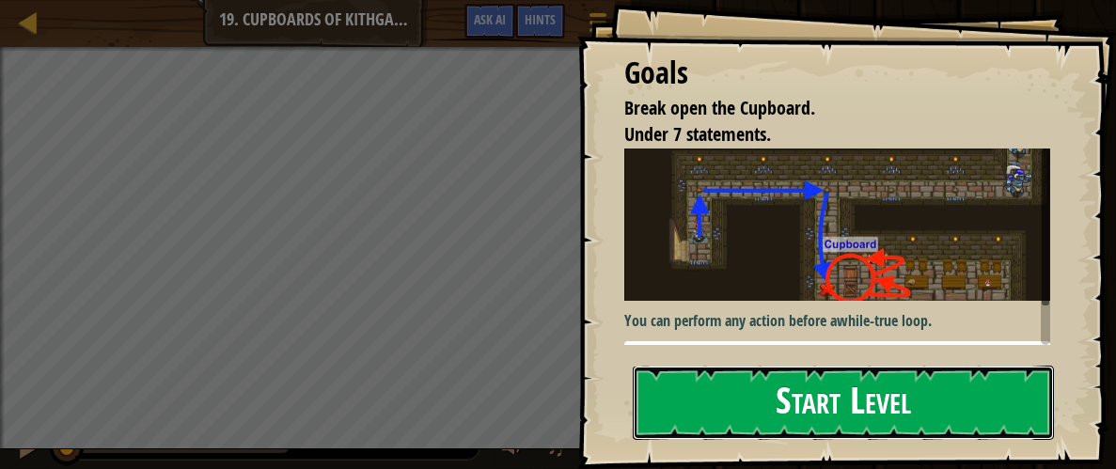
click at [748, 434] on button "Start Level" at bounding box center [844, 403] width 422 height 74
